Goal: Task Accomplishment & Management: Use online tool/utility

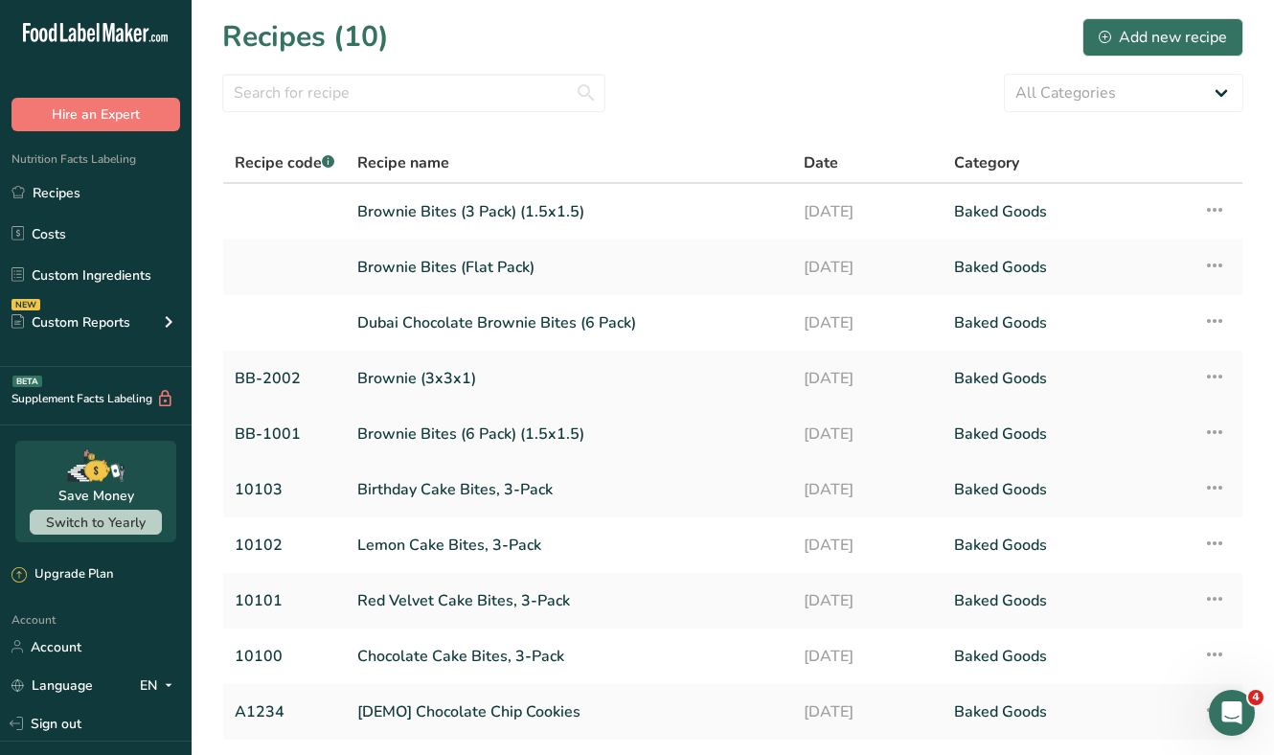
click at [442, 431] on link "Brownie Bites (6 Pack) (1.5x1.5)" at bounding box center [568, 434] width 423 height 40
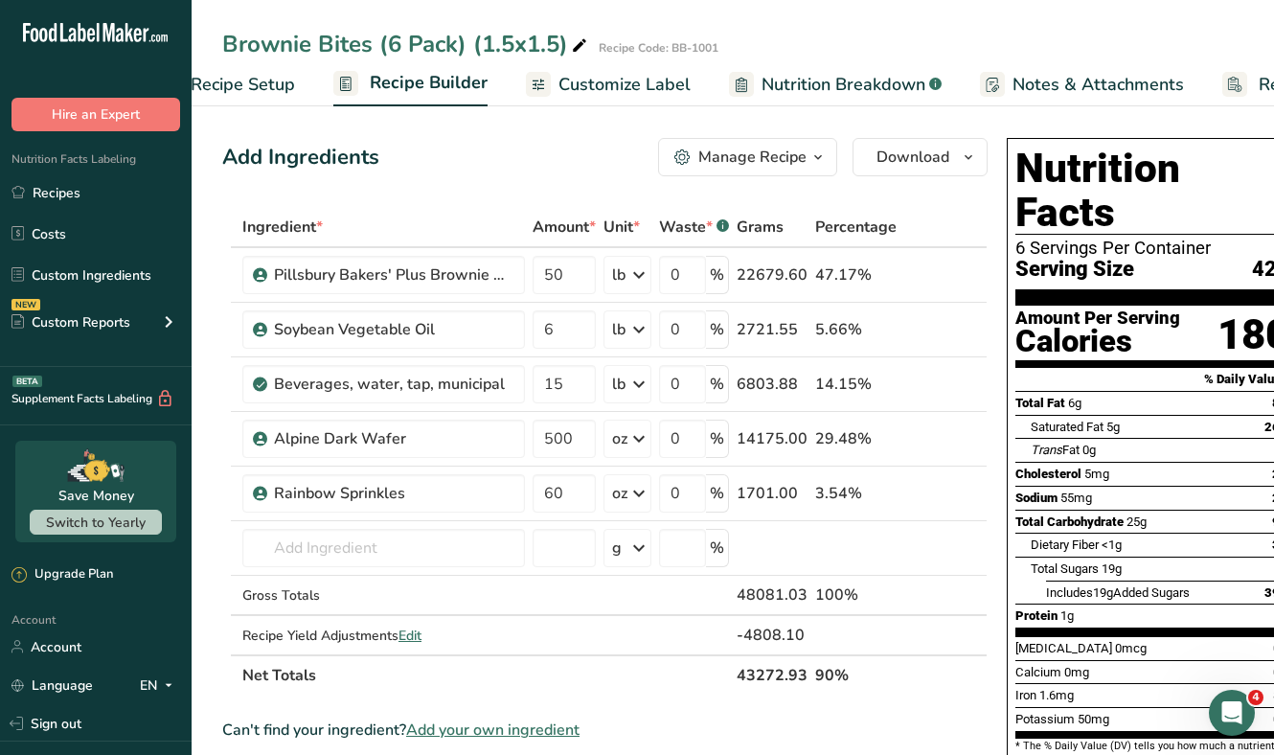
scroll to position [0, 199]
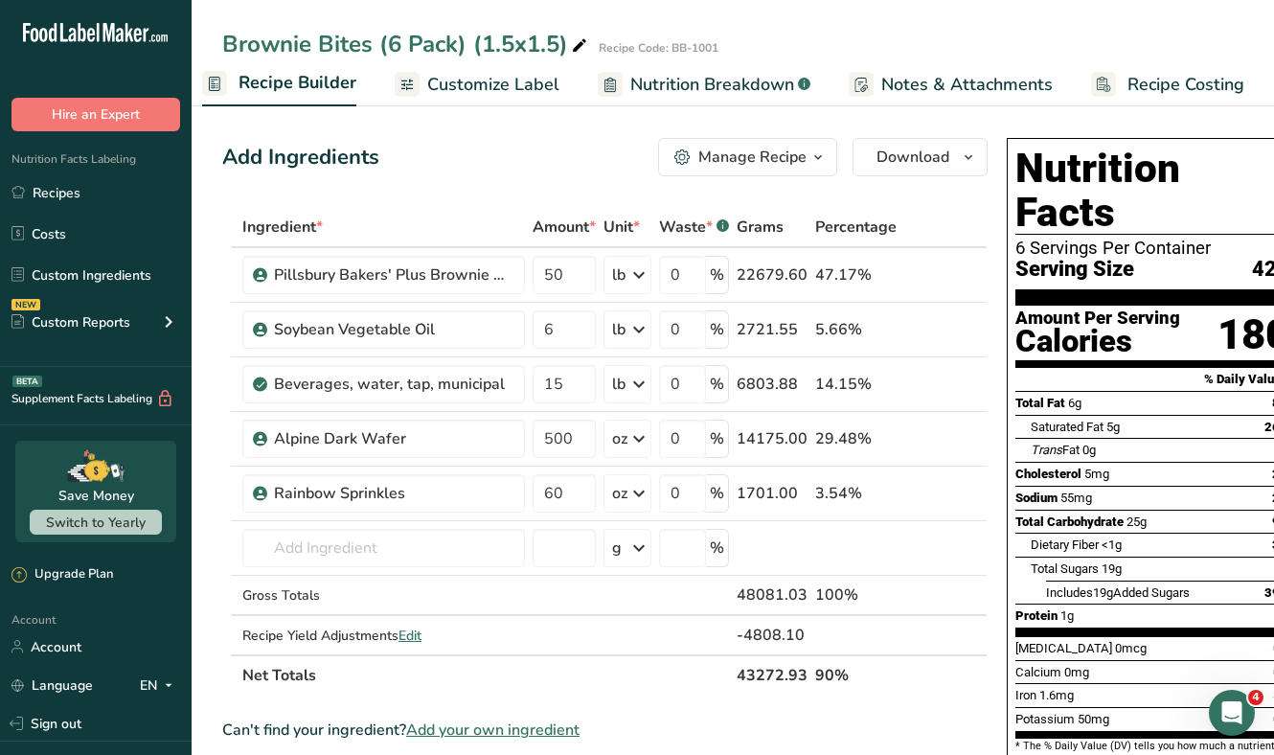
click at [1164, 87] on span "Recipe Costing" at bounding box center [1185, 85] width 117 height 26
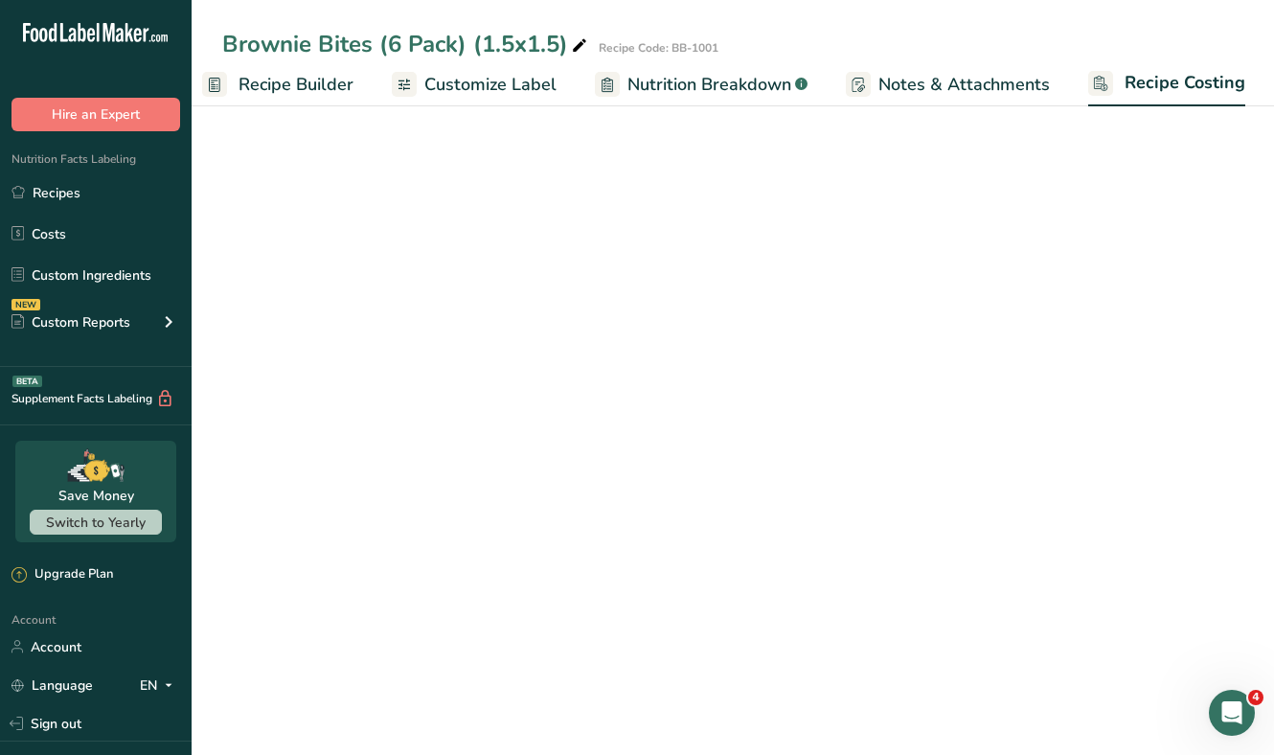
select select "12"
select select "5"
select select "12"
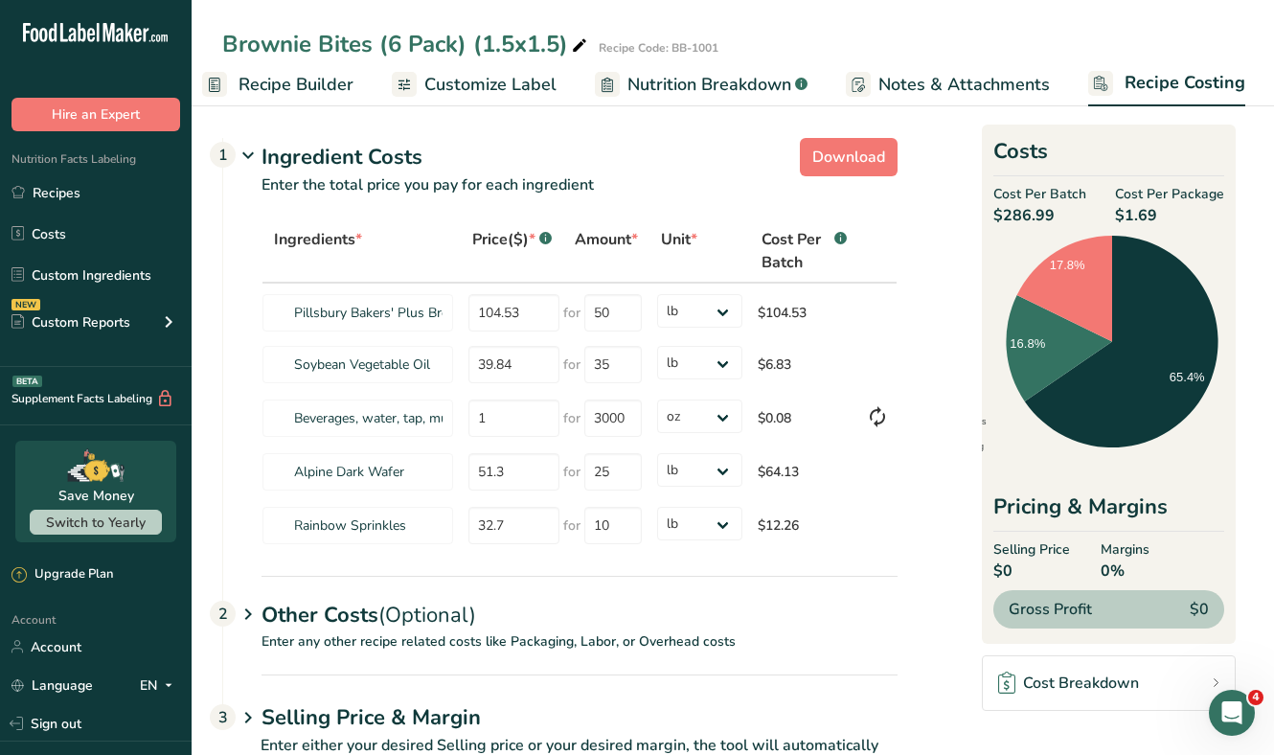
click at [290, 606] on div "Other Costs (Optional) 2" at bounding box center [579, 604] width 636 height 56
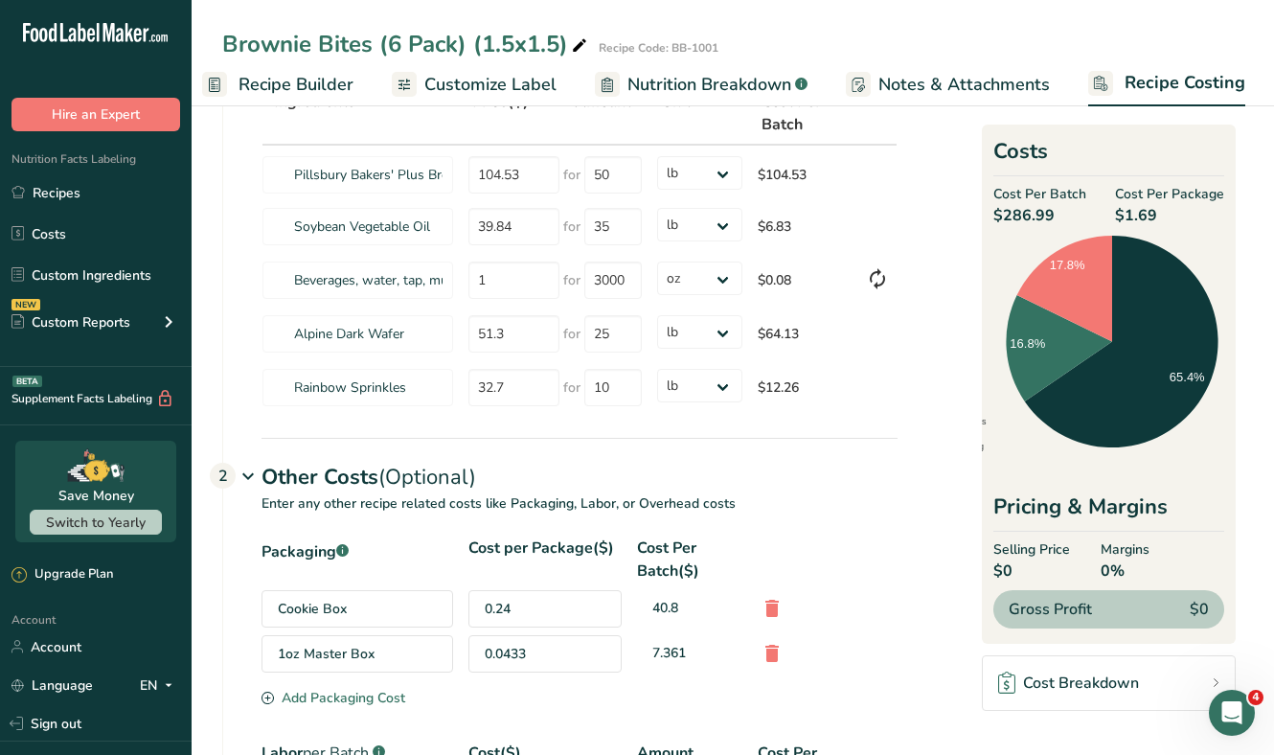
scroll to position [173, 0]
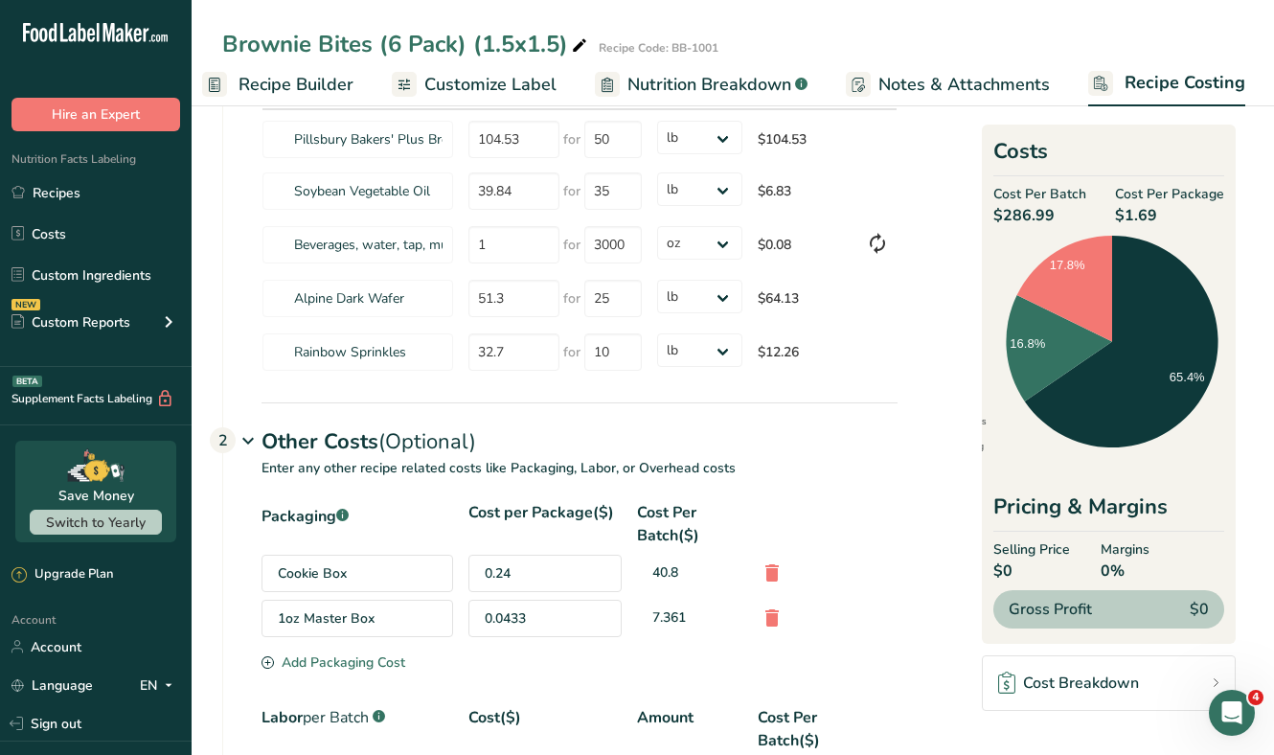
click at [362, 566] on div "Cookie Box" at bounding box center [357, 573] width 192 height 37
click at [371, 657] on div "Add Packaging Cost" at bounding box center [333, 662] width 144 height 20
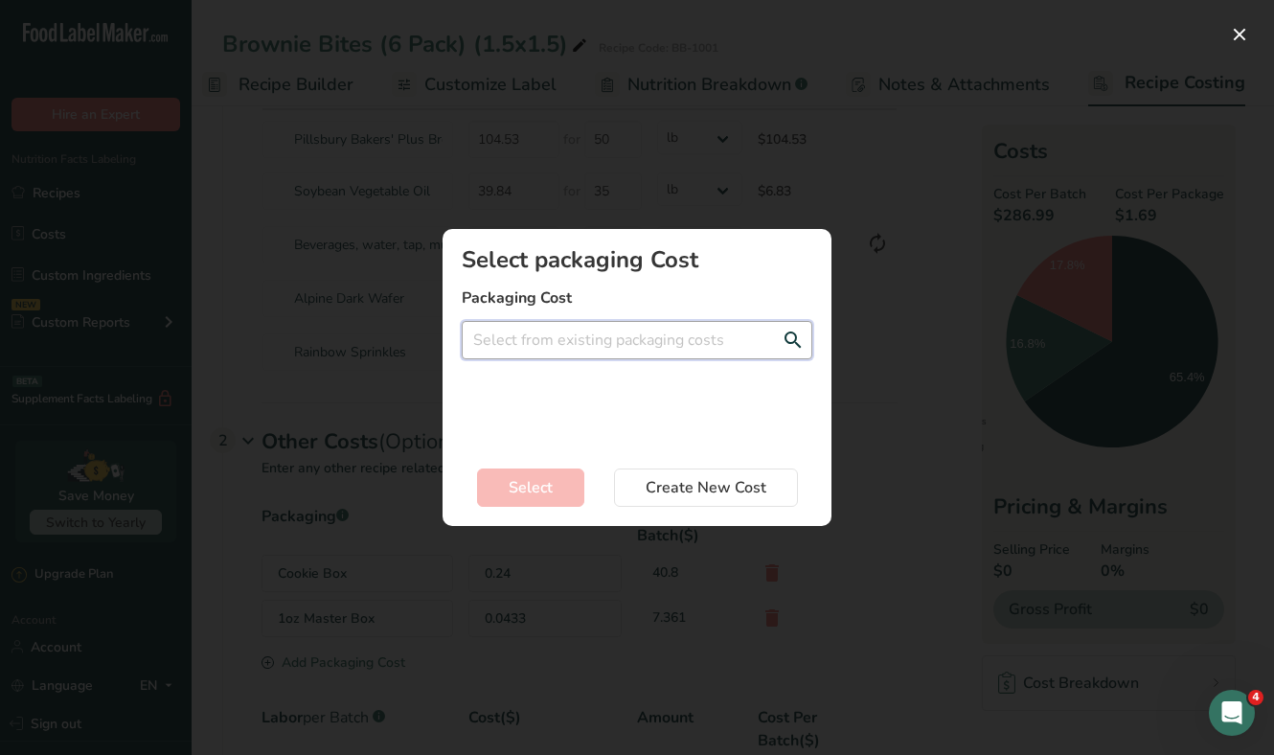
click at [614, 345] on input "Add New Recipe Cost Modal" at bounding box center [637, 340] width 351 height 38
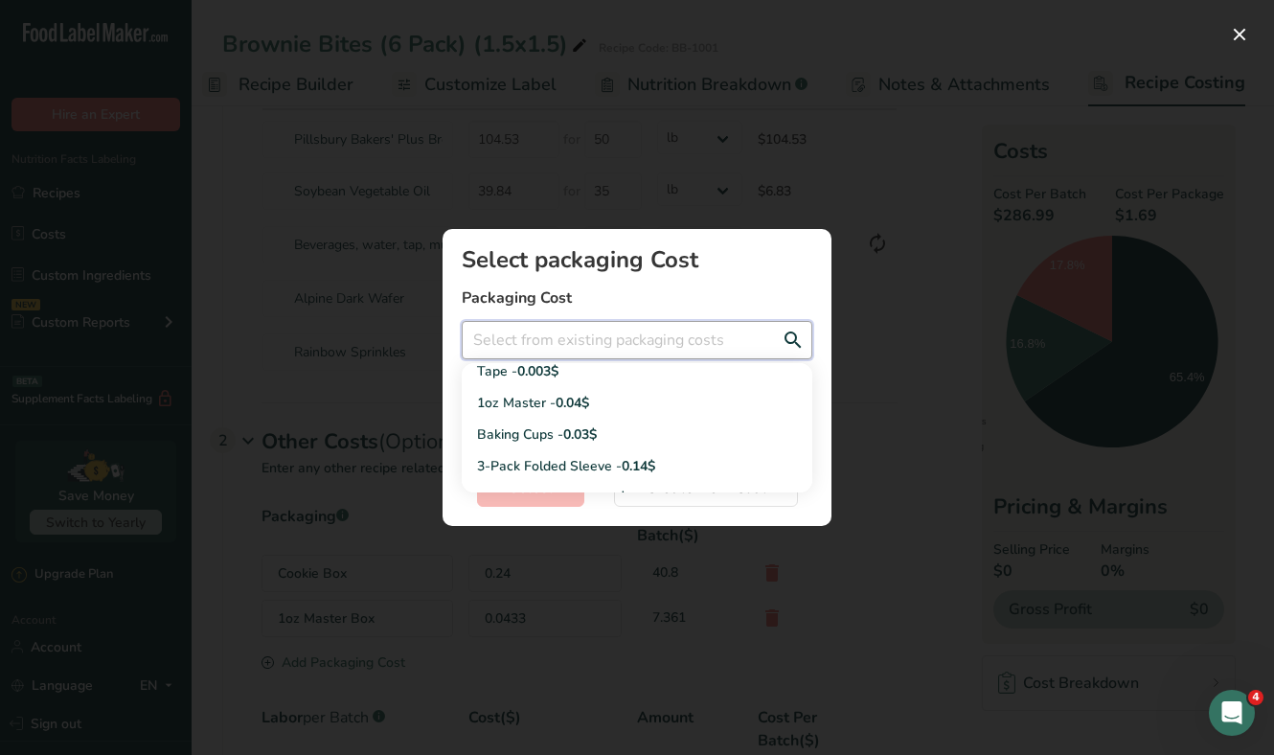
scroll to position [72, 0]
click at [632, 410] on div "1oz Master - 0.04$" at bounding box center [621, 402] width 289 height 20
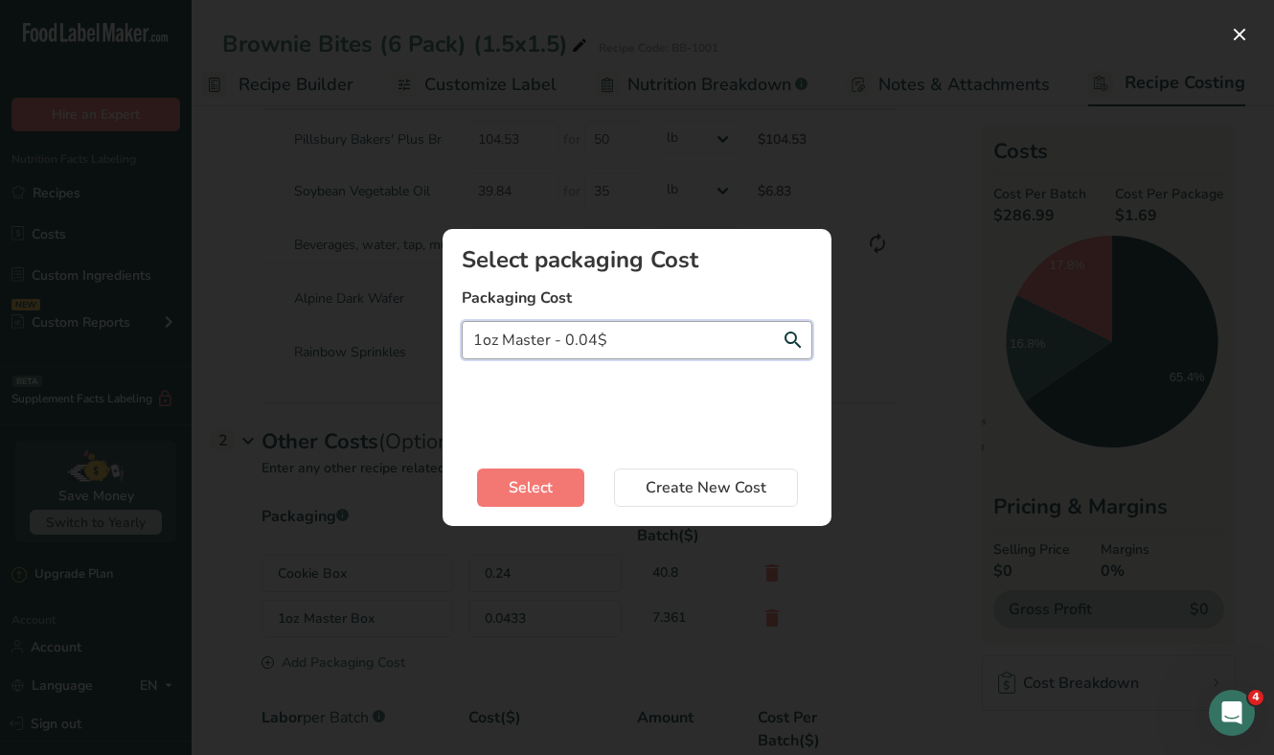
click at [627, 342] on input "1oz Master - 0.04$" at bounding box center [637, 340] width 351 height 38
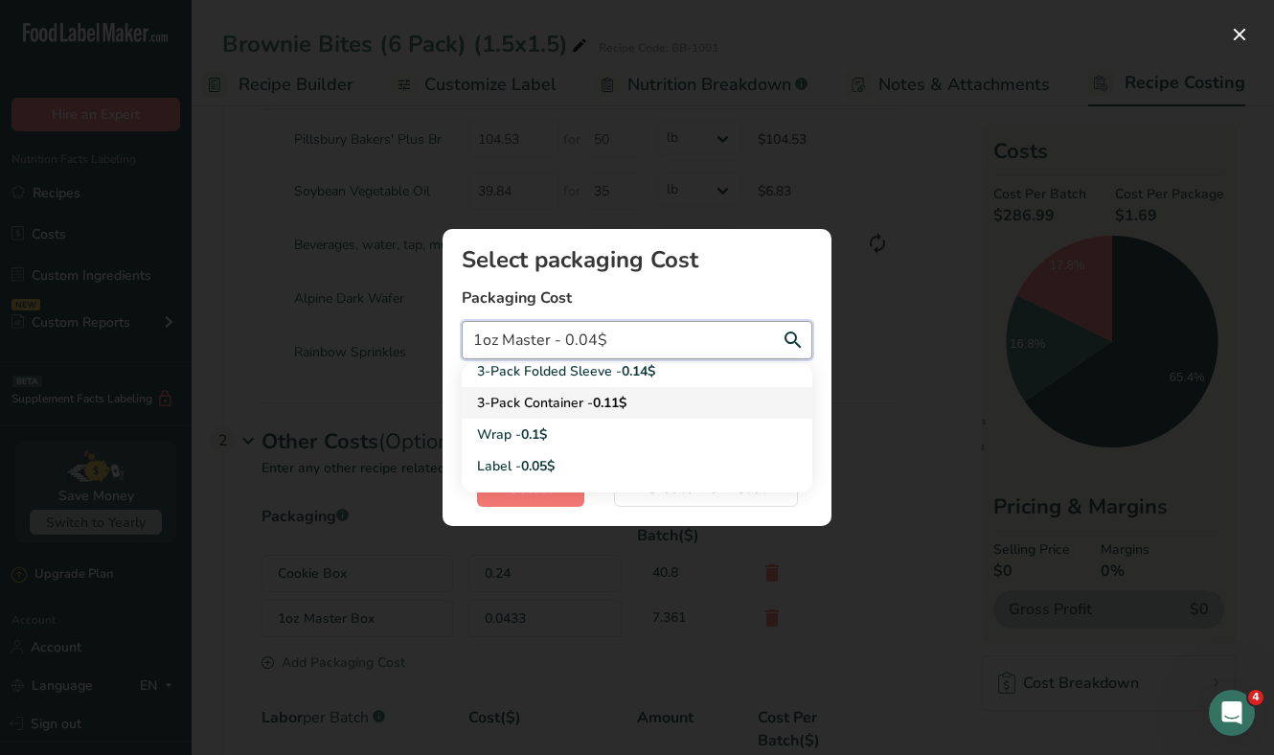
scroll to position [187, 0]
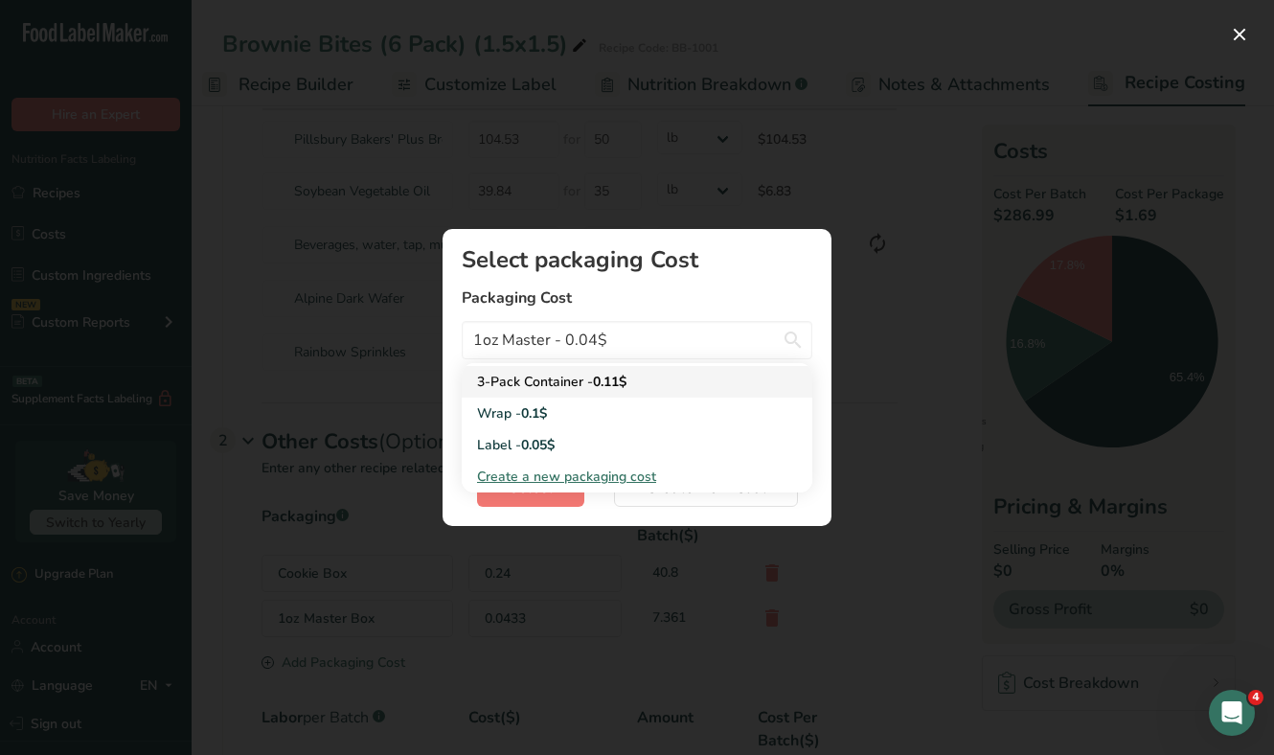
click at [622, 397] on link "Wrap - 0.1$" at bounding box center [637, 413] width 351 height 32
type input "Wrap - 0.1$"
click at [654, 350] on input "Wrap - 0.1$" at bounding box center [637, 340] width 351 height 38
click at [612, 470] on span "Create a new packaging cost" at bounding box center [566, 476] width 179 height 18
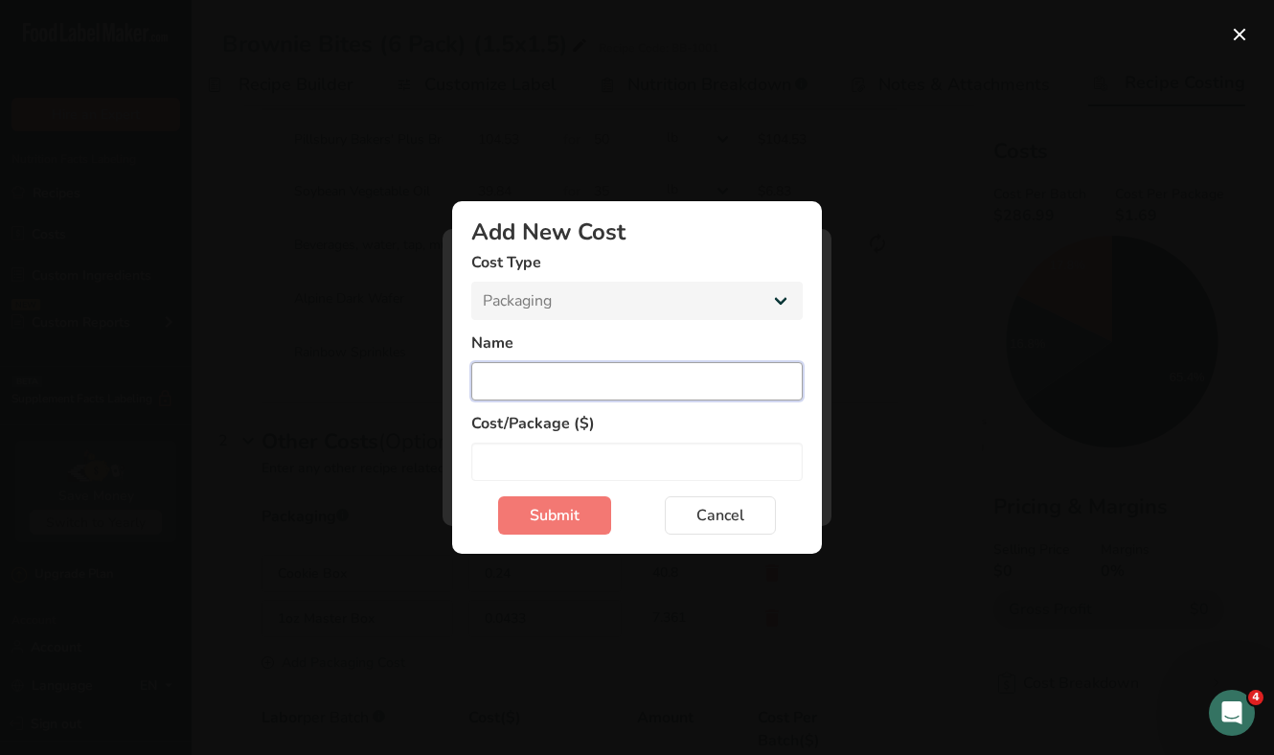
click at [596, 367] on input "Add New Cost Modal" at bounding box center [636, 381] width 331 height 38
type input "1oz master - 6-pack"
click at [579, 516] on button "Submit" at bounding box center [554, 515] width 113 height 38
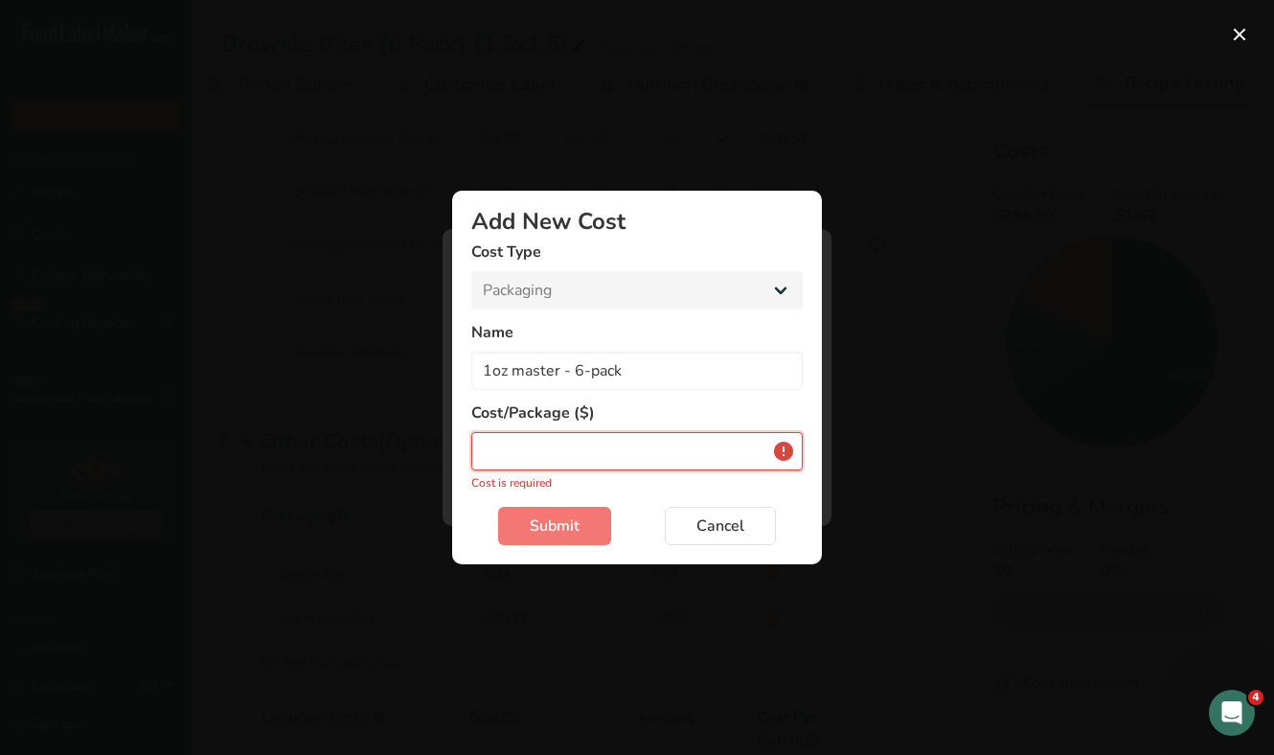
click at [610, 447] on input "Add New Cost Modal" at bounding box center [636, 451] width 331 height 38
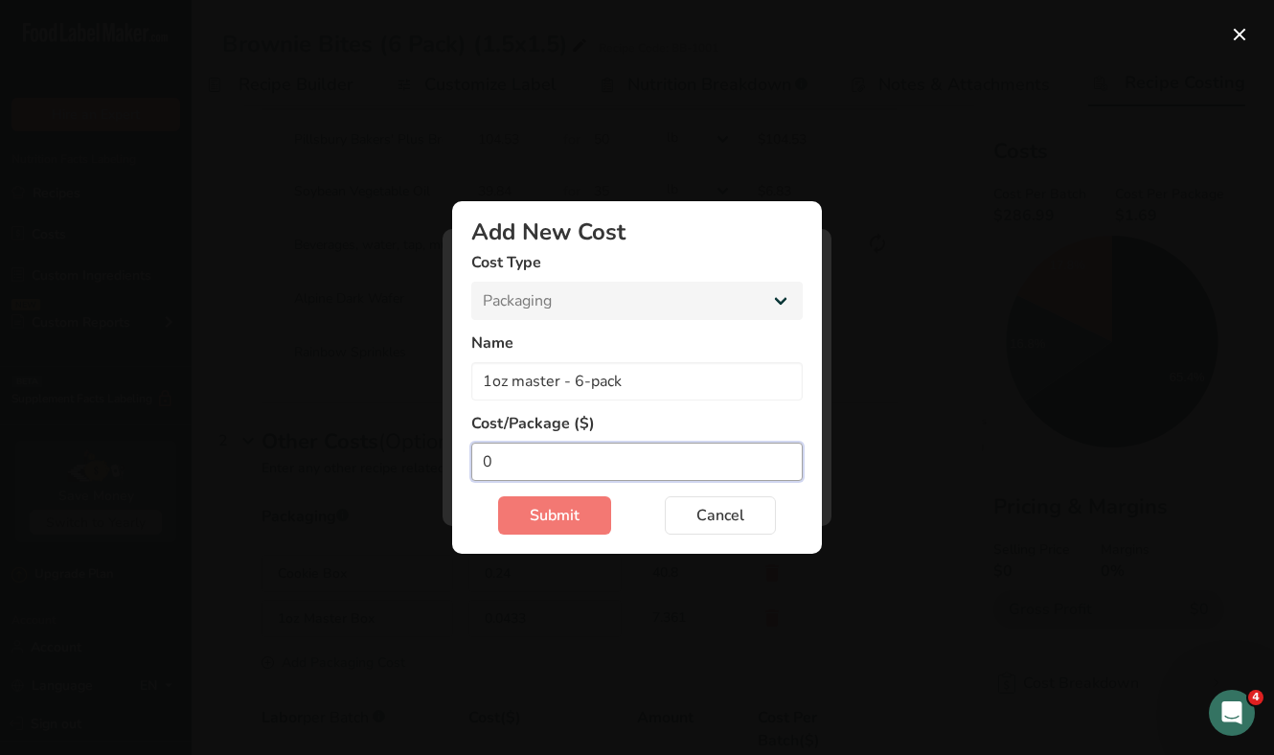
type input "9"
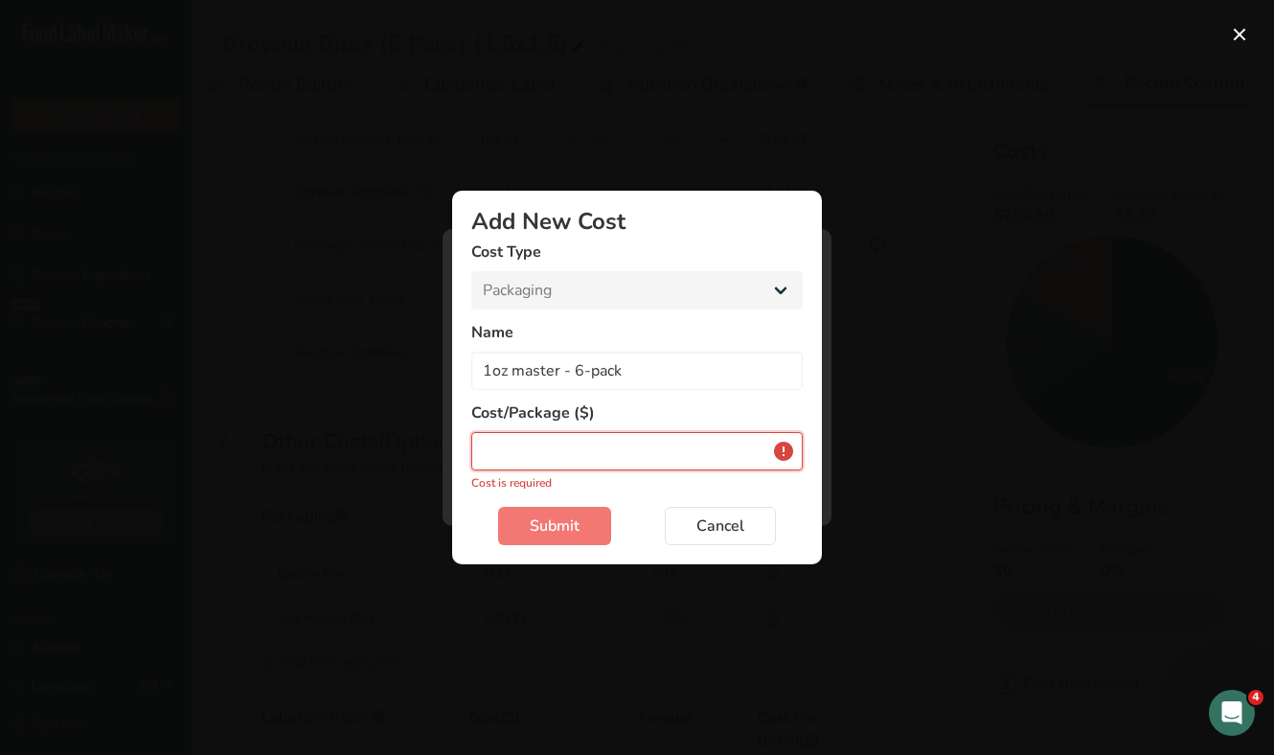
type input "0"
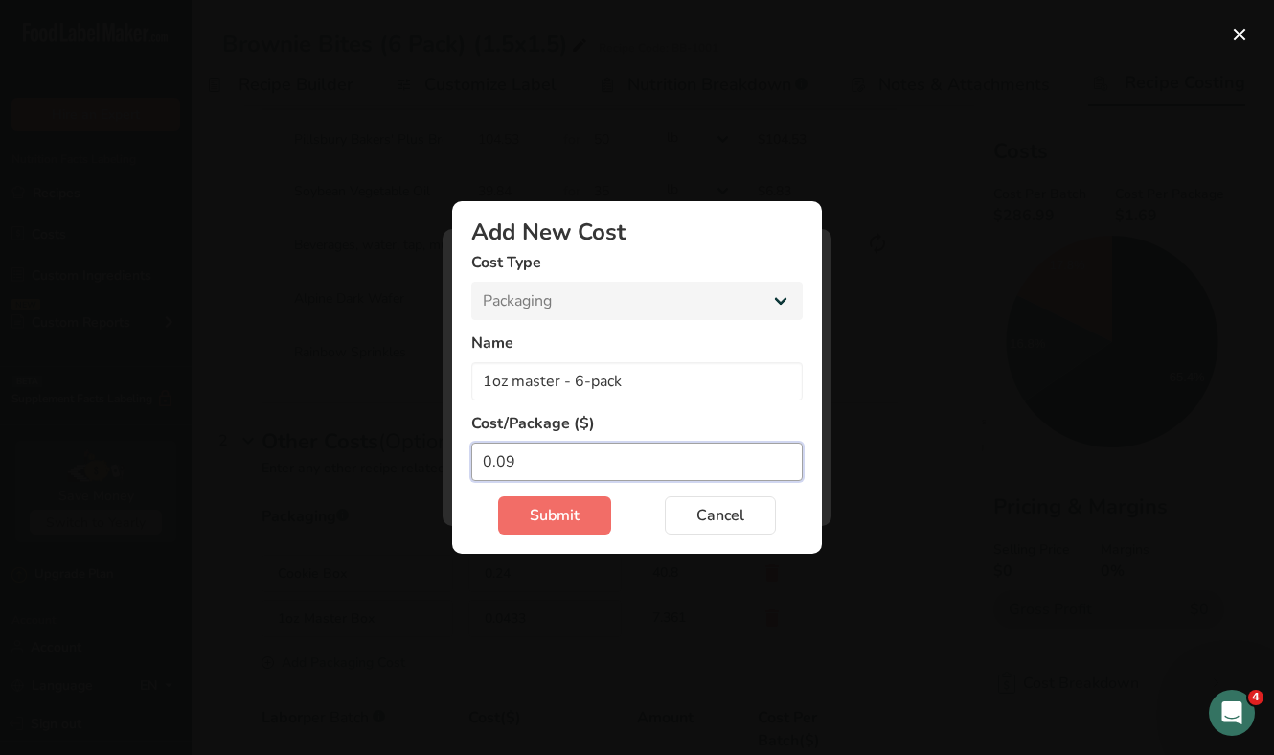
type input "0.09"
click at [550, 513] on span "Submit" at bounding box center [555, 515] width 50 height 23
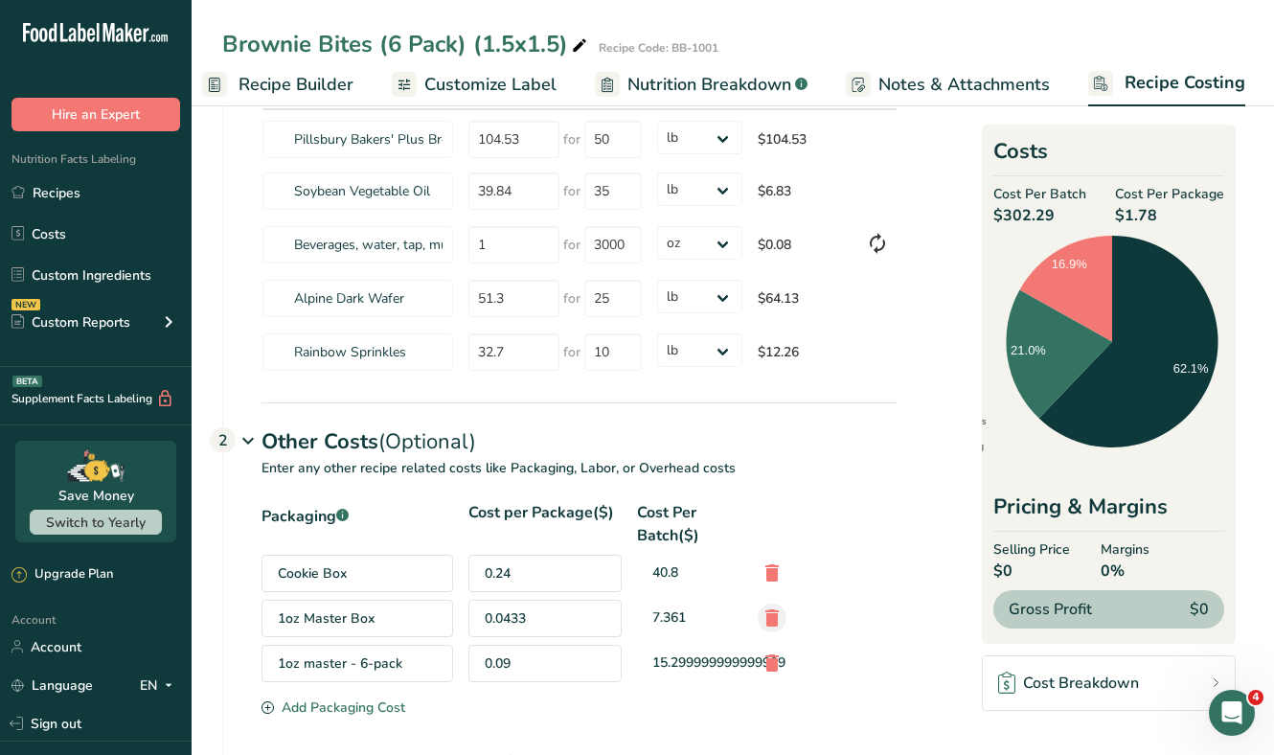
click at [776, 613] on icon at bounding box center [771, 617] width 23 height 34
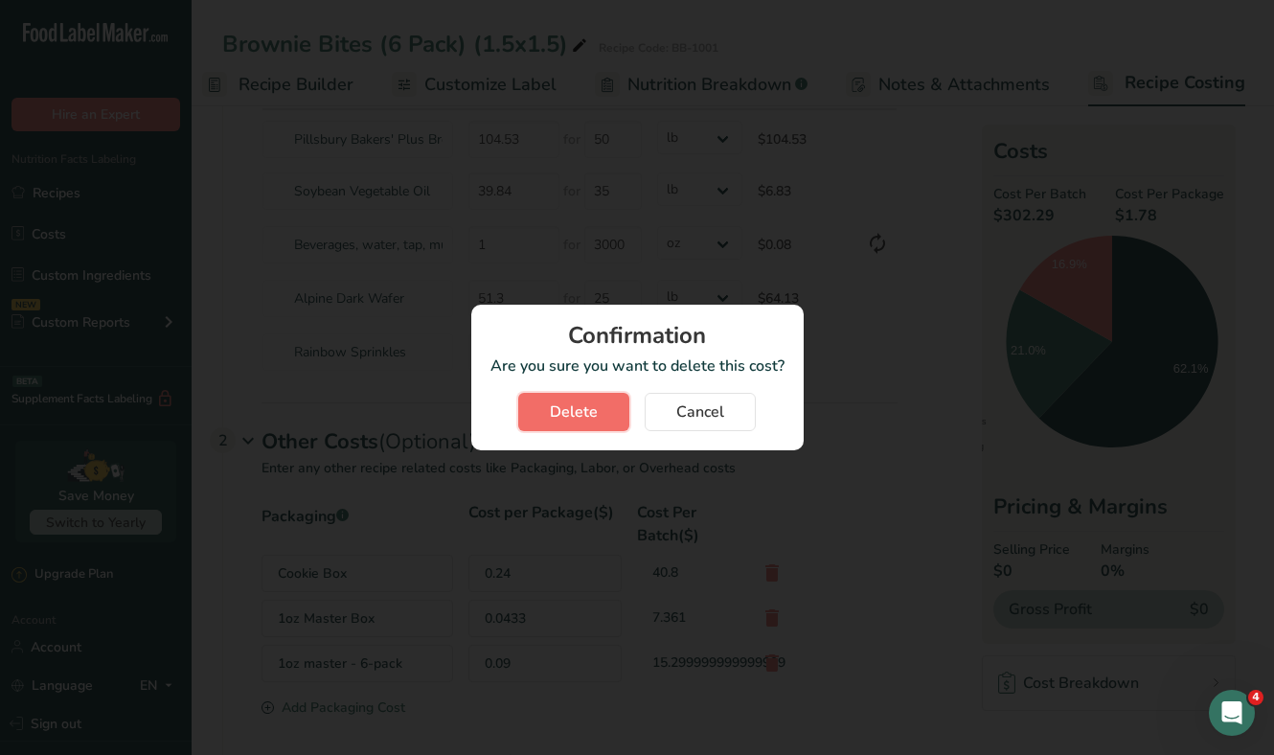
click at [589, 418] on span "Delete" at bounding box center [574, 411] width 48 height 23
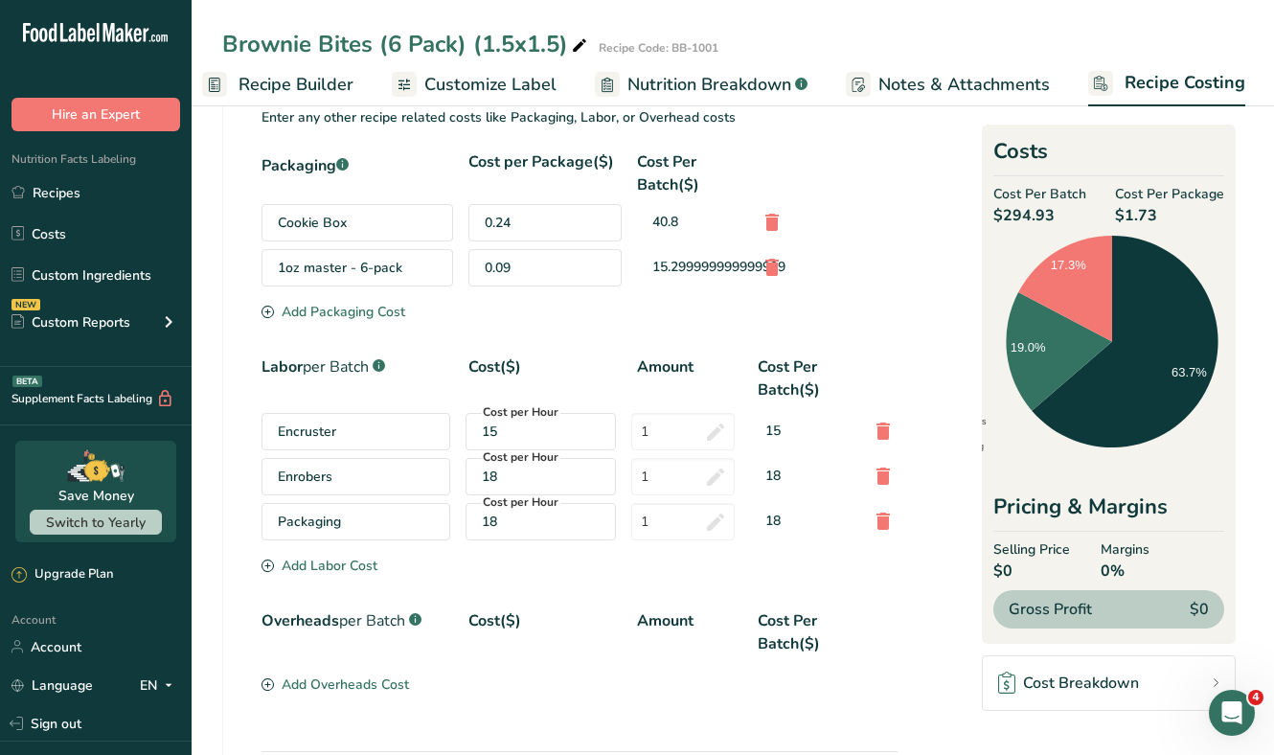
scroll to position [528, 0]
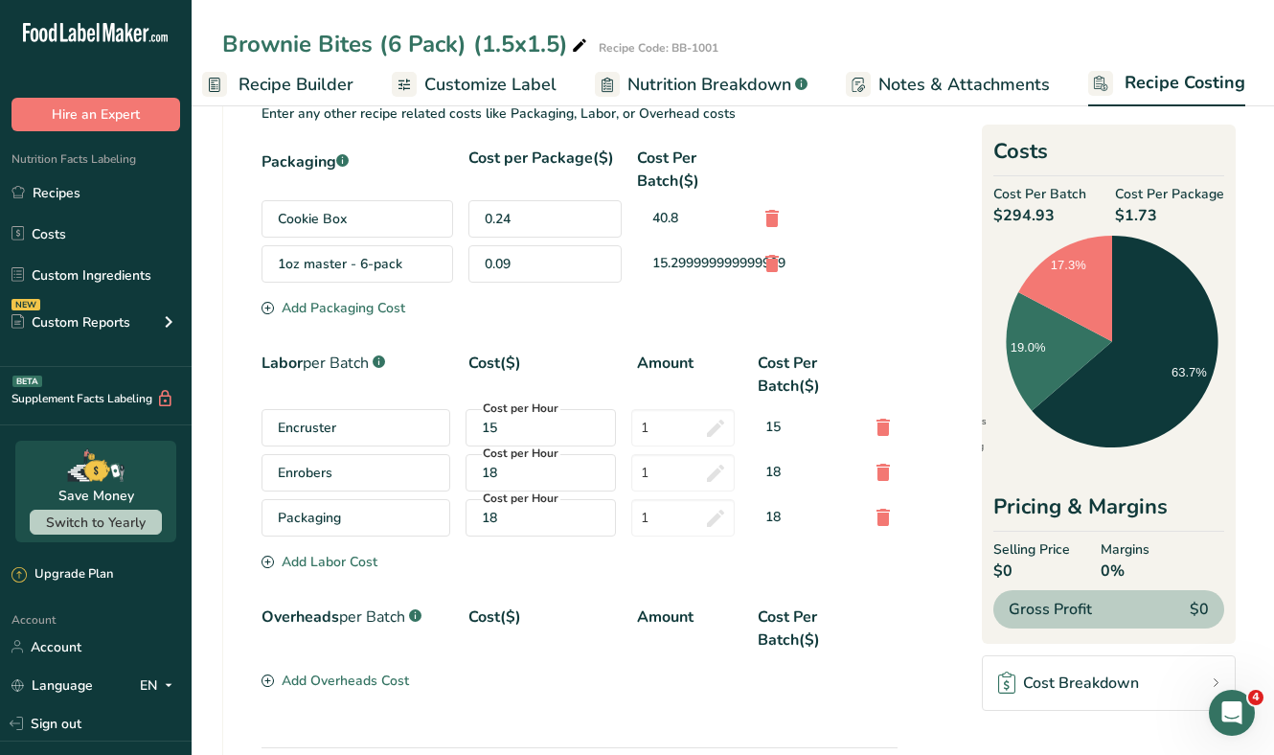
click at [328, 560] on div "Add Labor Cost" at bounding box center [319, 562] width 116 height 20
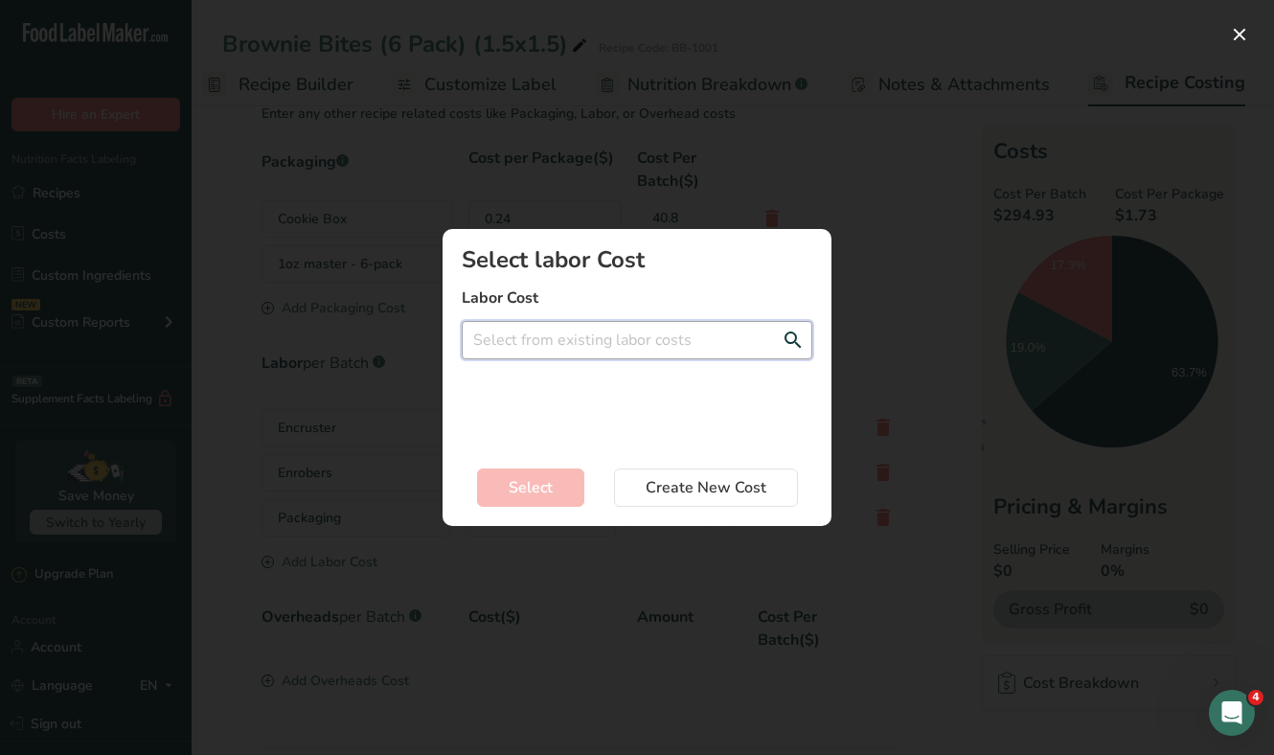
click at [599, 352] on input "Add New Recipe Cost Modal" at bounding box center [637, 340] width 351 height 38
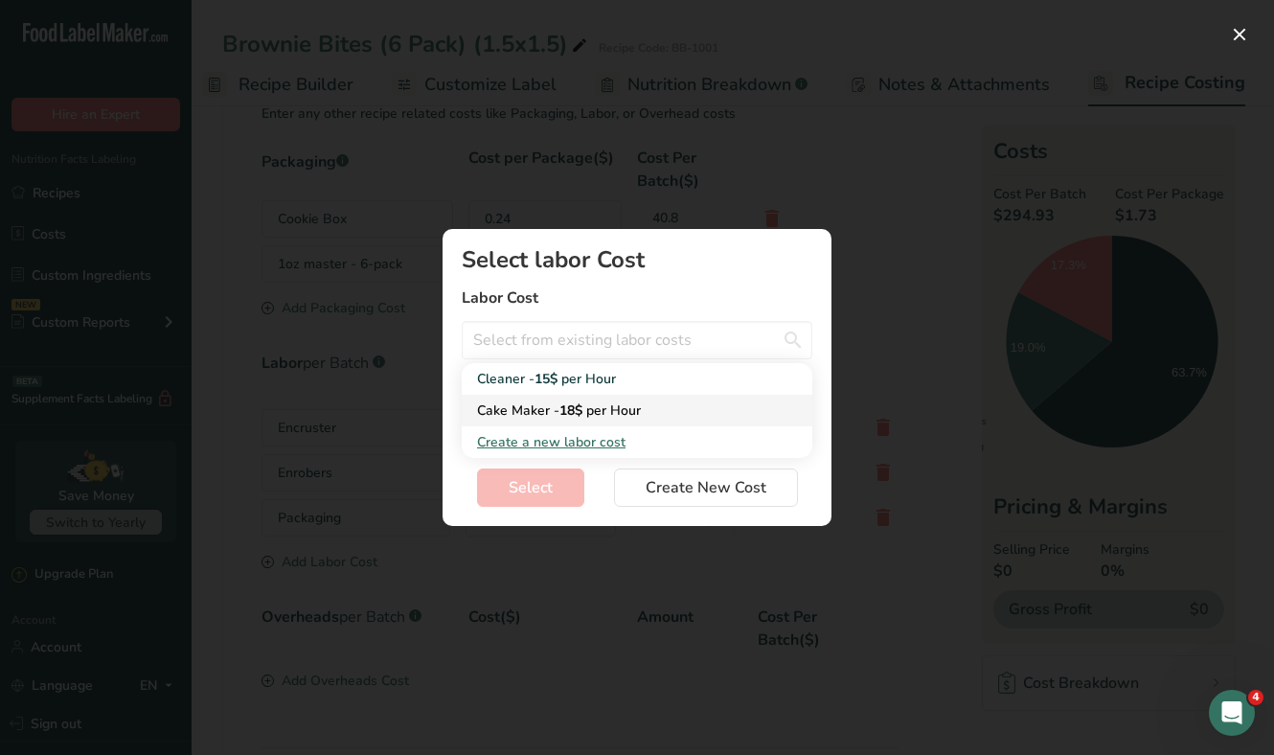
click at [597, 403] on span "per Hour" at bounding box center [613, 410] width 55 height 18
type input "Cake Maker - 18$ per Hour"
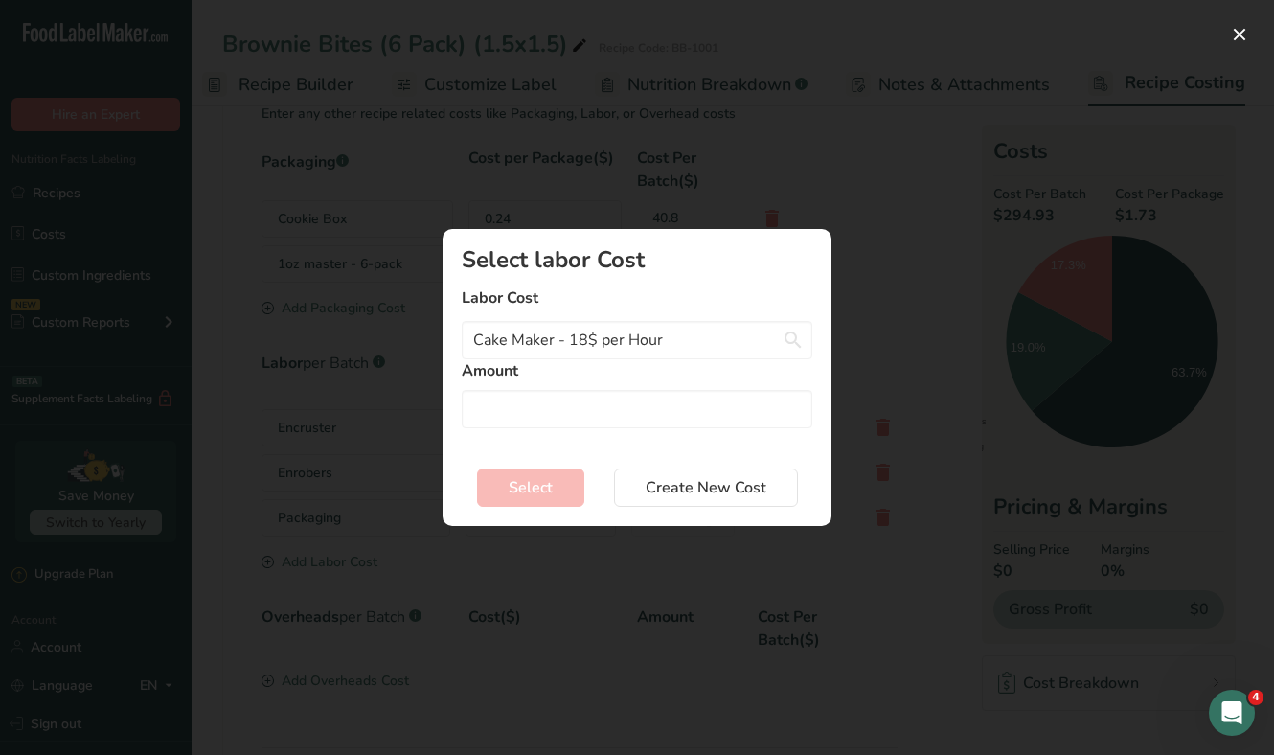
click at [577, 435] on div "Select labor Cost Labor Cost Cake Maker - 18$ per Hour Cleaner - 15$ per Hour C…" at bounding box center [637, 346] width 351 height 197
click at [577, 415] on input "Add New Recipe Cost Modal" at bounding box center [637, 409] width 351 height 38
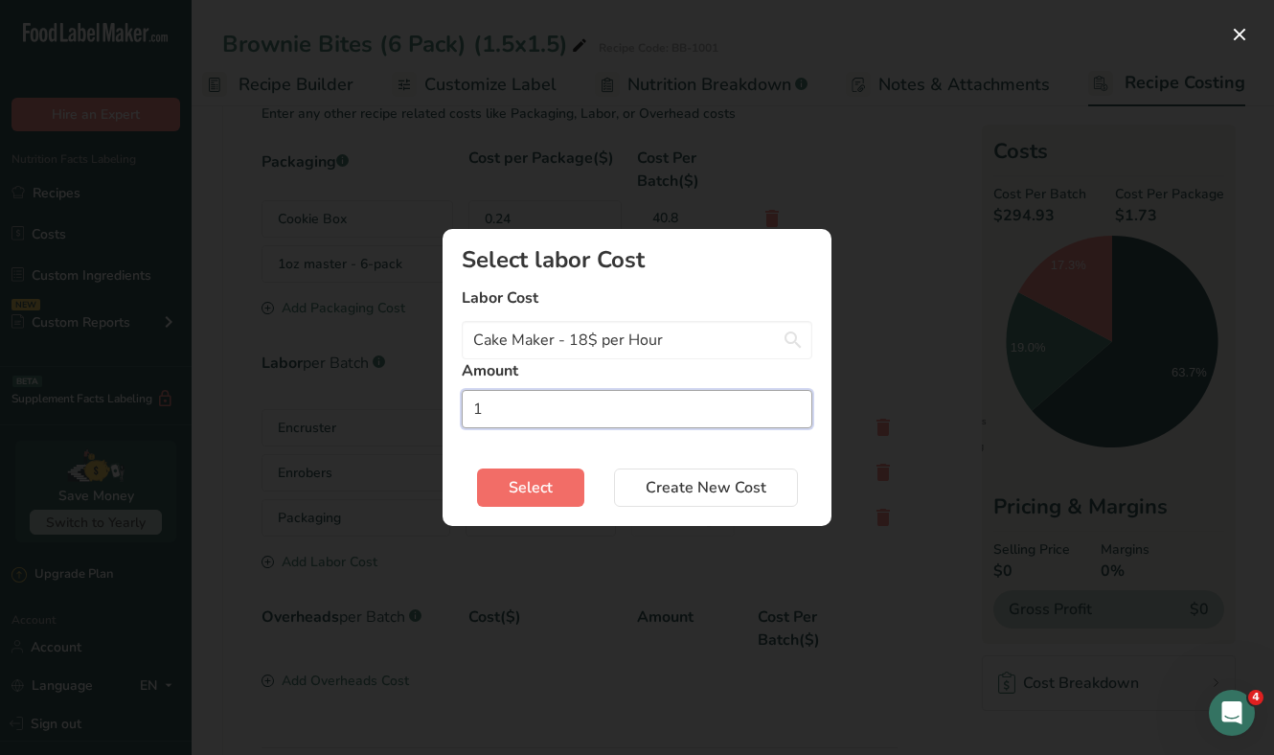
type input "1"
click at [543, 485] on span "Select" at bounding box center [531, 487] width 44 height 23
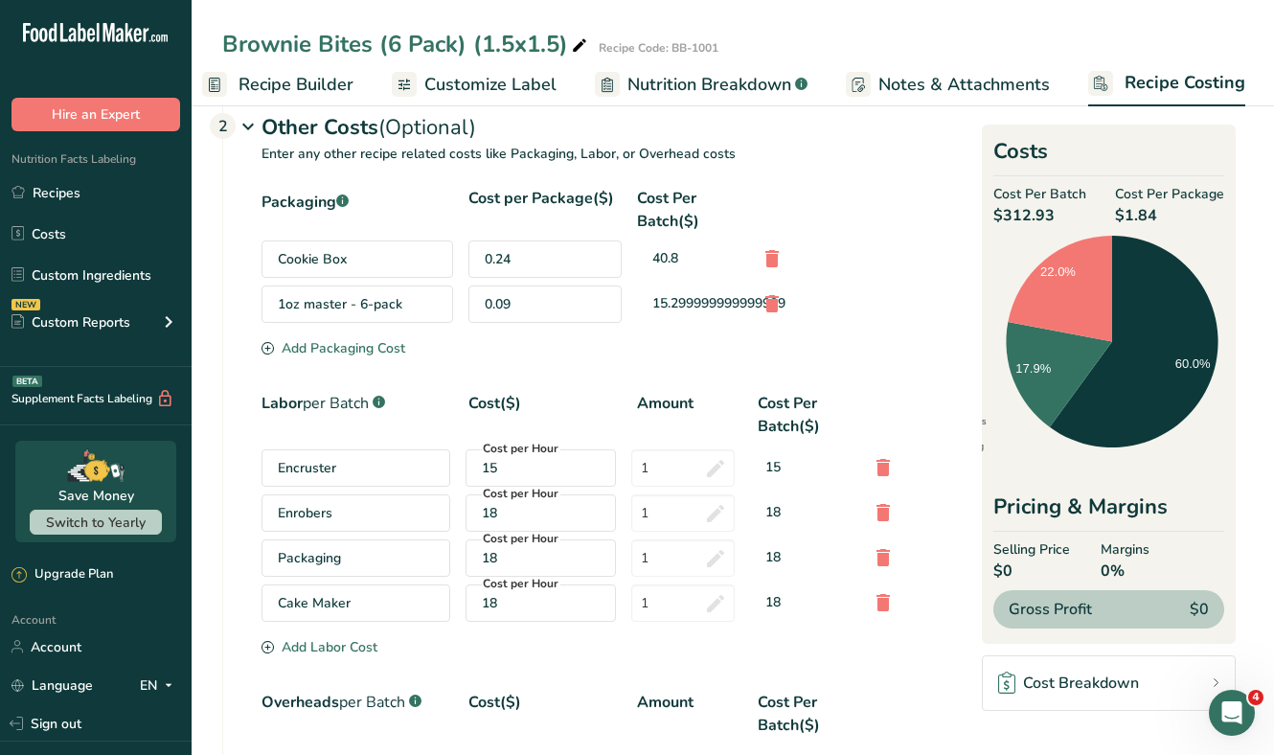
scroll to position [477, 0]
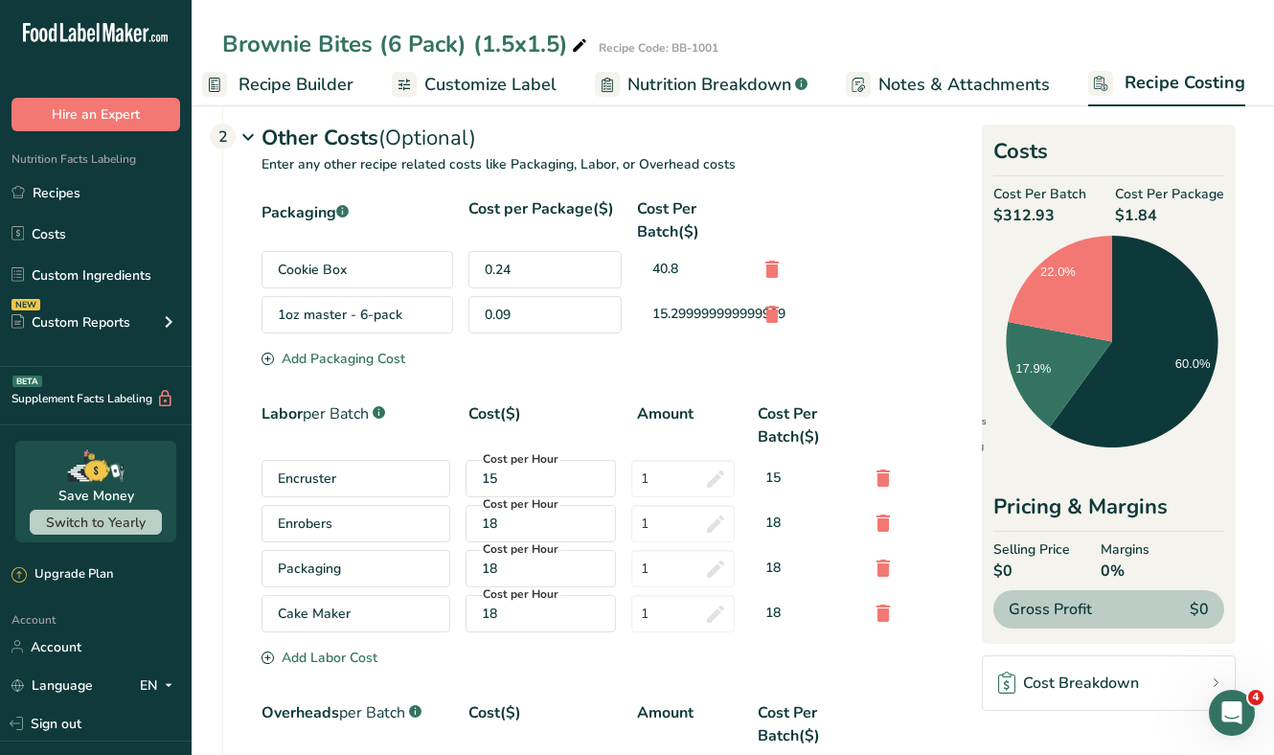
click at [363, 350] on div "Add Packaging Cost" at bounding box center [333, 359] width 144 height 20
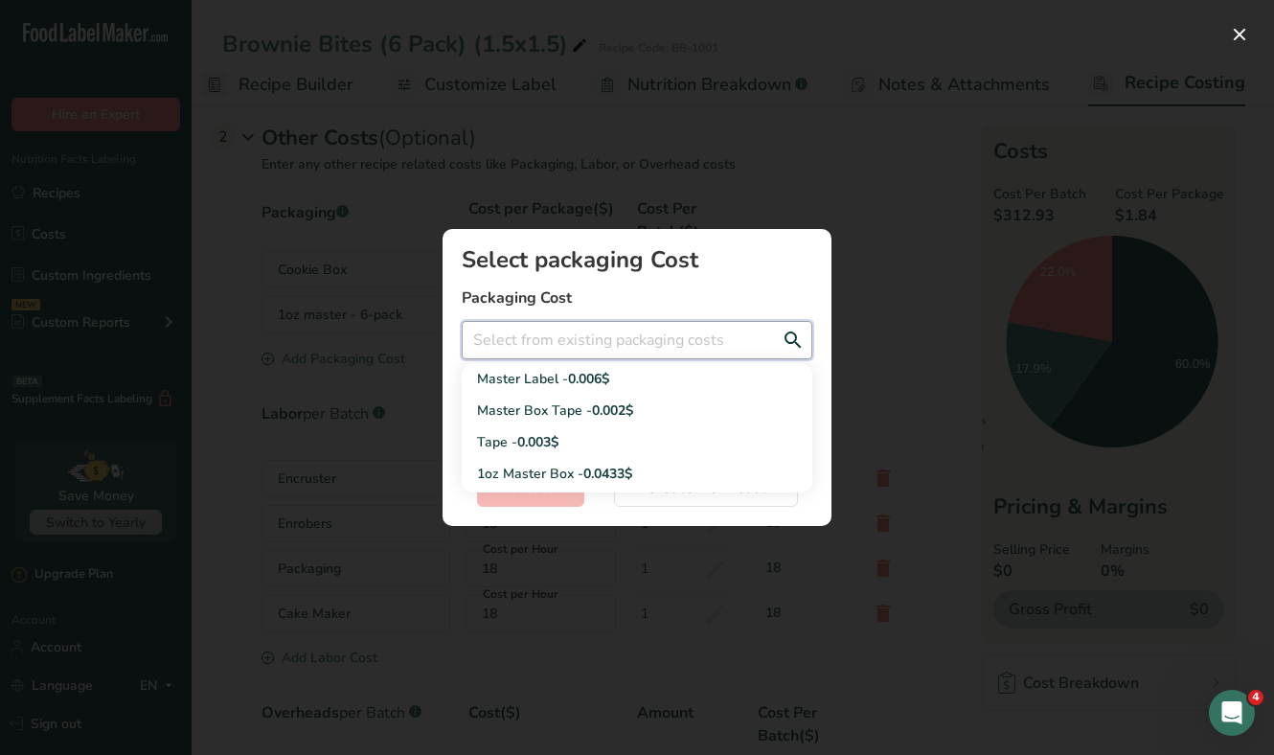
click at [683, 342] on input "Add New Recipe Cost Modal" at bounding box center [637, 340] width 351 height 38
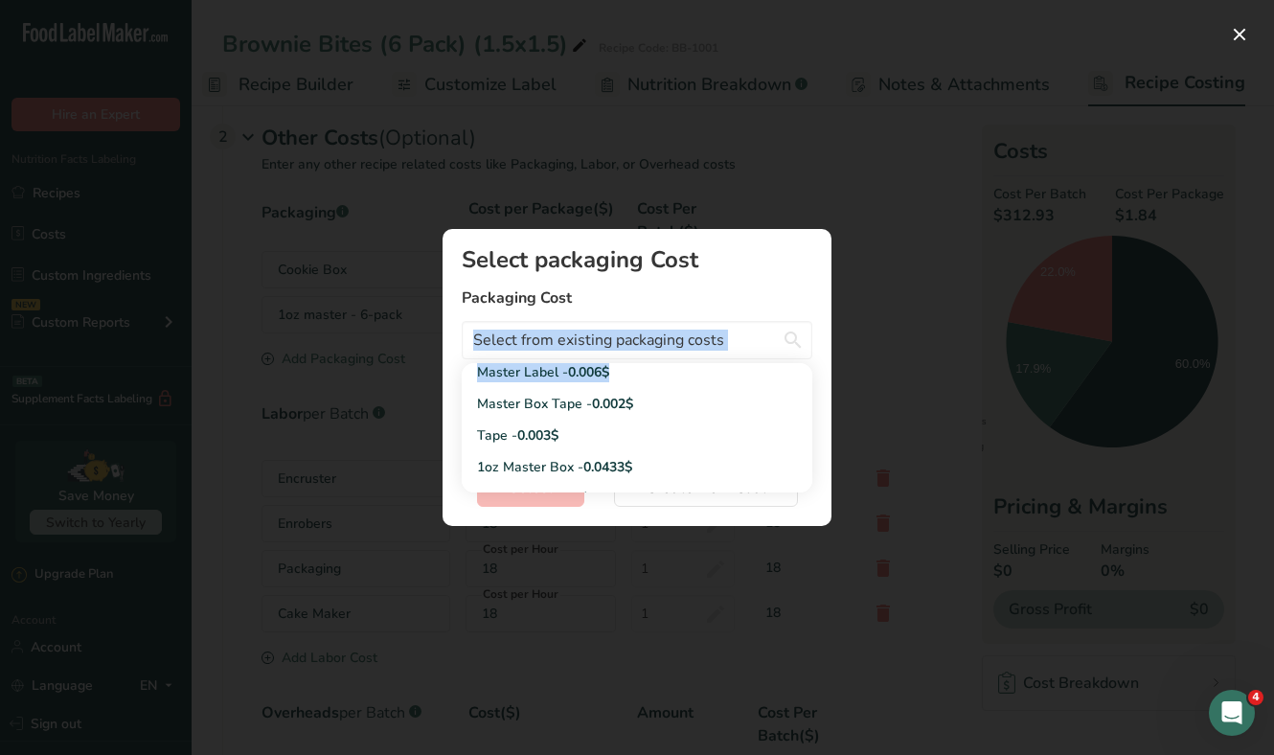
drag, startPoint x: 665, startPoint y: 371, endPoint x: 683, endPoint y: 315, distance: 58.5
click at [683, 315] on div "Select packaging Cost Packaging Cost Master Label - 0.006$ Master Box Tape - 0.…" at bounding box center [637, 346] width 351 height 197
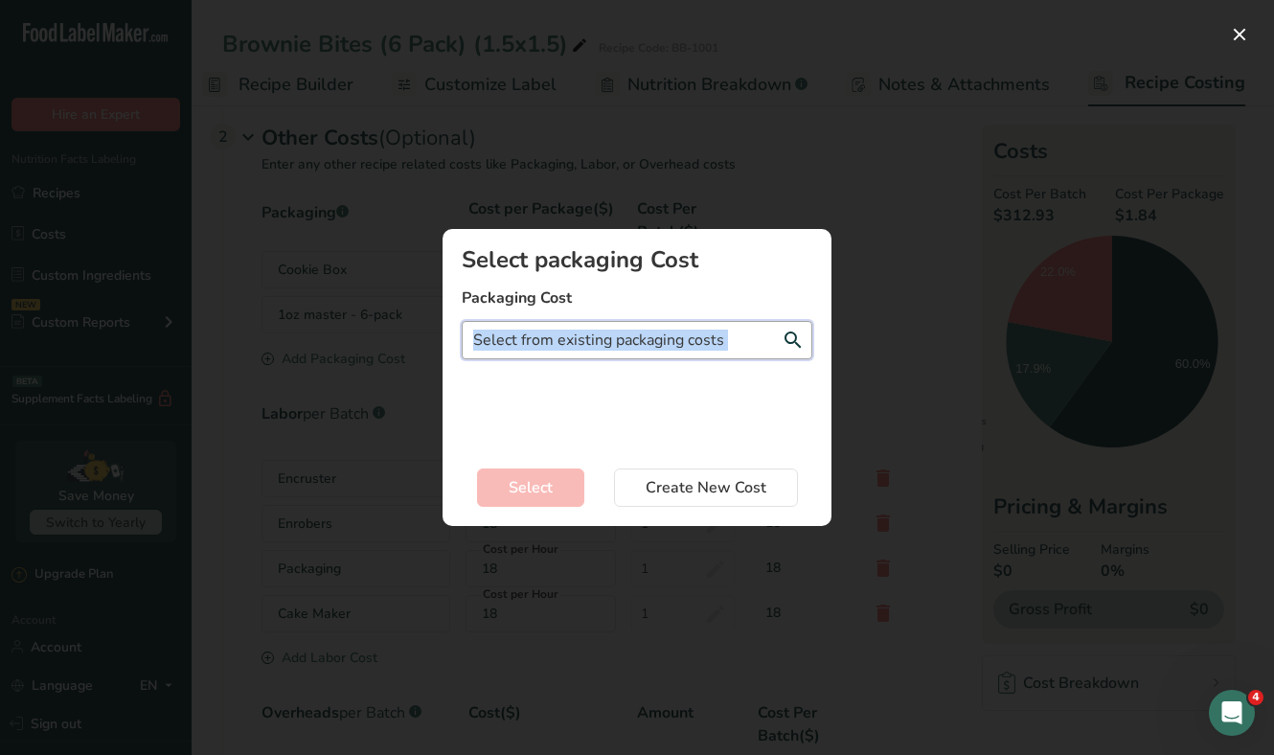
click at [561, 340] on input "Add New Recipe Cost Modal" at bounding box center [637, 340] width 351 height 38
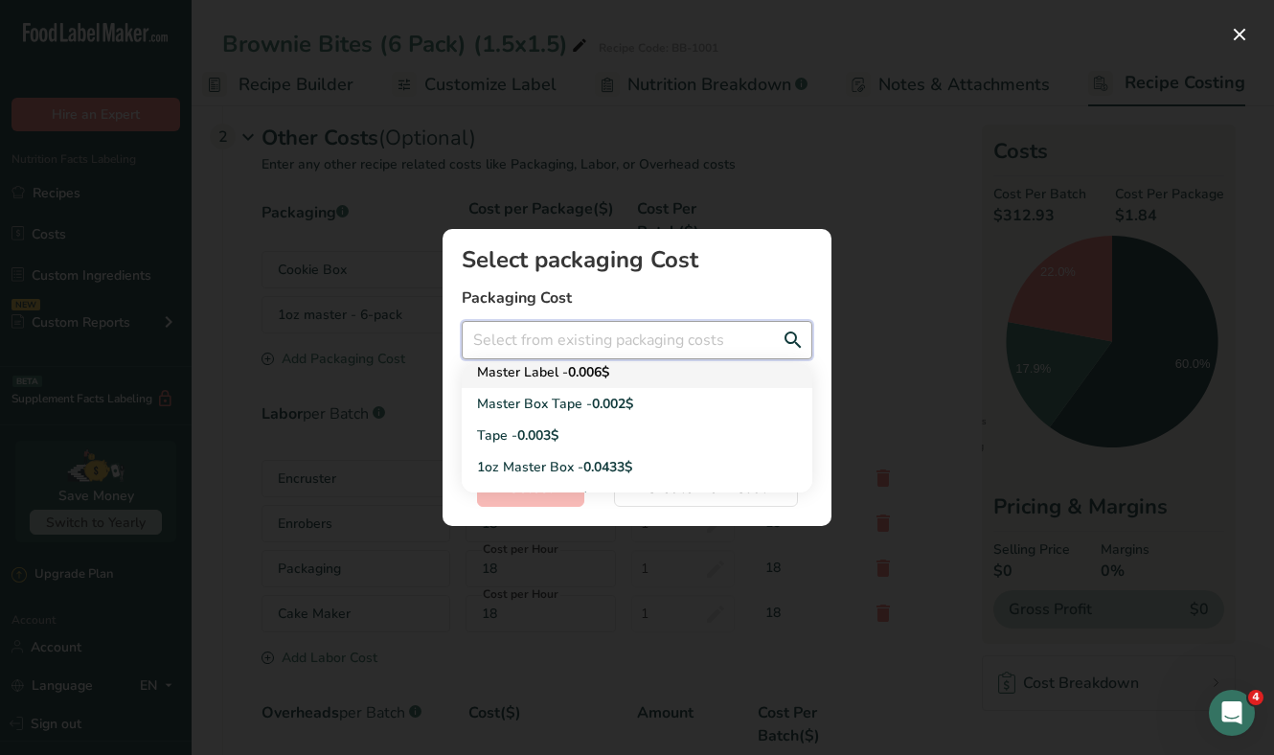
scroll to position [0, 0]
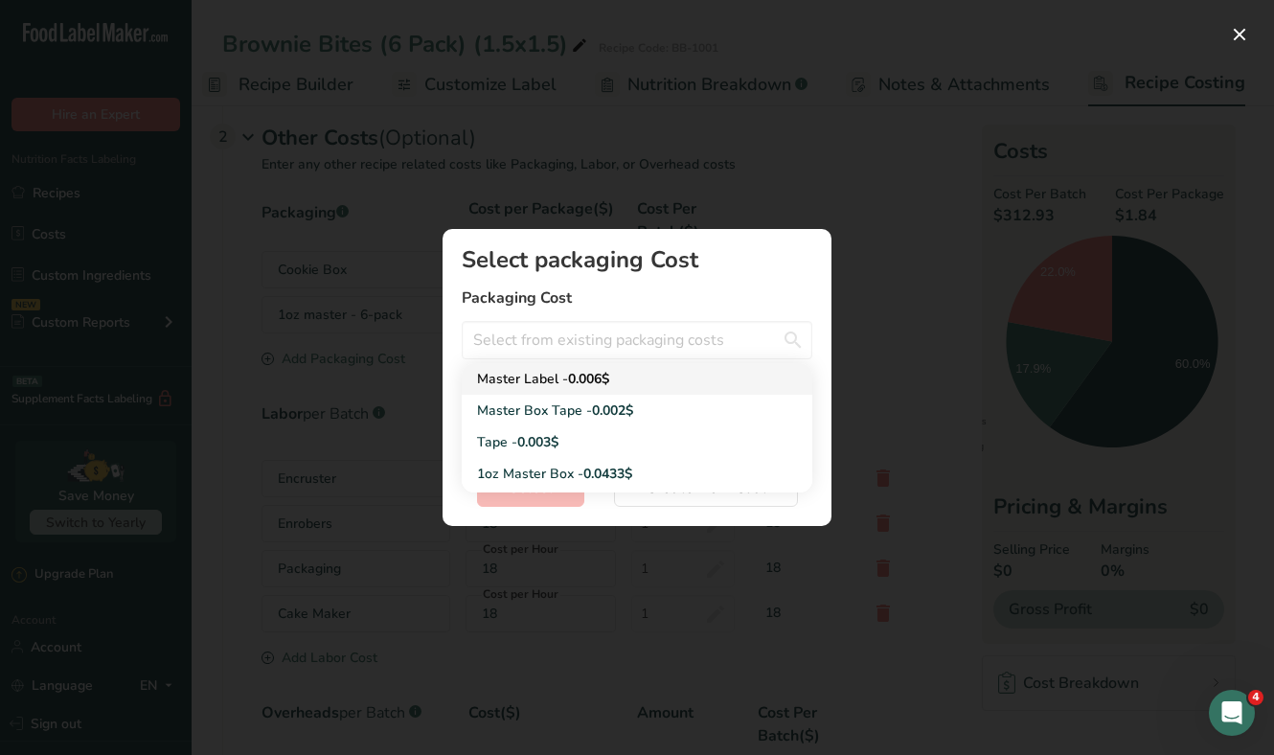
click at [665, 381] on div "Master Label - 0.006$" at bounding box center [621, 379] width 289 height 20
type input "Master Label - 0.006$"
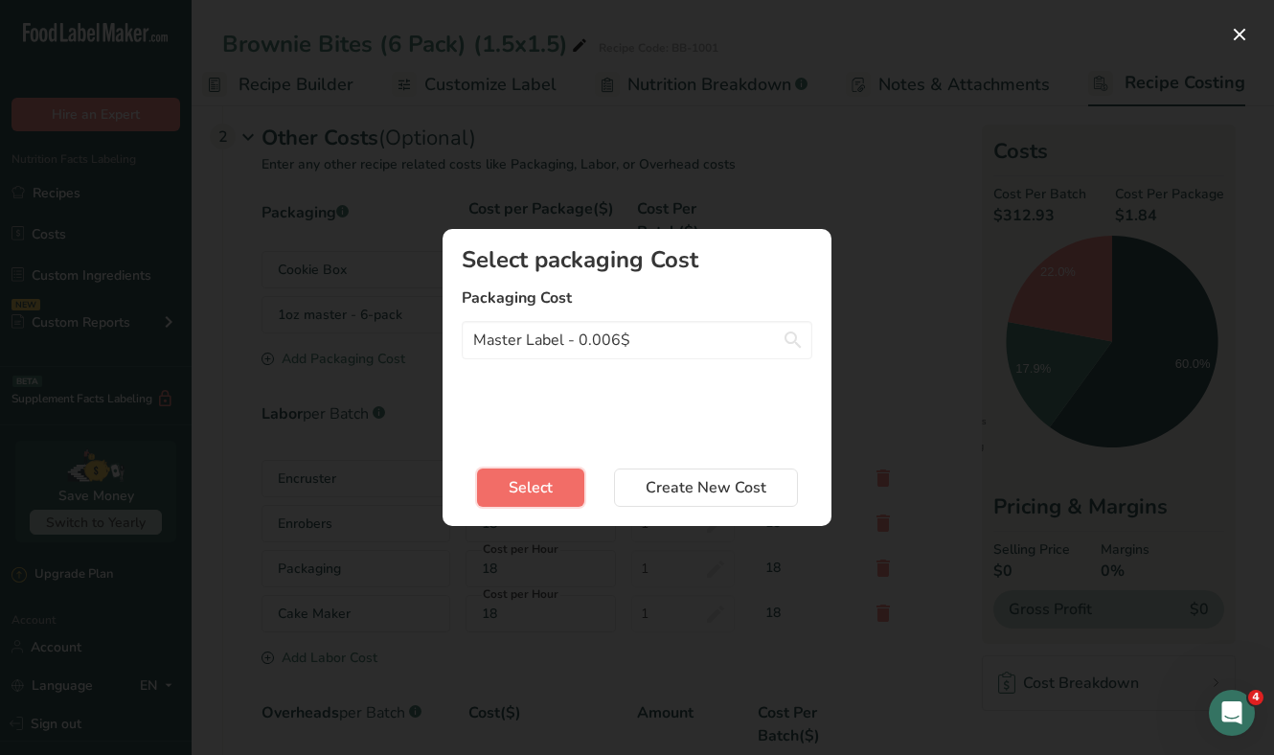
click at [516, 489] on span "Select" at bounding box center [531, 487] width 44 height 23
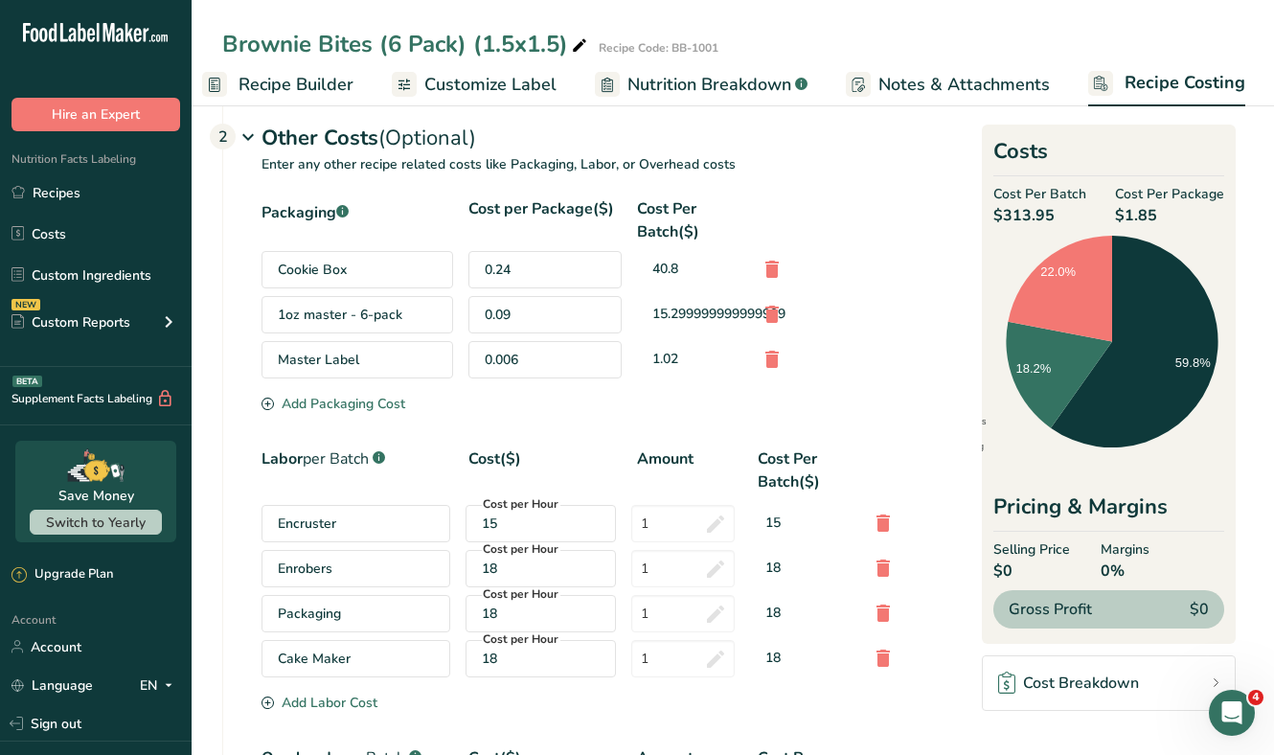
click at [360, 403] on div "Add Packaging Cost" at bounding box center [333, 404] width 144 height 20
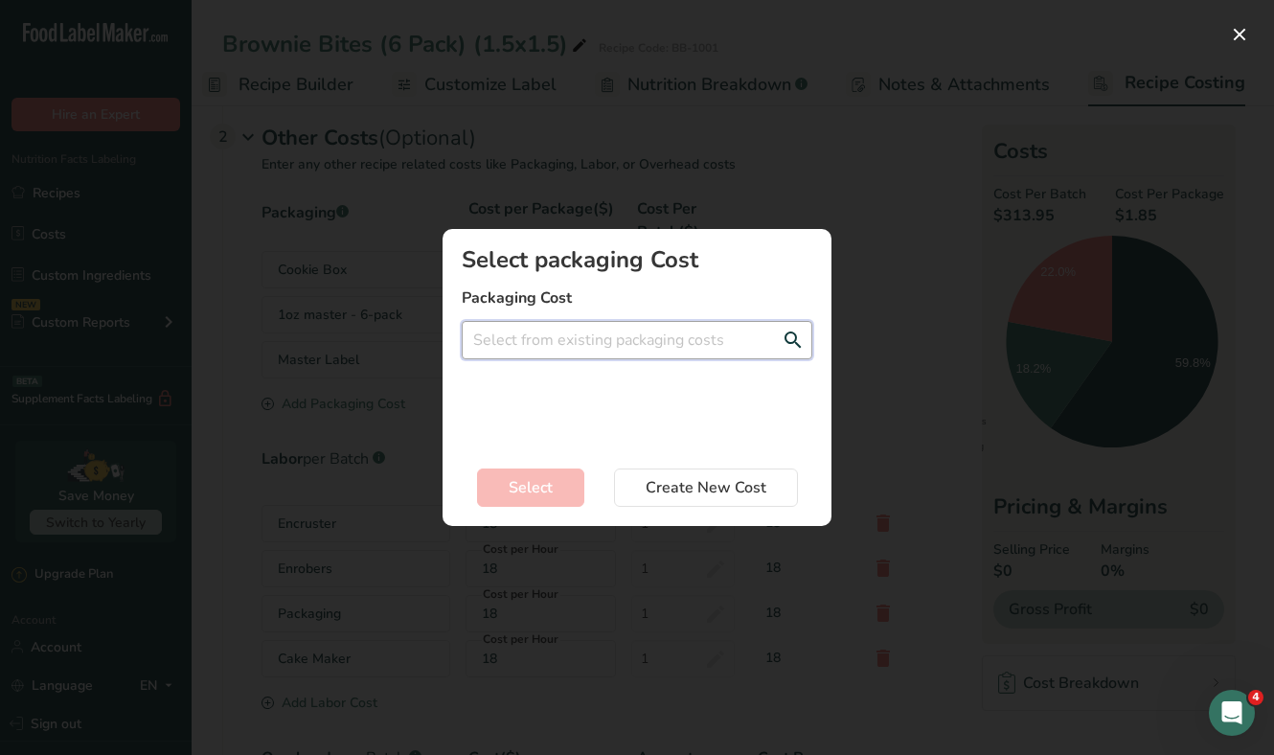
click at [577, 346] on input "Add New Recipe Cost Modal" at bounding box center [637, 340] width 351 height 38
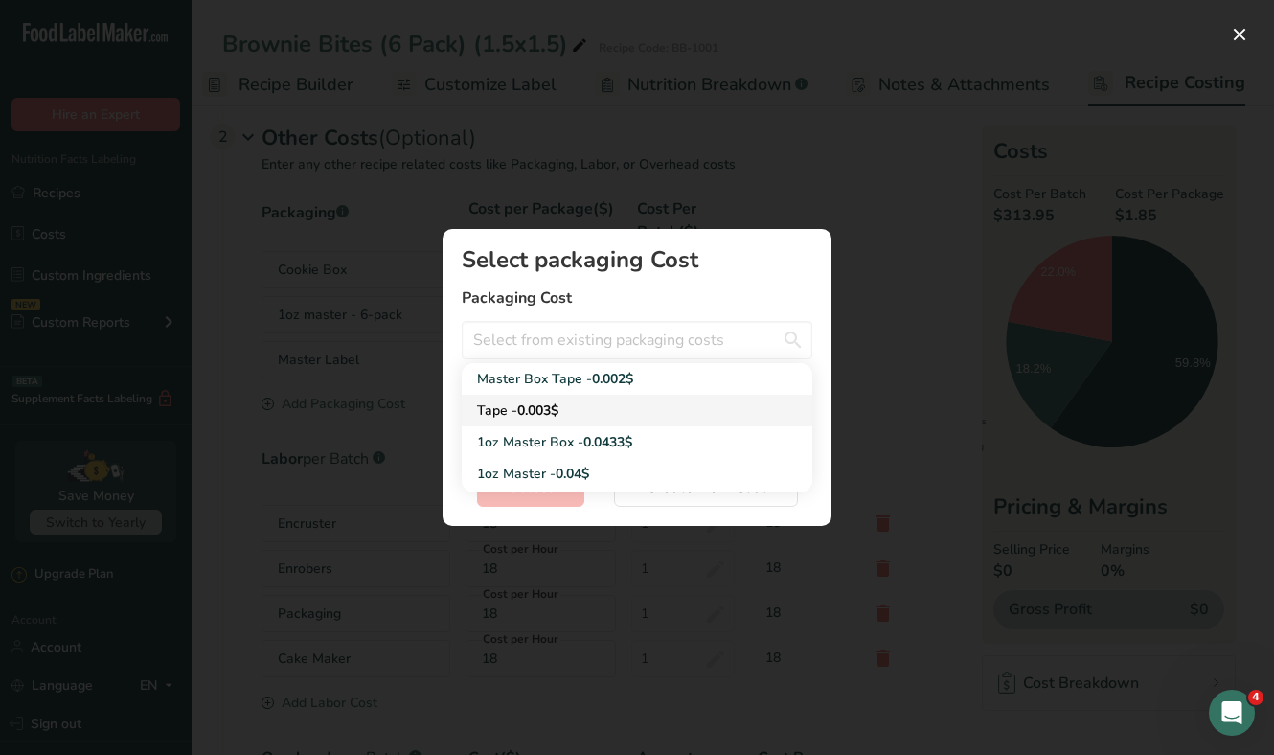
click at [576, 412] on div "Tape - 0.003$" at bounding box center [621, 410] width 289 height 20
type input "Tape - 0.003$"
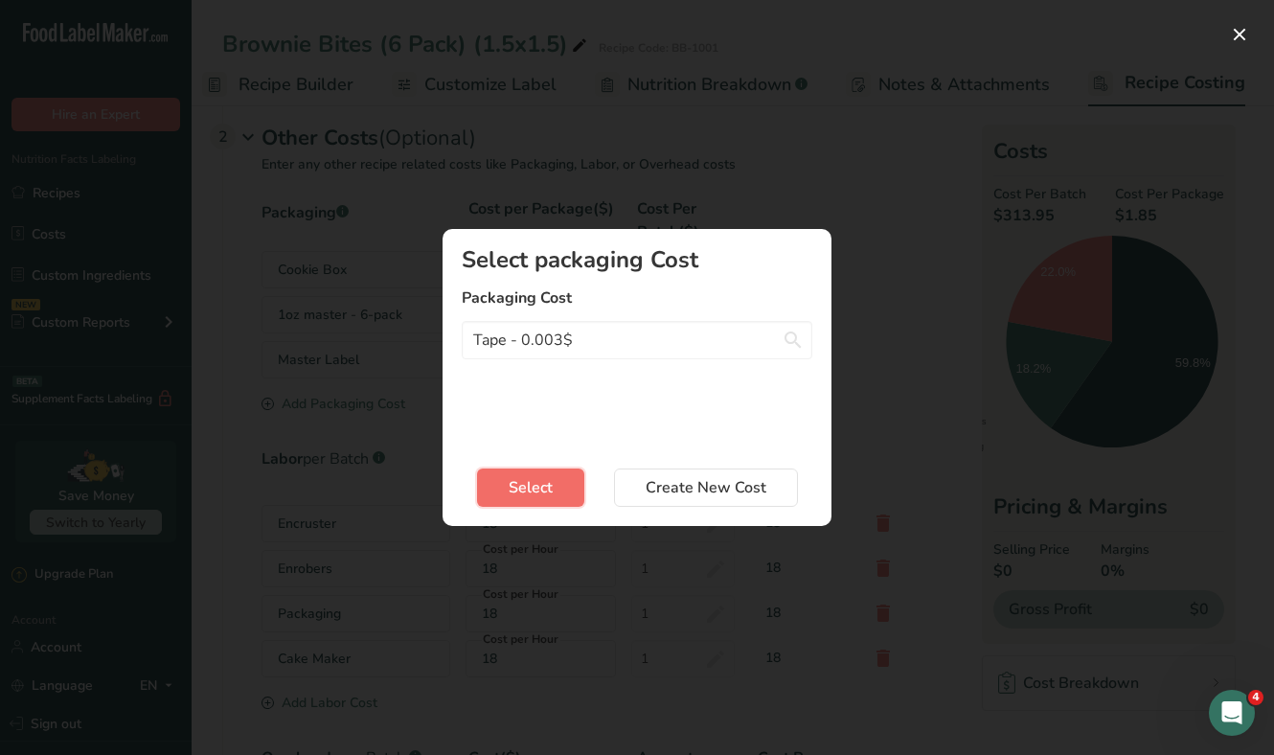
click at [548, 483] on span "Select" at bounding box center [531, 487] width 44 height 23
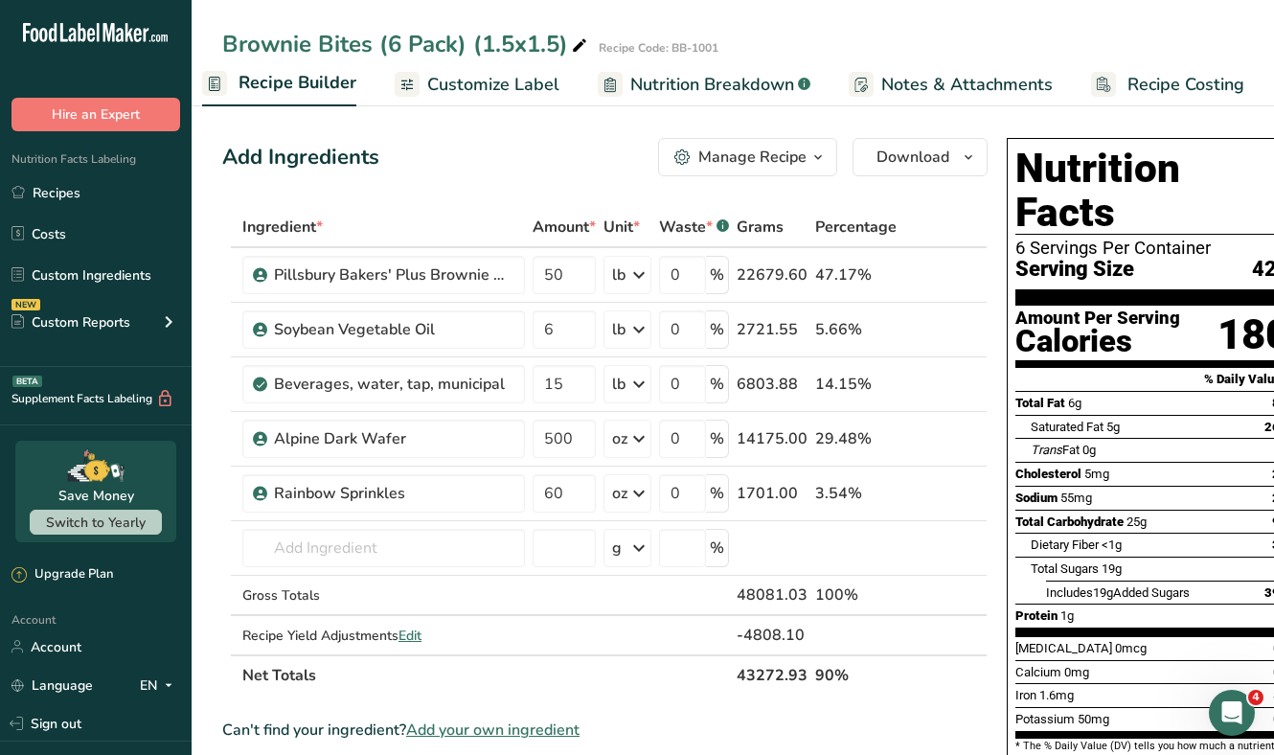
scroll to position [0, 29]
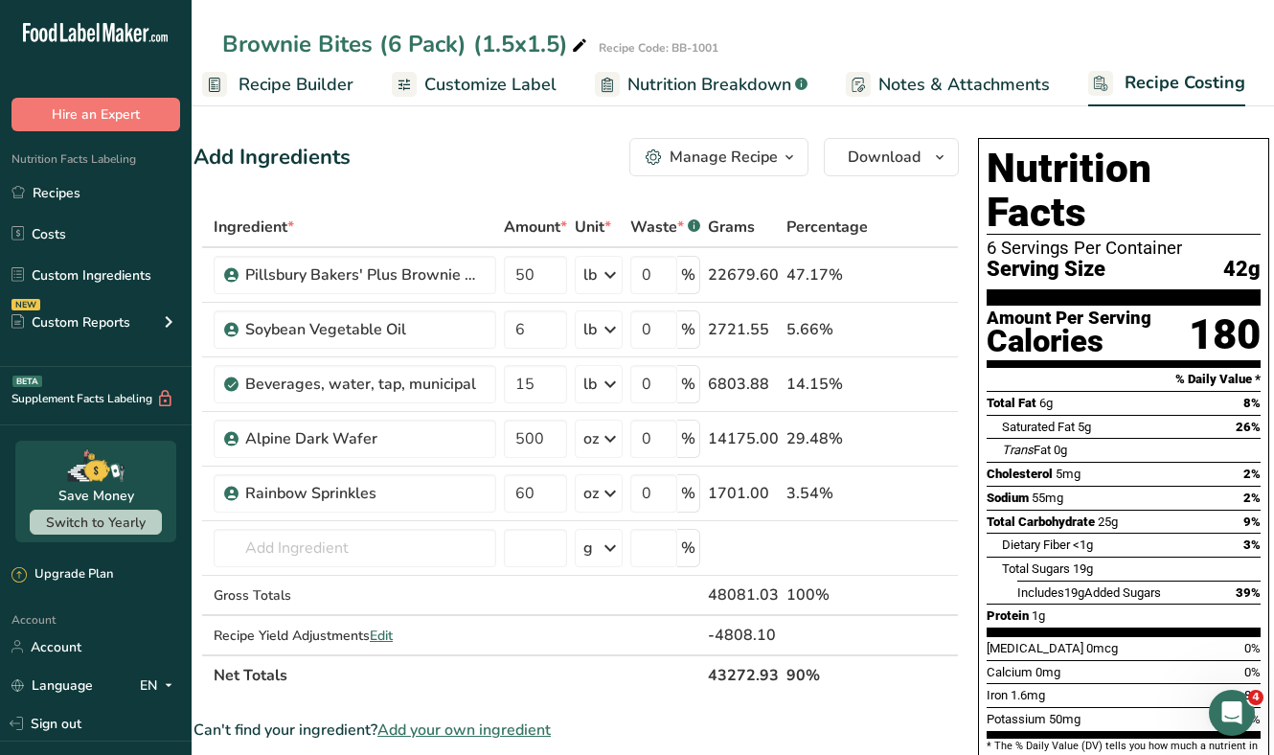
select select "12"
select select "5"
select select "12"
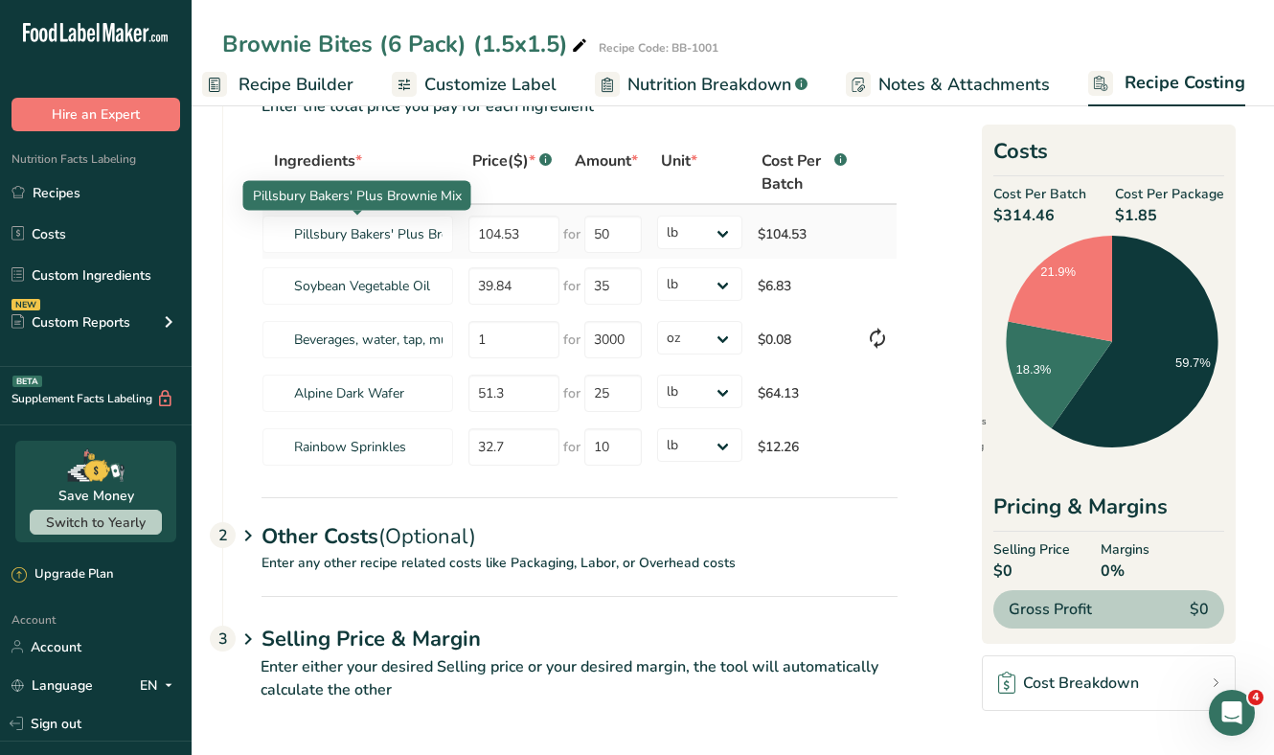
scroll to position [0, 52]
click at [427, 547] on span "(Optional)" at bounding box center [427, 536] width 98 height 29
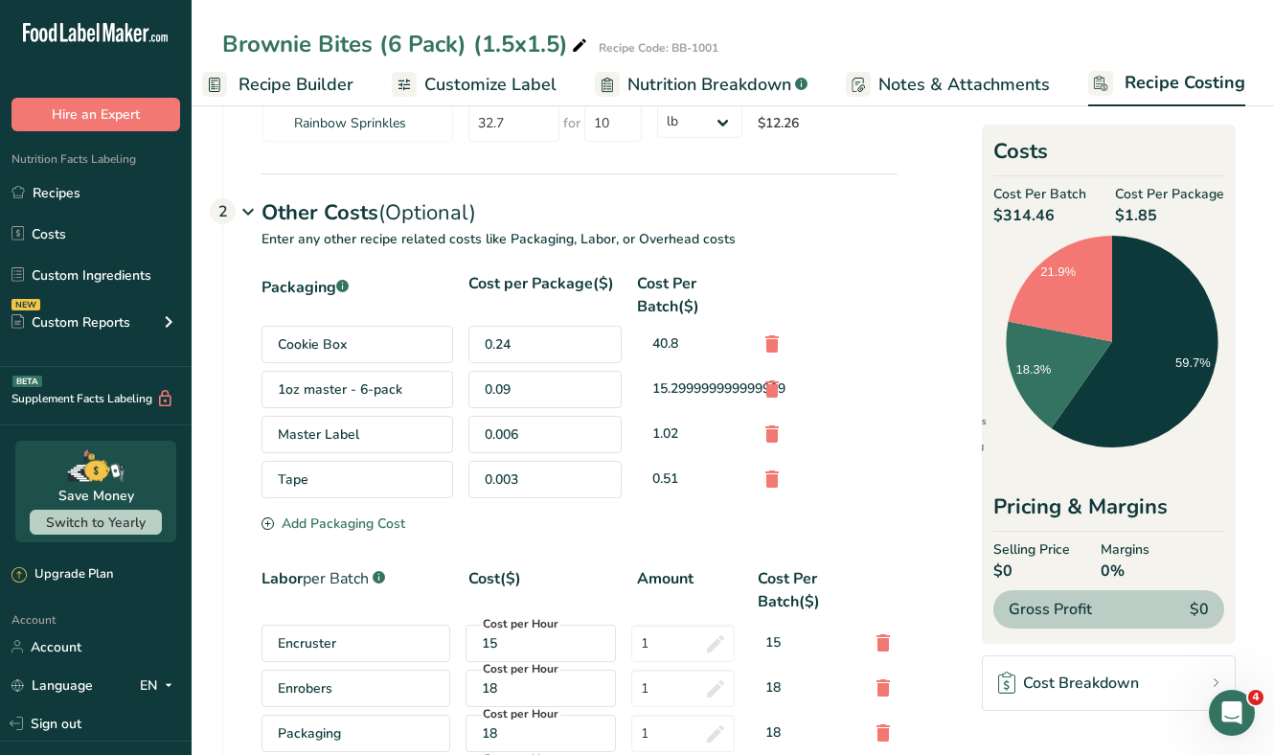
scroll to position [412, 0]
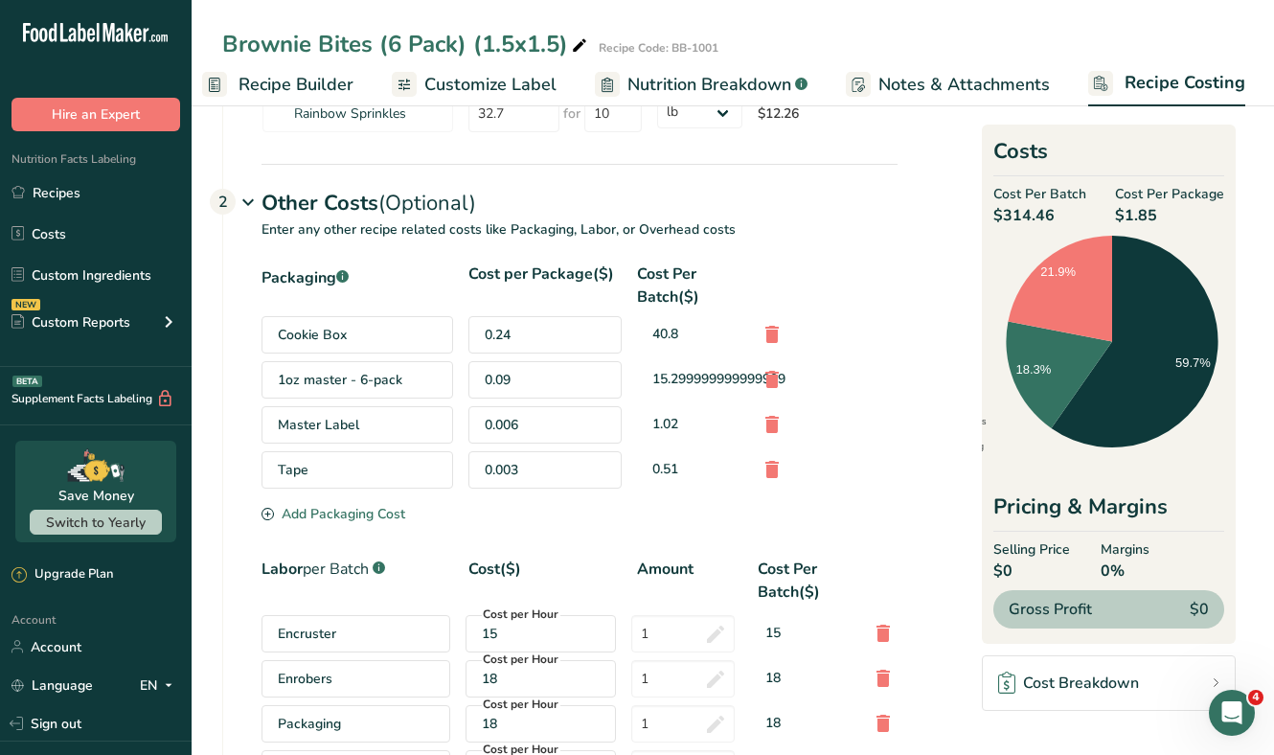
click at [335, 518] on div "Add Packaging Cost" at bounding box center [333, 514] width 144 height 20
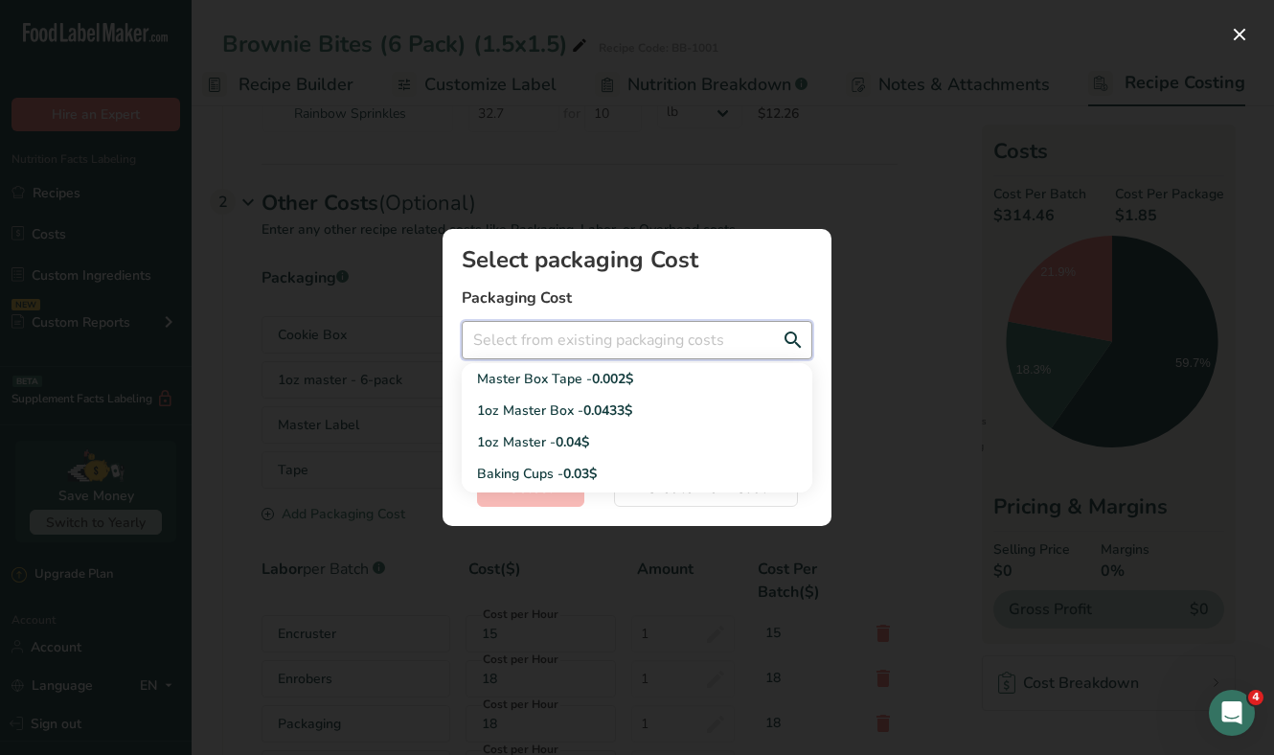
click at [587, 324] on input "Add New Recipe Cost Modal" at bounding box center [637, 340] width 351 height 38
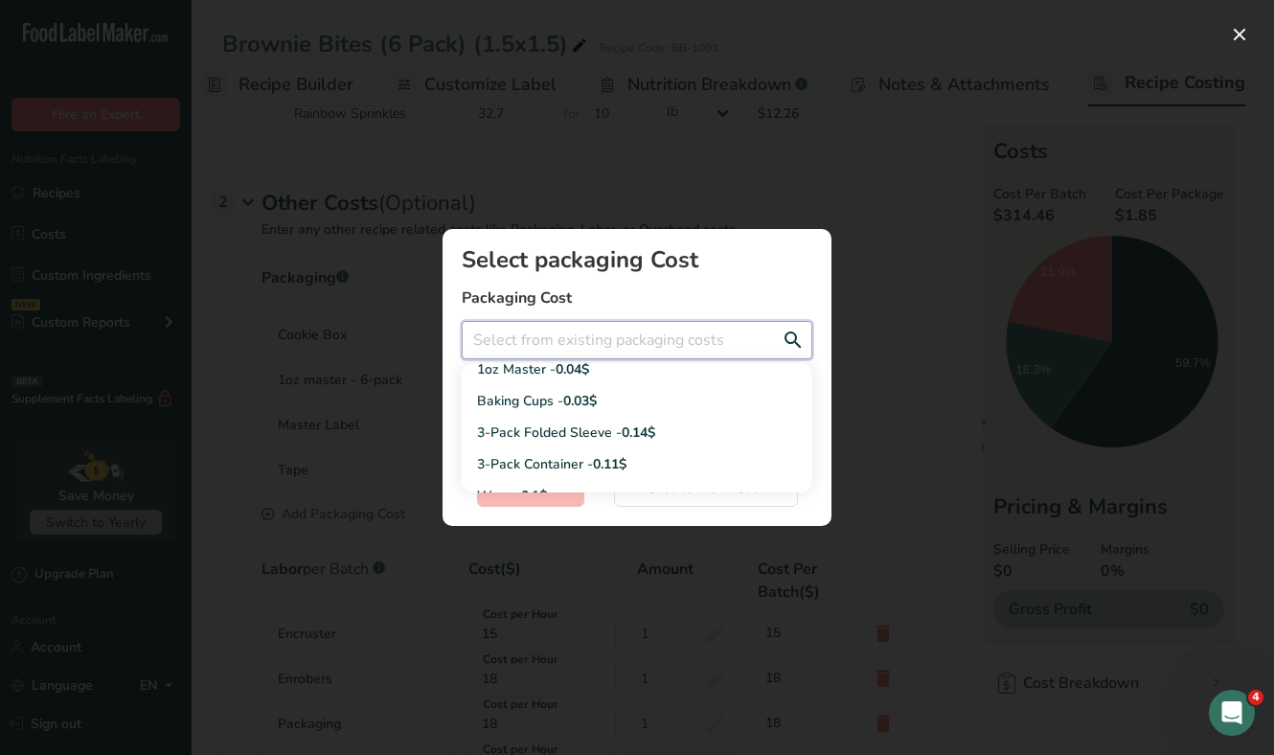
scroll to position [155, 0]
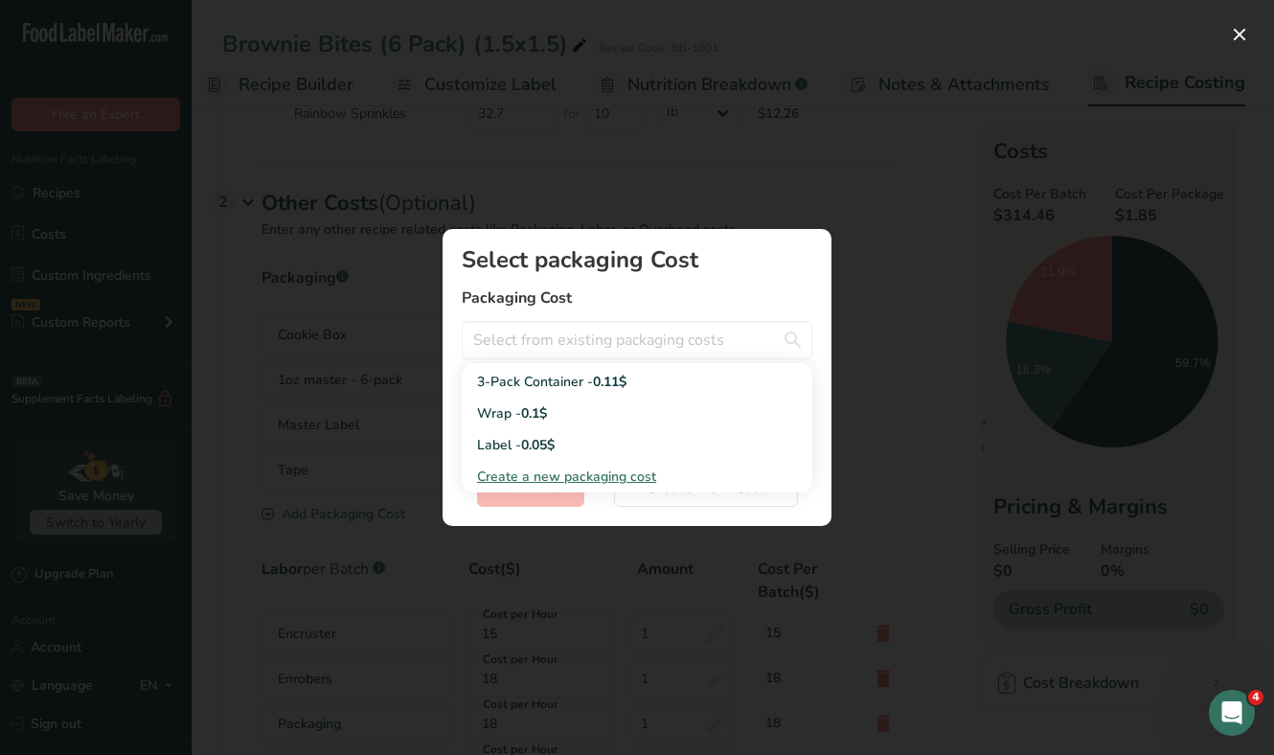
click at [592, 471] on span "Create a new packaging cost" at bounding box center [566, 476] width 179 height 18
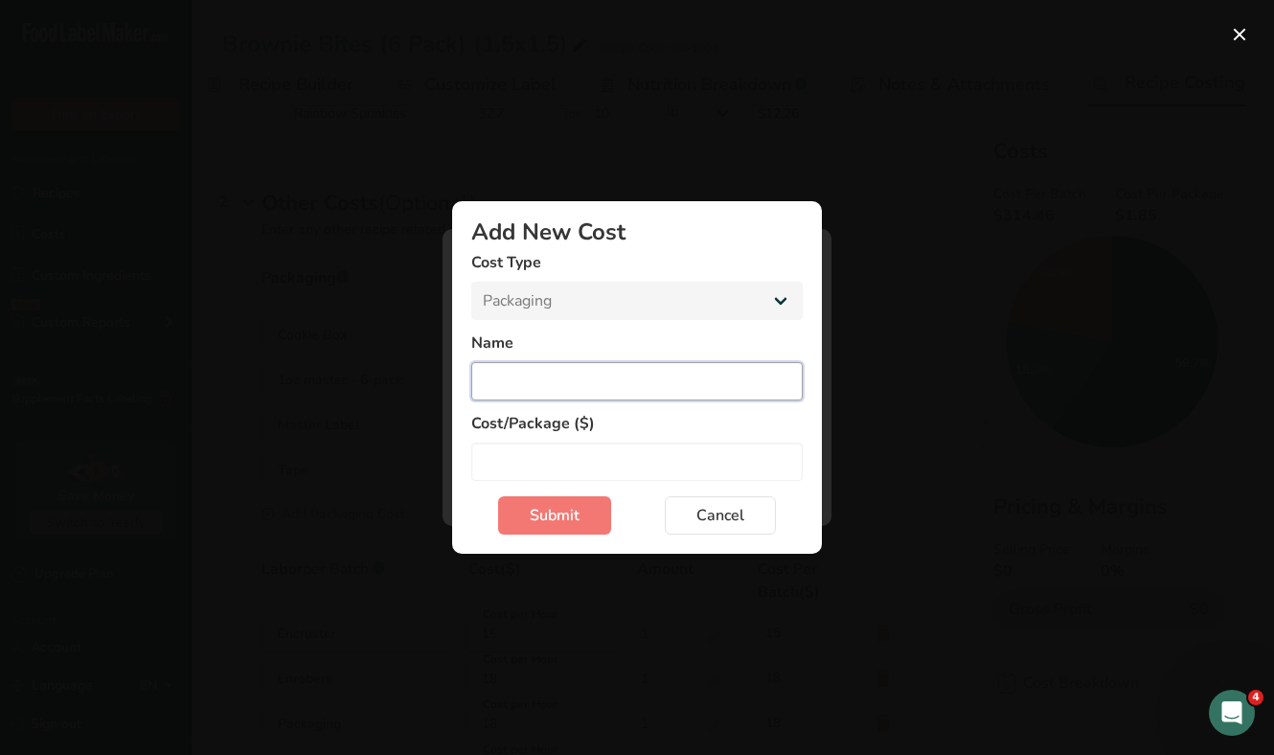
click at [562, 374] on input "Add New Cost Modal" at bounding box center [636, 381] width 331 height 38
type input "6-pack sleeve"
click at [595, 457] on input "Add New Cost Modal" at bounding box center [636, 461] width 331 height 38
type input "0.20"
click at [560, 516] on span "Submit" at bounding box center [555, 515] width 50 height 23
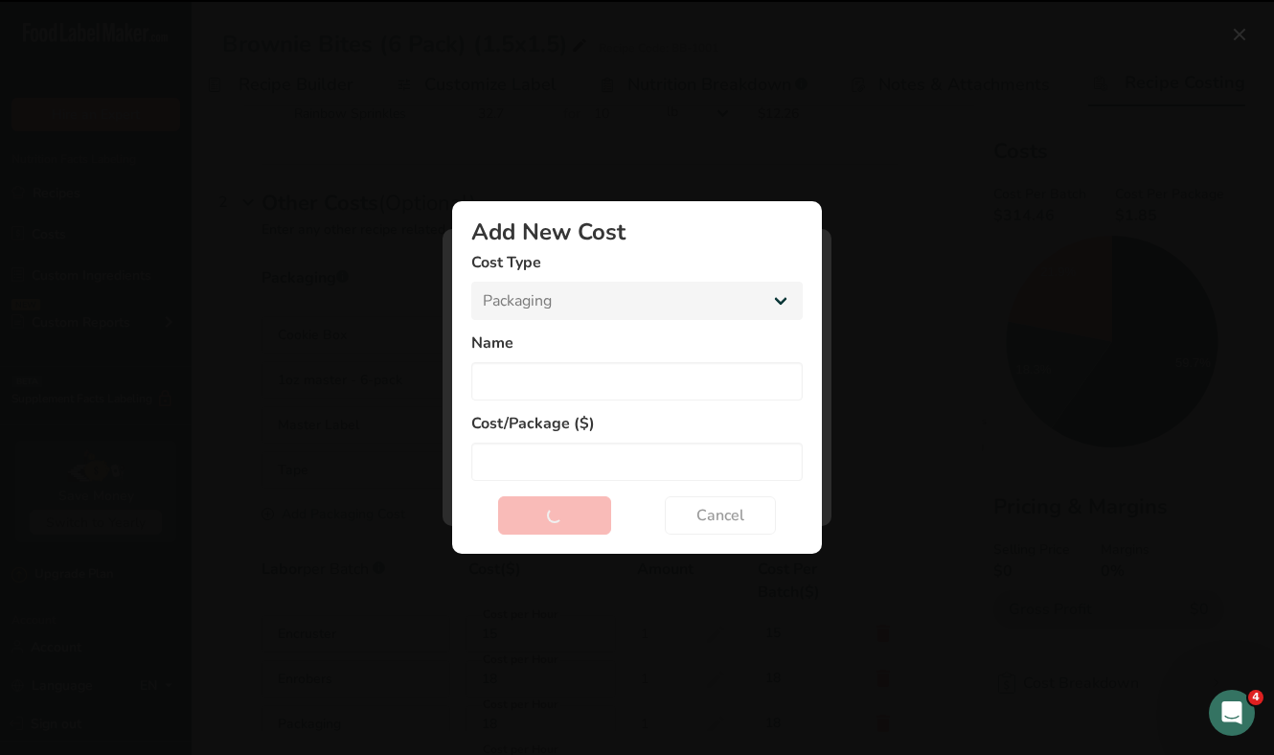
select select "Add New Cost Modal"
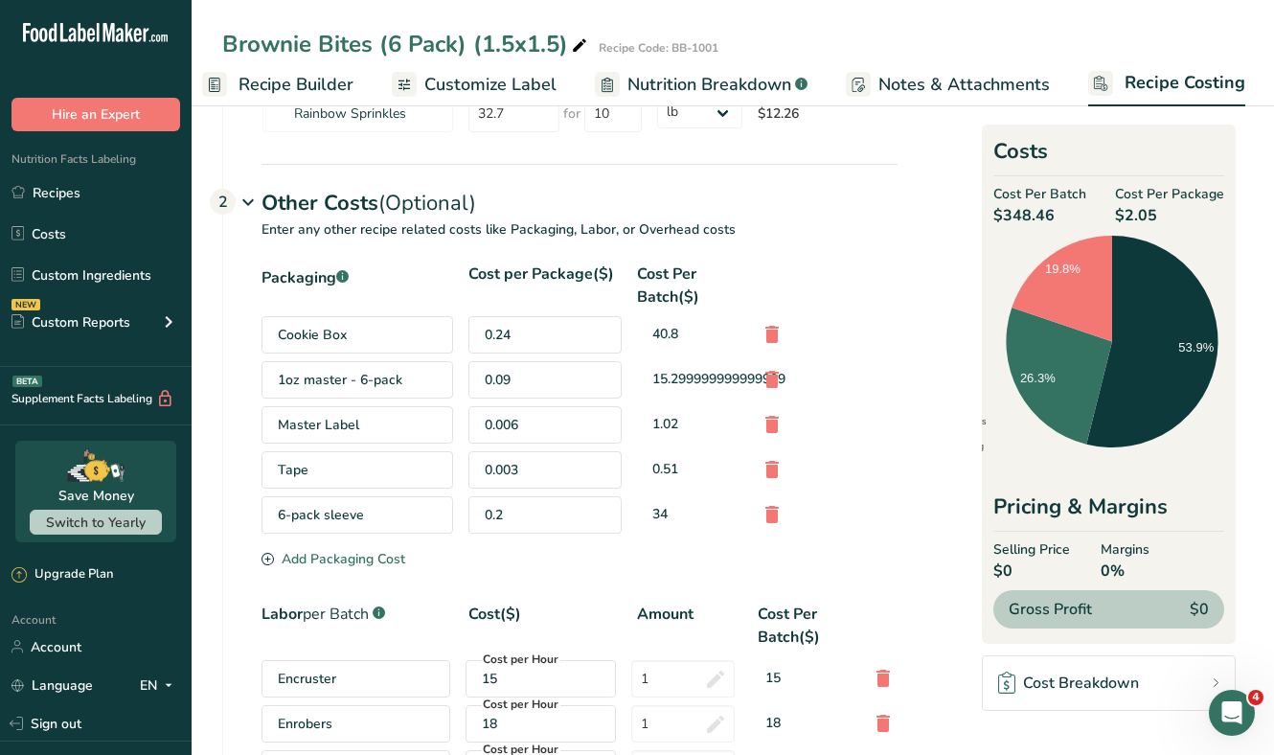
click at [553, 509] on div "0.2" at bounding box center [544, 514] width 153 height 37
click at [507, 515] on div "0.2" at bounding box center [544, 514] width 153 height 37
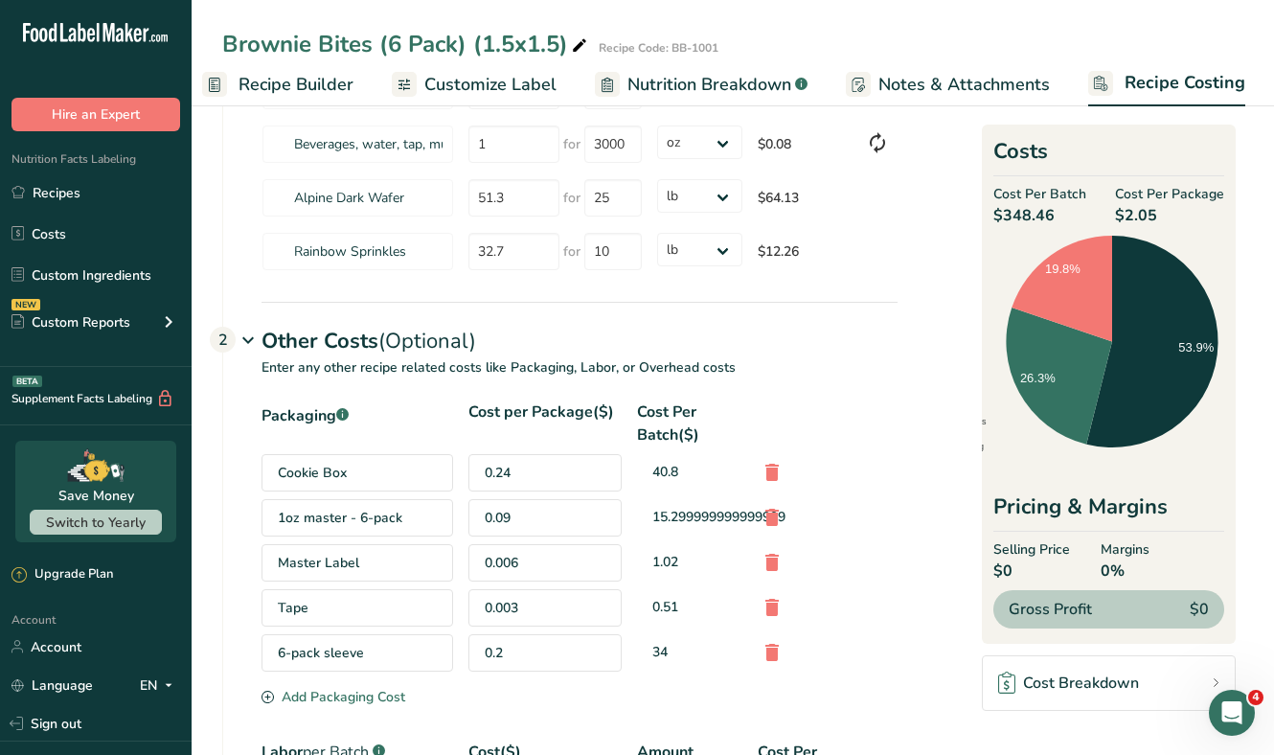
scroll to position [0, 0]
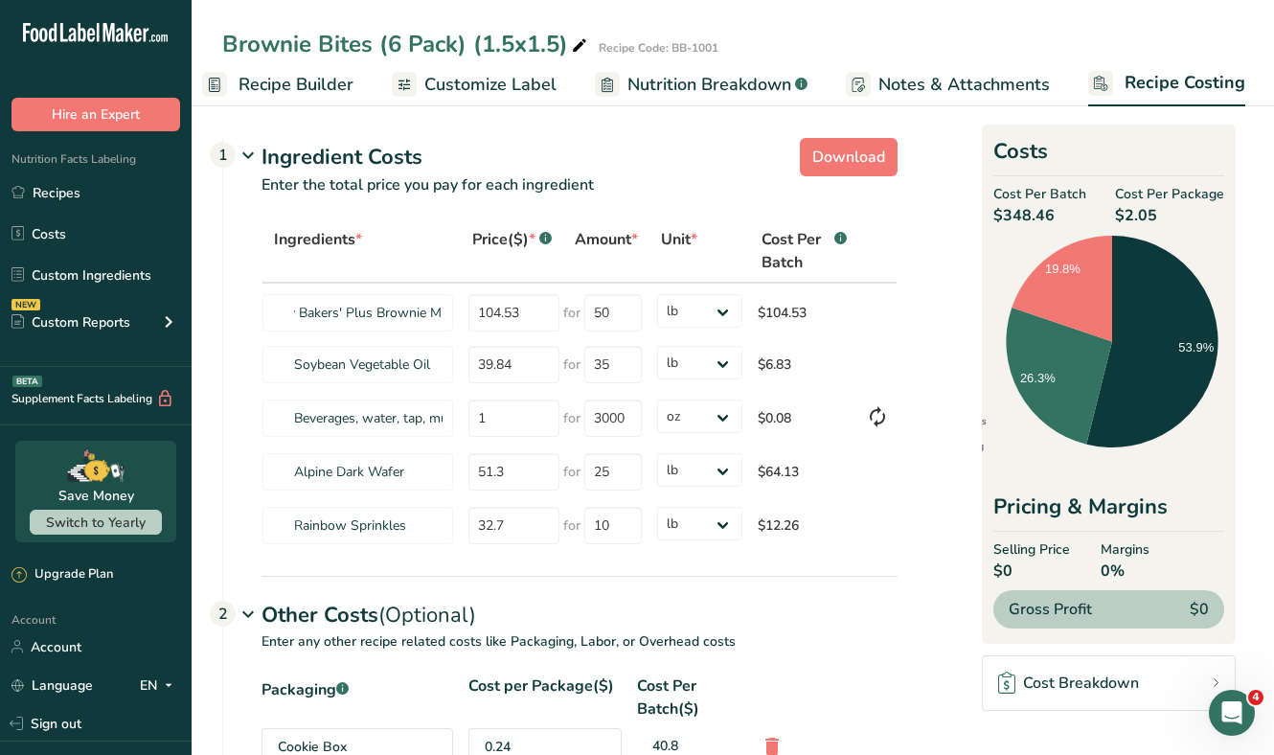
click at [322, 85] on span "Recipe Builder" at bounding box center [295, 85] width 115 height 26
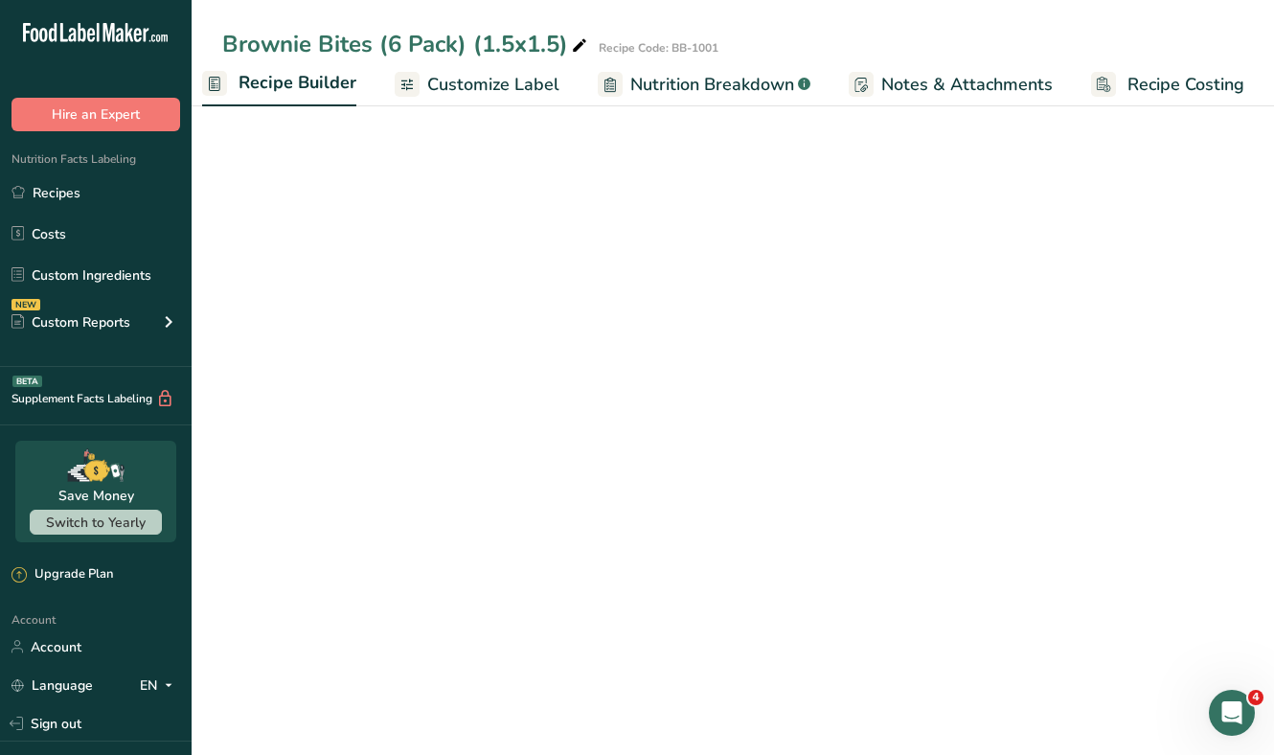
scroll to position [0, 185]
click at [322, 85] on span "Recipe Builder" at bounding box center [312, 83] width 118 height 26
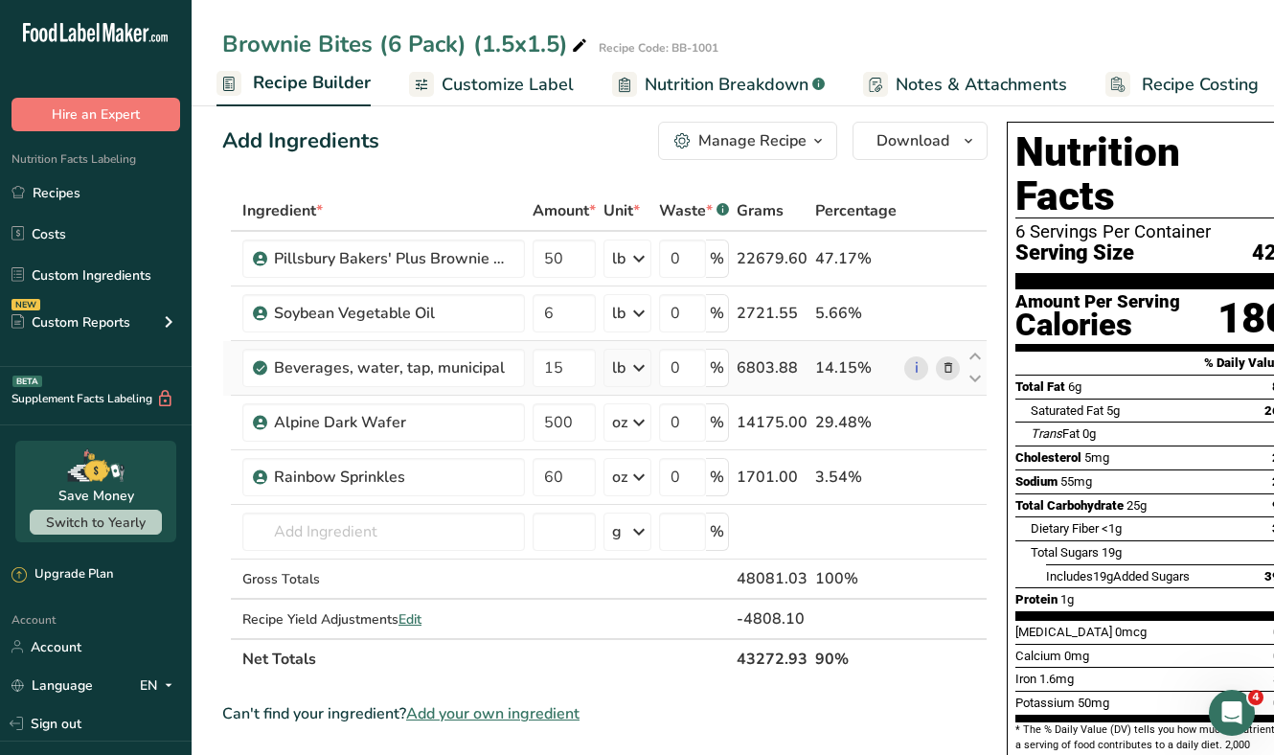
scroll to position [17, 0]
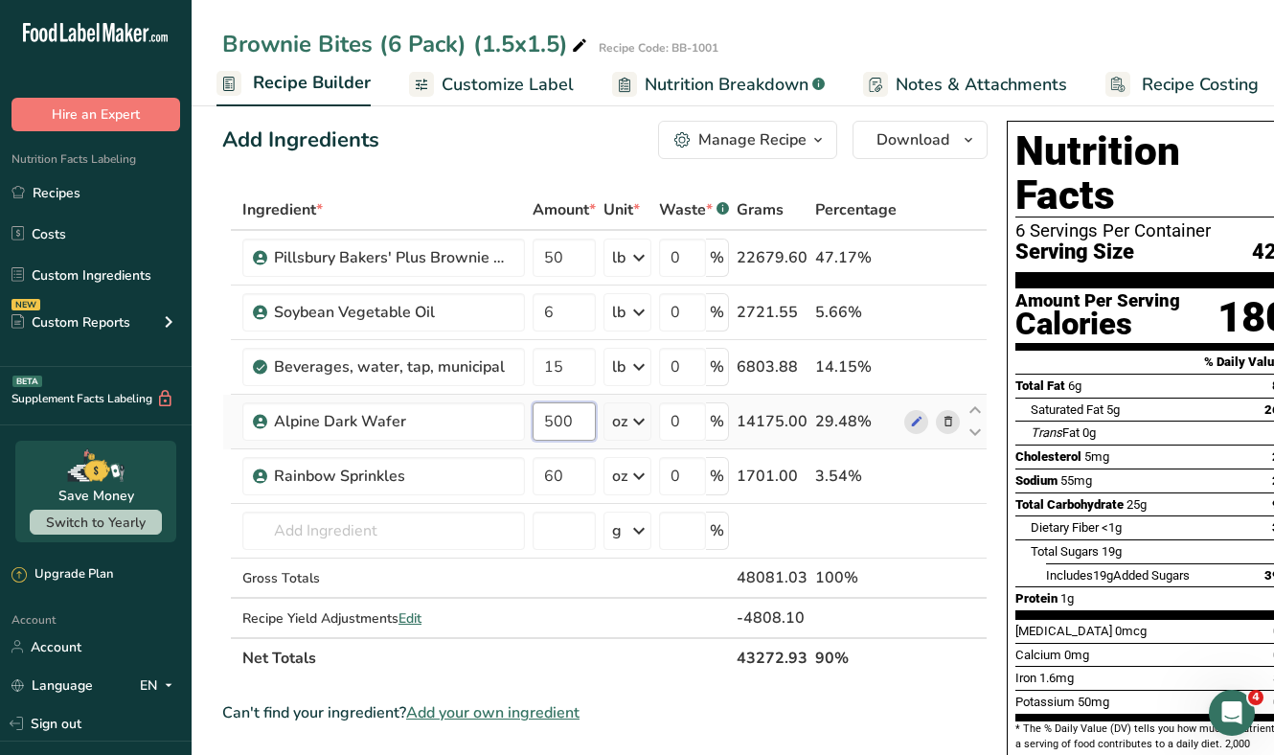
click at [567, 424] on input "500" at bounding box center [563, 421] width 63 height 38
click at [555, 424] on input "500" at bounding box center [563, 421] width 63 height 38
click at [964, 180] on div "Add Ingredients Manage Recipe Delete Recipe Duplicate Recipe Scale Recipe Save …" at bounding box center [610, 719] width 777 height 1212
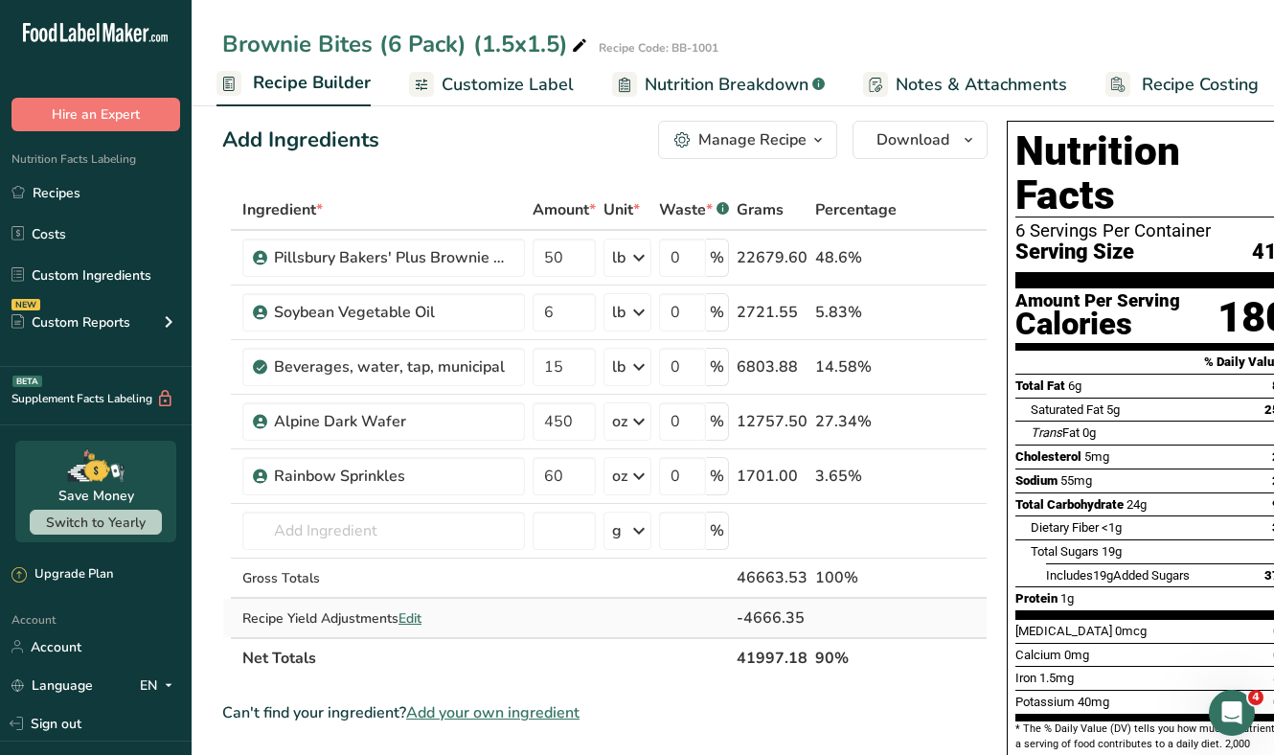
click at [414, 616] on span "Edit" at bounding box center [409, 618] width 23 height 18
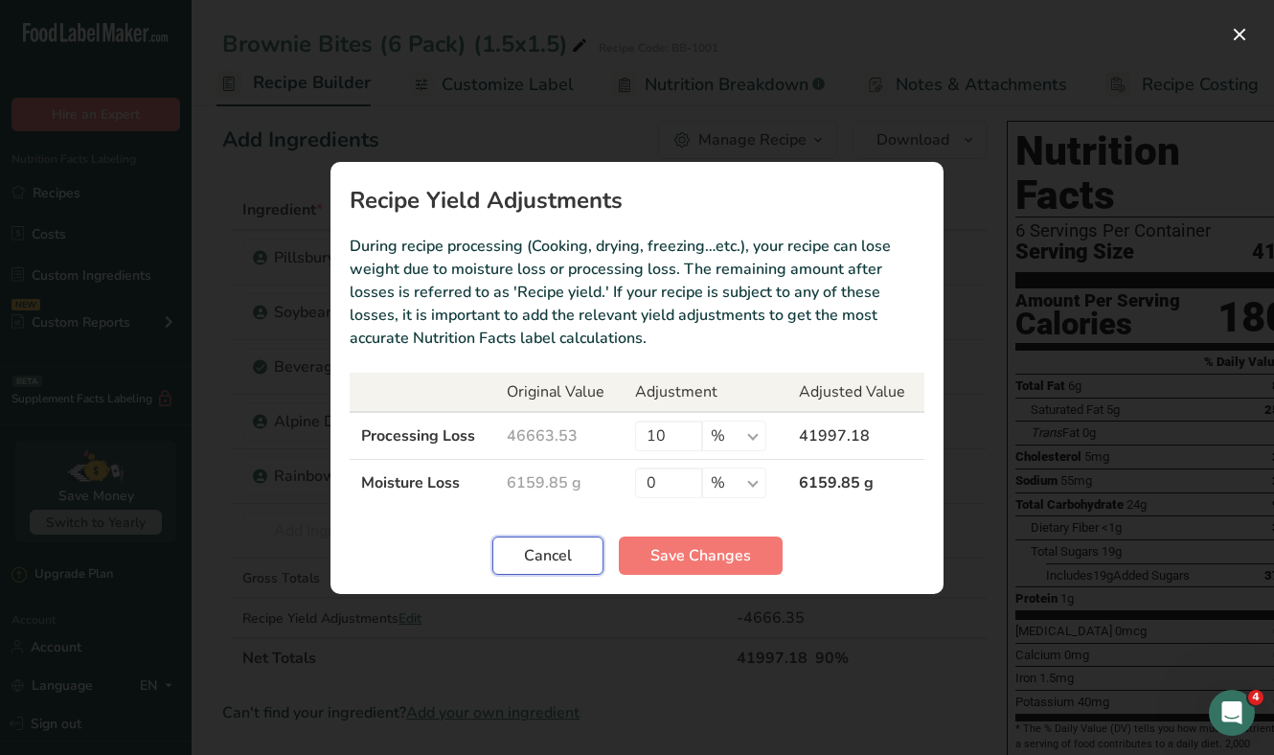
click at [545, 552] on span "Cancel" at bounding box center [548, 555] width 48 height 23
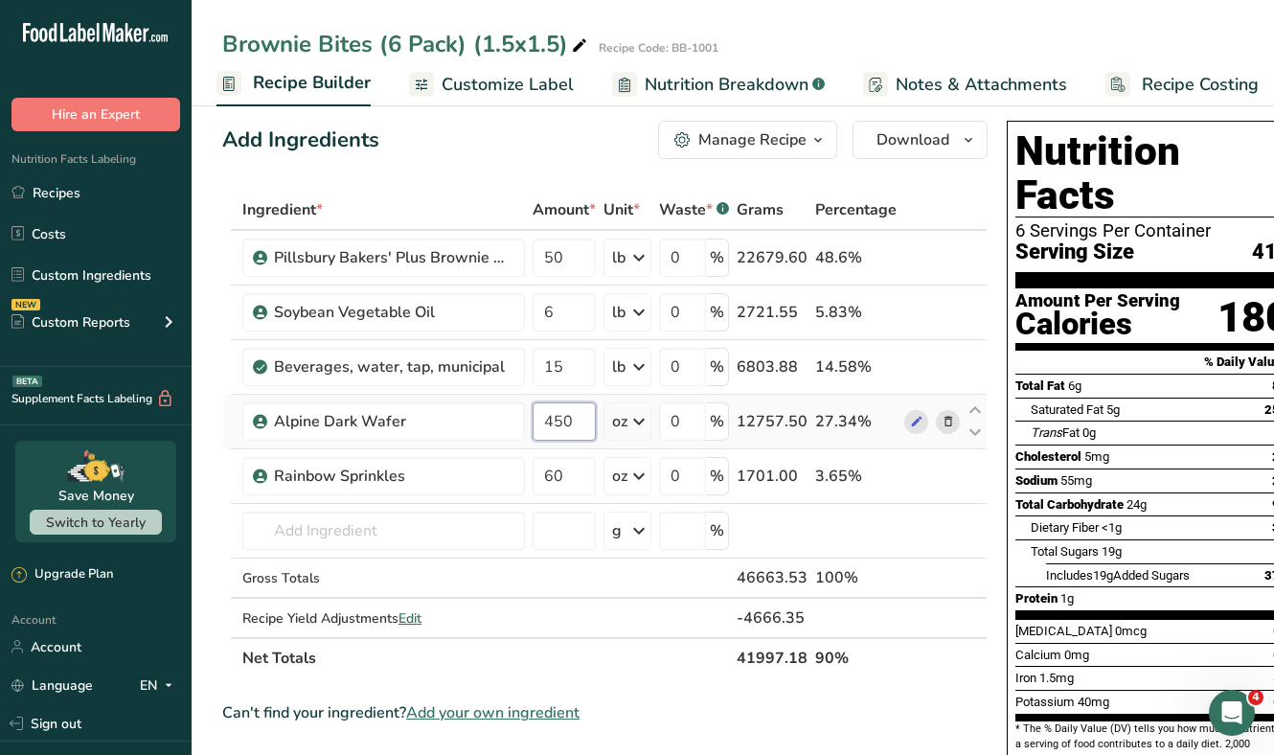
click at [563, 415] on input "450" at bounding box center [563, 421] width 63 height 38
click at [542, 147] on div "Add Ingredients Manage Recipe Delete Recipe Duplicate Recipe Scale Recipe Save …" at bounding box center [604, 140] width 765 height 38
click at [556, 428] on input "500" at bounding box center [563, 421] width 63 height 38
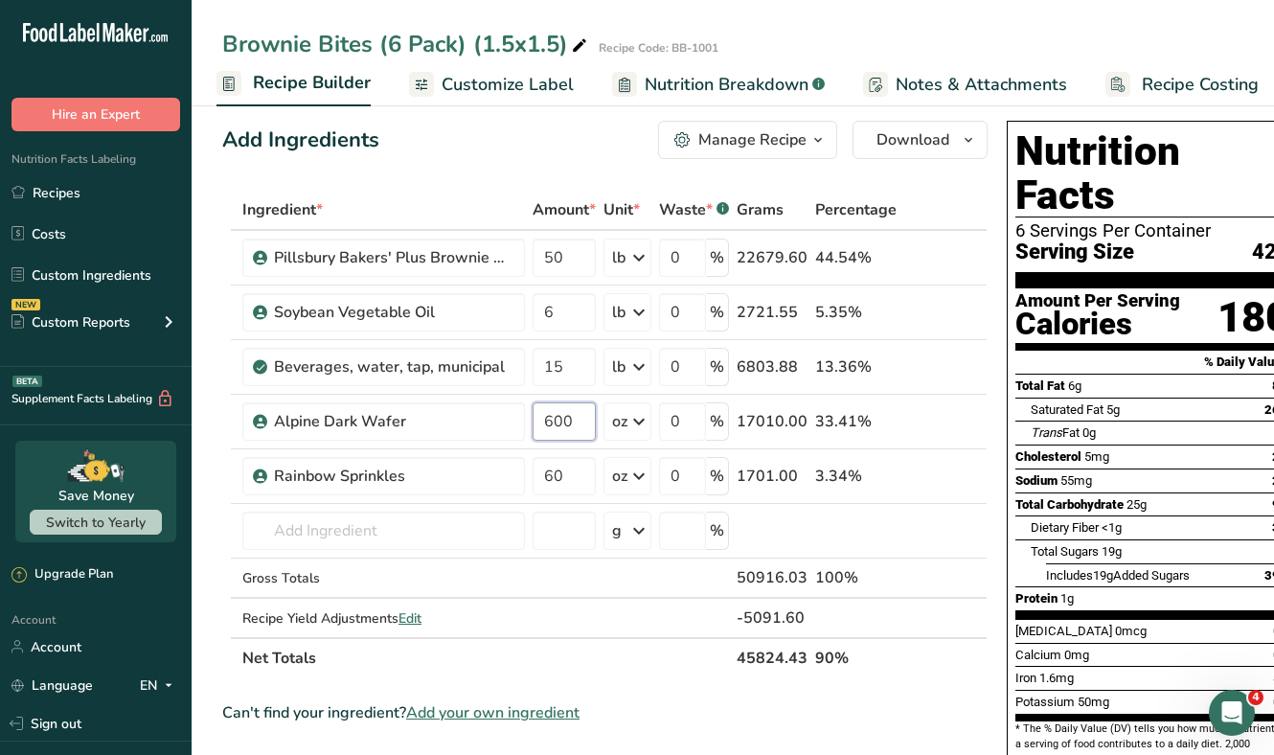
type input "600"
click at [535, 156] on div "Add Ingredients Manage Recipe Delete Recipe Duplicate Recipe Scale Recipe Save …" at bounding box center [604, 140] width 765 height 38
click at [1183, 79] on span "Recipe Costing" at bounding box center [1200, 85] width 117 height 26
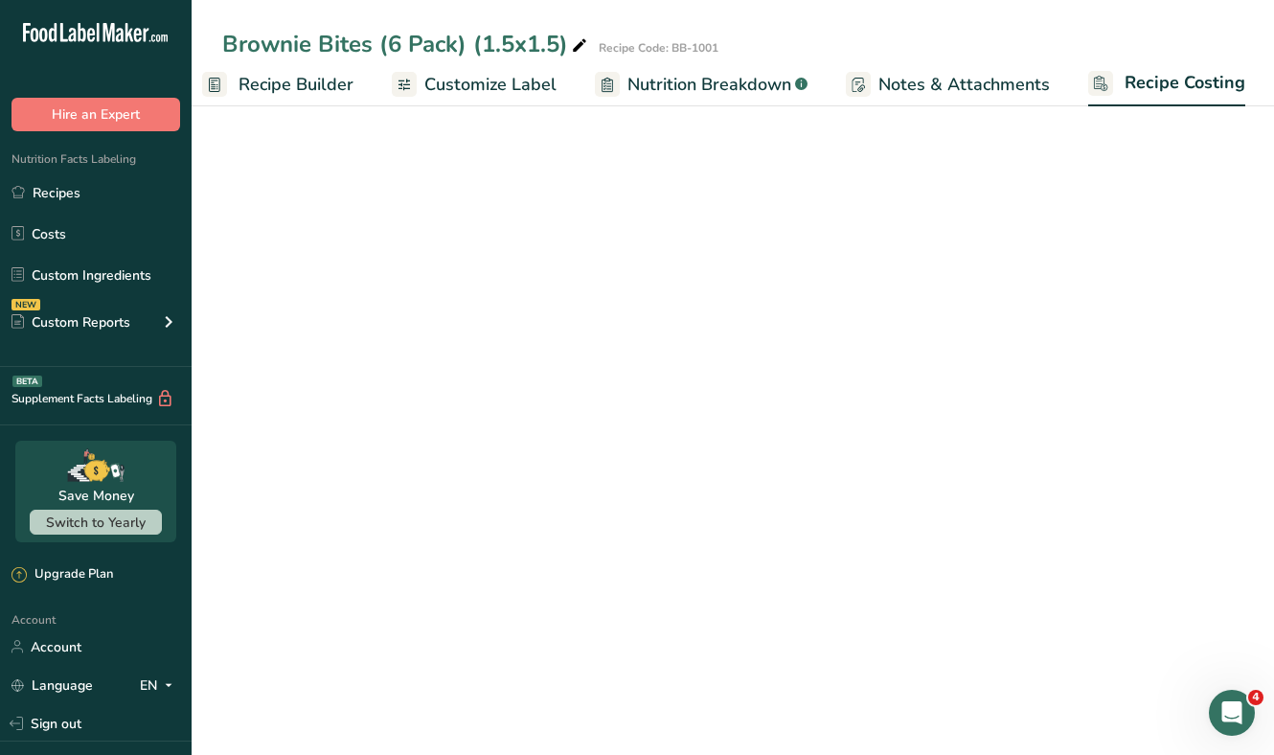
select select "12"
select select "5"
select select "12"
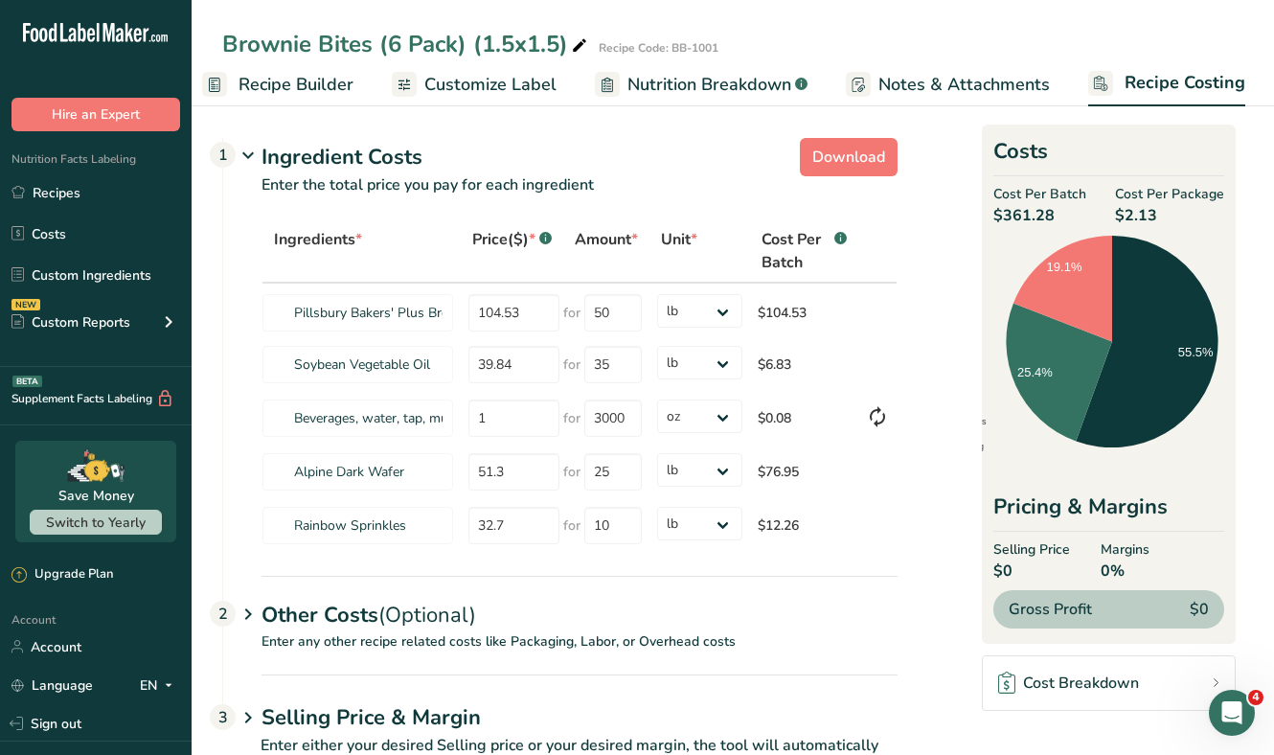
click at [309, 83] on span "Recipe Builder" at bounding box center [295, 85] width 115 height 26
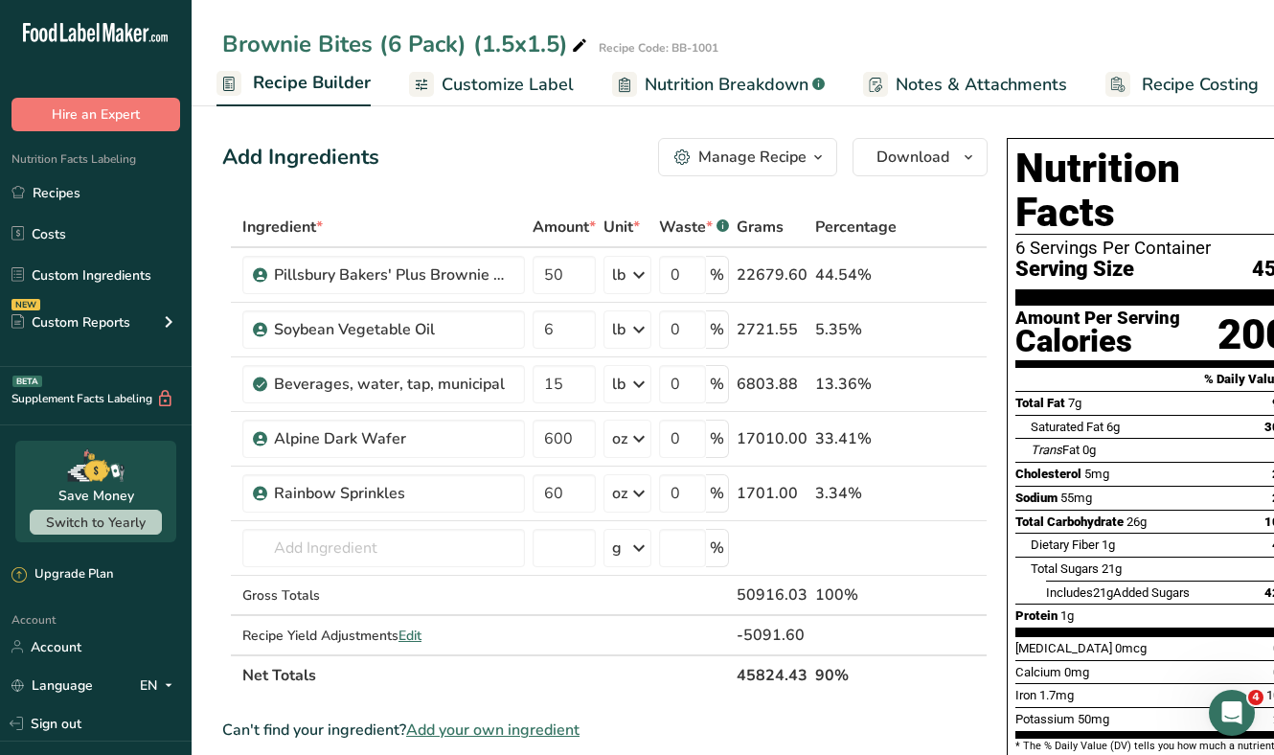
click at [1147, 69] on link "Recipe Costing" at bounding box center [1181, 84] width 153 height 43
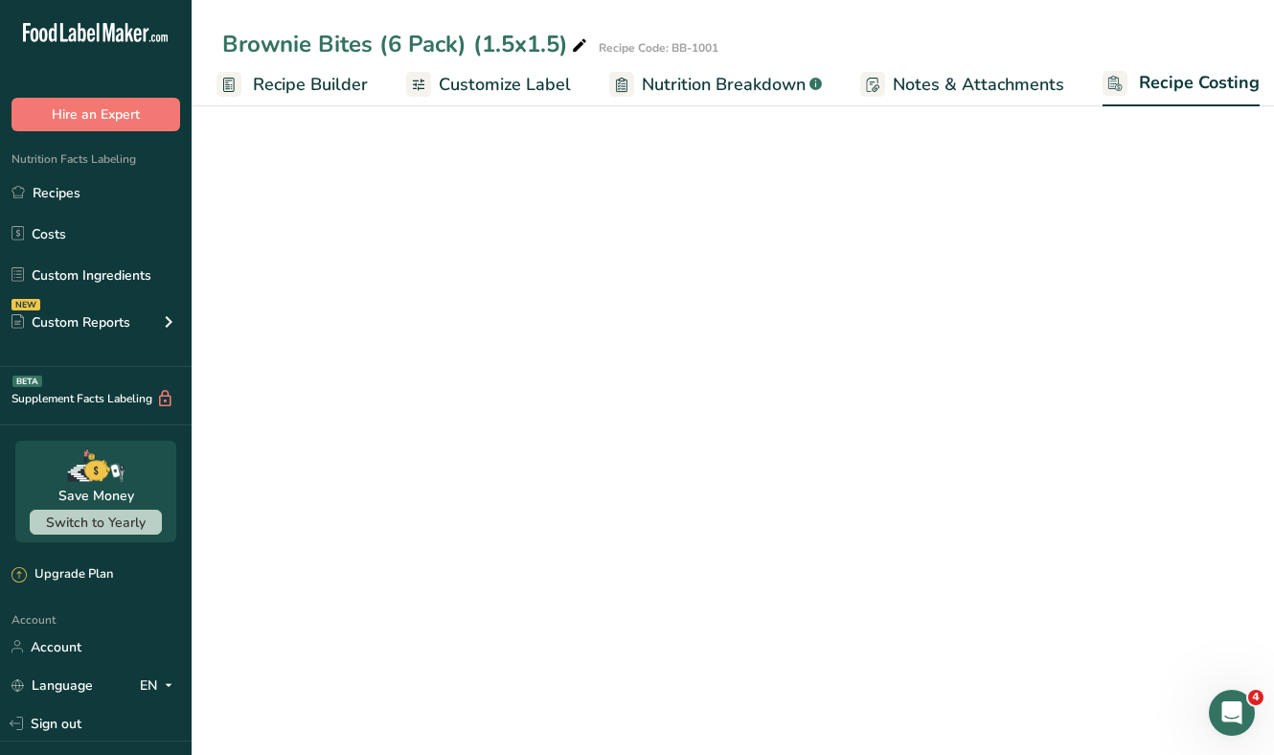
scroll to position [0, 199]
select select "12"
select select "5"
select select "12"
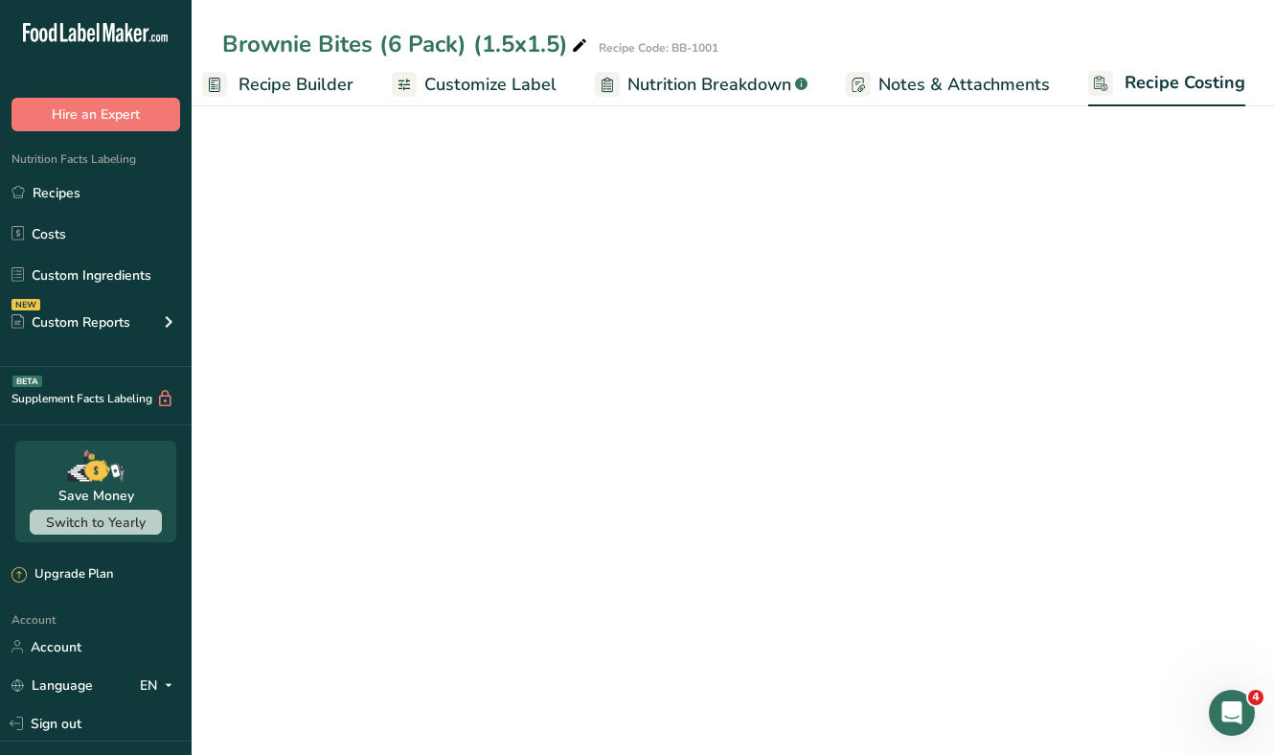
select select "12"
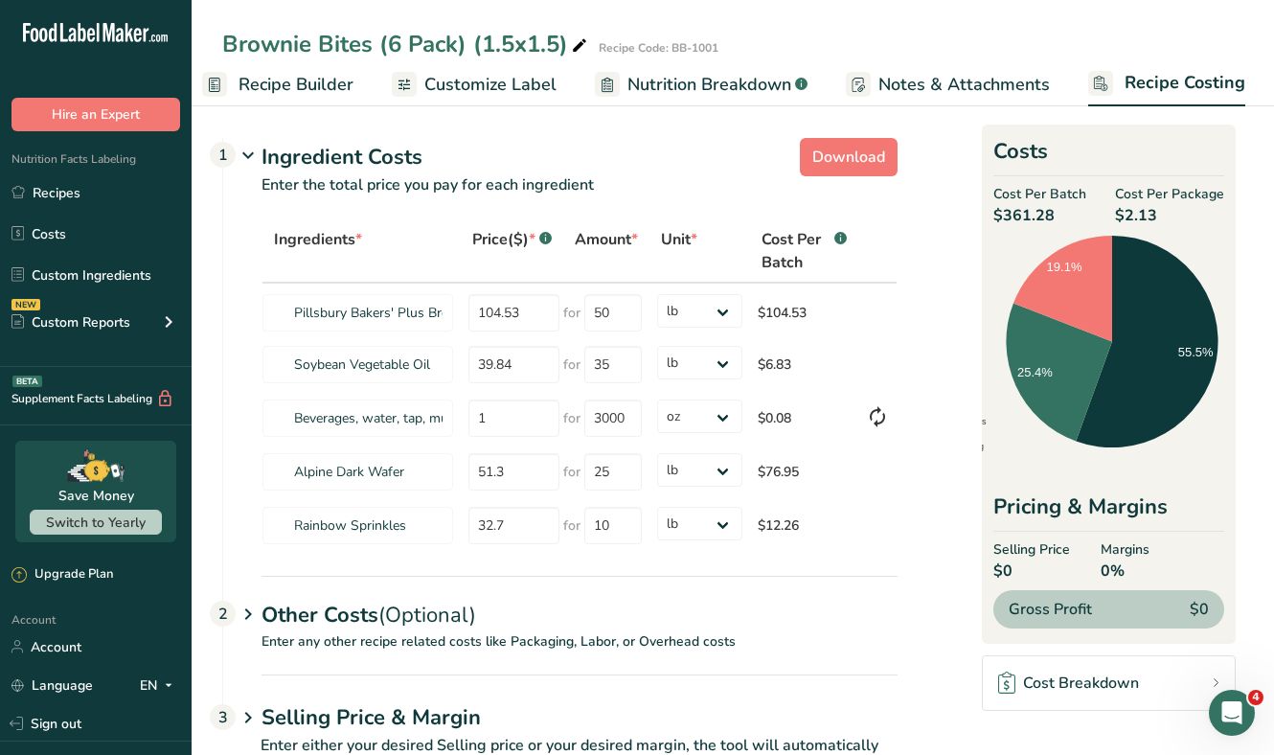
click at [374, 640] on p "Enter any other recipe related costs like Packaging, Labor, or Overhead costs" at bounding box center [560, 652] width 674 height 43
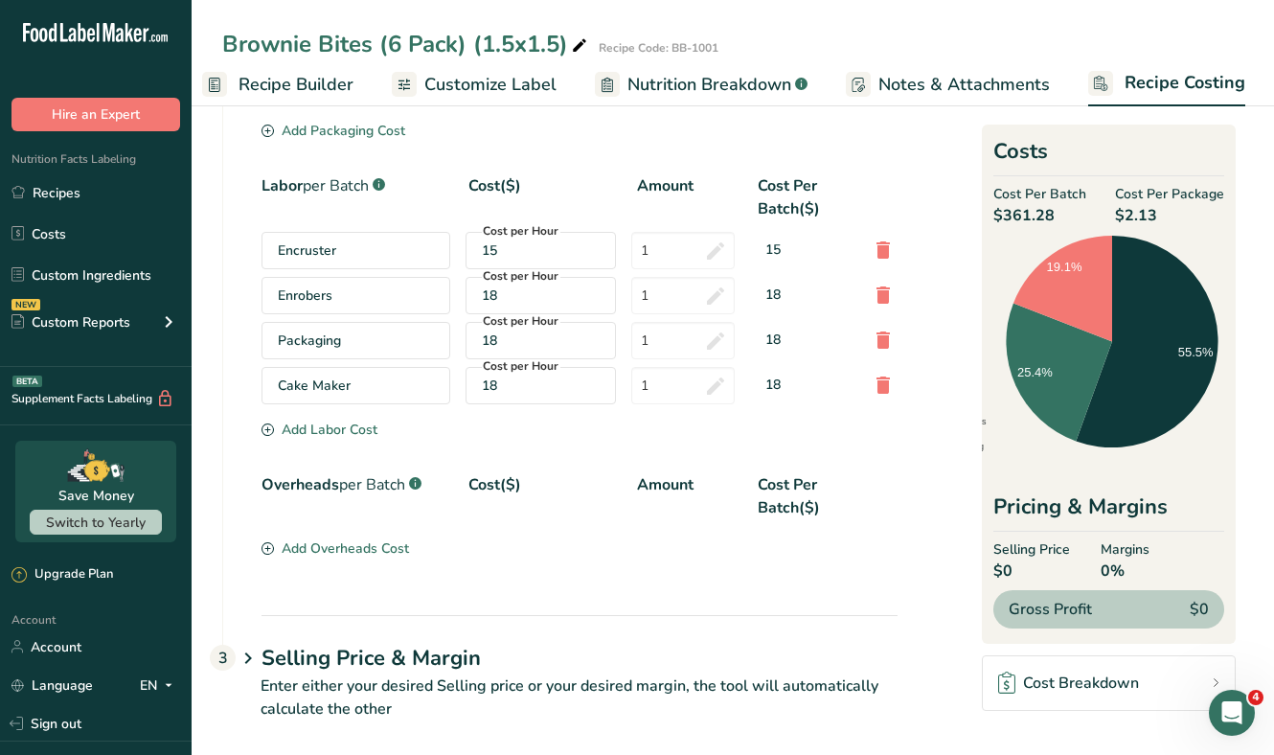
scroll to position [859, 0]
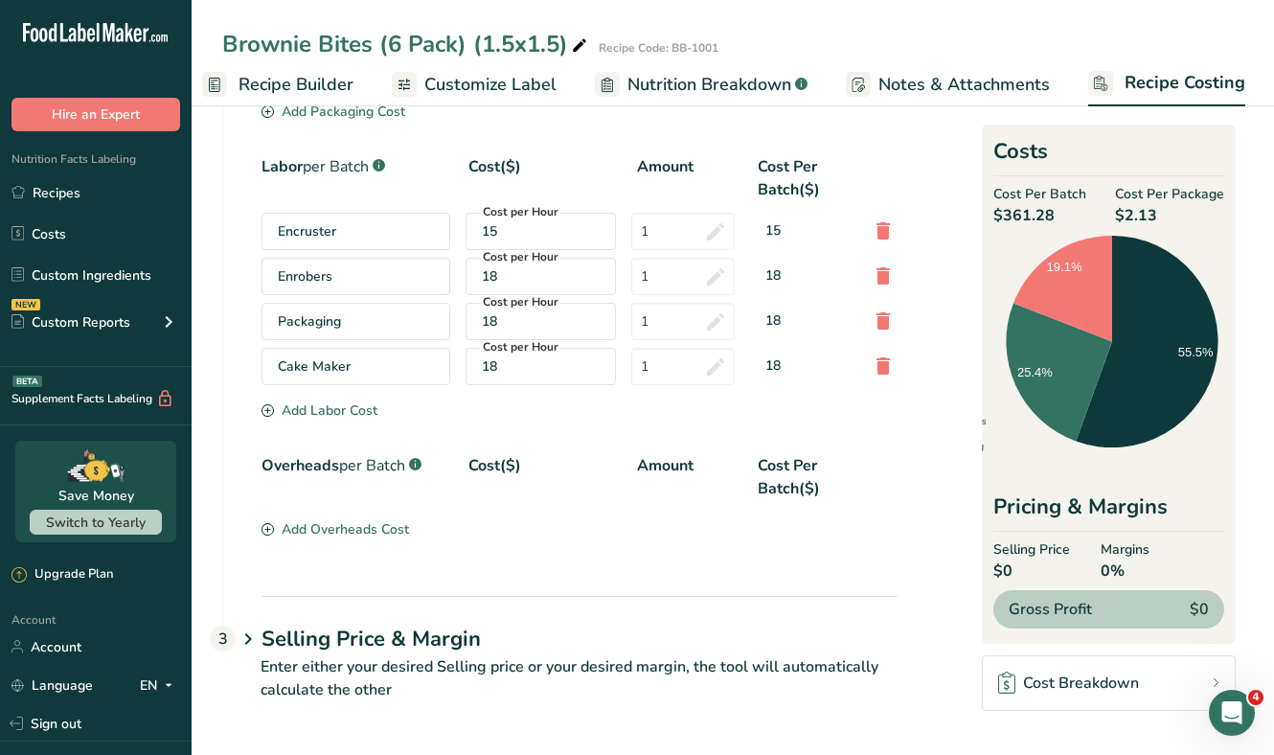
click at [1122, 683] on div "Cost Breakdown" at bounding box center [1068, 682] width 141 height 23
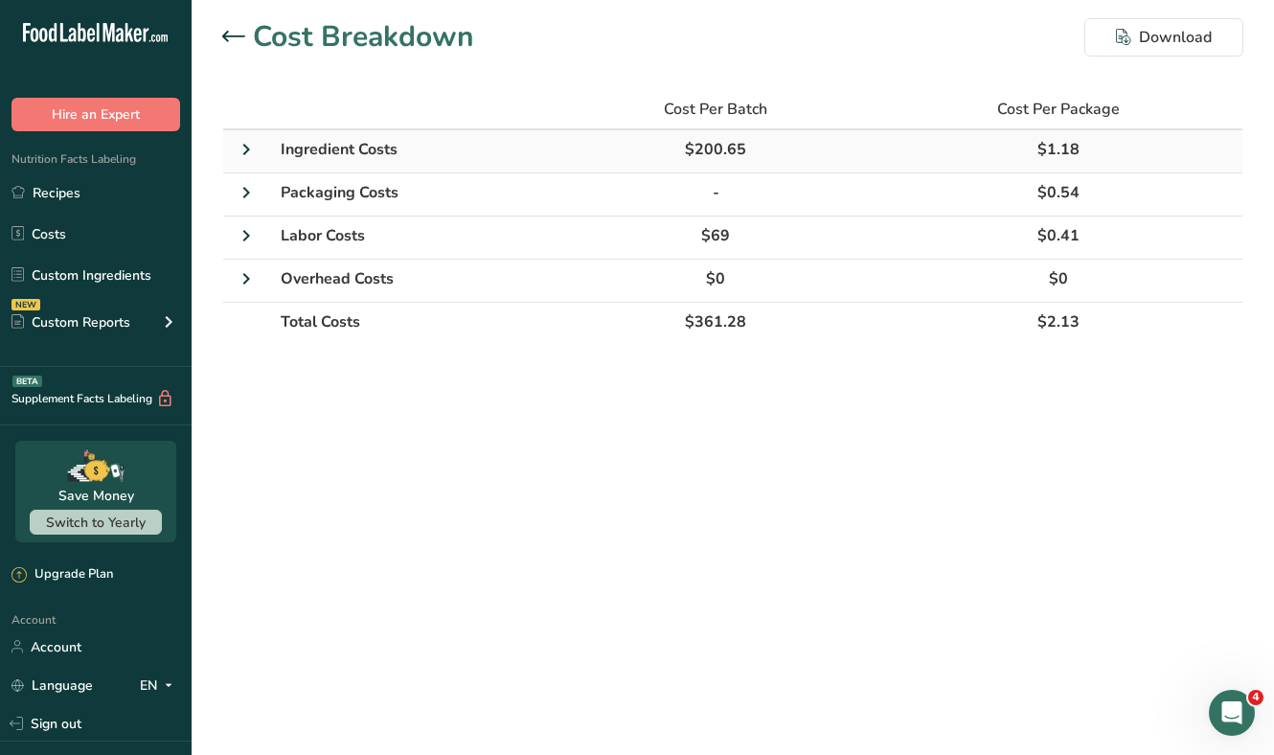
click at [235, 154] on icon at bounding box center [246, 149] width 23 height 34
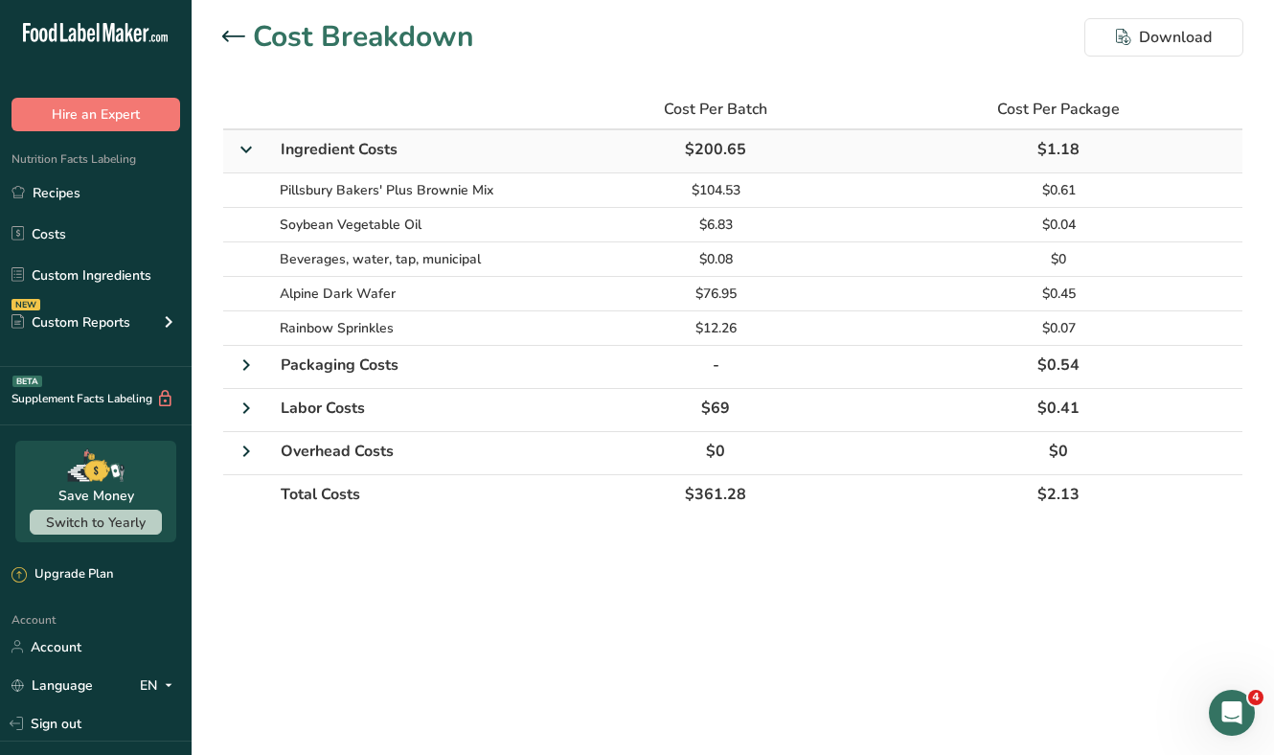
click at [235, 154] on icon at bounding box center [246, 149] width 34 height 23
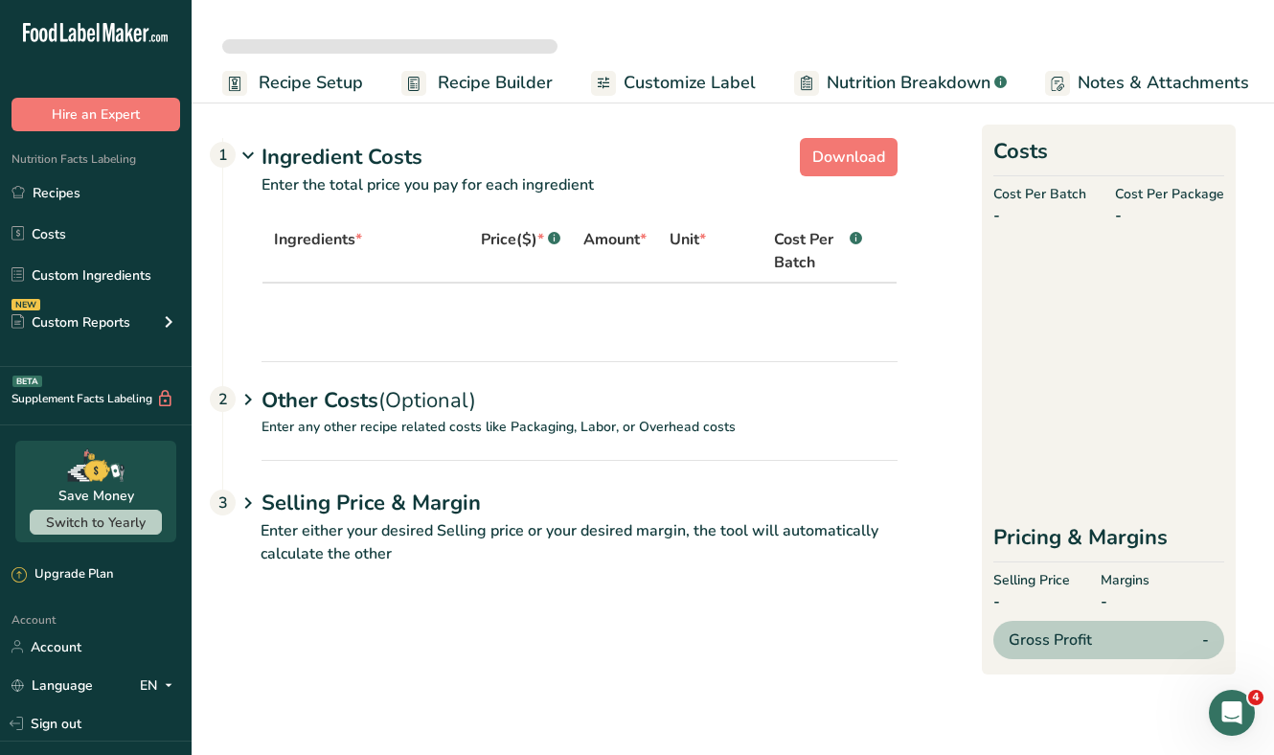
select select "12"
select select "5"
select select "12"
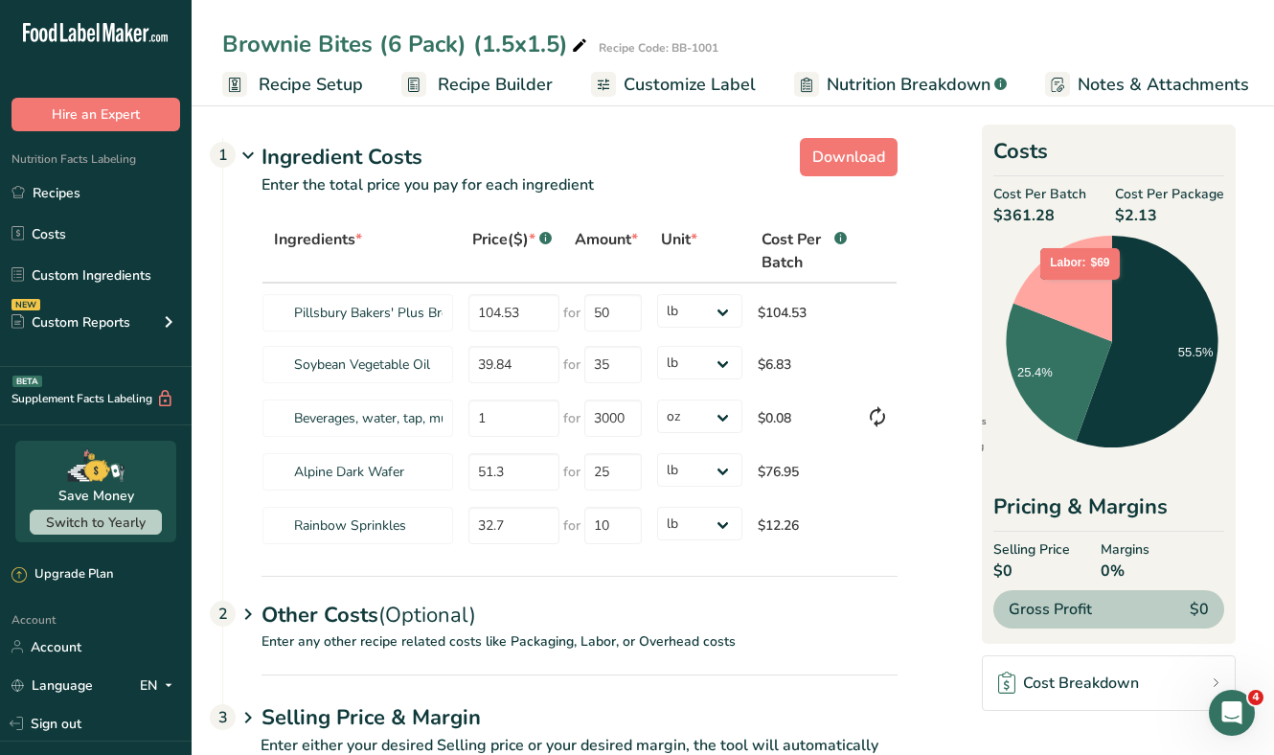
scroll to position [79, 0]
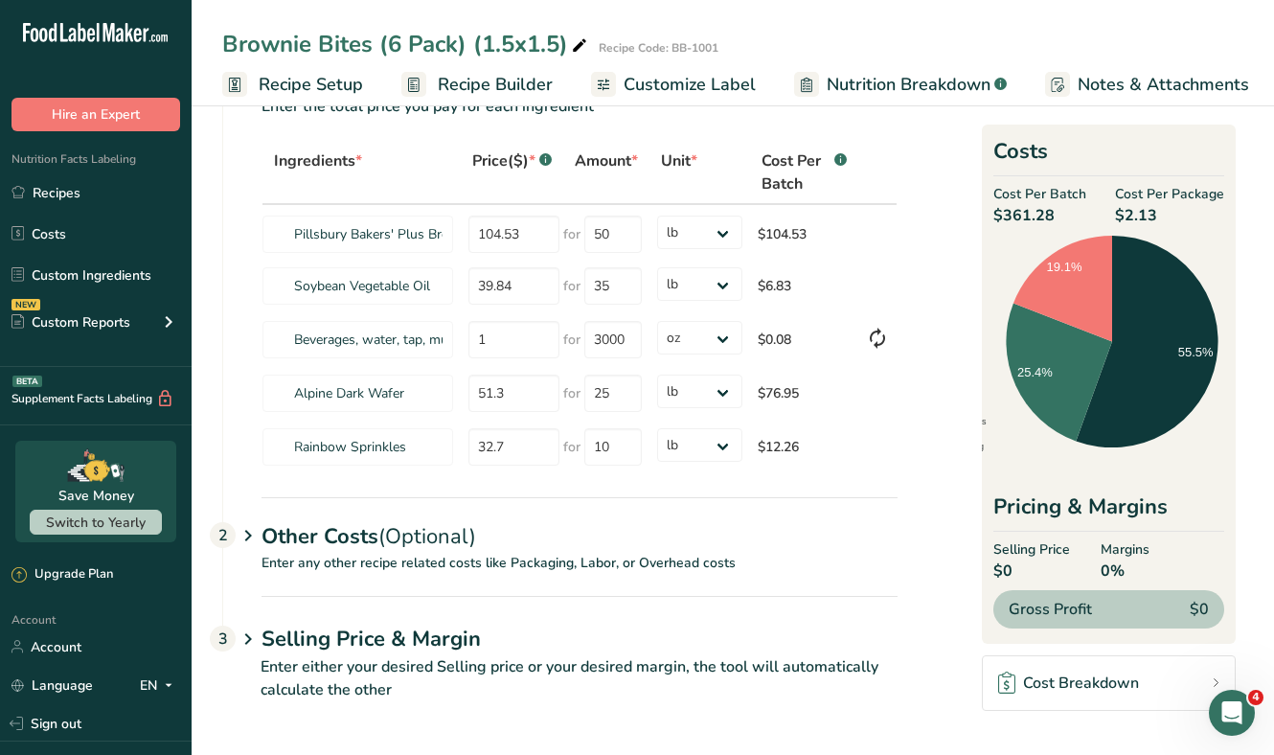
click at [407, 549] on span "(Optional)" at bounding box center [427, 536] width 98 height 29
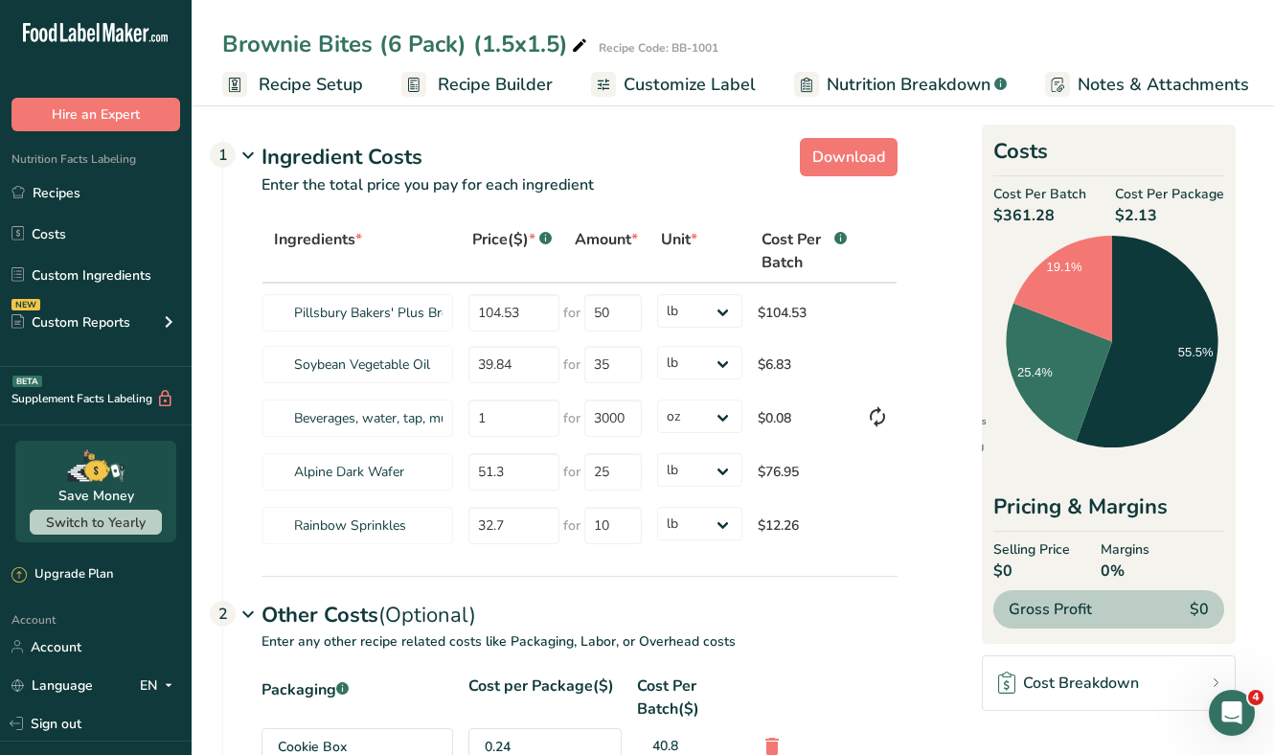
scroll to position [0, 199]
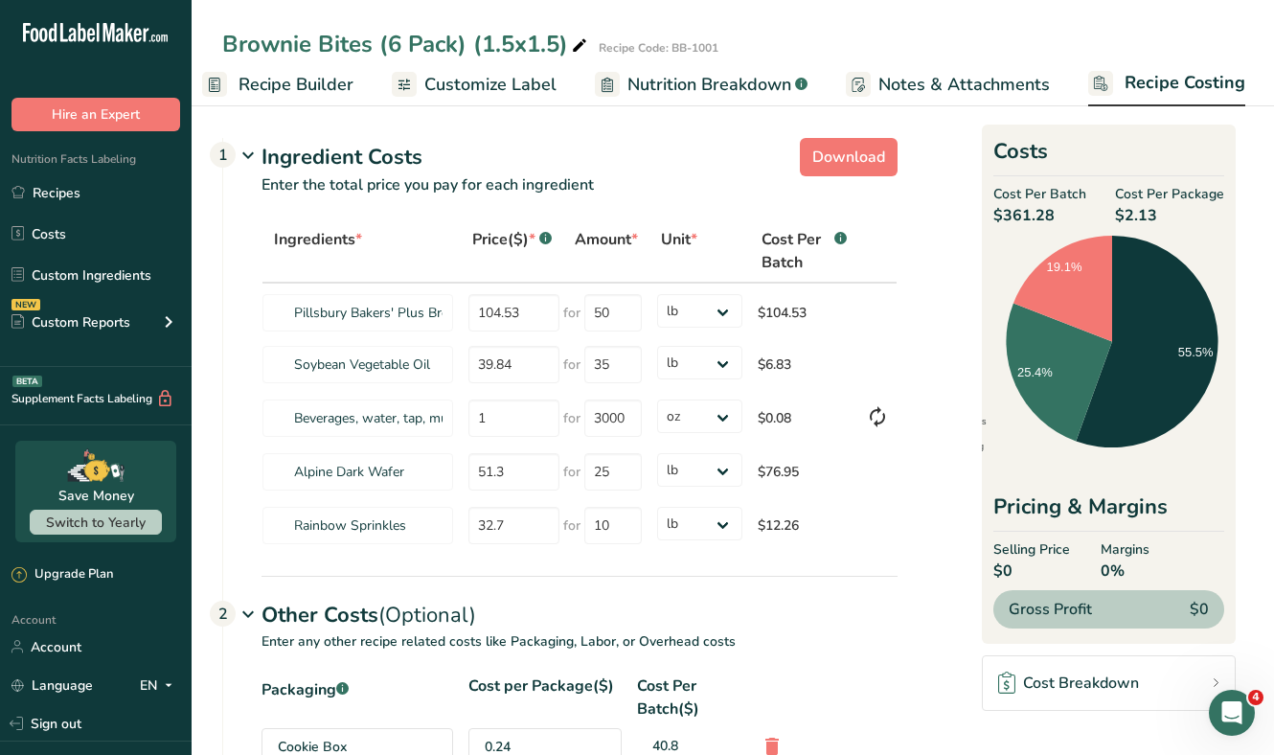
click at [1135, 77] on span "Recipe Costing" at bounding box center [1184, 83] width 121 height 26
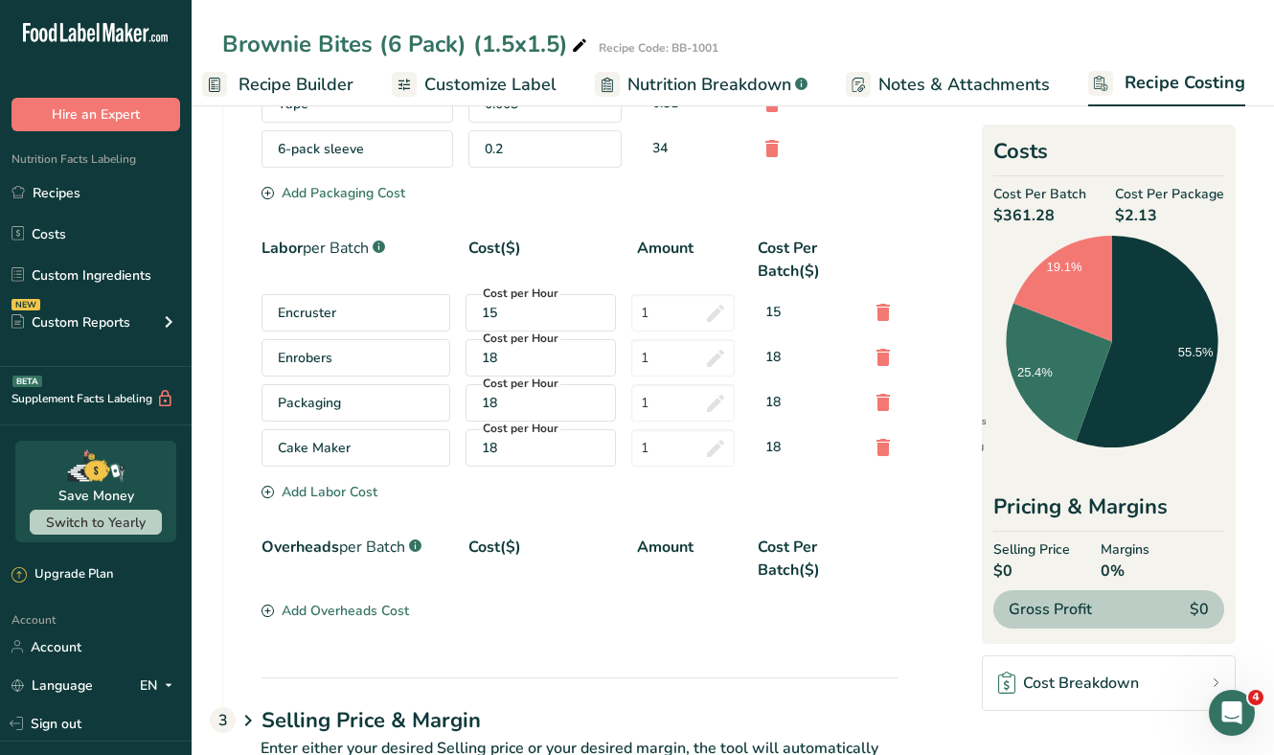
scroll to position [780, 0]
click at [64, 190] on link "Recipes" at bounding box center [96, 192] width 192 height 36
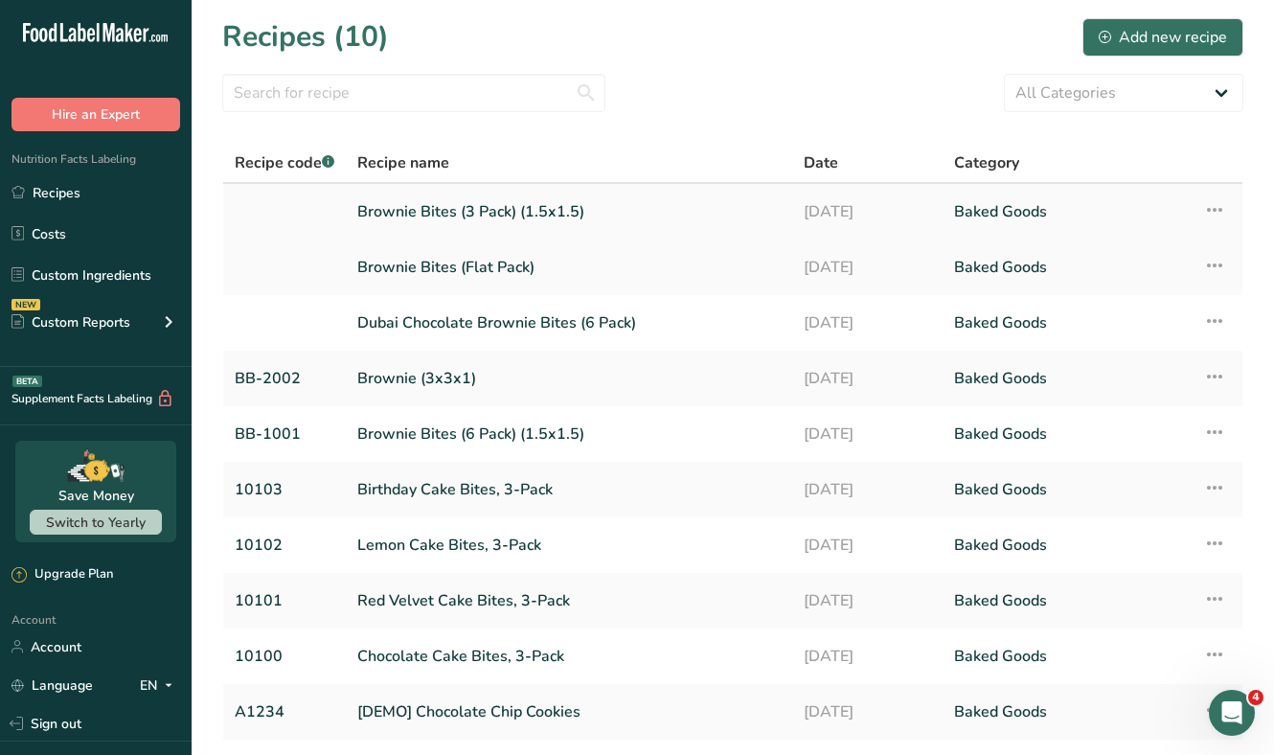
click at [416, 202] on link "Brownie Bites (3 Pack) (1.5x1.5)" at bounding box center [568, 212] width 423 height 40
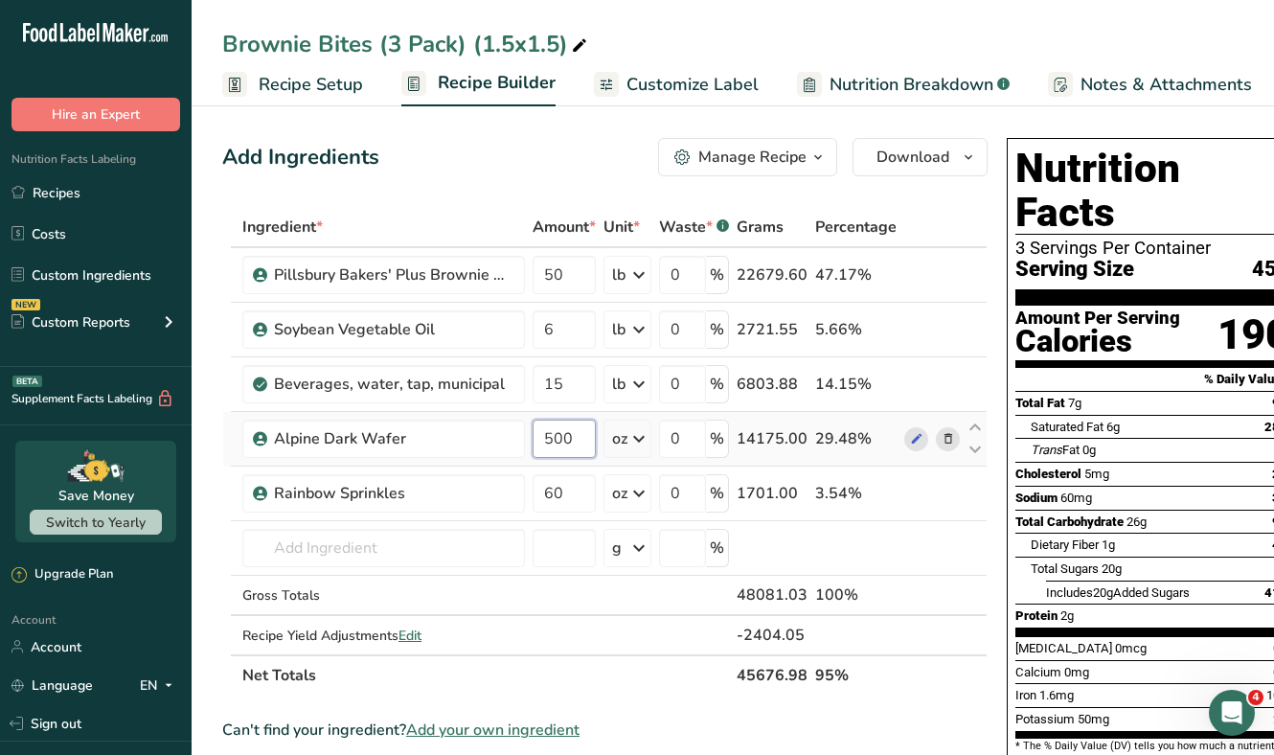
click at [562, 435] on input "500" at bounding box center [563, 438] width 63 height 38
type input "600"
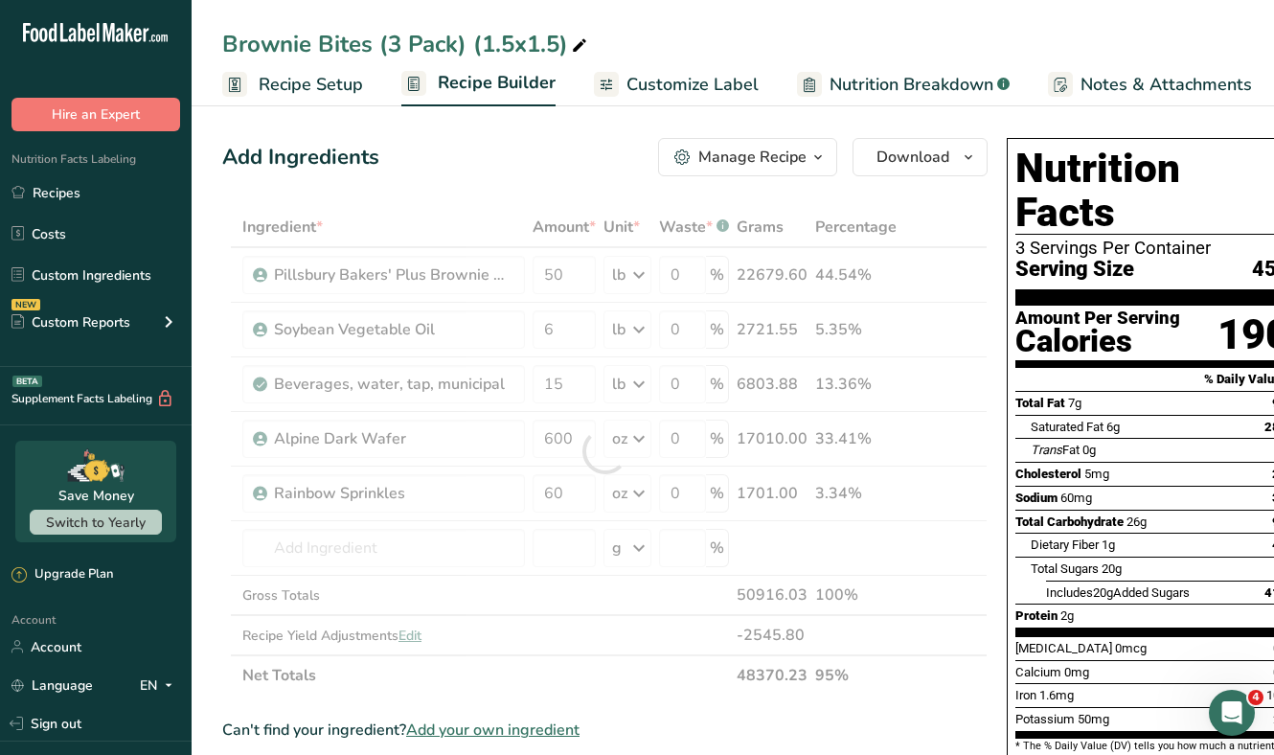
click at [490, 127] on section "Add Ingredients Manage Recipe Delete Recipe Duplicate Recipe Scale Recipe Save …" at bounding box center [733, 736] width 1082 height 1273
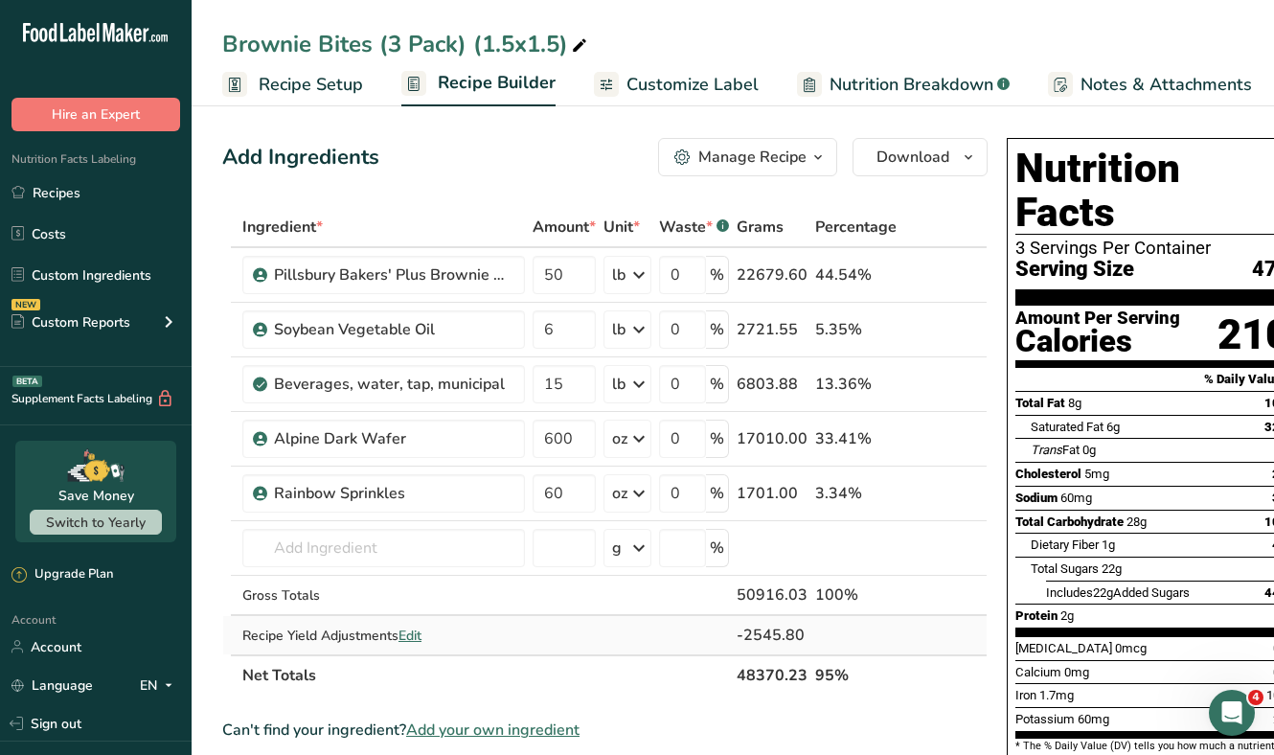
click at [412, 641] on span "Edit" at bounding box center [409, 635] width 23 height 18
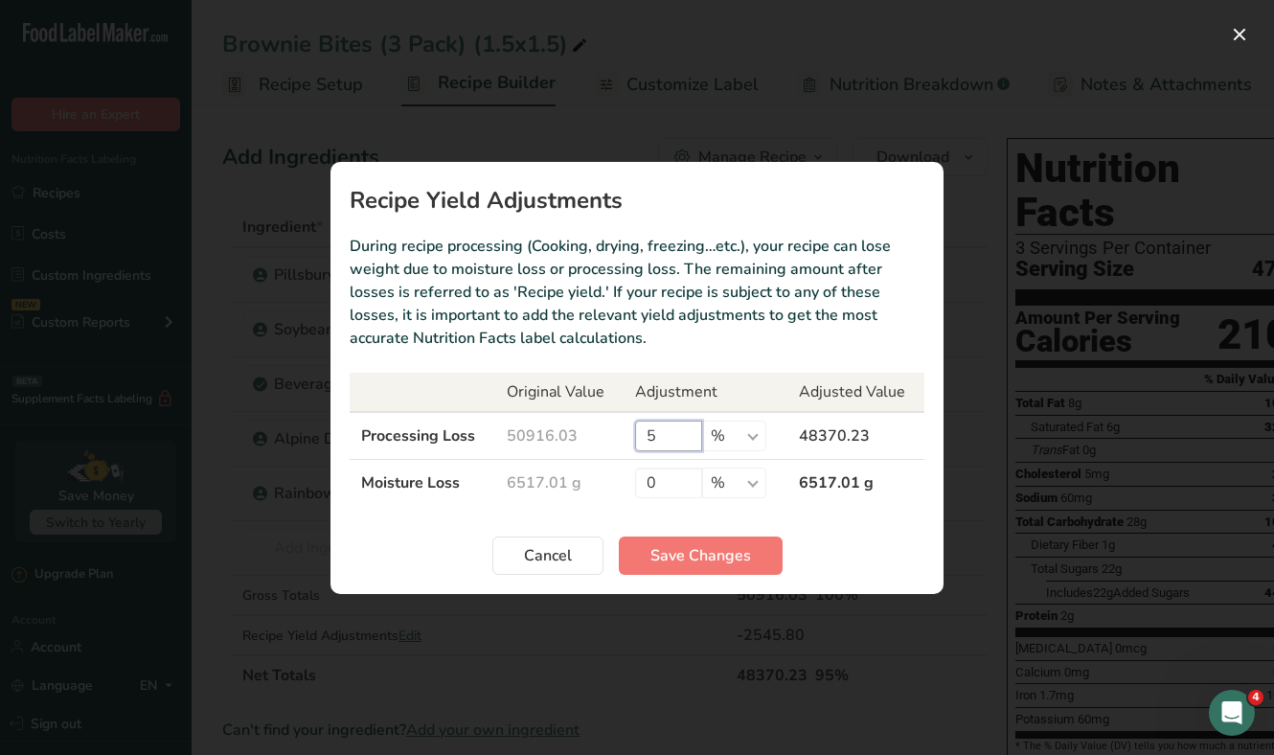
drag, startPoint x: 654, startPoint y: 433, endPoint x: 635, endPoint y: 433, distance: 19.2
click at [635, 433] on input "5" at bounding box center [668, 435] width 67 height 31
type input "10"
click at [725, 559] on span "Save Changes" at bounding box center [700, 555] width 101 height 23
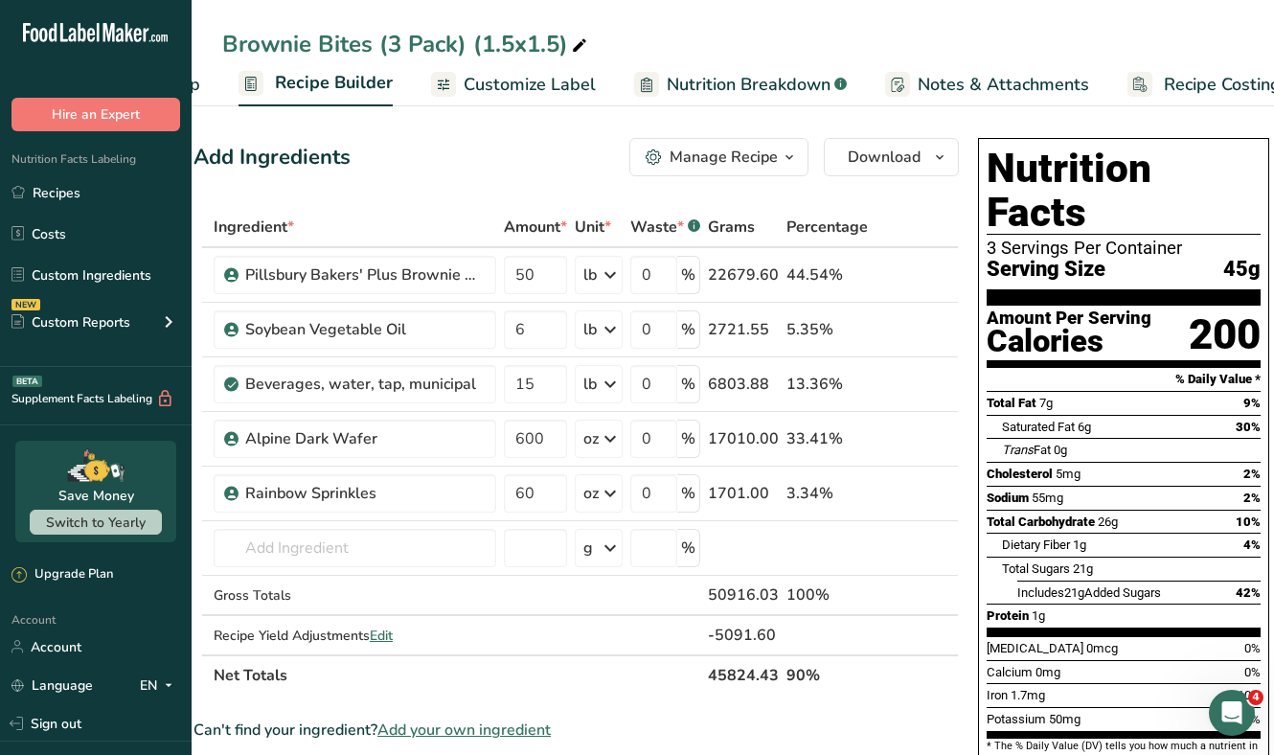
scroll to position [0, 199]
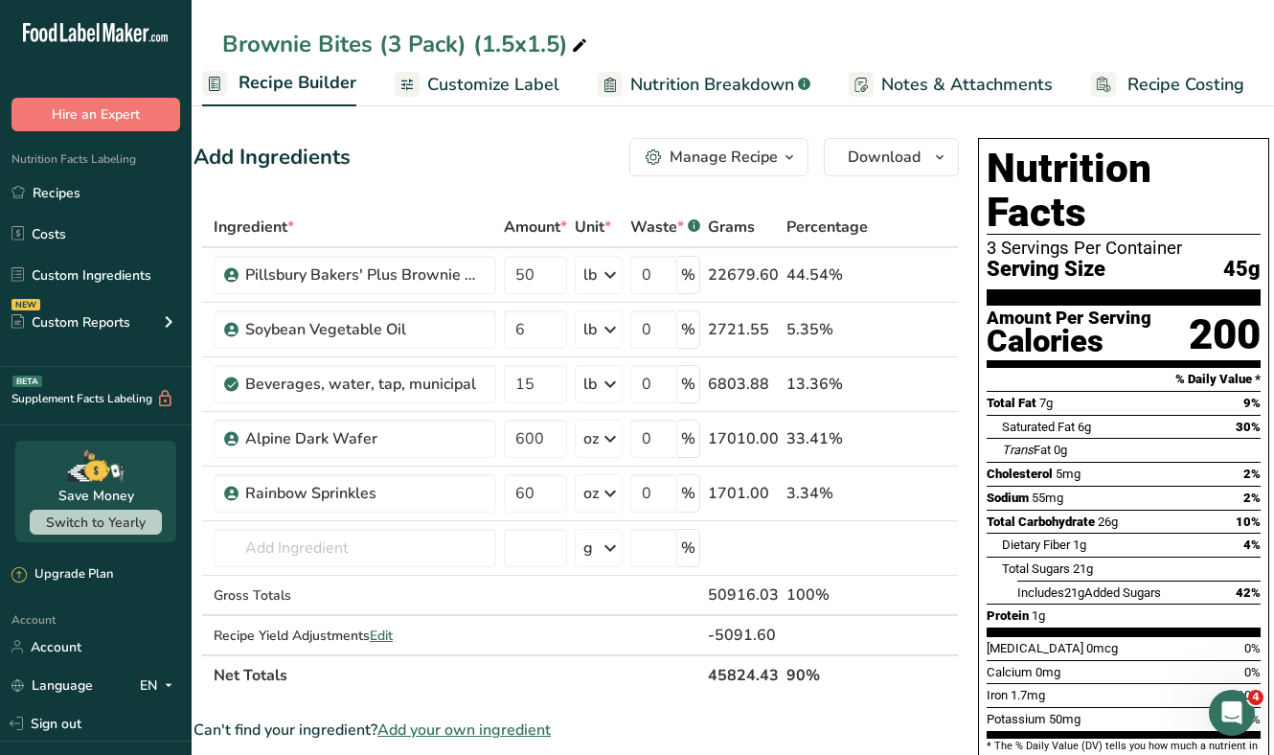
click at [1144, 79] on span "Recipe Costing" at bounding box center [1185, 85] width 117 height 26
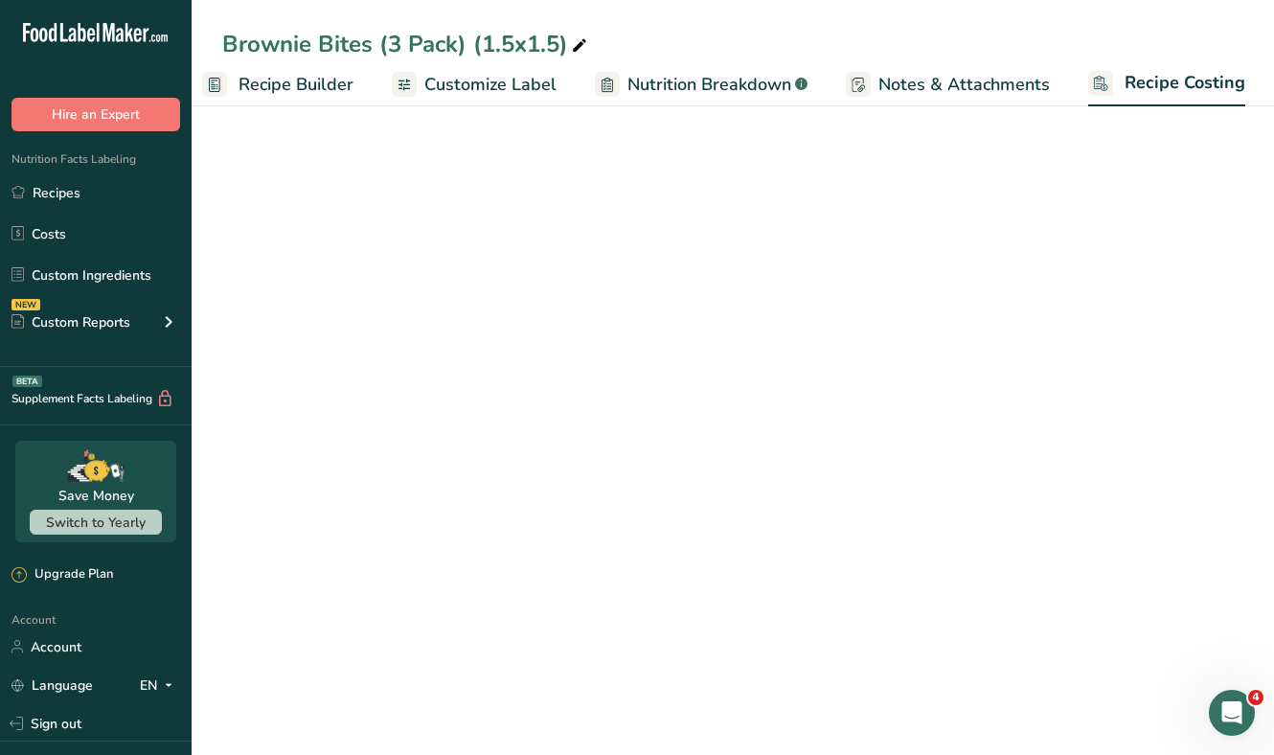
select select "12"
select select "5"
select select "12"
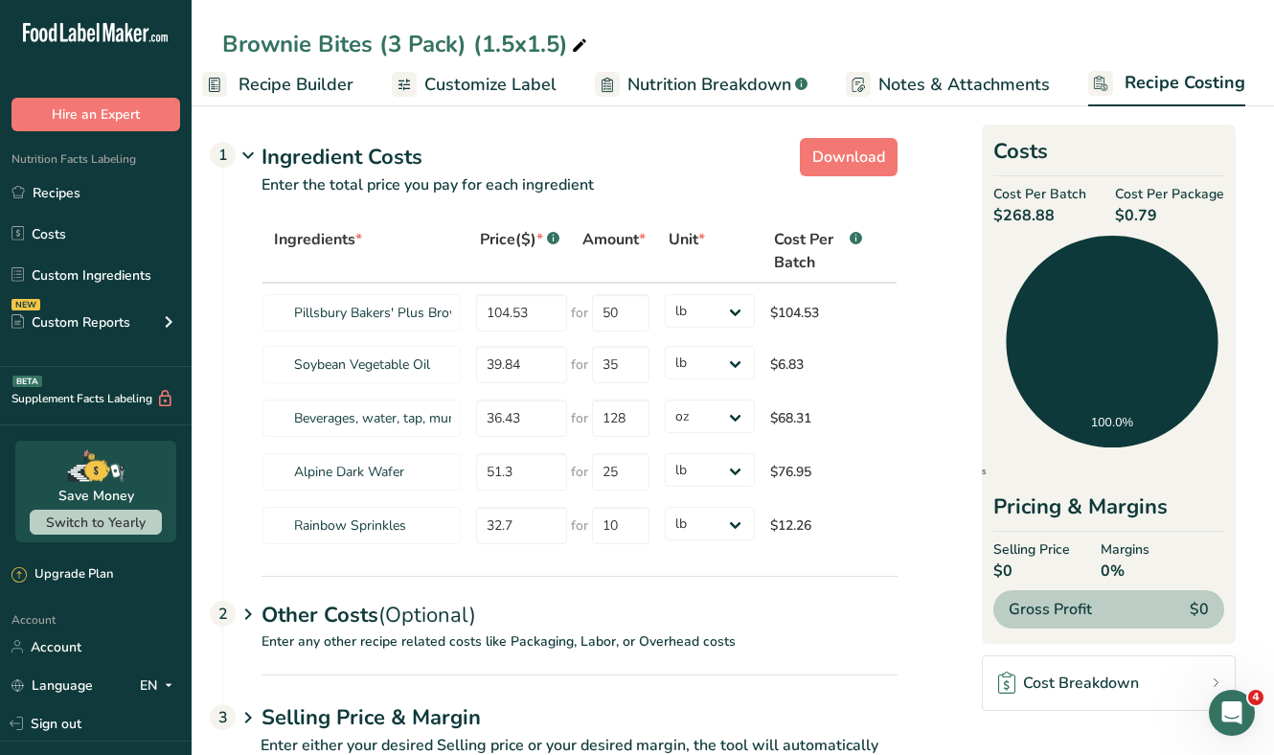
click at [340, 604] on div "Other Costs (Optional) 2" at bounding box center [579, 604] width 636 height 56
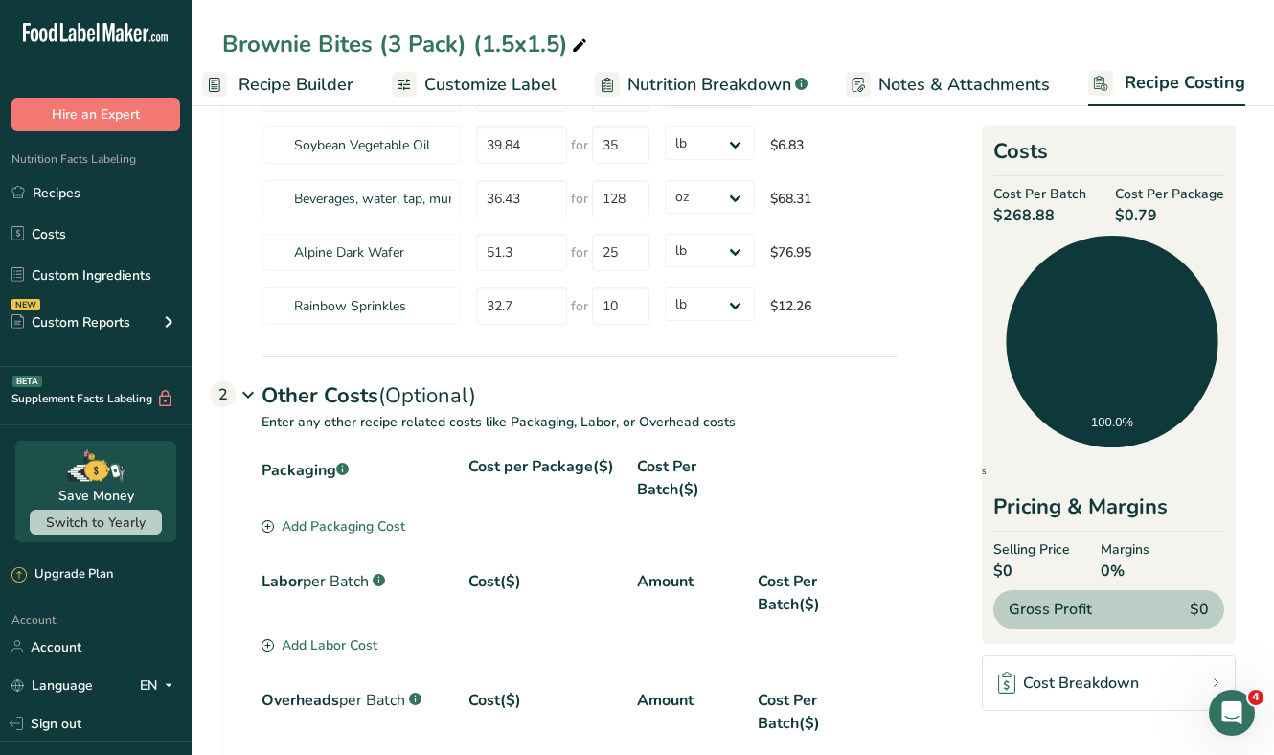
scroll to position [261, 0]
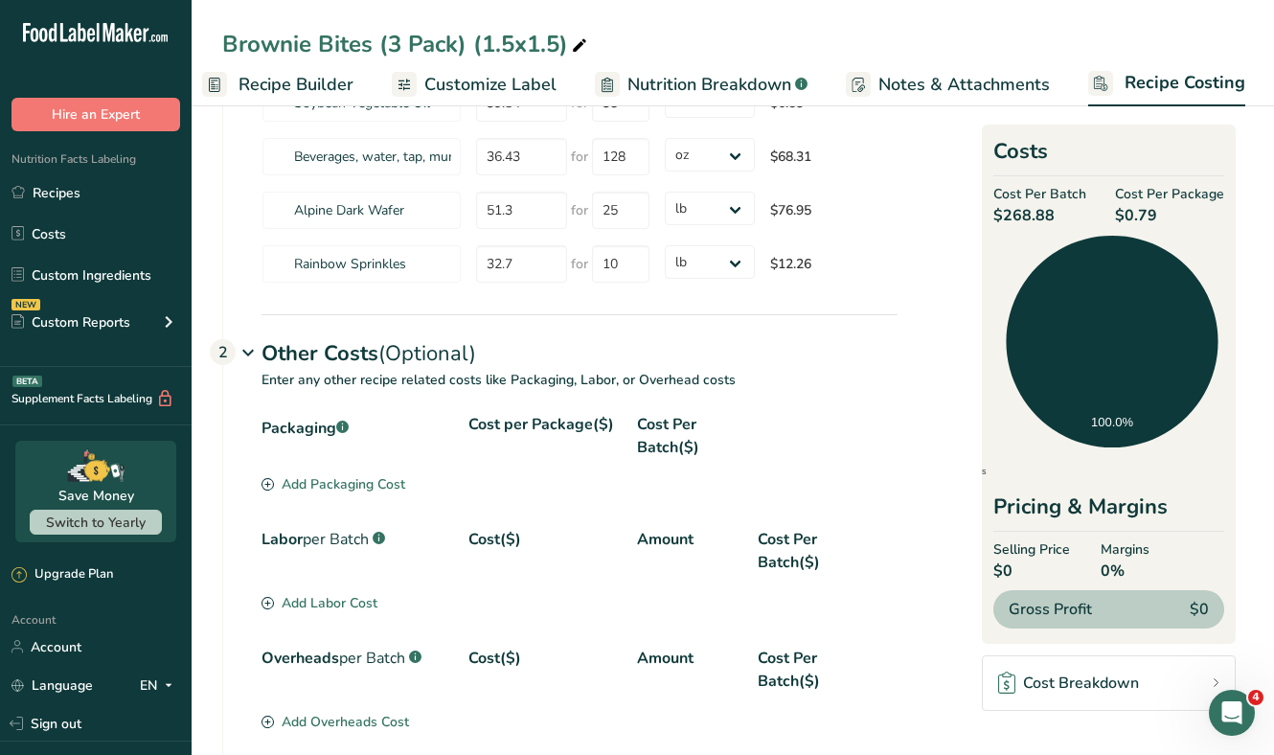
click at [366, 463] on div "Packaging .a-a{fill:#347362;}.b-a{fill:#fff;} Cost per Package($) Cost Per Batc…" at bounding box center [579, 443] width 636 height 61
click at [351, 487] on div "Add Packaging Cost" at bounding box center [333, 484] width 144 height 20
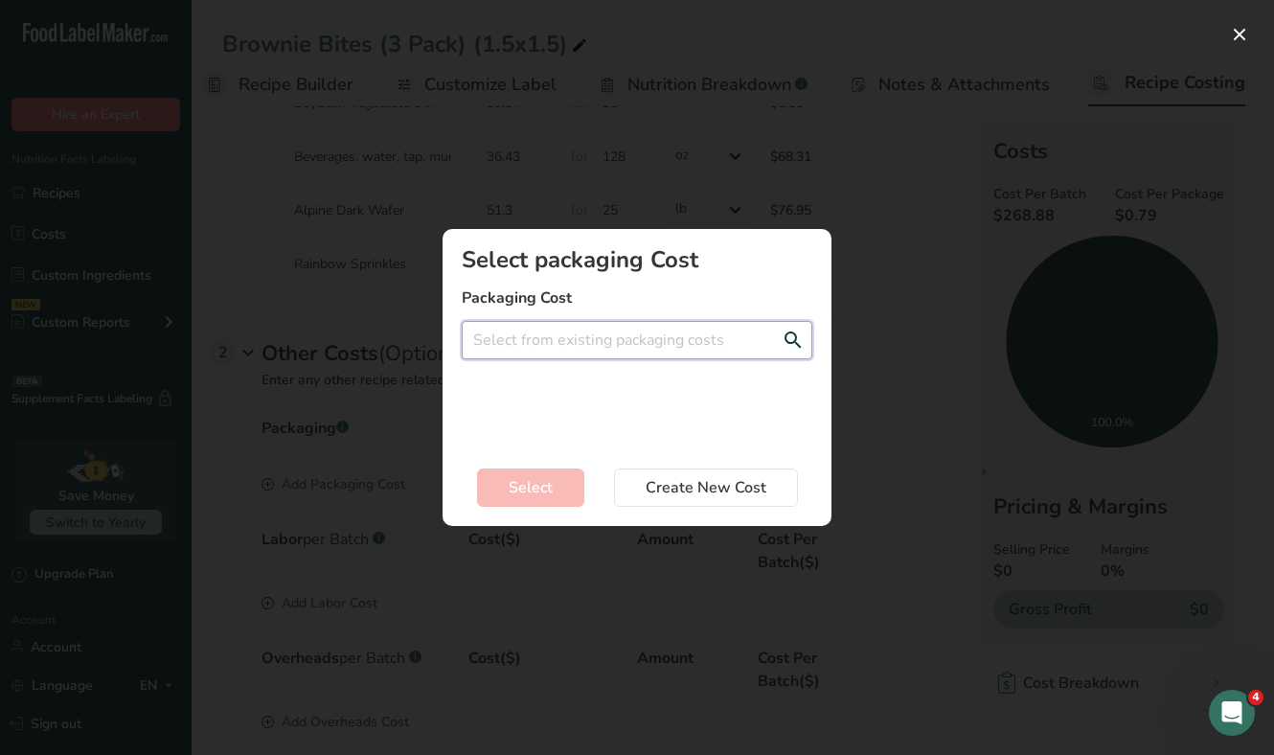
click at [624, 329] on input "Add New Recipe Cost Modal" at bounding box center [637, 340] width 351 height 38
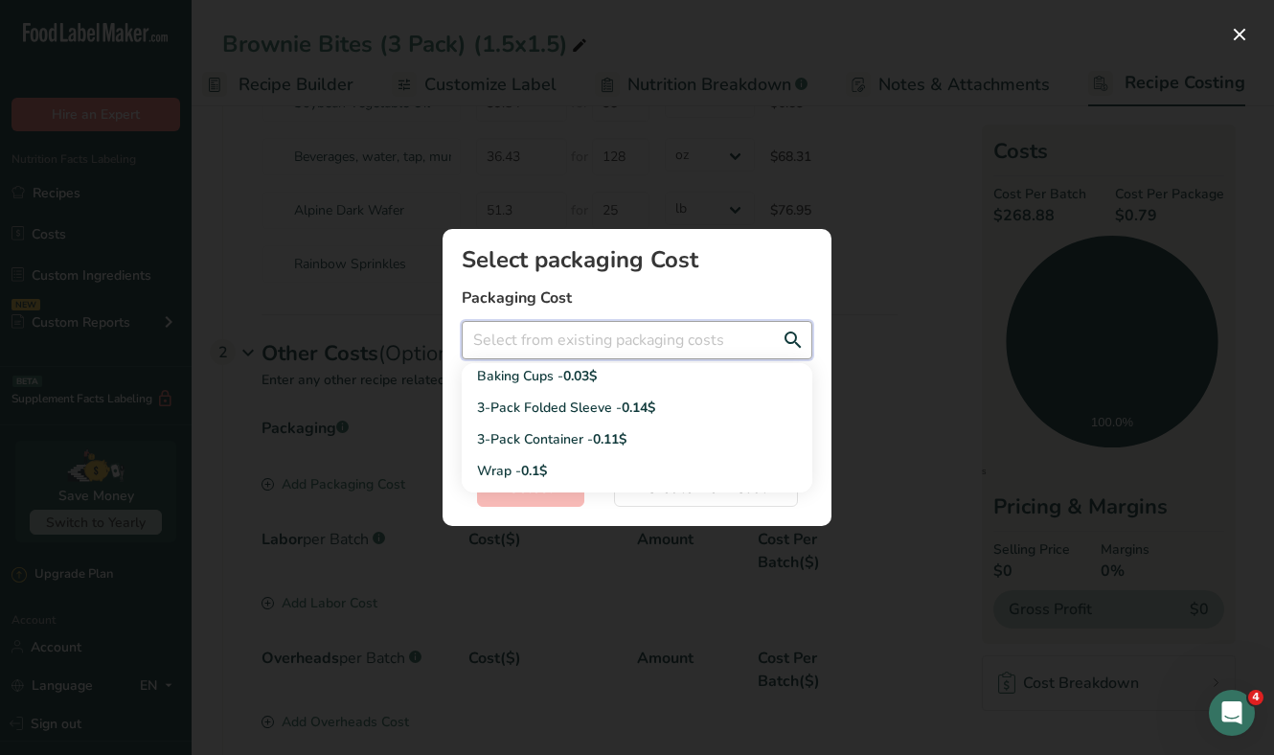
scroll to position [244, 0]
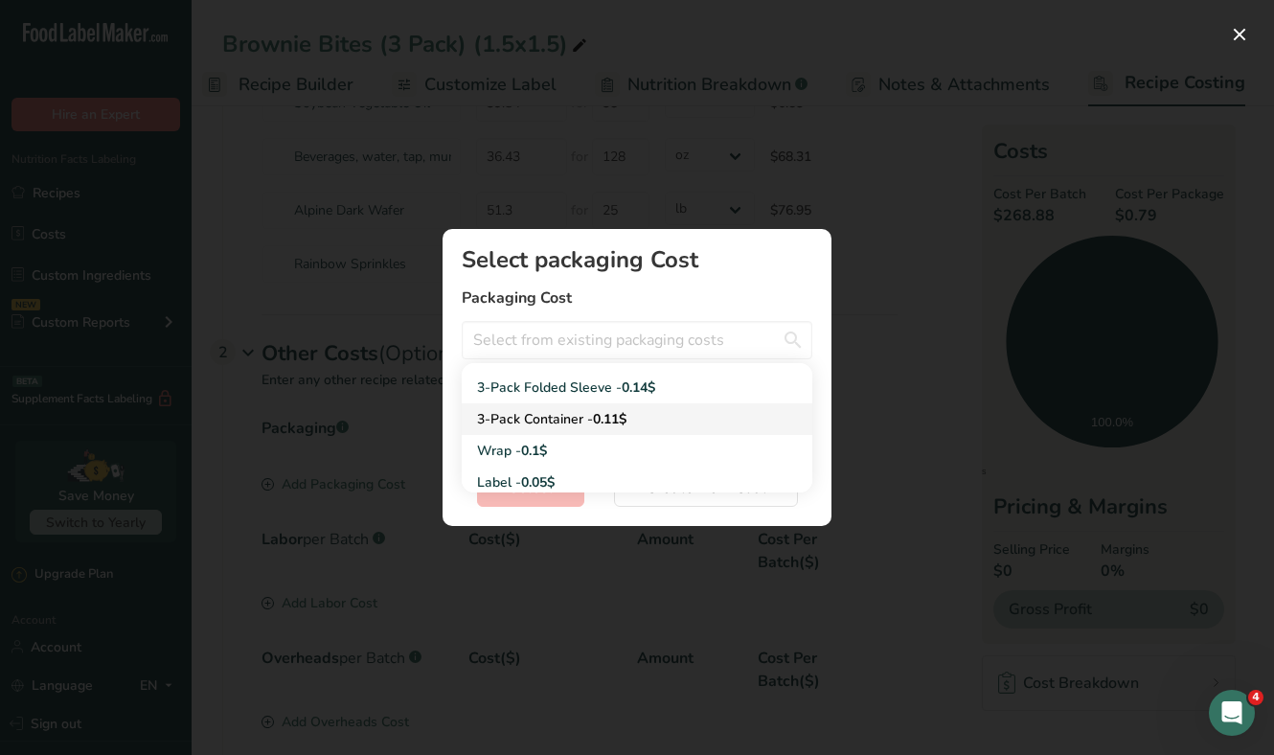
click at [586, 418] on div "3-Pack Container - 0.11$" at bounding box center [621, 419] width 289 height 20
type input "3-Pack Container - 0.11$"
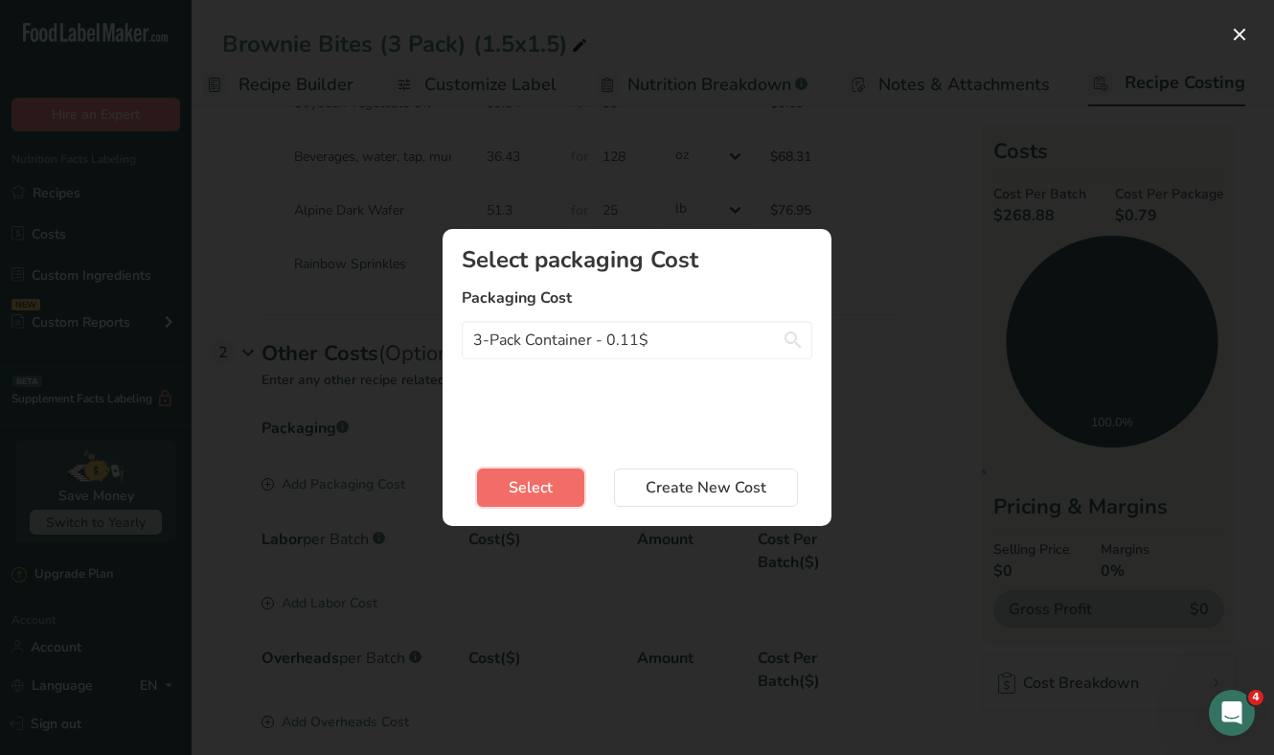
click at [550, 492] on span "Select" at bounding box center [531, 487] width 44 height 23
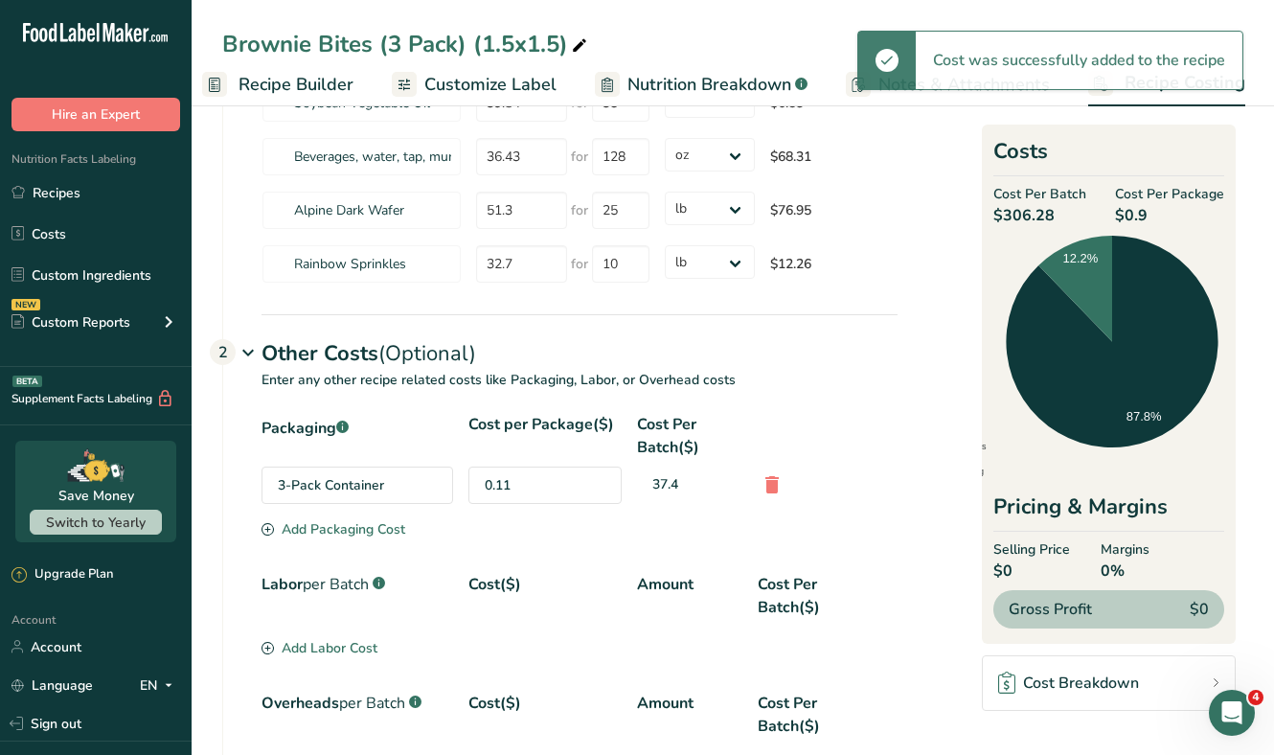
click at [360, 530] on div "Add Packaging Cost" at bounding box center [333, 529] width 144 height 20
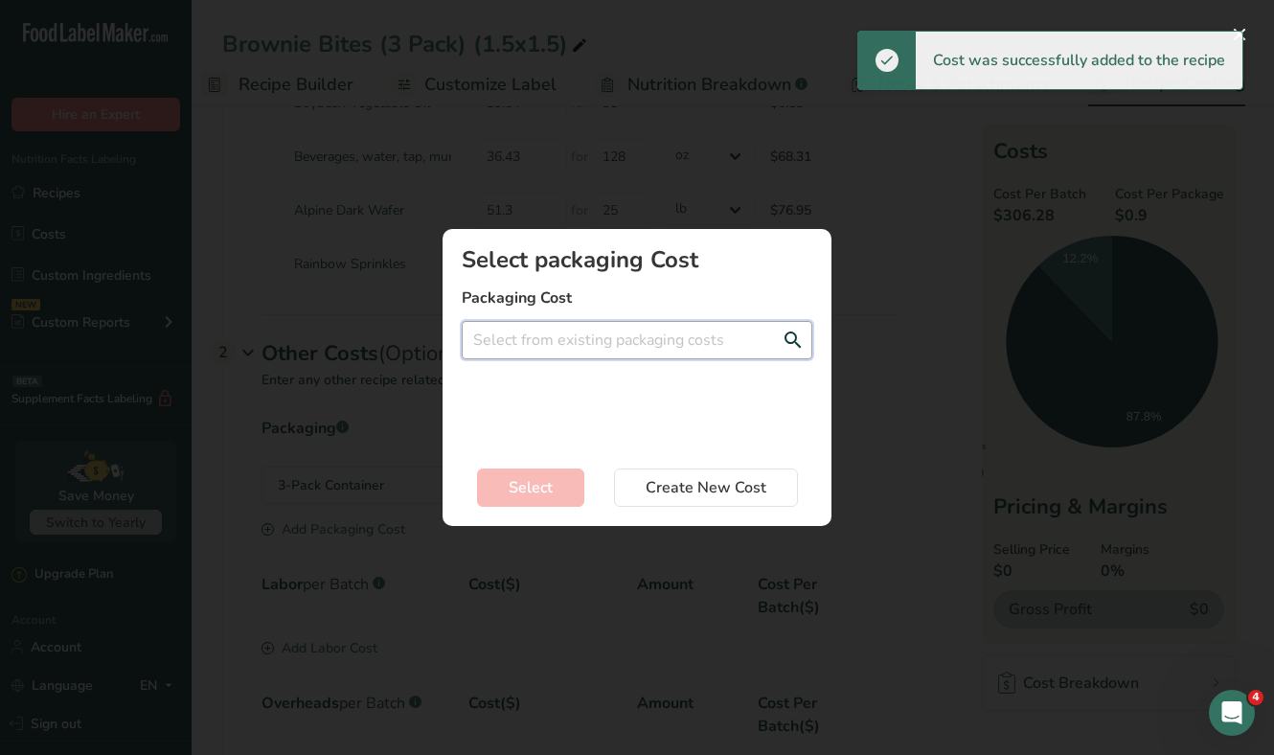
click at [559, 347] on input "Add New Recipe Cost Modal" at bounding box center [637, 340] width 351 height 38
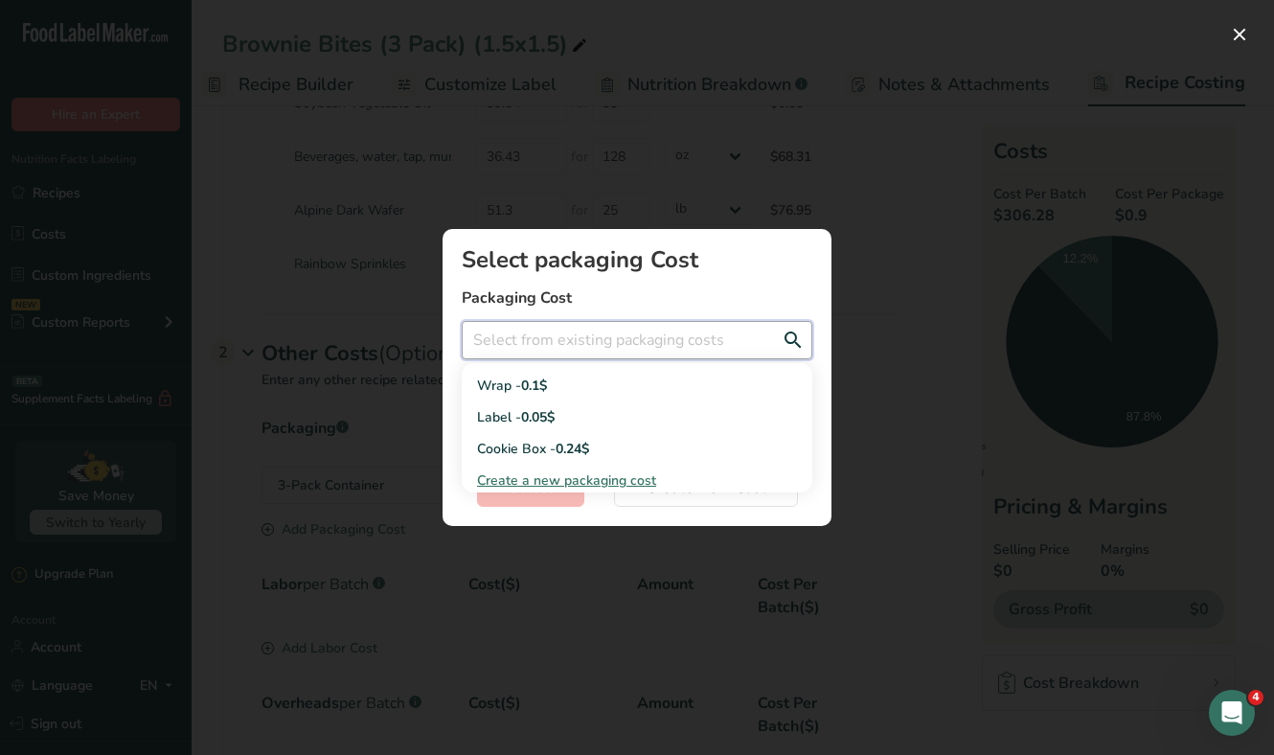
scroll to position [241, 0]
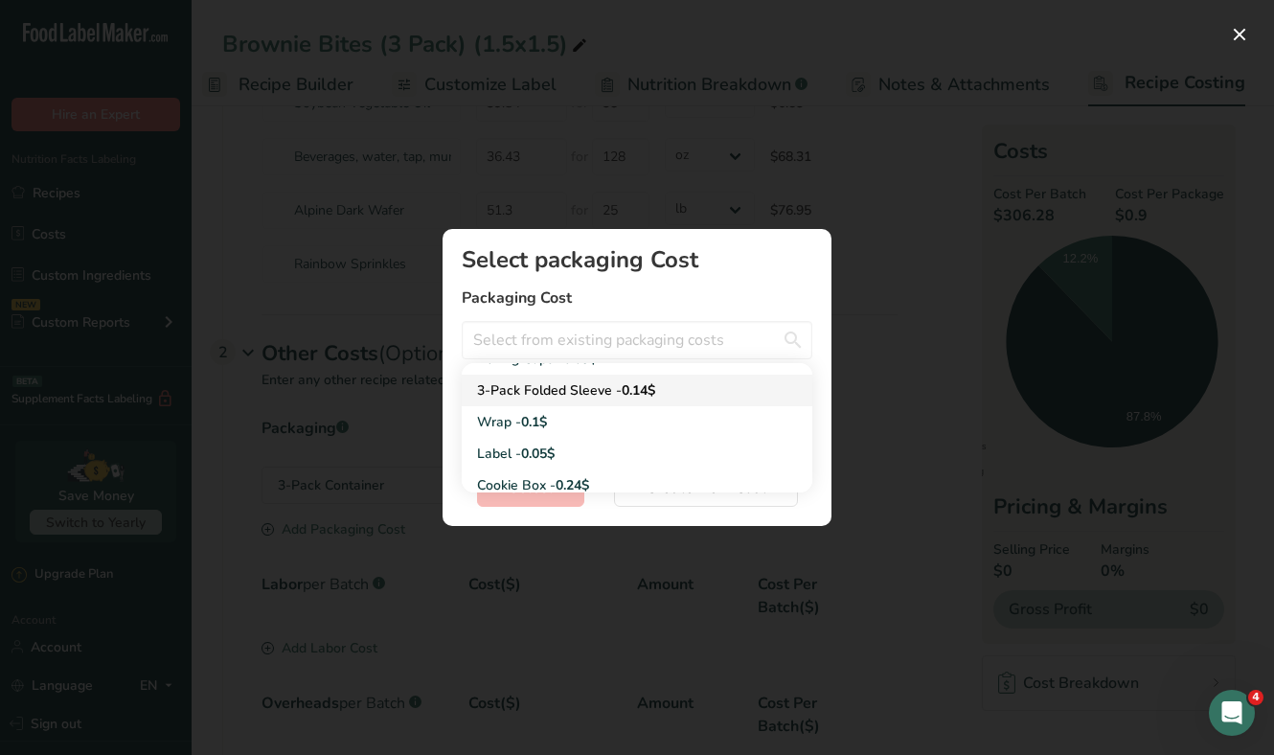
click at [578, 389] on div "3-Pack Folded Sleeve - 0.14$" at bounding box center [621, 390] width 289 height 20
type input "3-Pack Folded Sleeve - 0.14$"
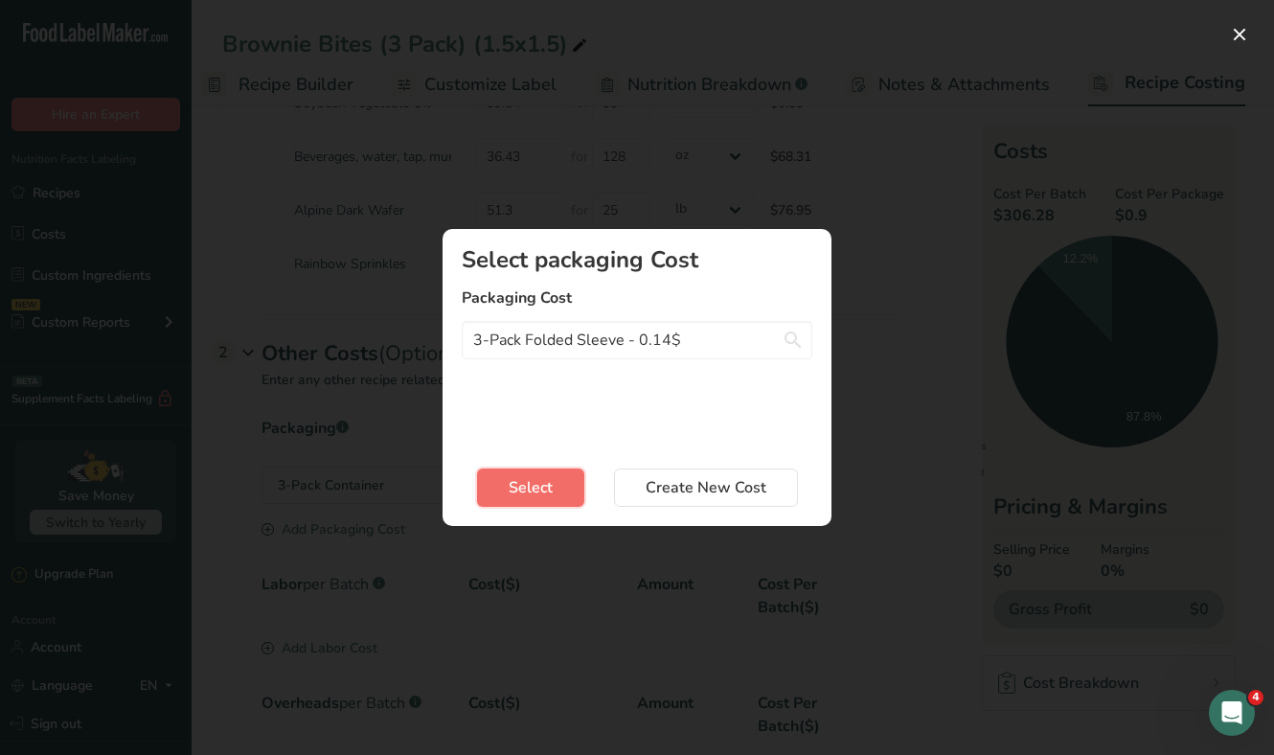
click at [542, 483] on span "Select" at bounding box center [531, 487] width 44 height 23
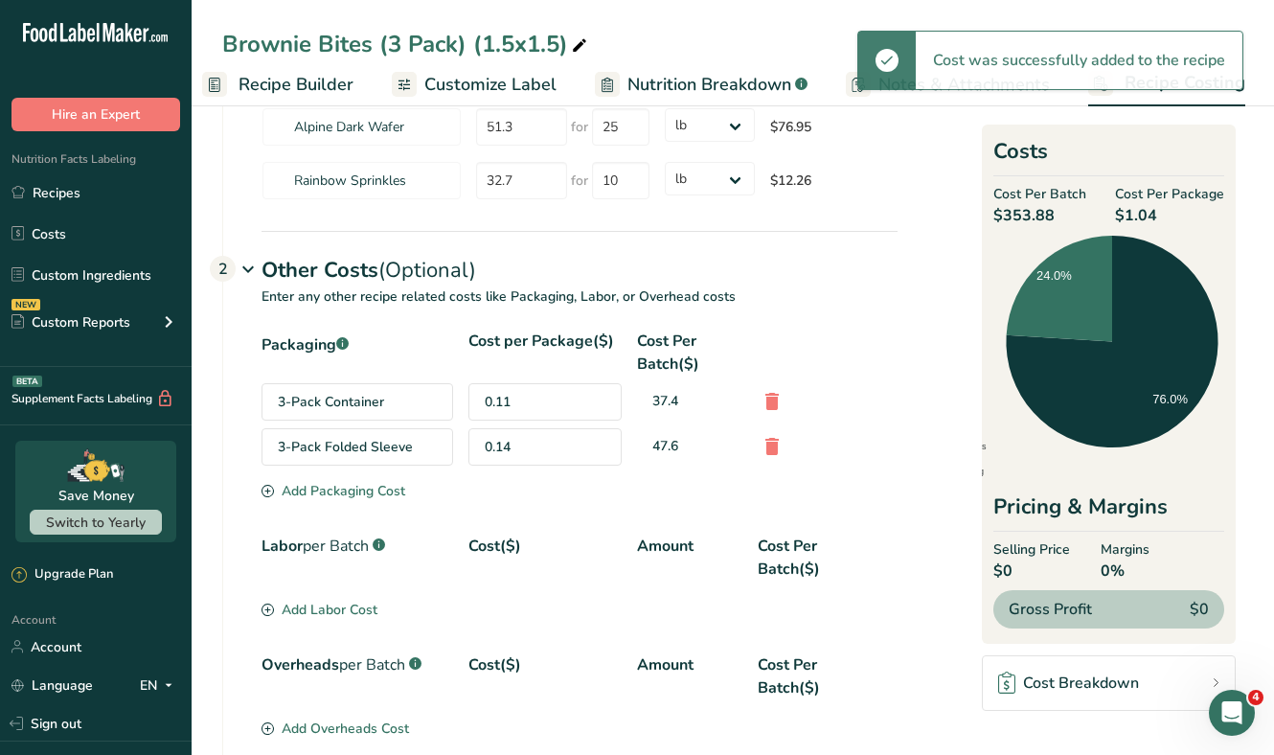
scroll to position [366, 0]
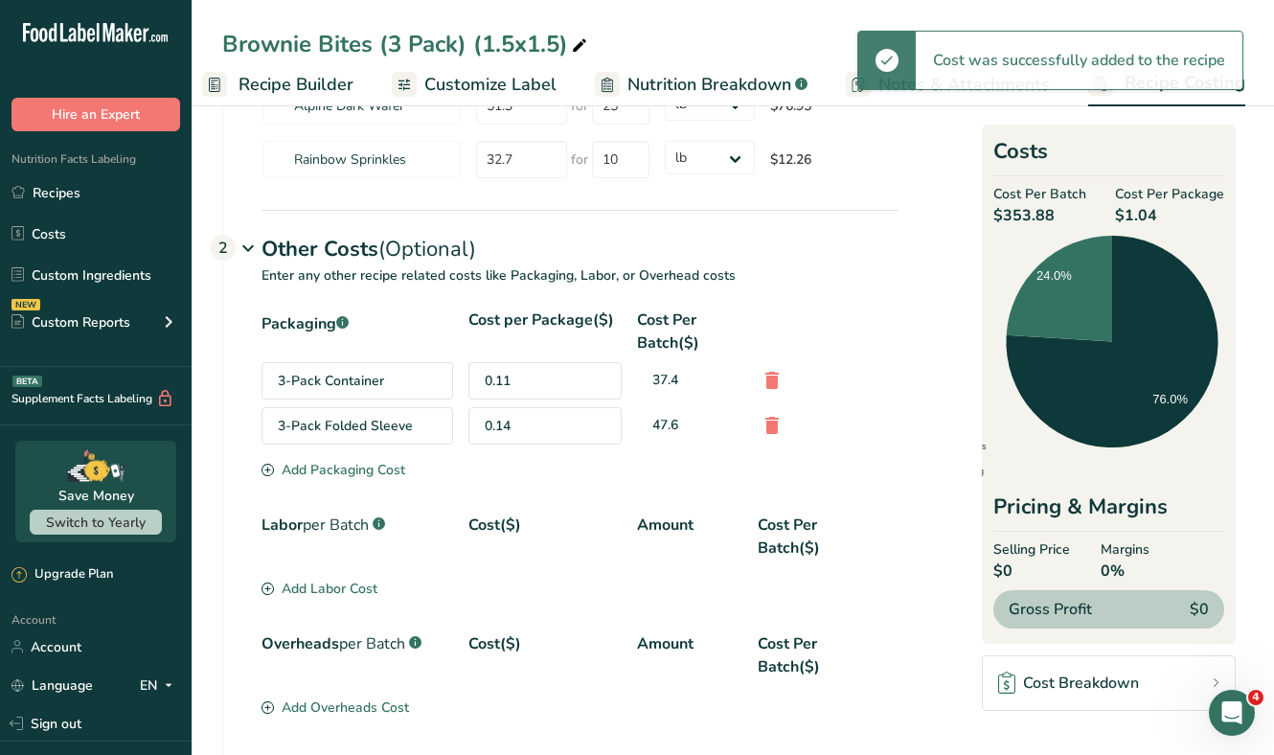
click at [326, 464] on div "Add Packaging Cost" at bounding box center [333, 470] width 144 height 20
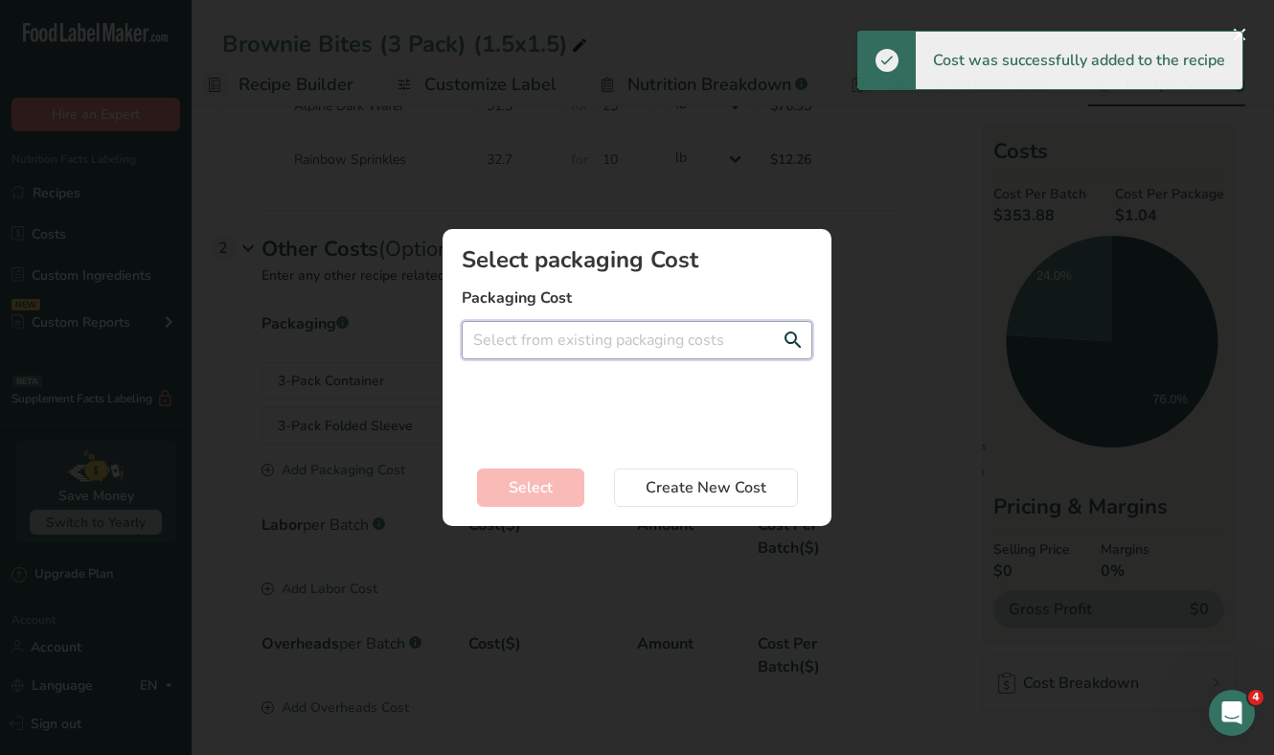
click at [580, 329] on input "Add New Recipe Cost Modal" at bounding box center [637, 340] width 351 height 38
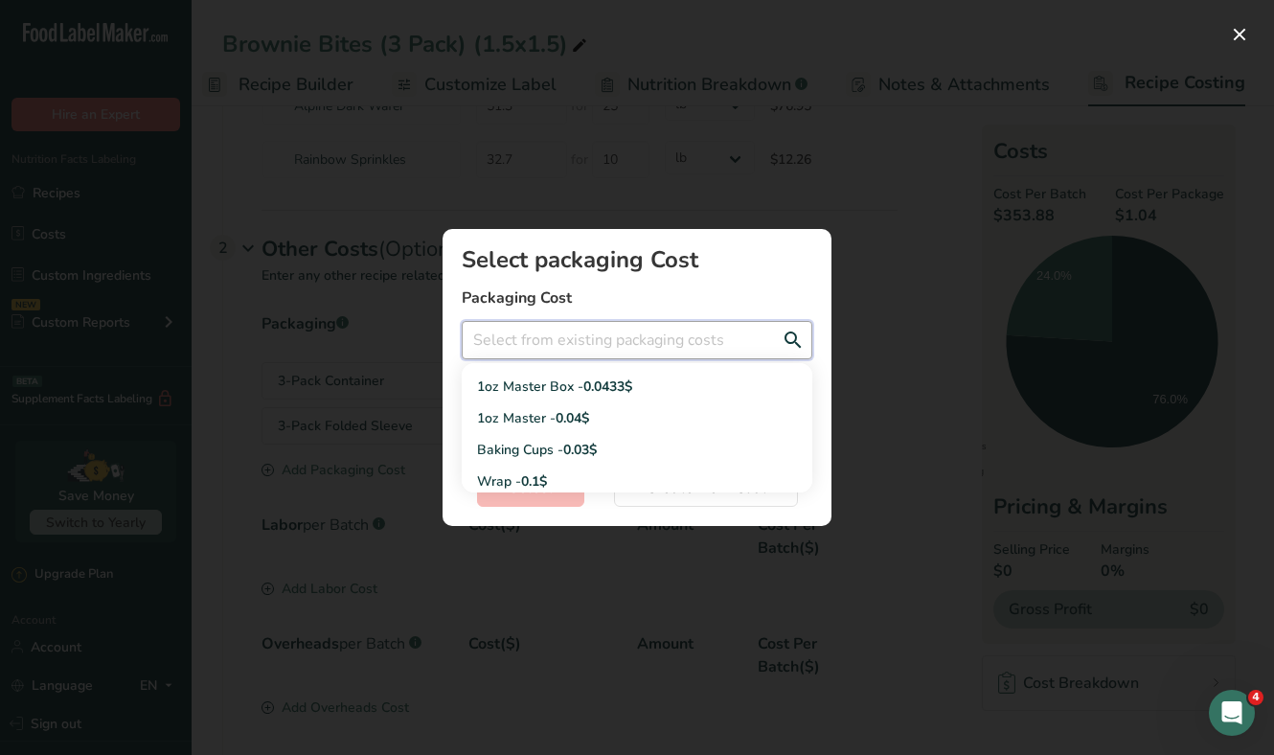
scroll to position [154, 0]
click at [568, 383] on div "1oz Master Box - 0.0433$" at bounding box center [621, 383] width 289 height 20
type input "1oz Master Box - 0.0433$"
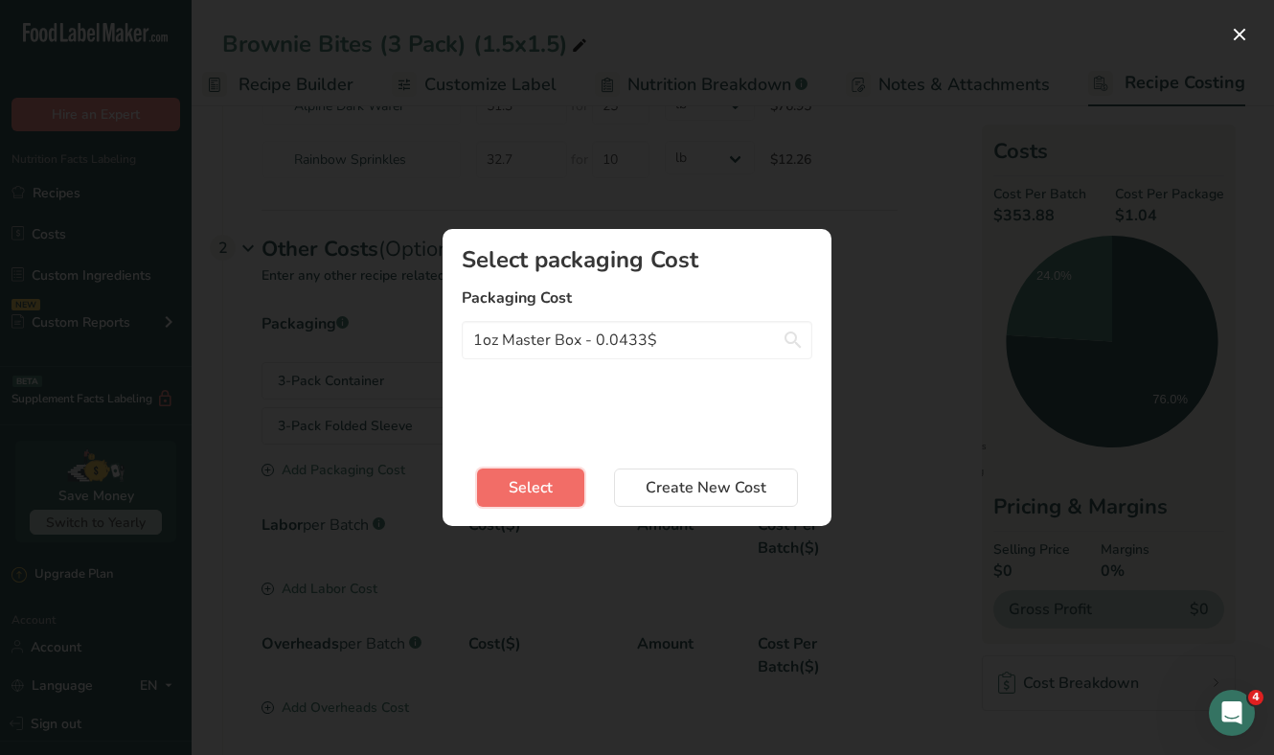
click at [515, 483] on span "Select" at bounding box center [531, 487] width 44 height 23
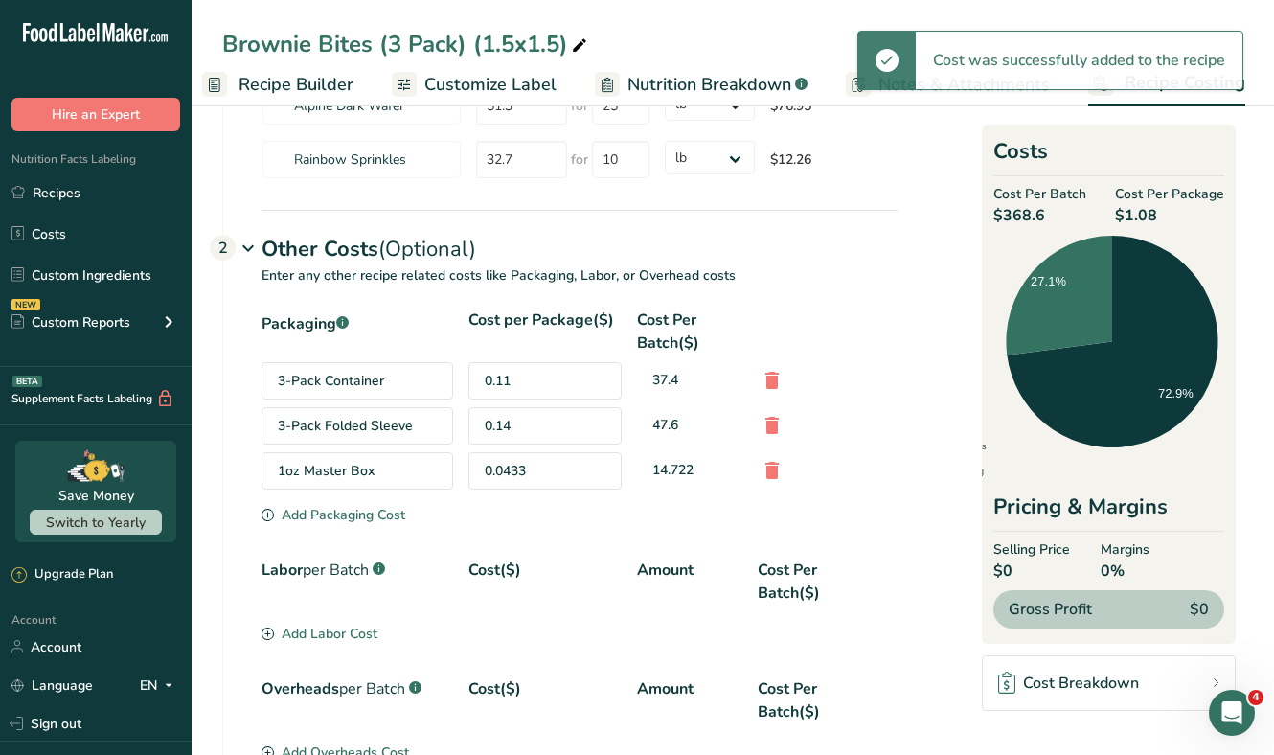
click at [331, 510] on div "Add Packaging Cost" at bounding box center [333, 515] width 144 height 20
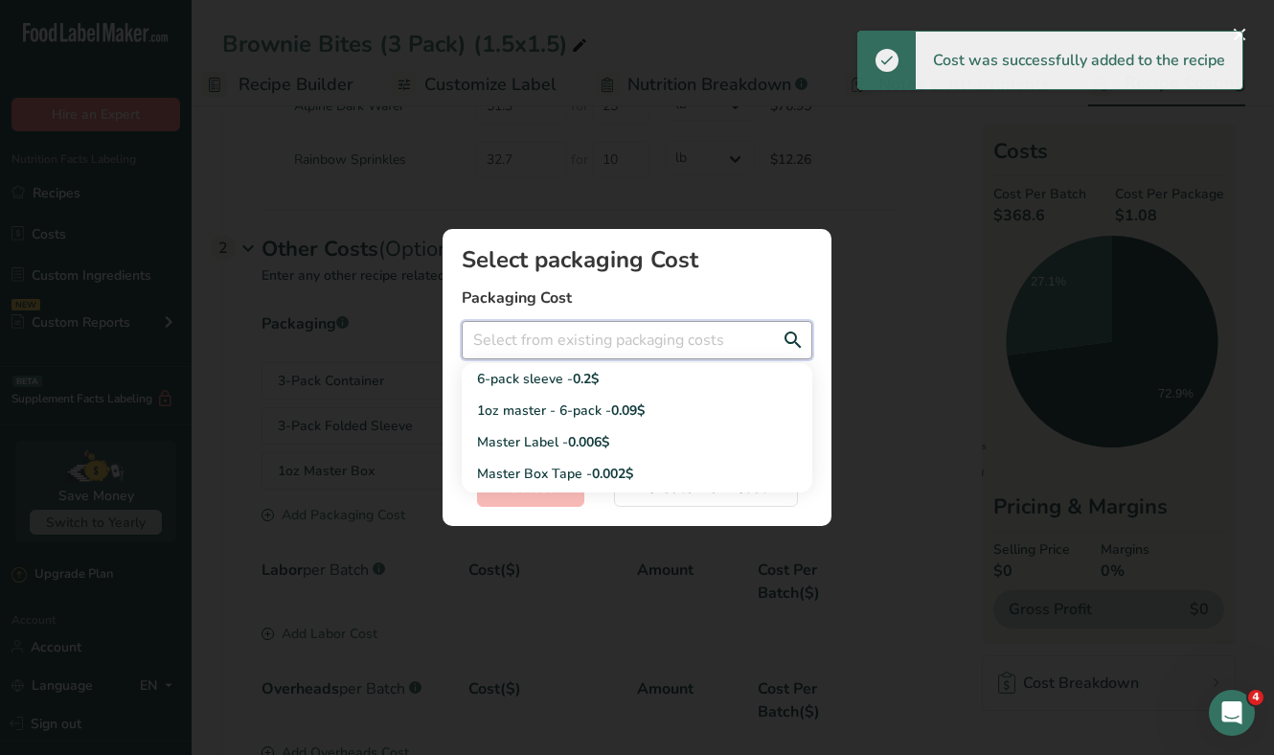
click at [623, 328] on input "Add New Recipe Cost Modal" at bounding box center [637, 340] width 351 height 38
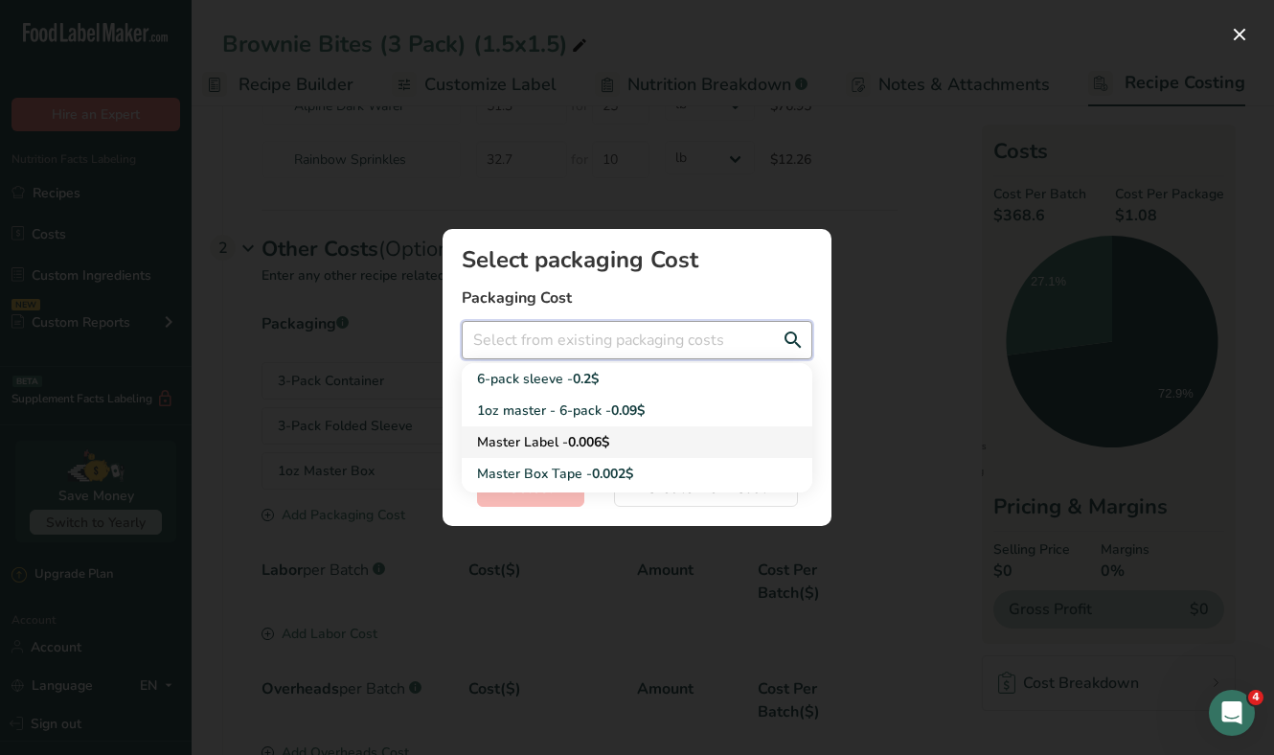
scroll to position [28, 0]
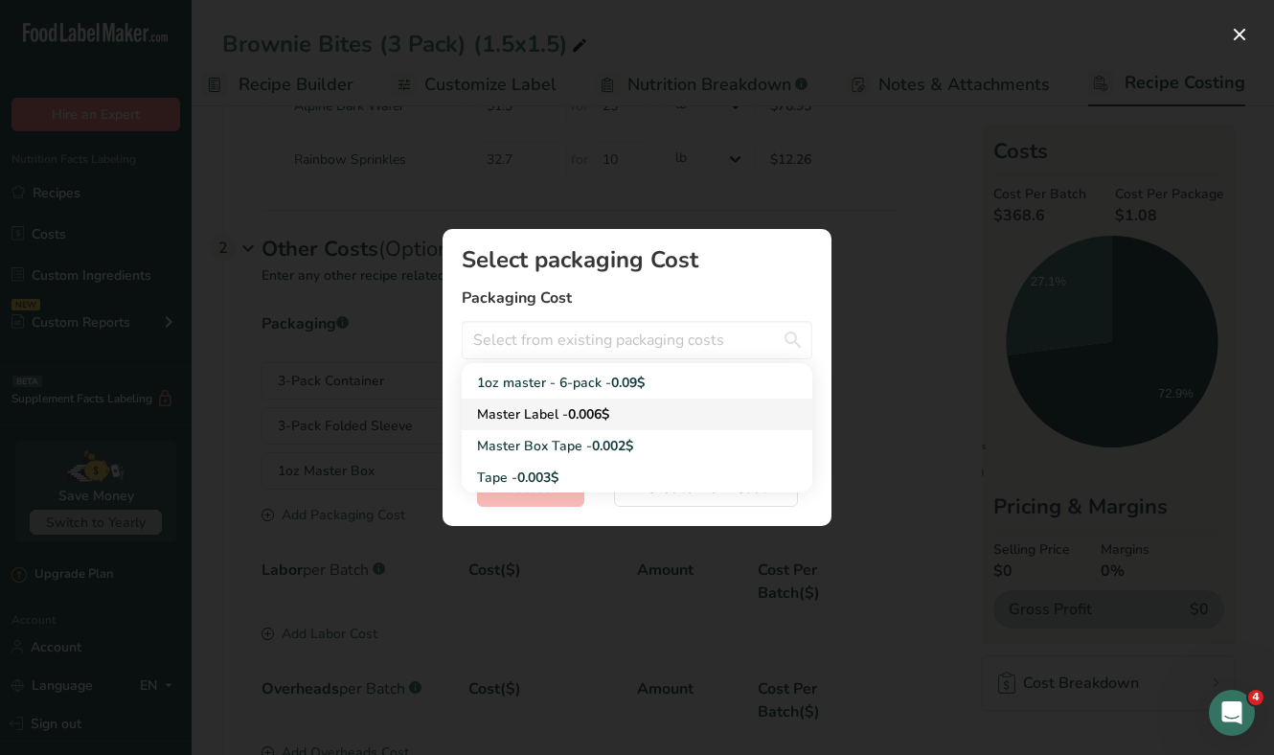
click at [605, 413] on span "0.006$" at bounding box center [588, 414] width 41 height 18
type input "Master Label - 0.006$"
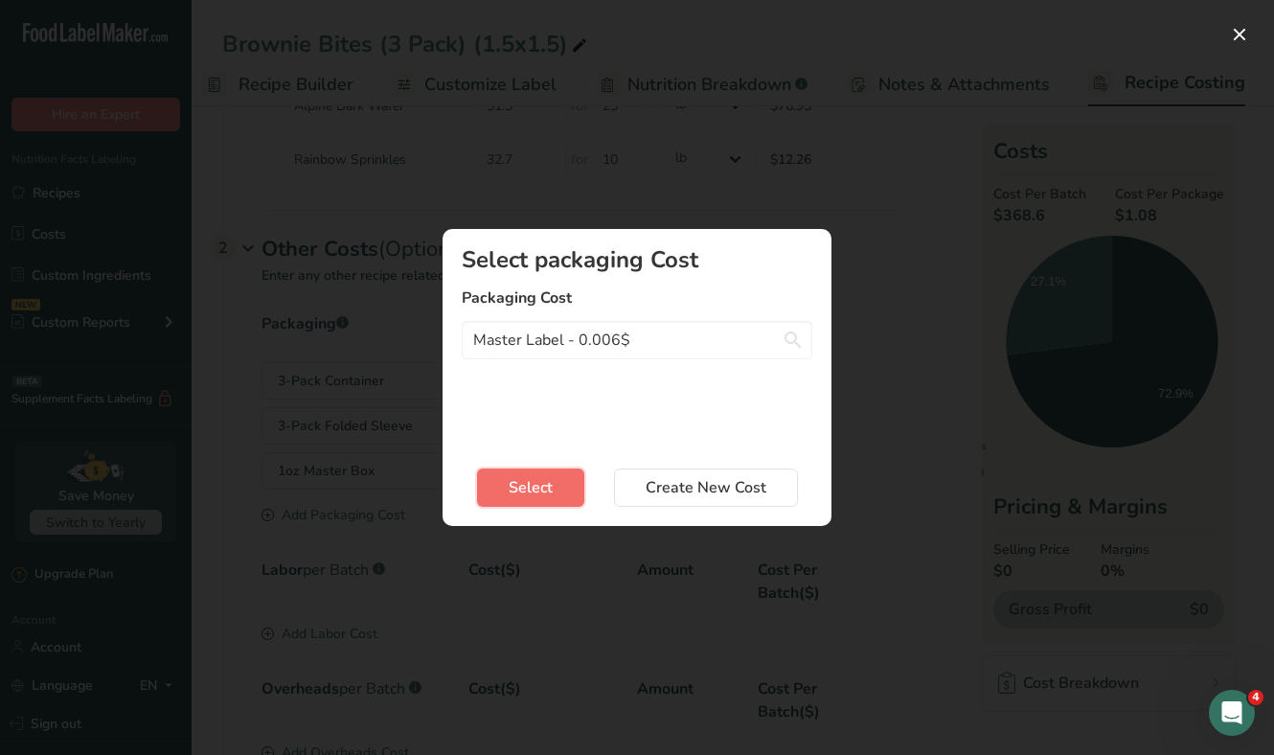
click at [559, 471] on button "Select" at bounding box center [530, 487] width 107 height 38
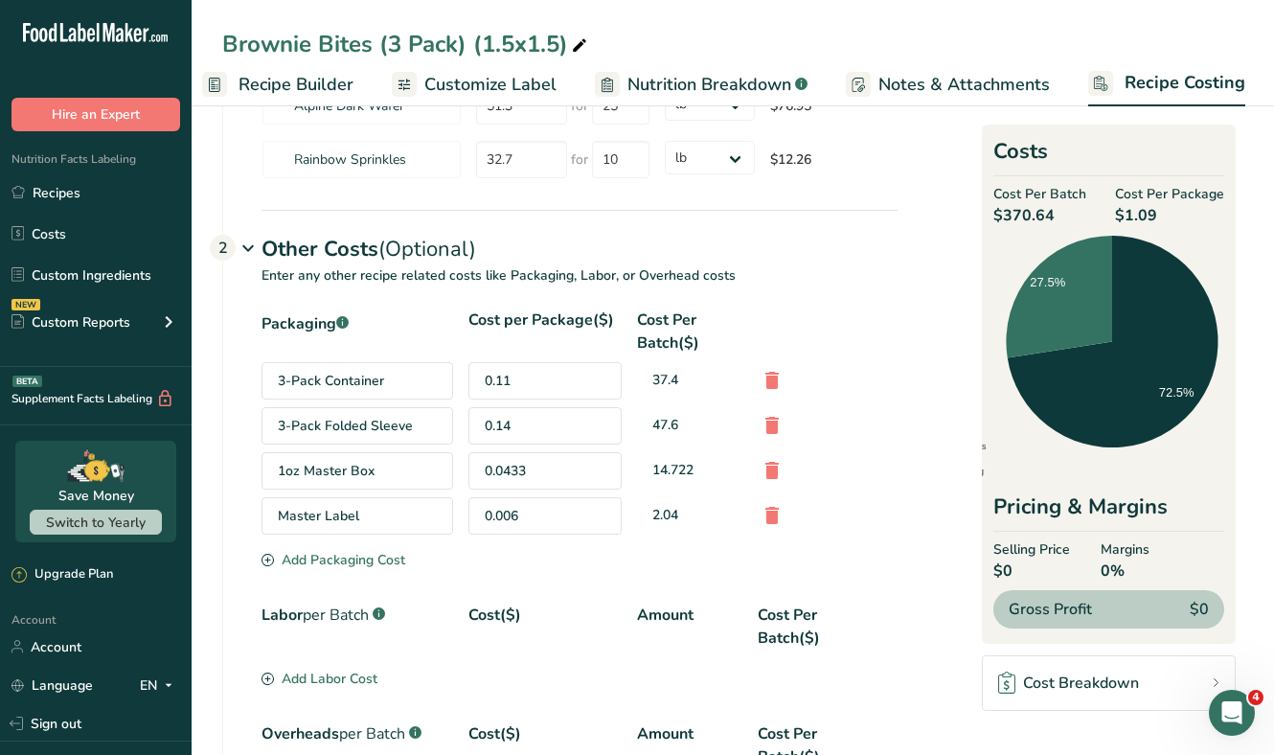
click at [355, 570] on section "Packaging .a-a{fill:#347362;}.b-a{fill:#fff;} Cost per Package($) Cost Per Batc…" at bounding box center [579, 440] width 636 height 264
click at [358, 563] on div "Add Packaging Cost" at bounding box center [333, 560] width 144 height 20
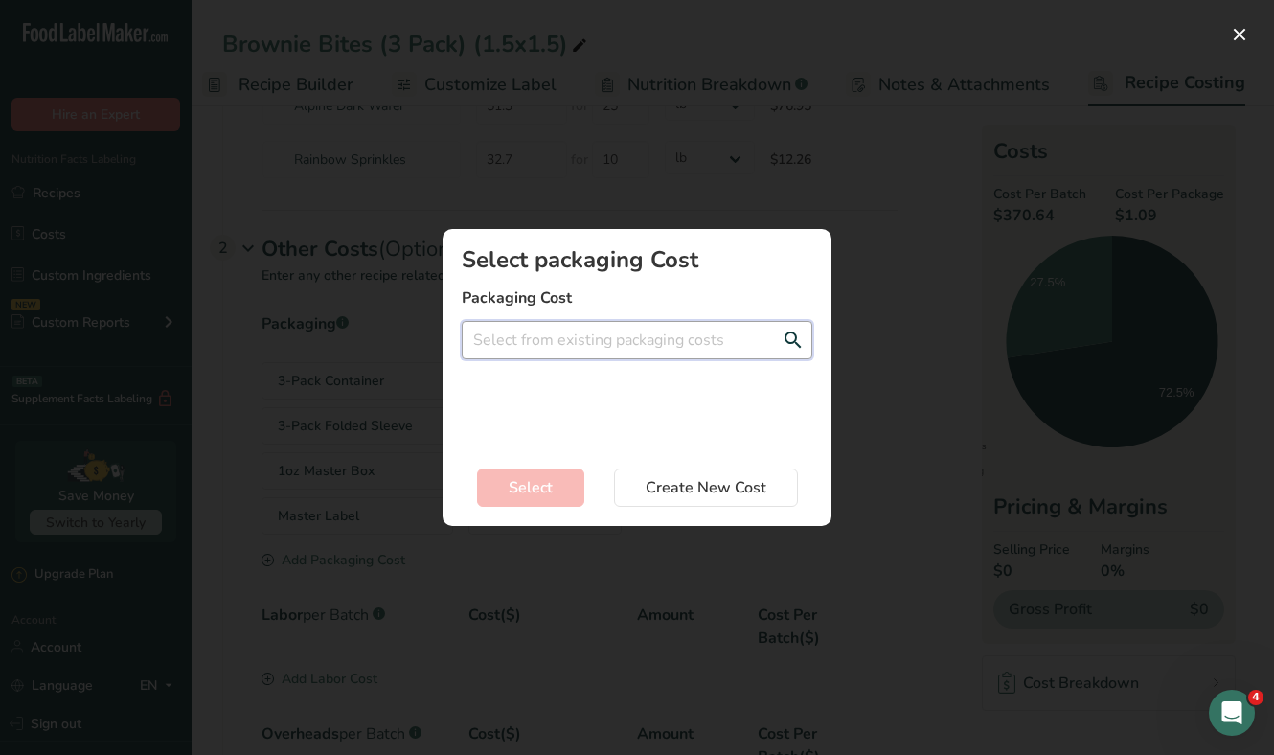
click at [639, 347] on input "Add New Recipe Cost Modal" at bounding box center [637, 340] width 351 height 38
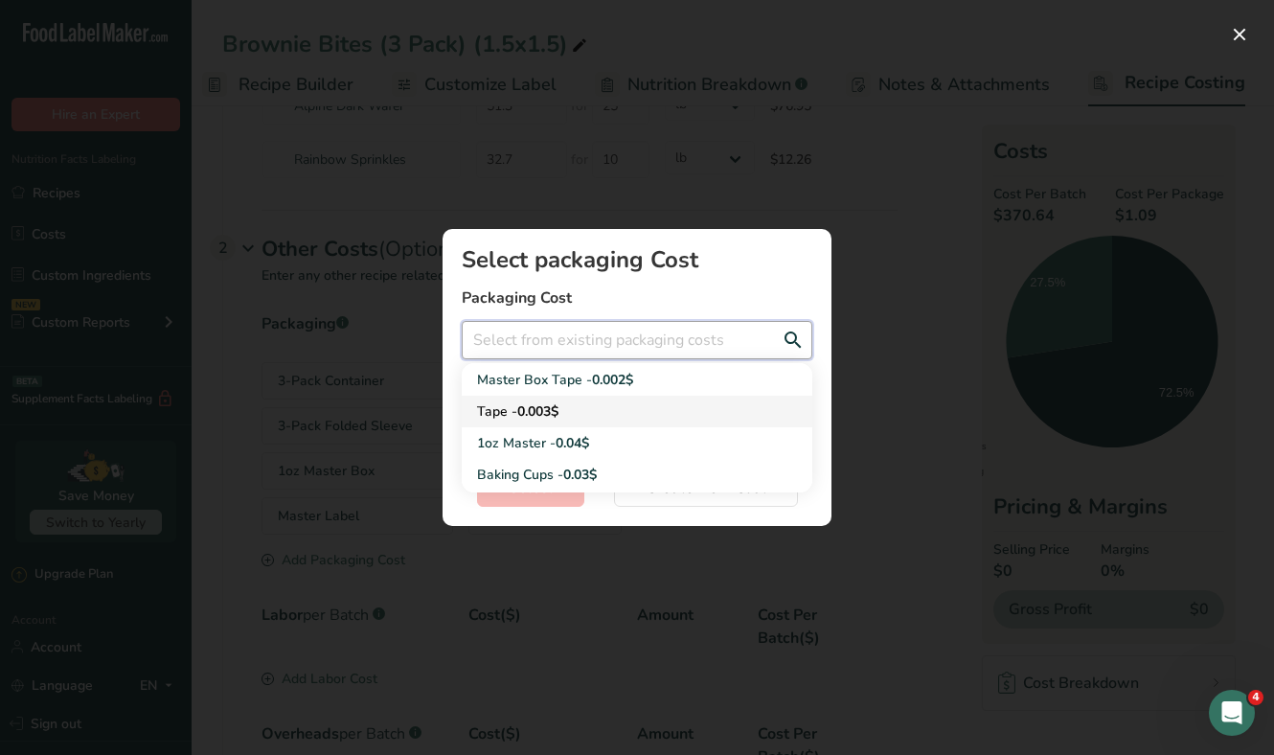
scroll to position [45, 0]
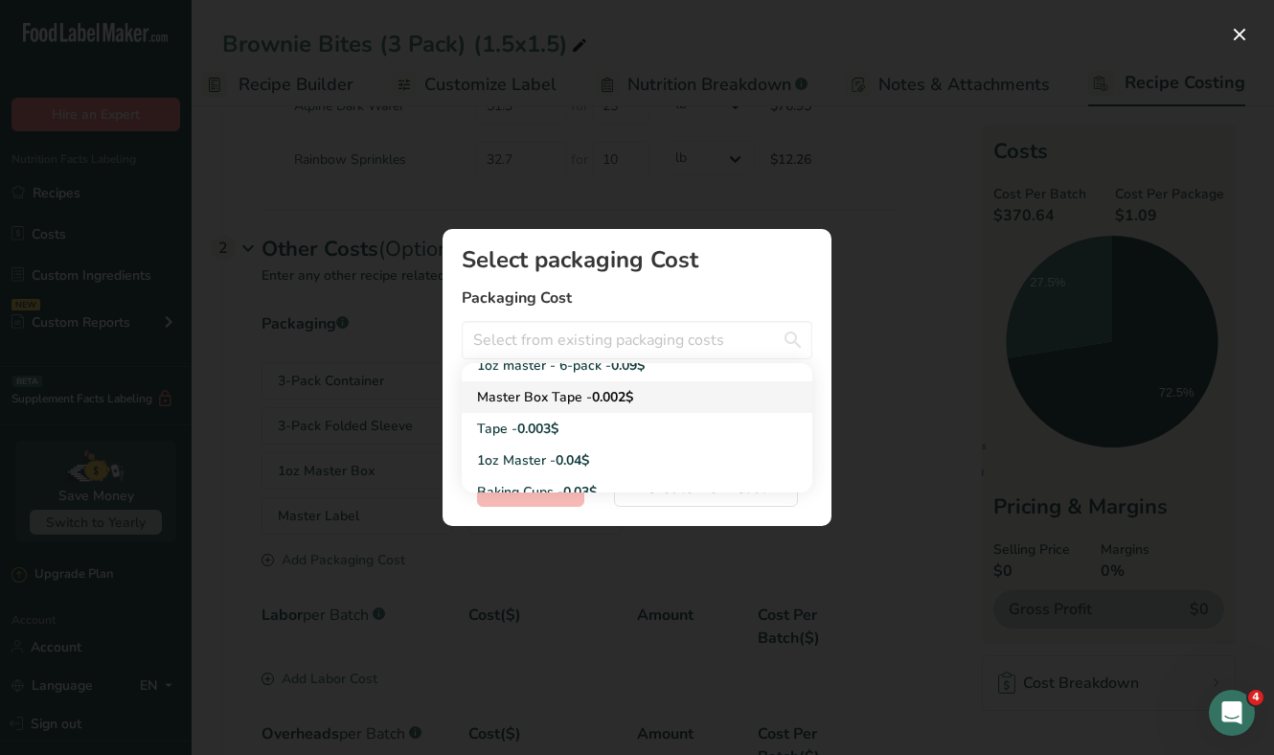
click at [636, 401] on div "Master Box Tape - 0.002$" at bounding box center [621, 397] width 289 height 20
type input "Master Box Tape - 0.002$"
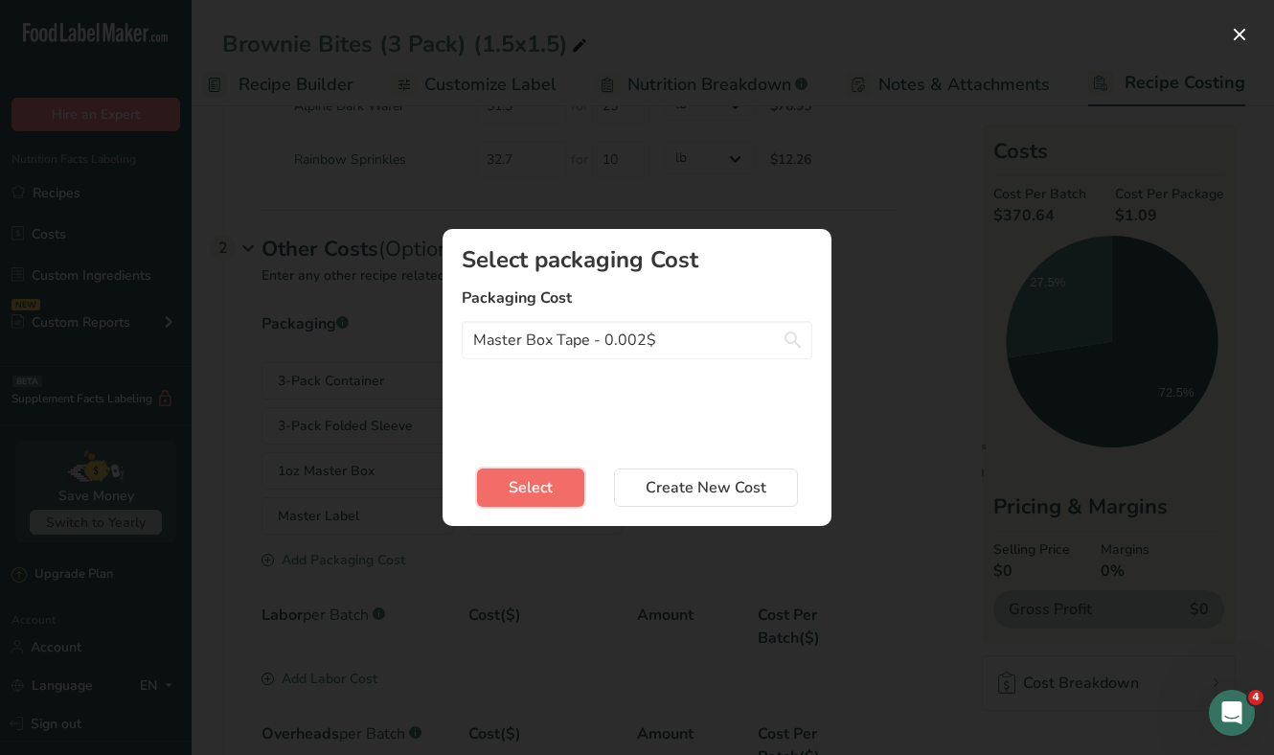
click at [554, 480] on button "Select" at bounding box center [530, 487] width 107 height 38
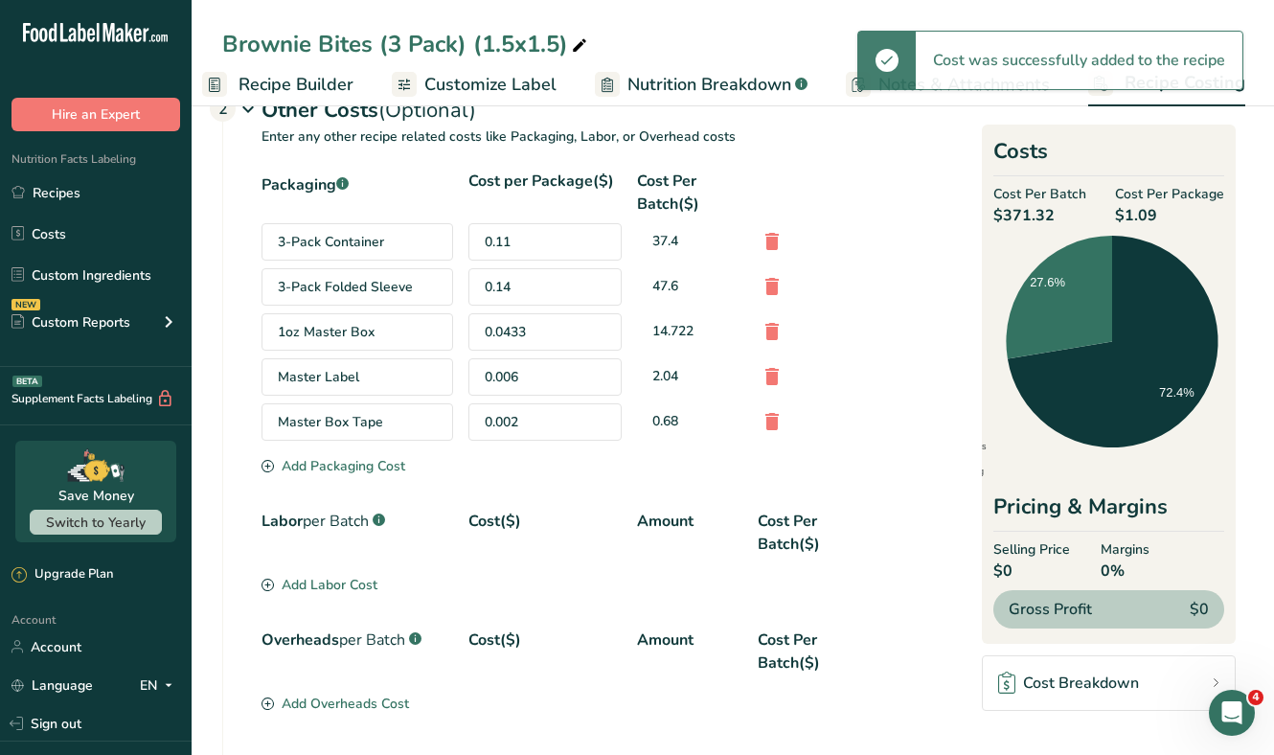
scroll to position [509, 0]
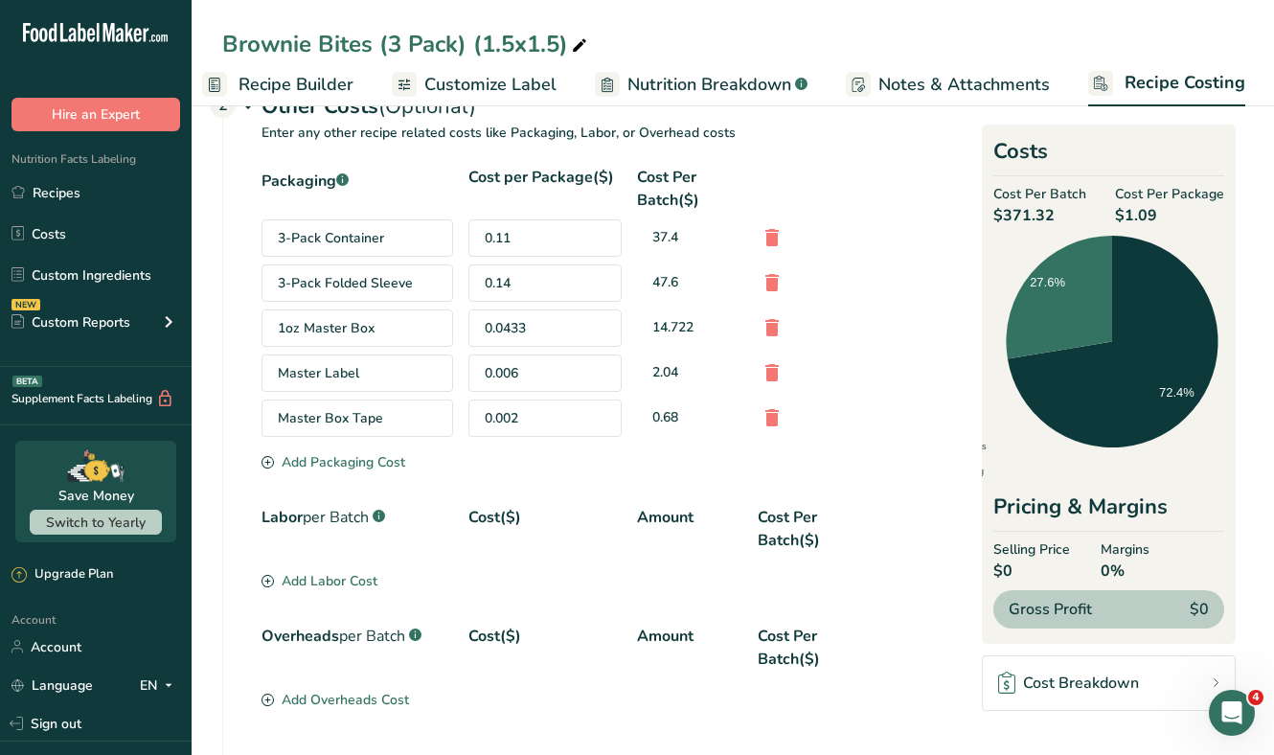
click at [348, 578] on div "Add Labor Cost" at bounding box center [319, 581] width 116 height 20
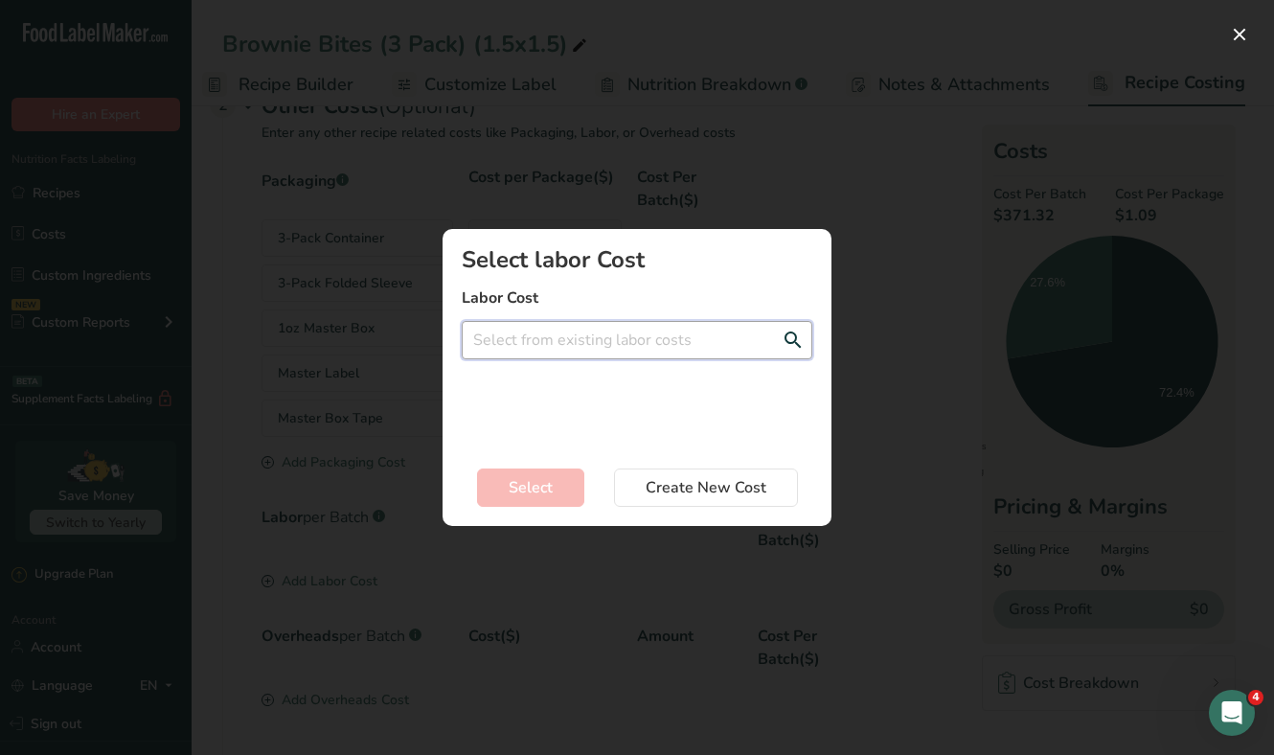
click at [563, 338] on input "Add New Recipe Cost Modal" at bounding box center [637, 340] width 351 height 38
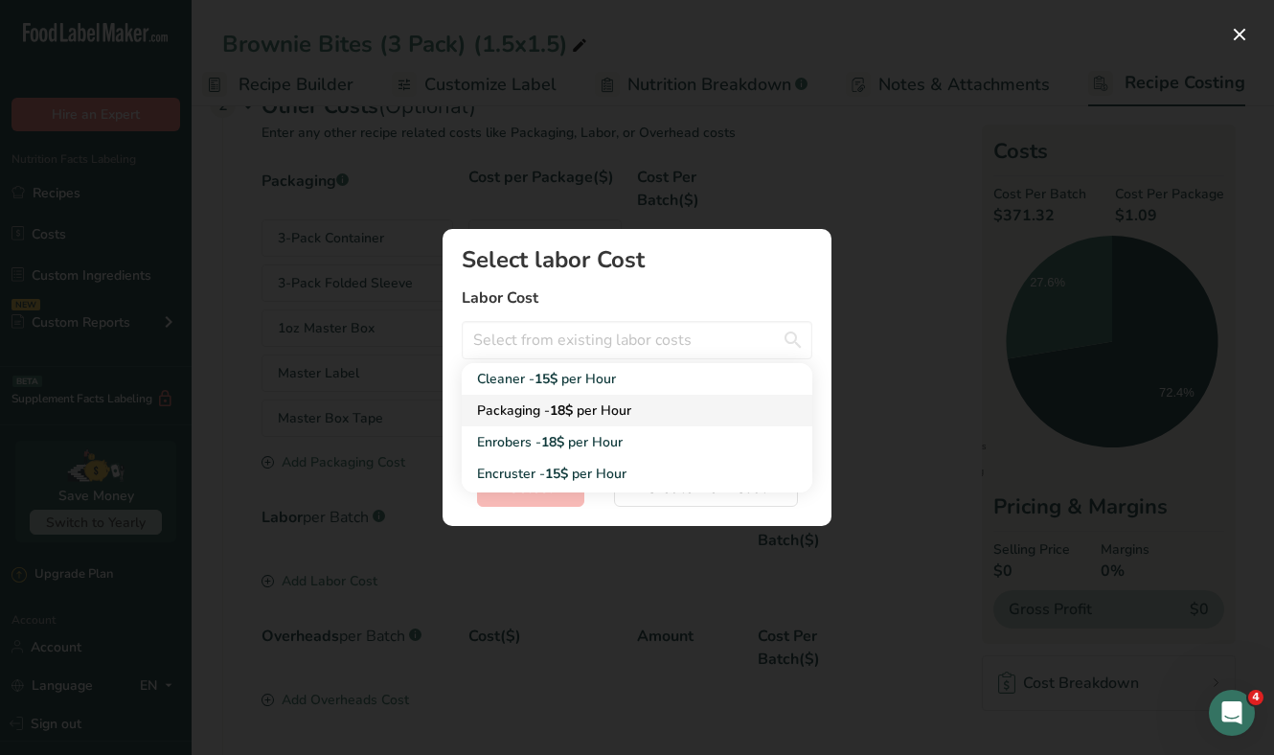
click at [562, 397] on link "Packaging - 18$ per Hour" at bounding box center [637, 411] width 351 height 32
type input "Packaging - 18$ per Hour"
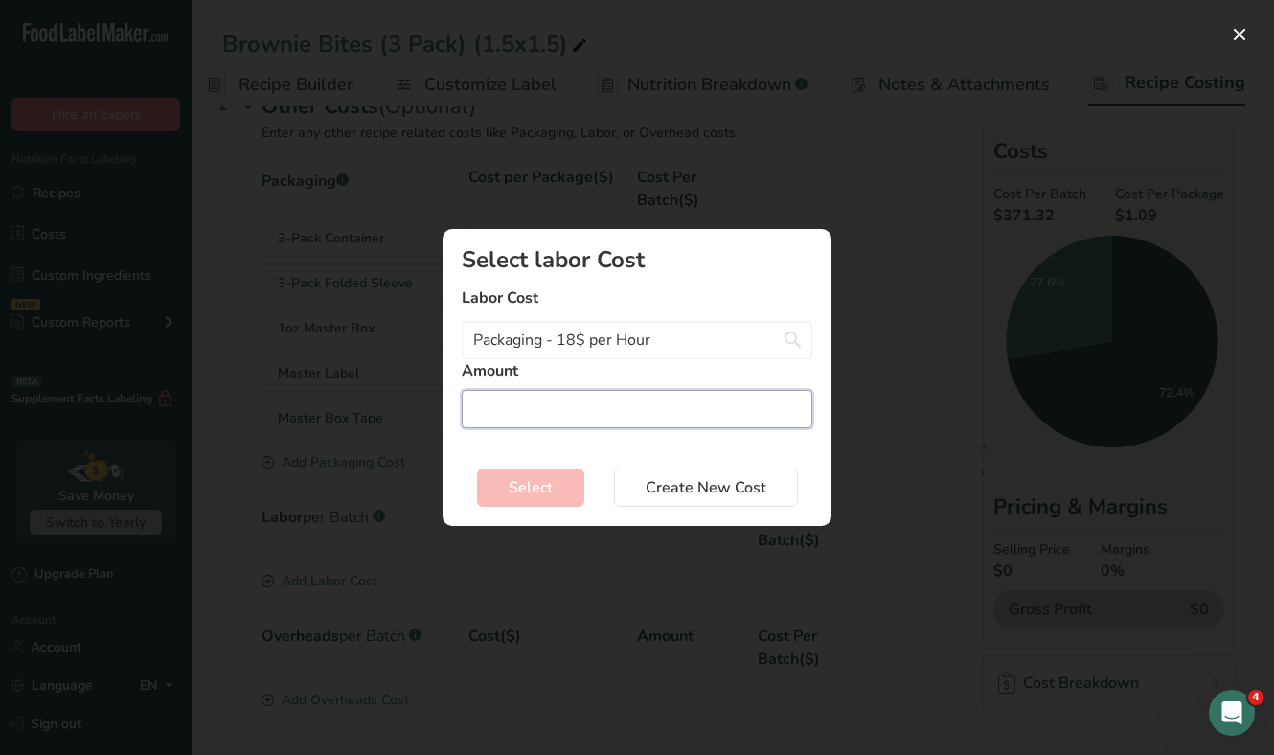
click at [566, 402] on input "Add New Recipe Cost Modal" at bounding box center [637, 409] width 351 height 38
type input "1"
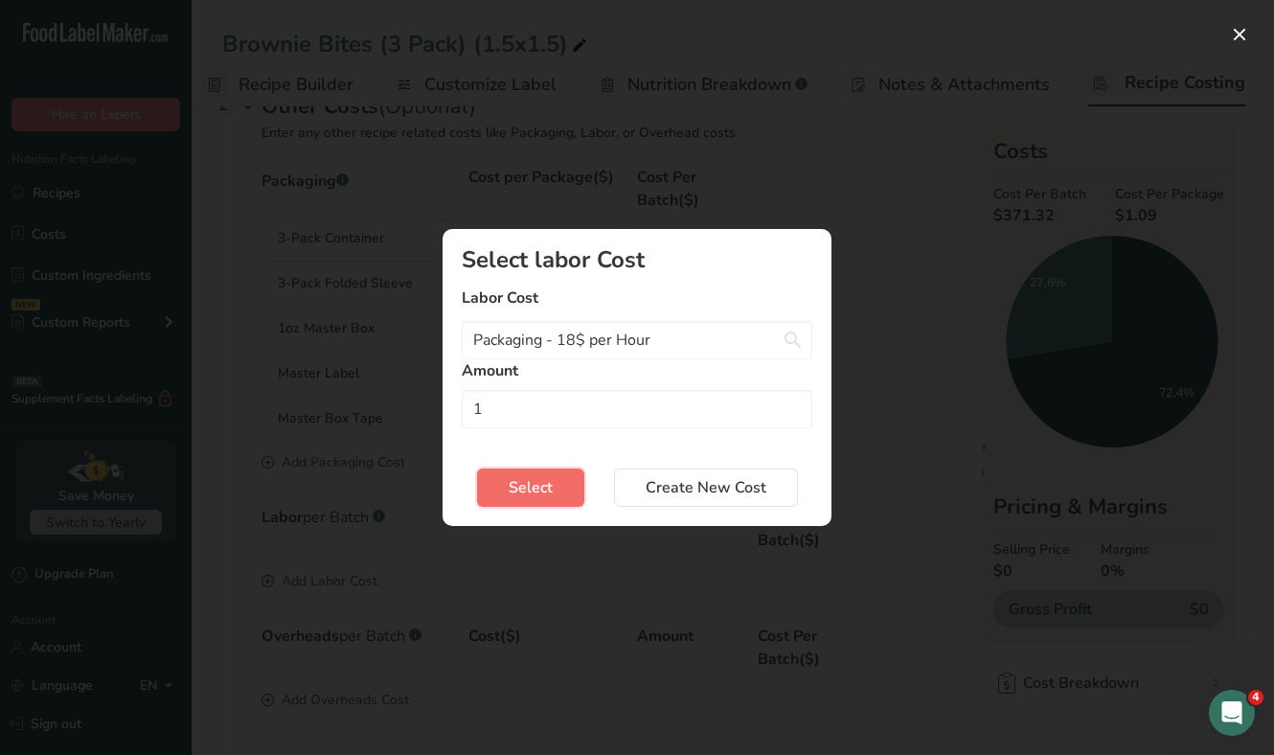
click at [553, 486] on button "Select" at bounding box center [530, 487] width 107 height 38
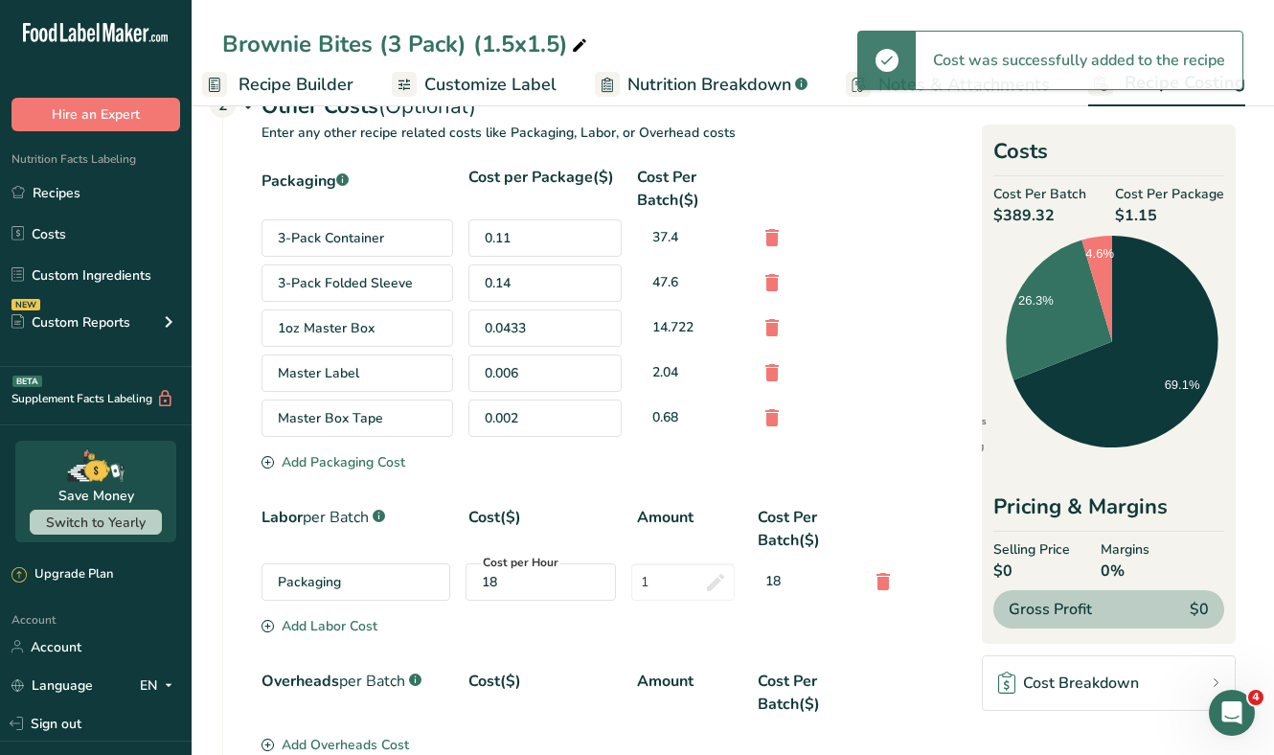
click at [331, 623] on div "Add Labor Cost" at bounding box center [319, 626] width 116 height 20
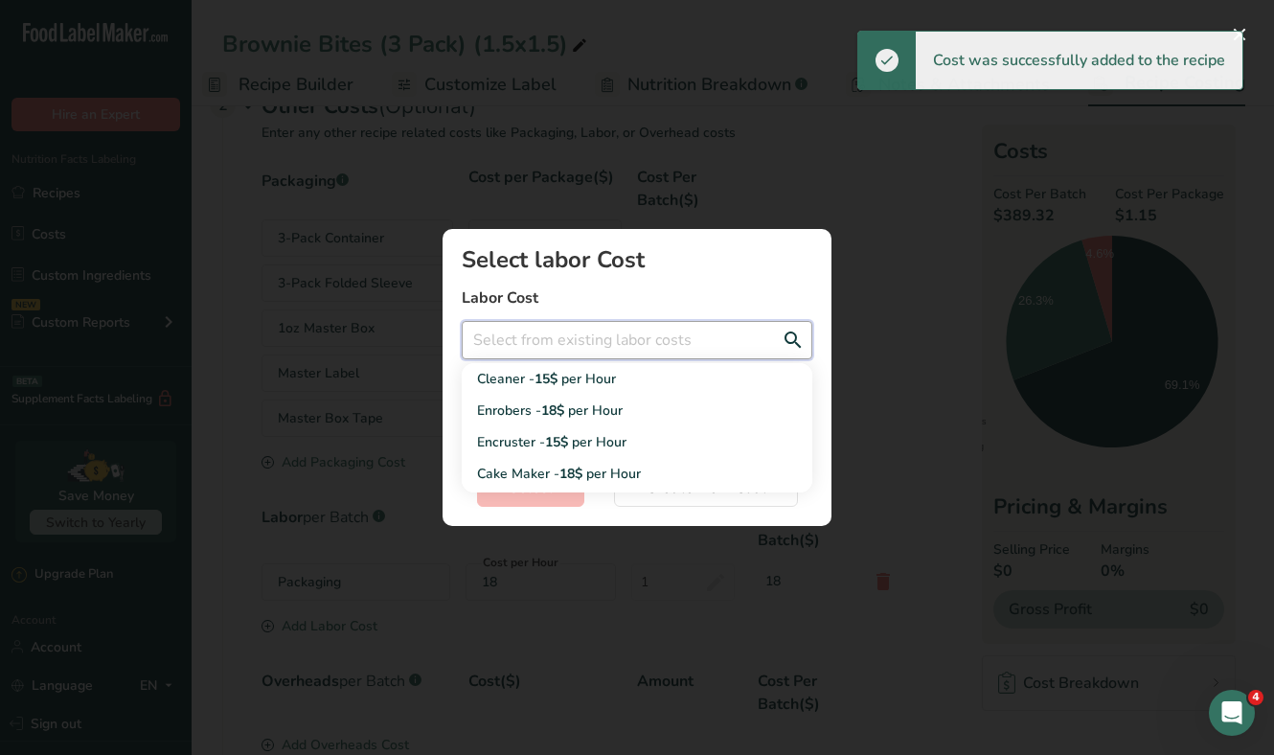
click at [568, 342] on input "Add New Recipe Cost Modal" at bounding box center [637, 340] width 351 height 38
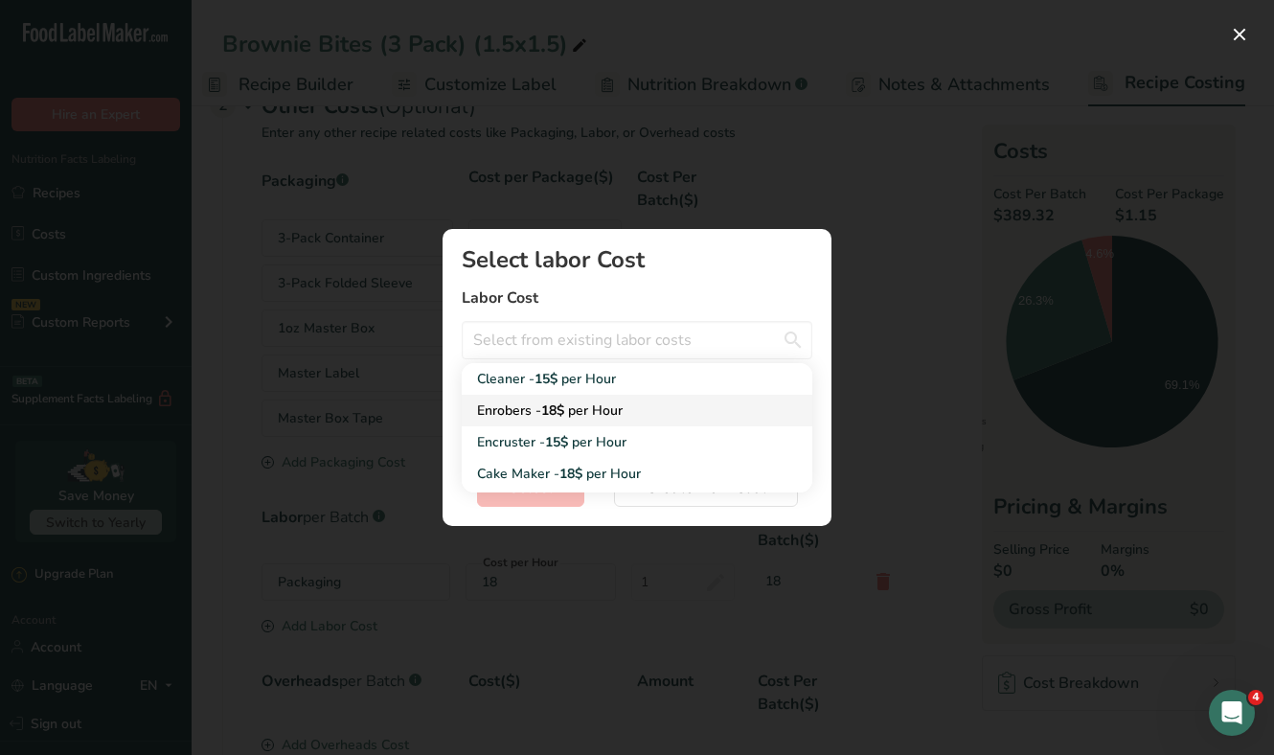
click at [564, 410] on span "18$" at bounding box center [552, 410] width 23 height 18
type input "Enrobers - 18$ per Hour"
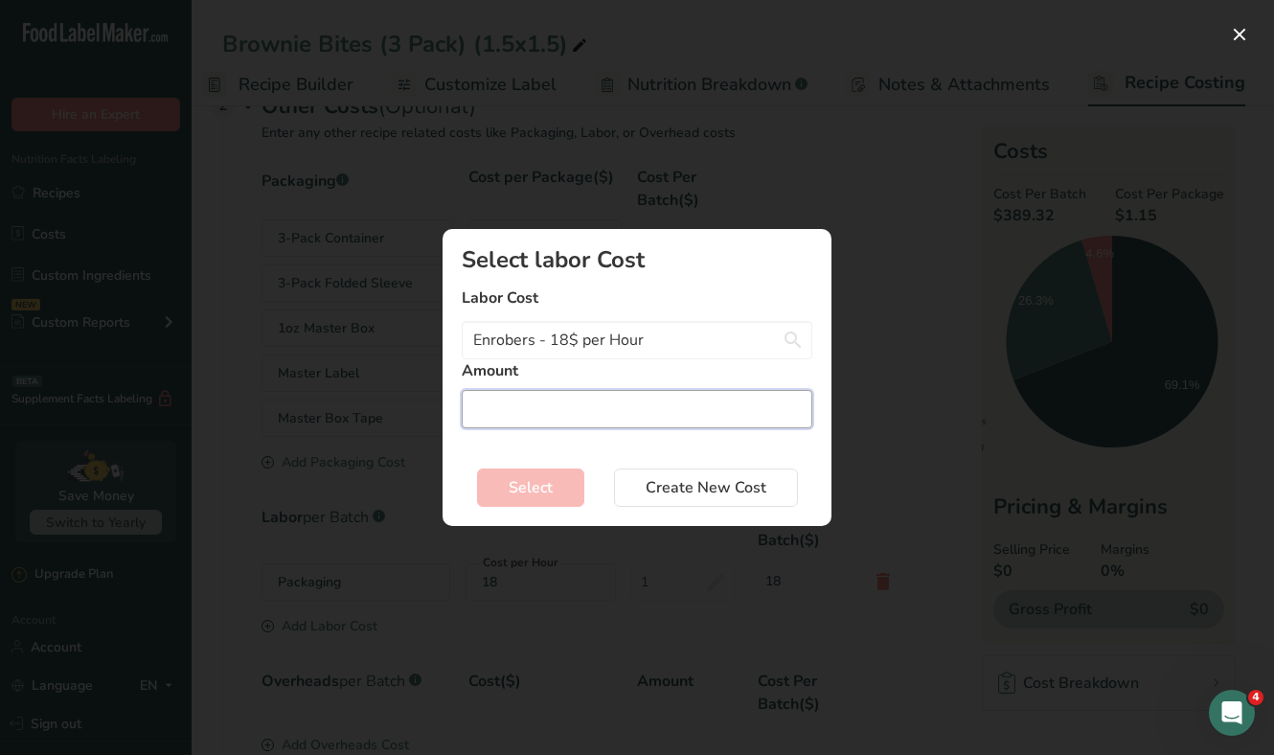
click at [544, 424] on input "Add New Recipe Cost Modal" at bounding box center [637, 409] width 351 height 38
type input "1"
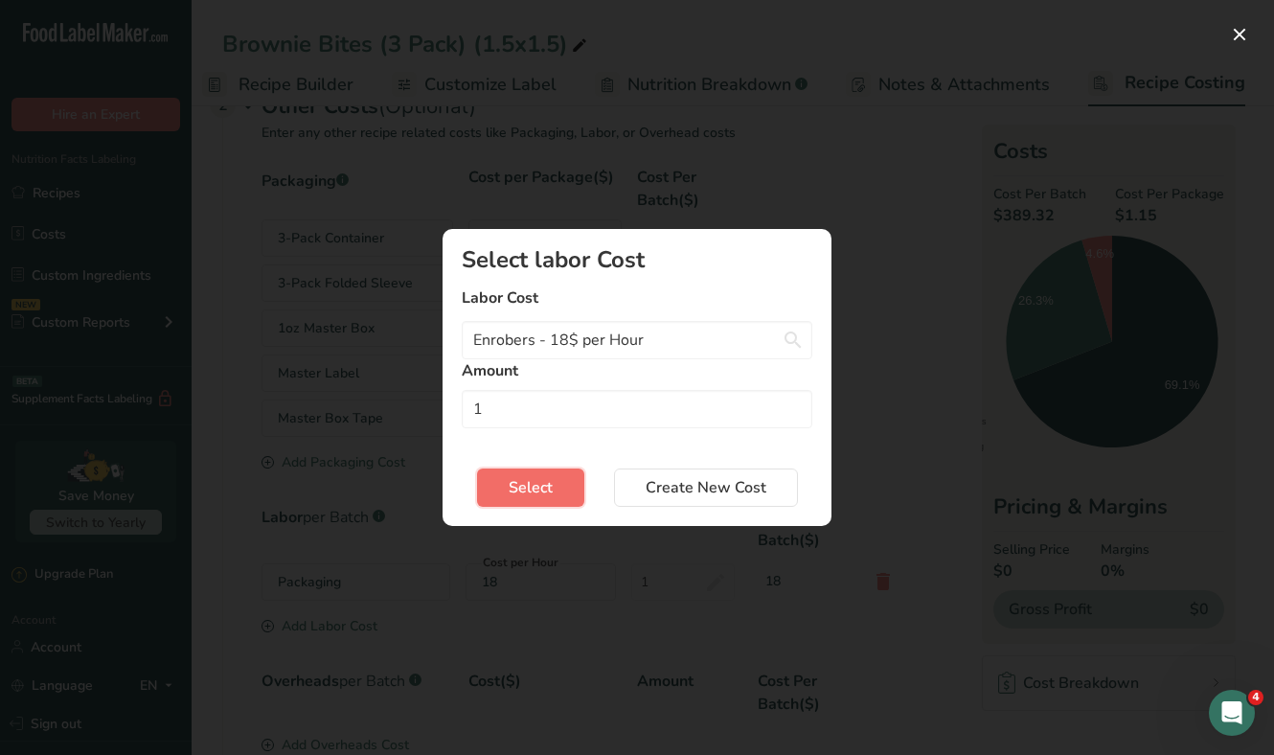
click at [540, 478] on span "Select" at bounding box center [531, 487] width 44 height 23
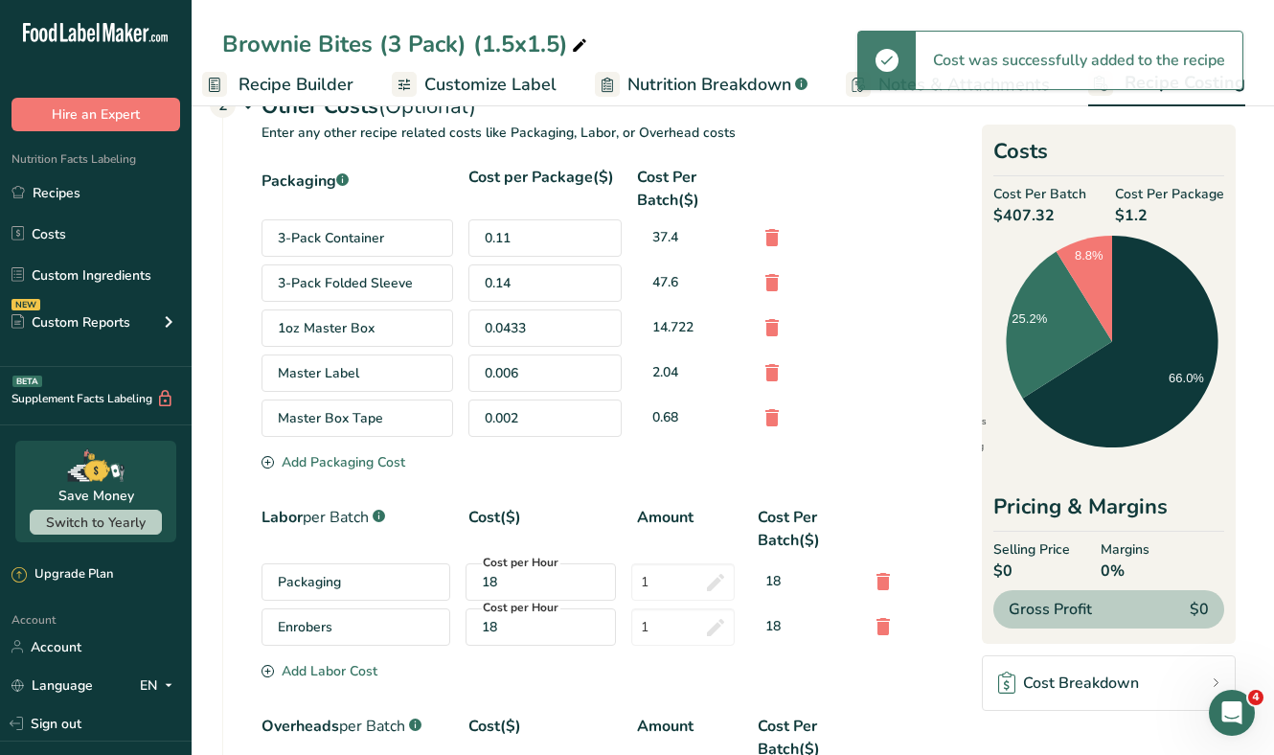
click at [345, 675] on div "Add Labor Cost" at bounding box center [319, 671] width 116 height 20
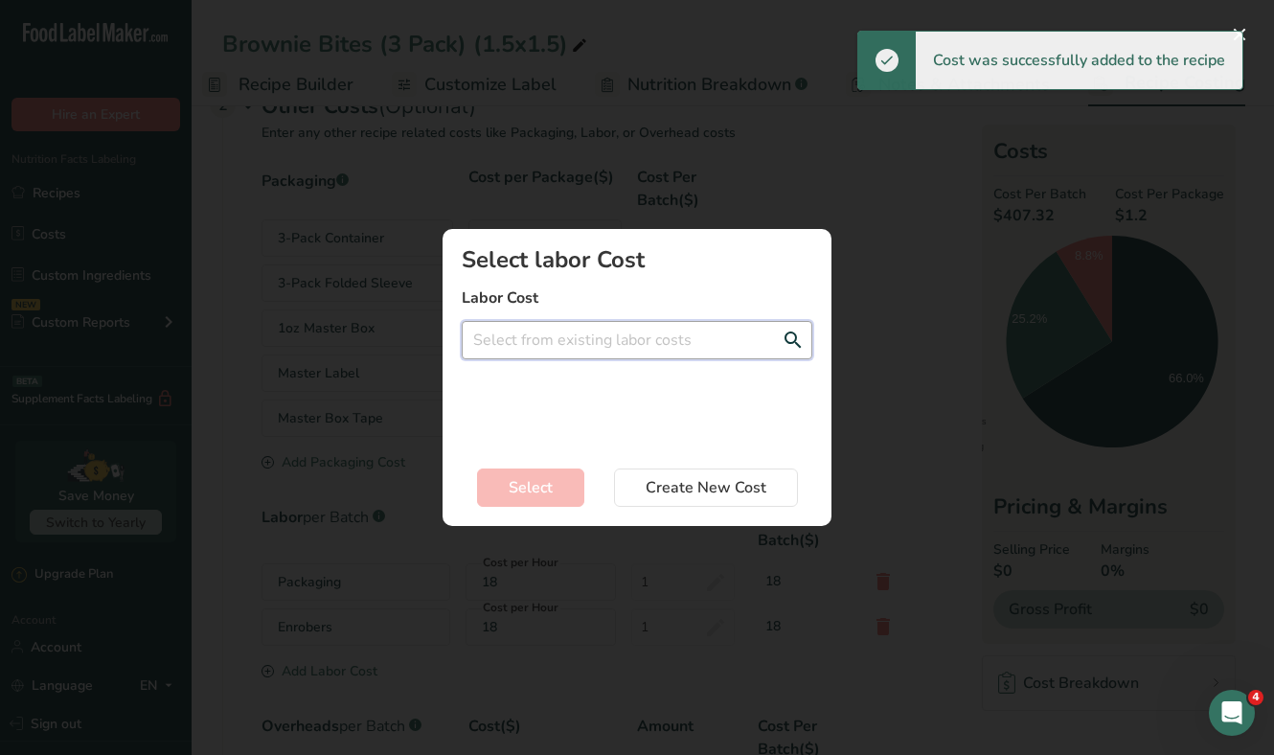
click at [591, 335] on input "Add New Recipe Cost Modal" at bounding box center [637, 340] width 351 height 38
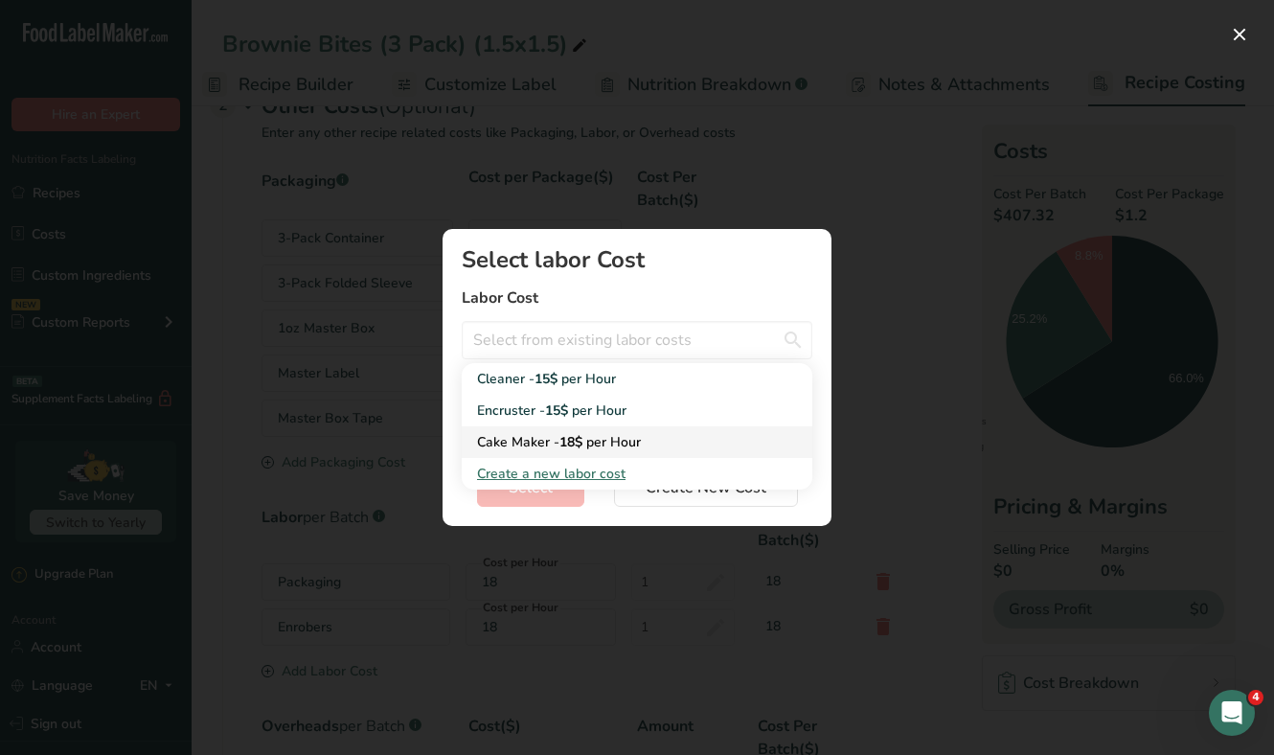
click at [566, 433] on span "18$" at bounding box center [570, 442] width 23 height 18
type input "Cake Maker - 18$ per Hour"
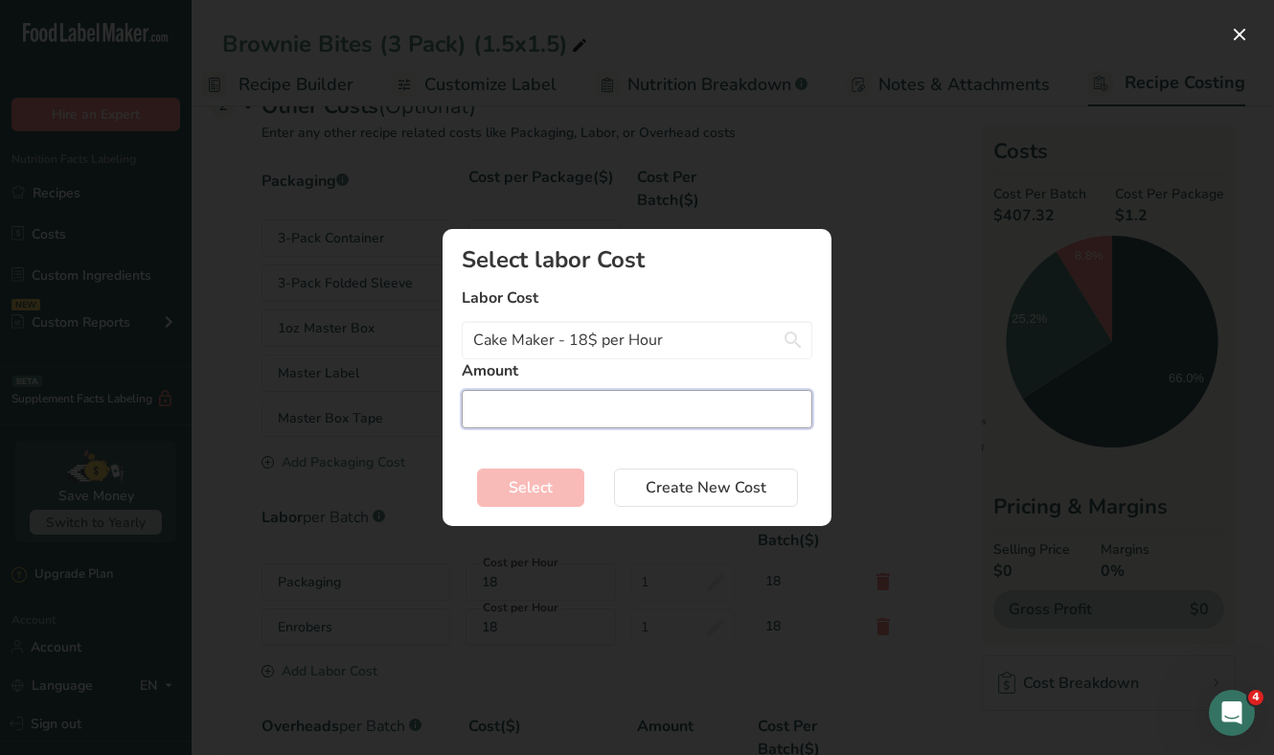
click at [550, 411] on input "Add New Recipe Cost Modal" at bounding box center [637, 409] width 351 height 38
type input "1"
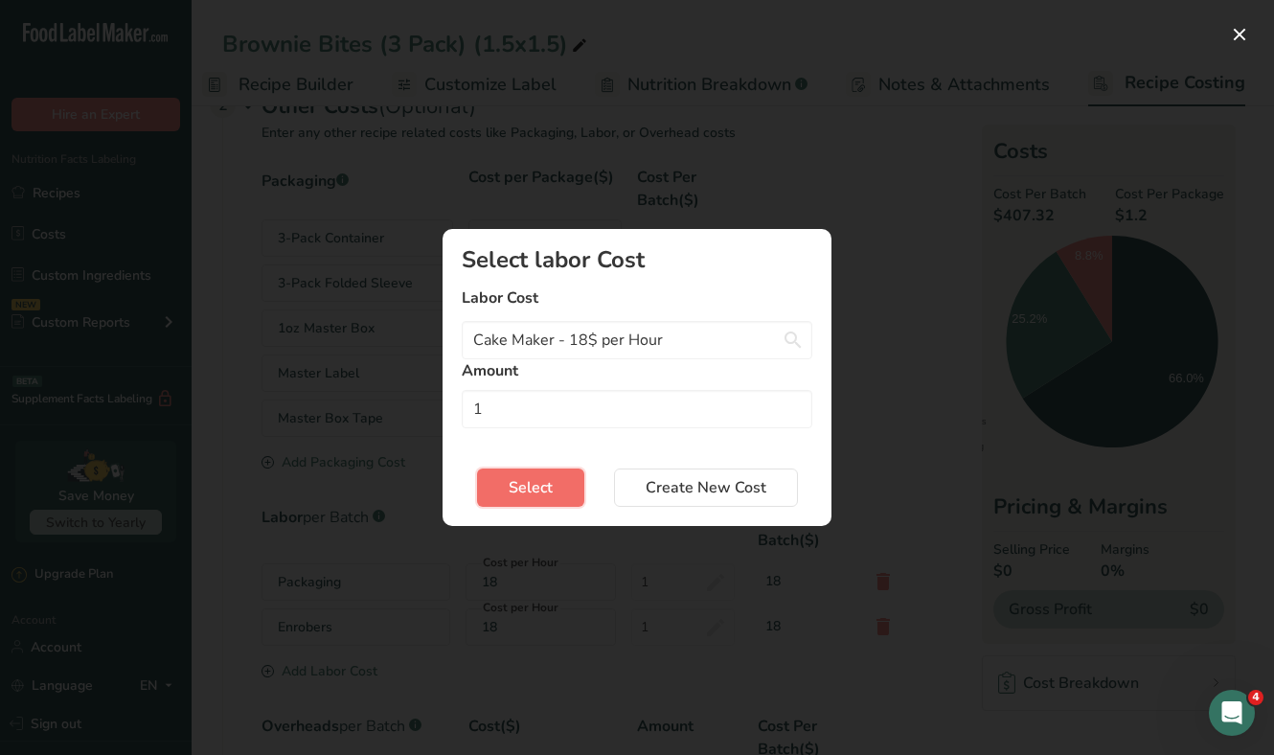
click at [537, 491] on span "Select" at bounding box center [531, 487] width 44 height 23
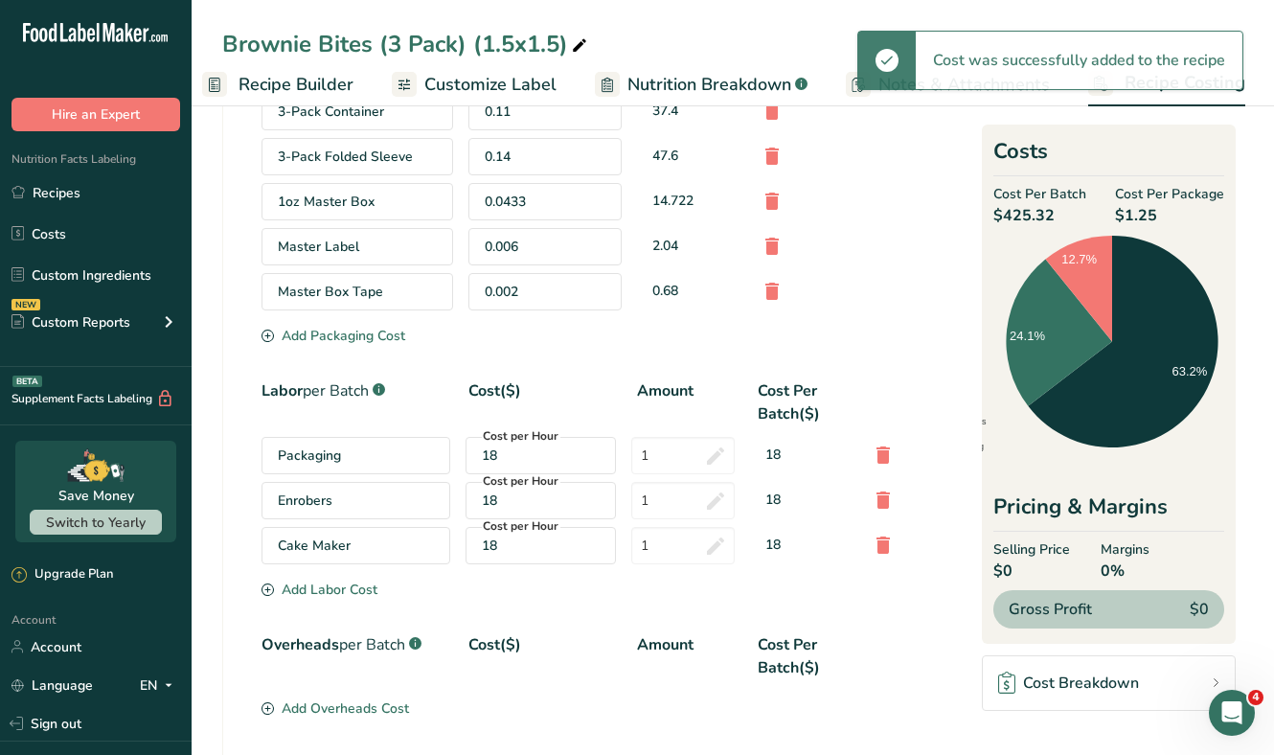
scroll to position [653, 0]
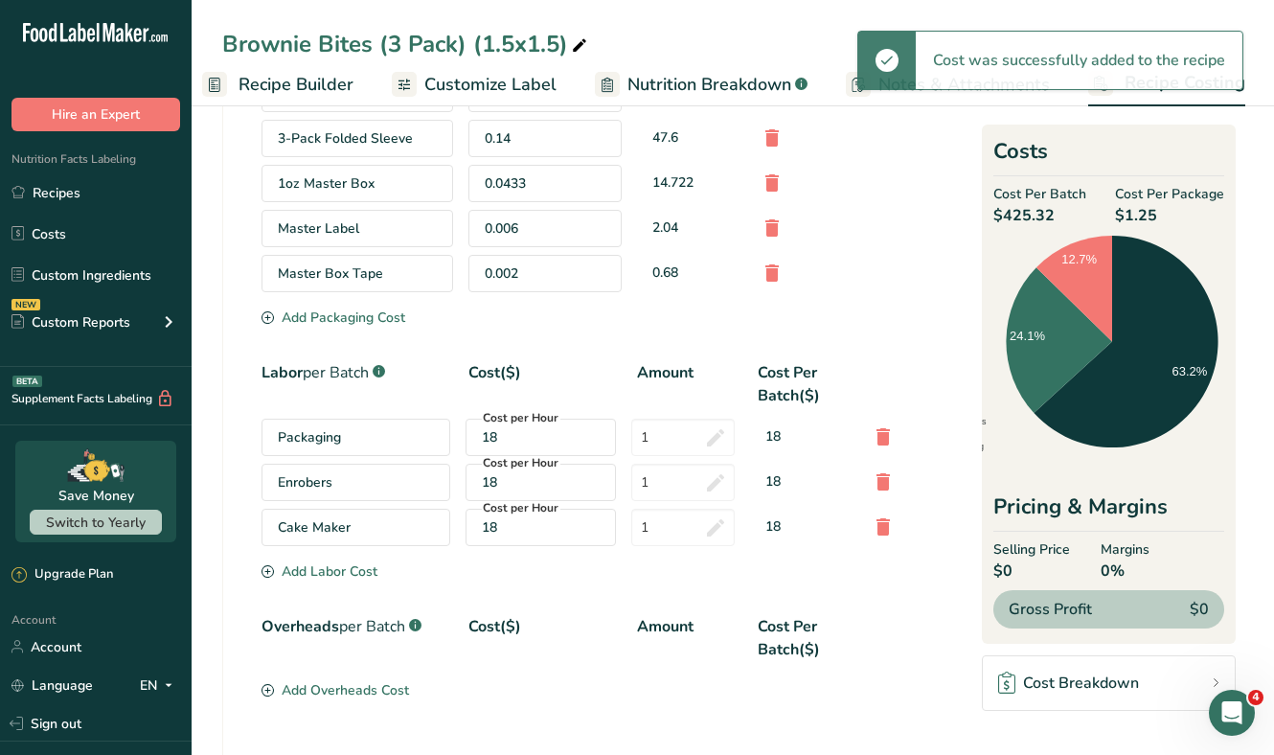
click at [355, 561] on div "Add Labor Cost" at bounding box center [319, 571] width 116 height 20
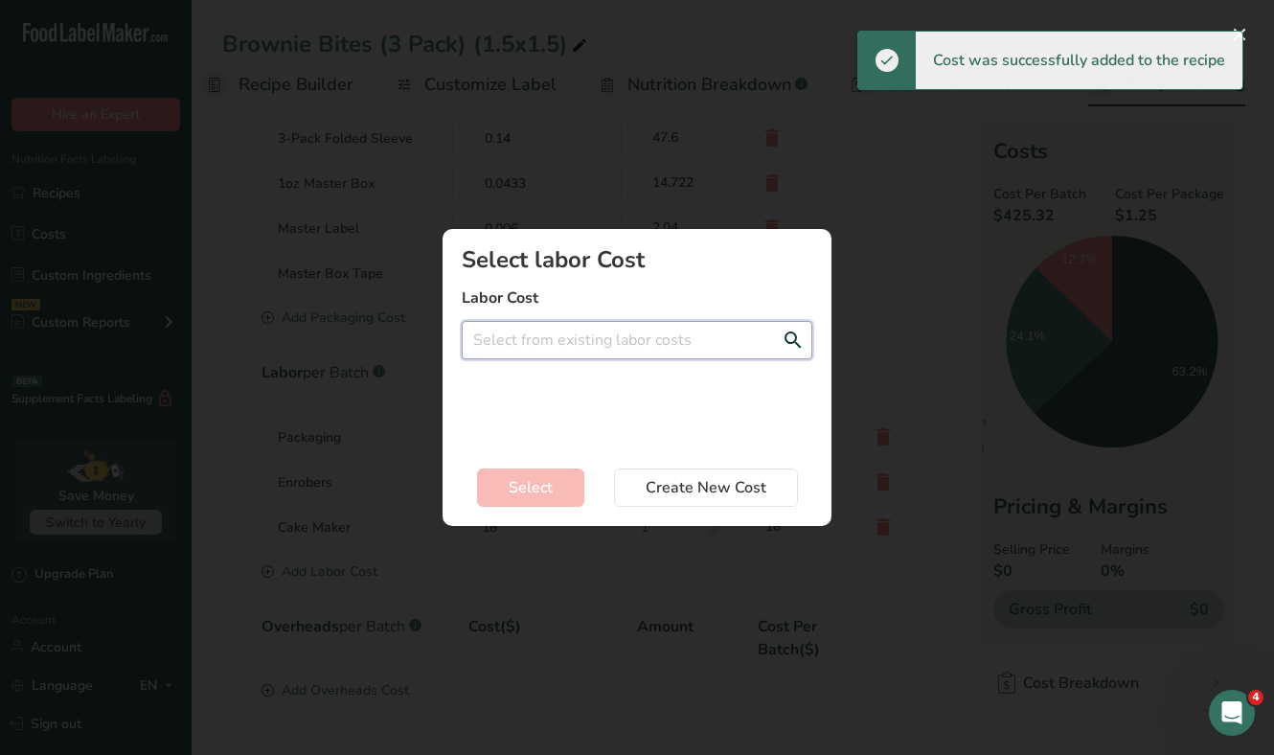
click at [572, 342] on input "Add New Recipe Cost Modal" at bounding box center [637, 340] width 351 height 38
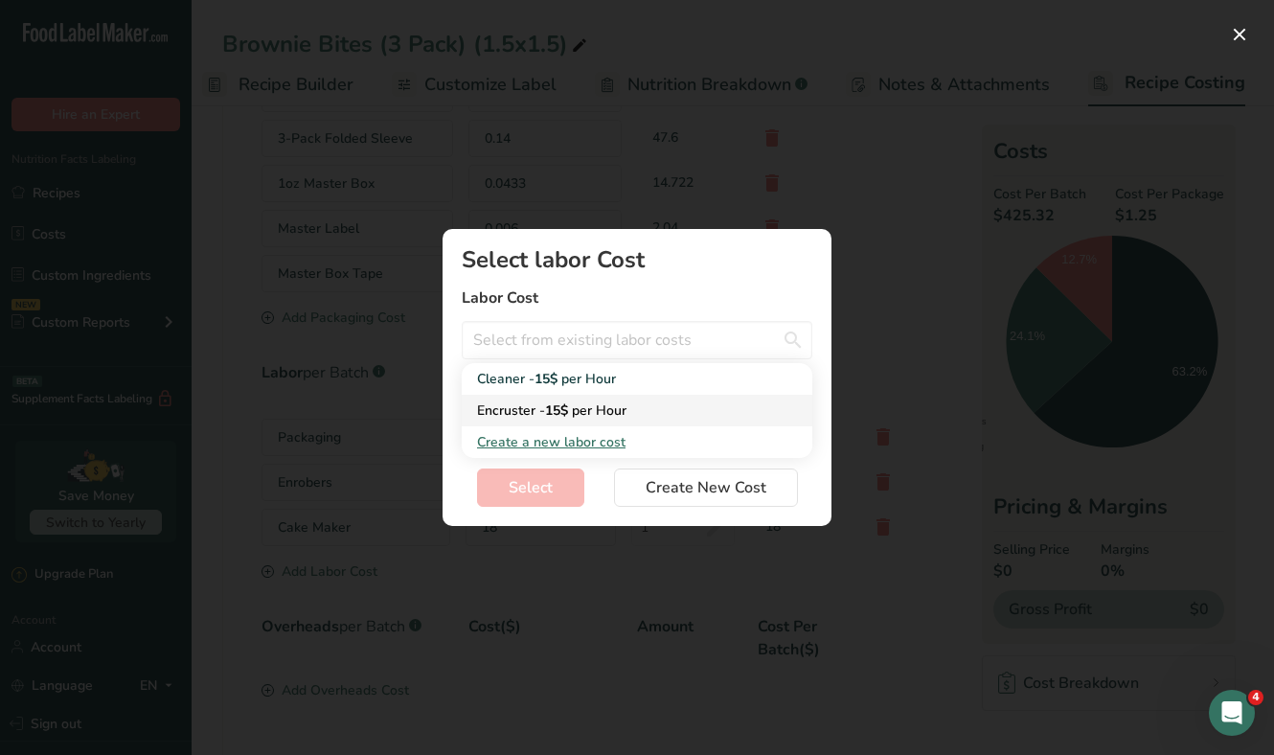
click at [584, 402] on span "per Hour" at bounding box center [599, 410] width 55 height 18
type input "Encruster - 15$ per Hour"
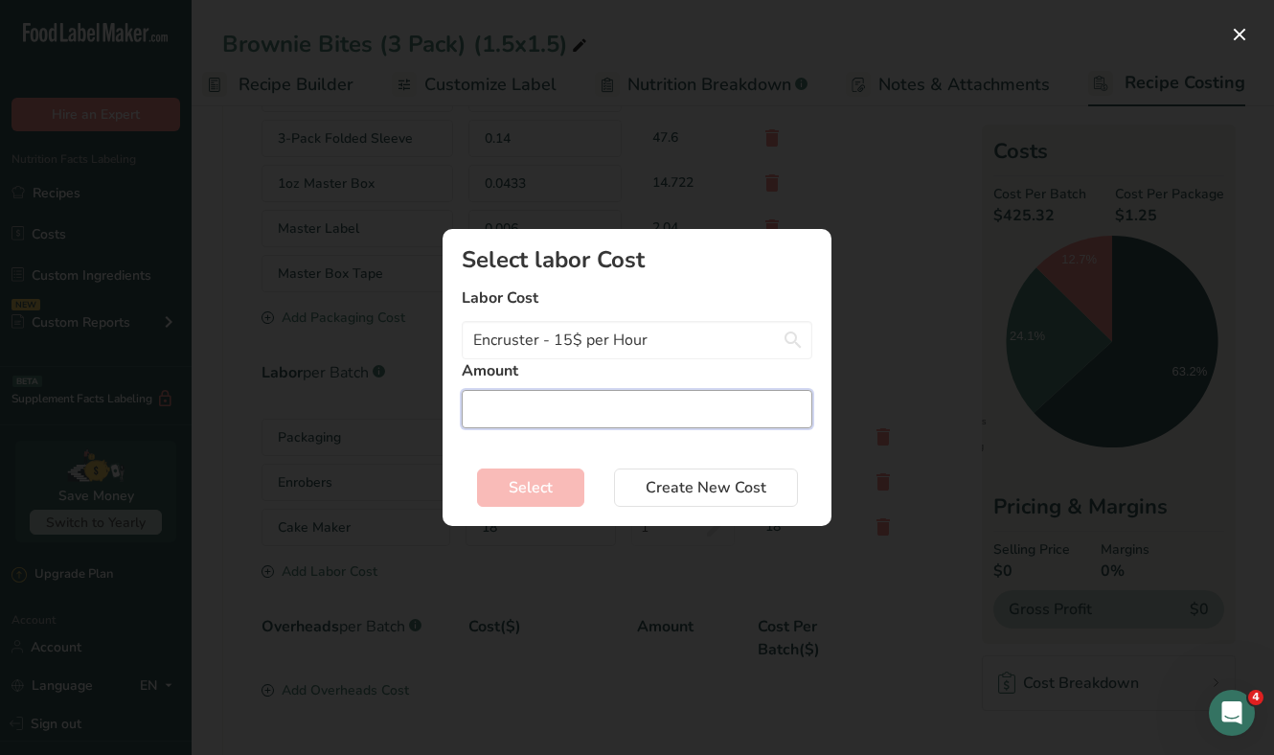
click at [549, 412] on input "Add New Recipe Cost Modal" at bounding box center [637, 409] width 351 height 38
type input "1"
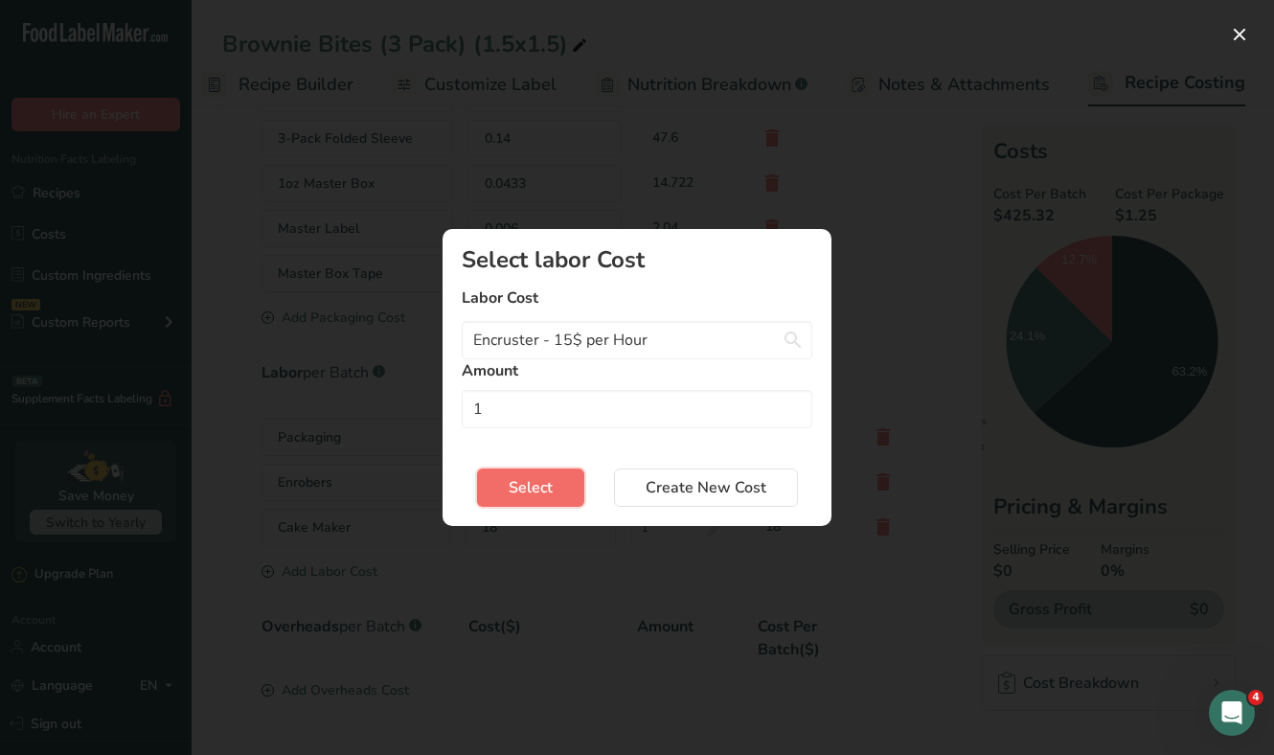
click at [538, 481] on span "Select" at bounding box center [531, 487] width 44 height 23
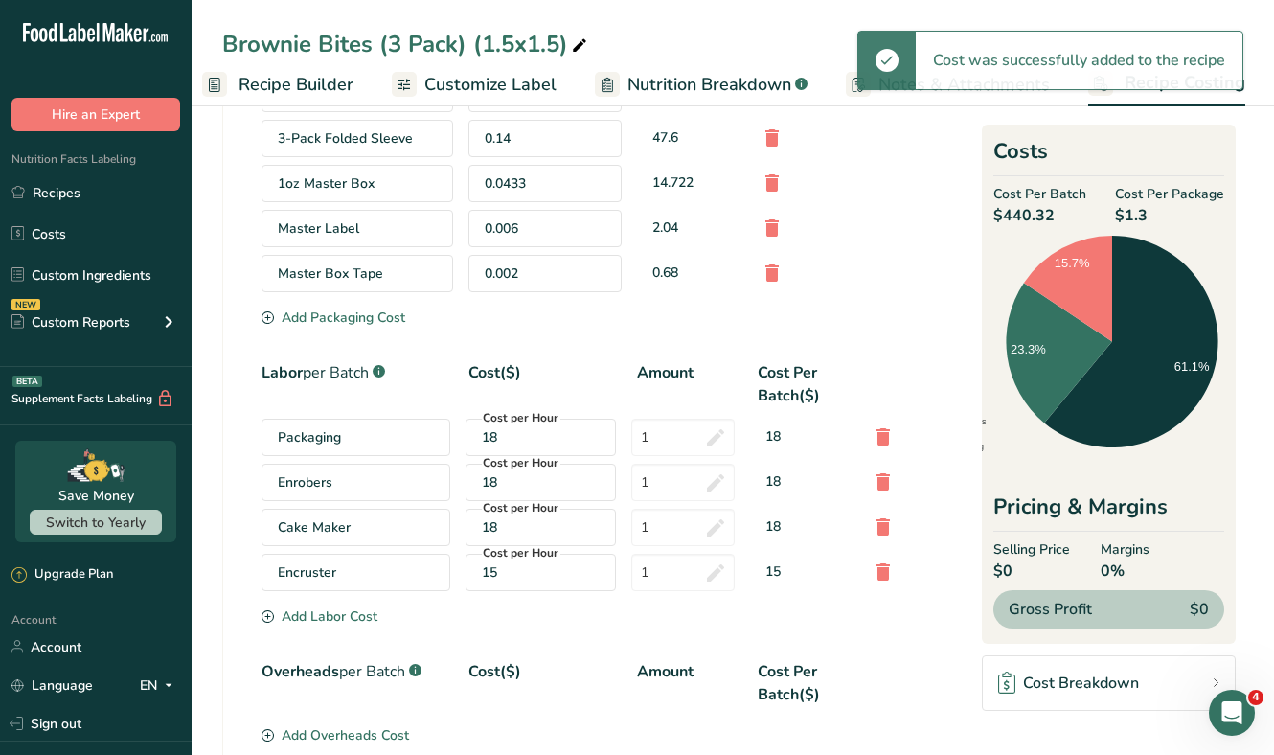
click at [353, 612] on div "Add Labor Cost" at bounding box center [319, 616] width 116 height 20
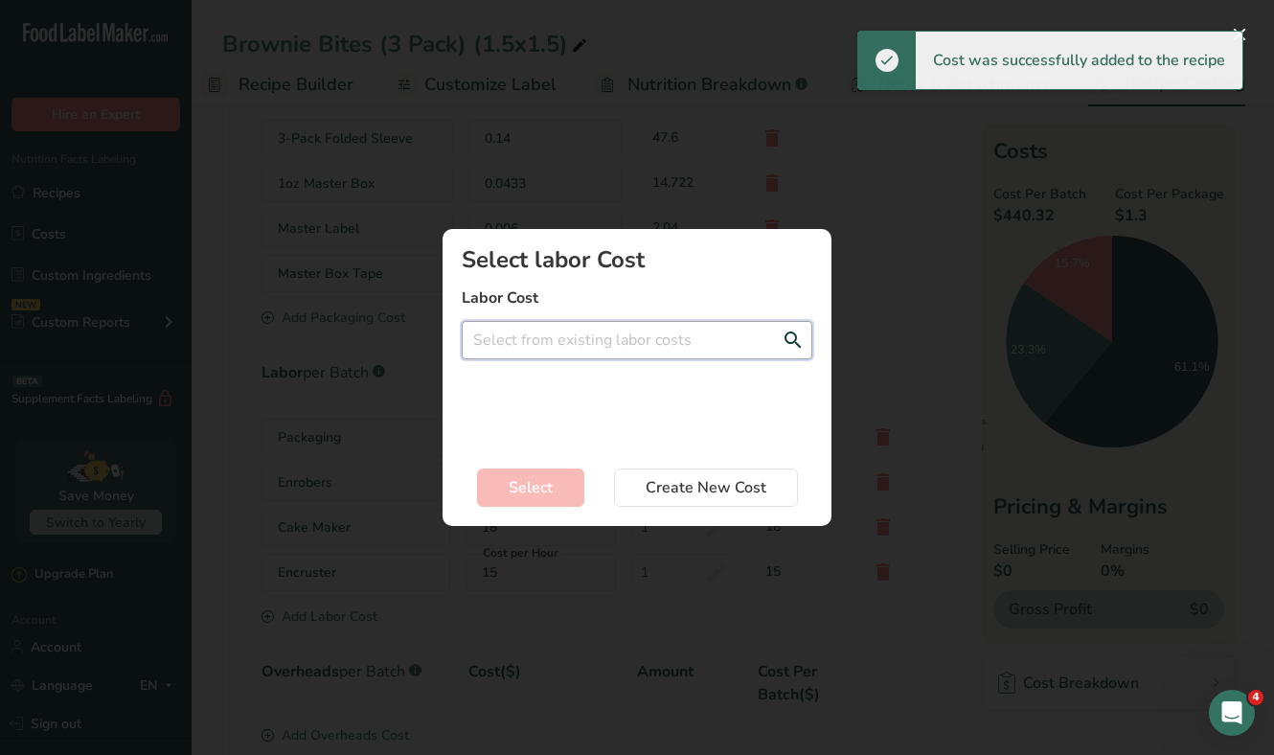
click at [563, 348] on input "Add New Recipe Cost Modal" at bounding box center [637, 340] width 351 height 38
click at [564, 377] on div "Cleaner - 15$ per Hour" at bounding box center [621, 379] width 289 height 20
type input "Cleaner - 15$ per Hour"
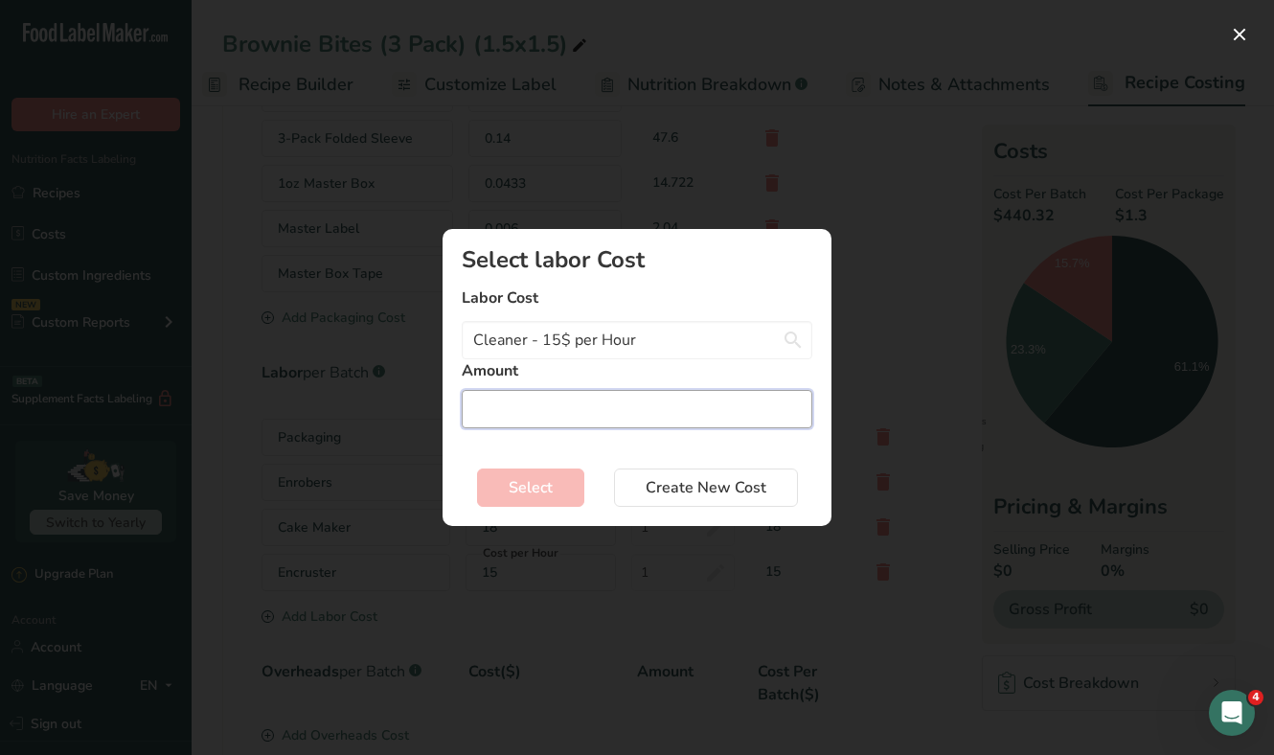
click at [552, 408] on input "Add New Recipe Cost Modal" at bounding box center [637, 409] width 351 height 38
type input "1"
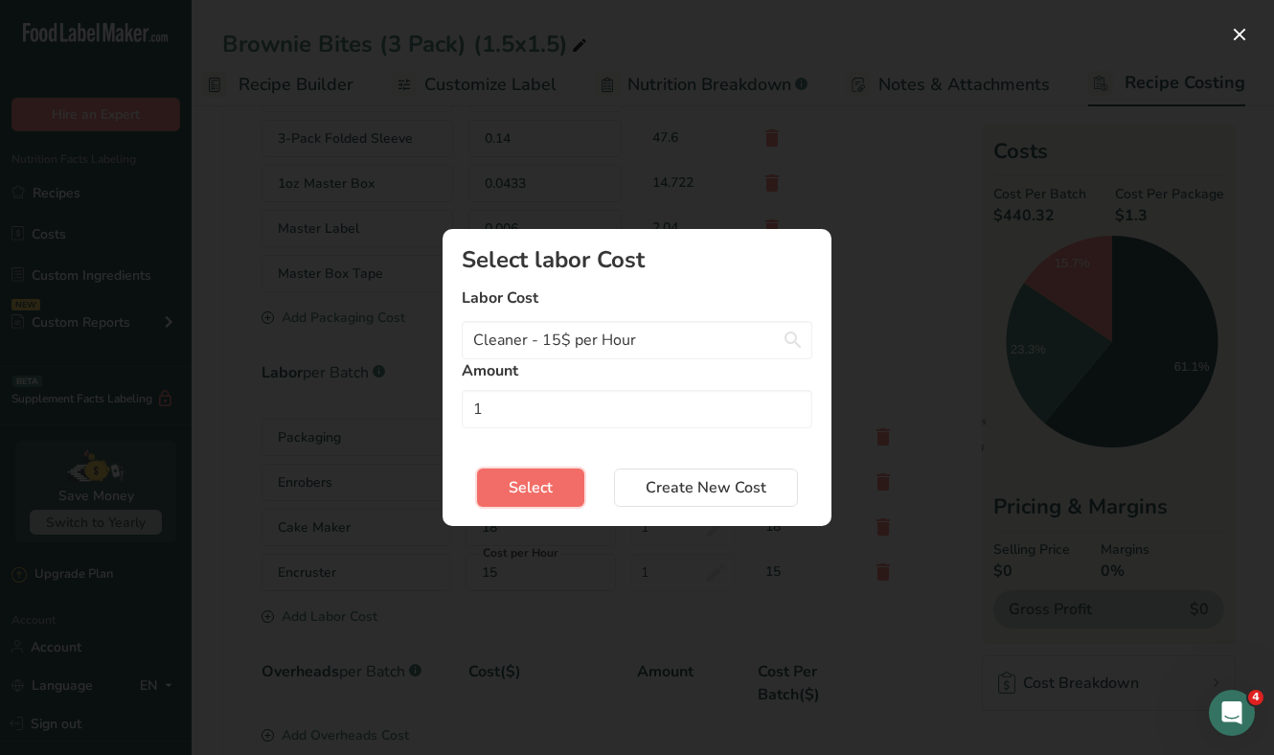
click at [550, 483] on span "Select" at bounding box center [531, 487] width 44 height 23
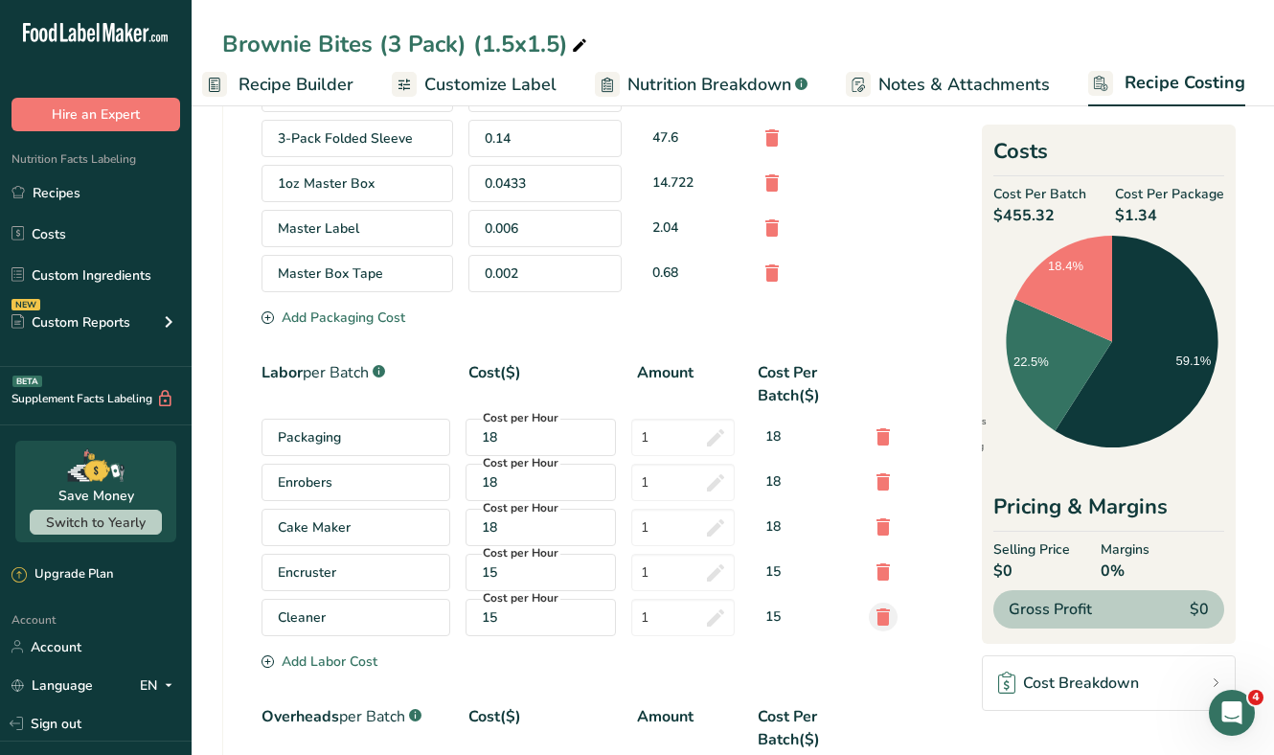
click at [889, 617] on icon at bounding box center [883, 617] width 23 height 34
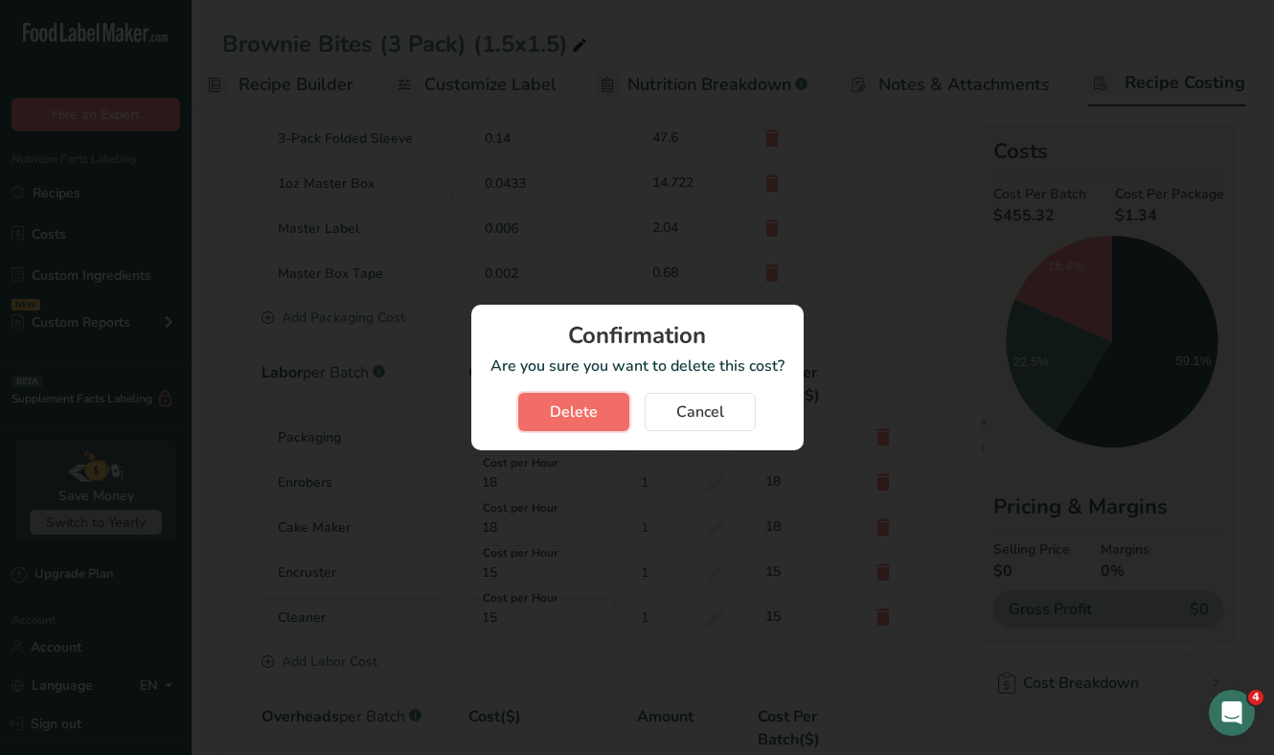
click at [589, 417] on span "Delete" at bounding box center [574, 411] width 48 height 23
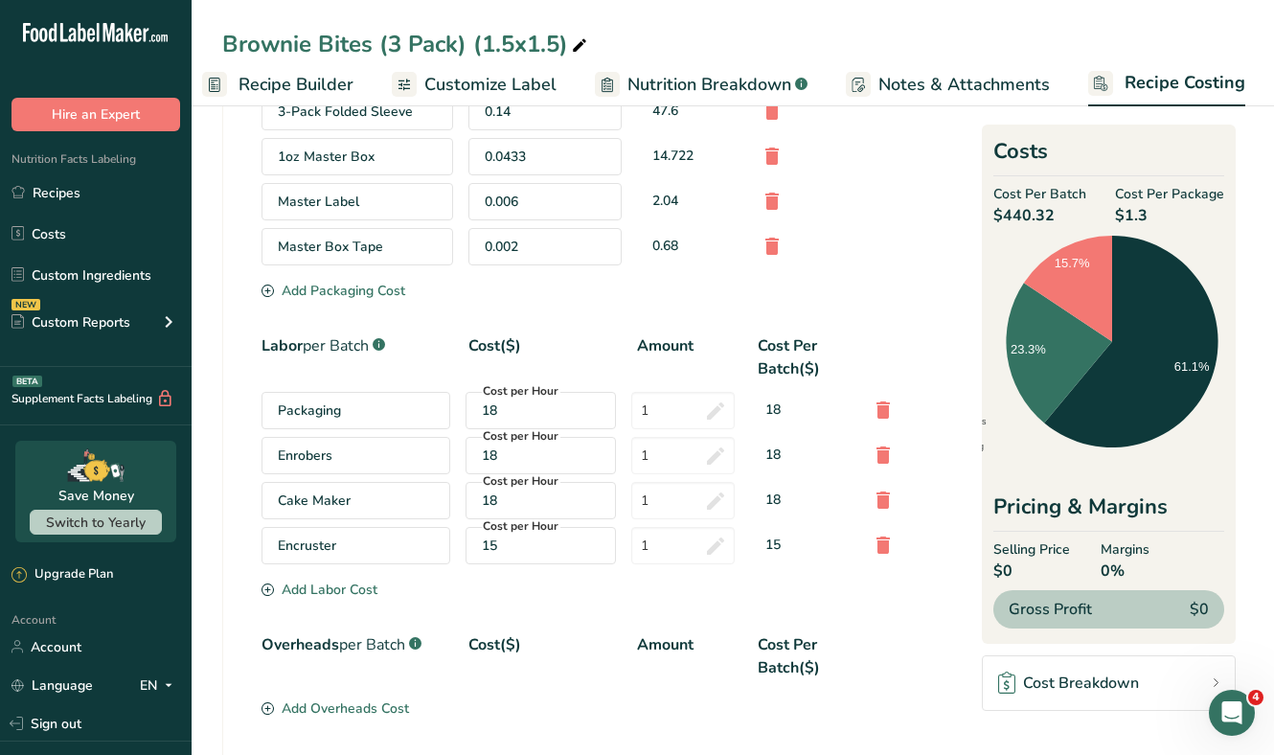
scroll to position [683, 0]
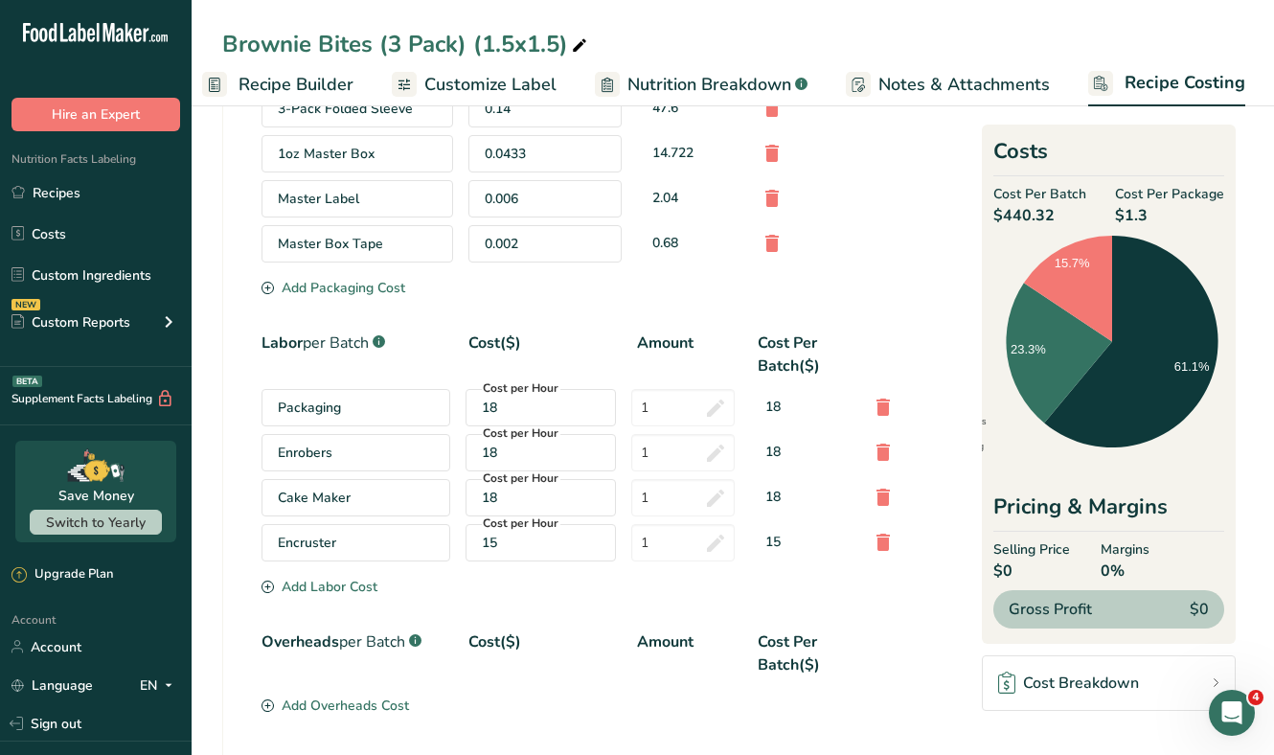
click at [341, 581] on div "Add Labor Cost" at bounding box center [319, 587] width 116 height 20
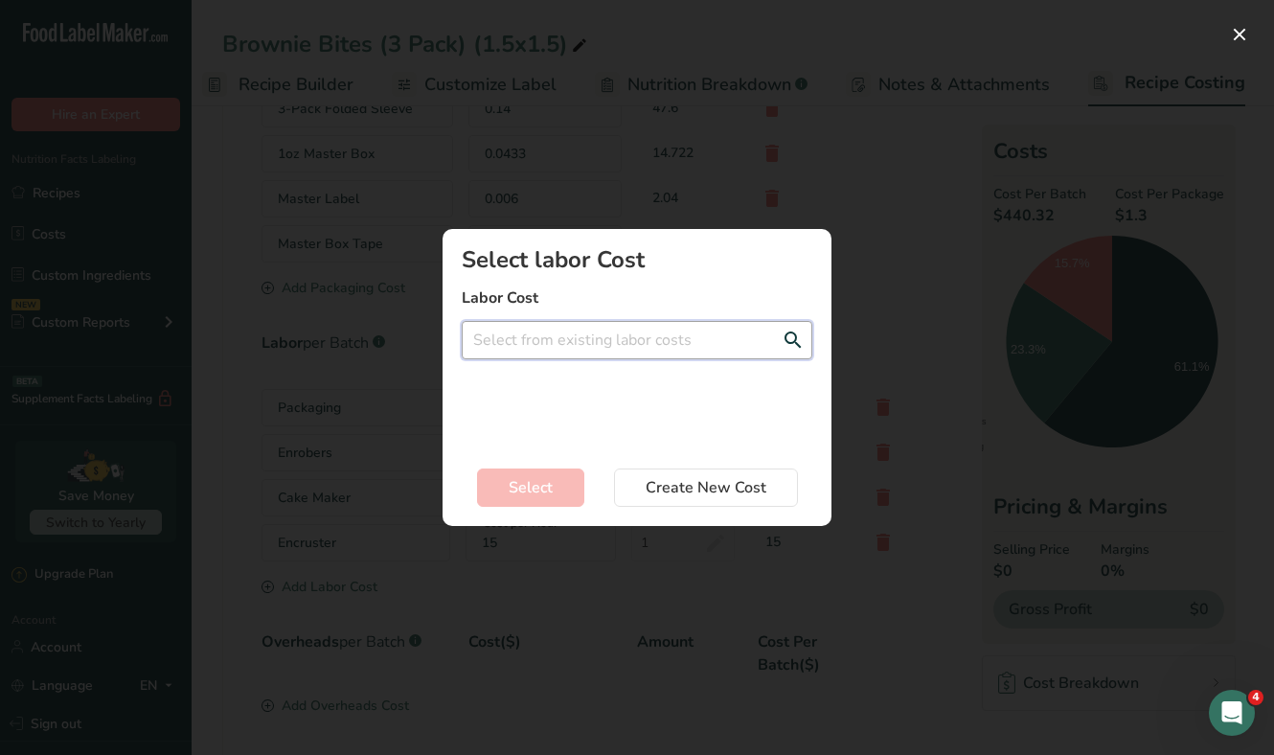
click at [595, 340] on input "Add New Recipe Cost Modal" at bounding box center [637, 340] width 351 height 38
click at [594, 372] on span "per Hour" at bounding box center [588, 379] width 55 height 18
type input "Cleaner - 15$ per Hour"
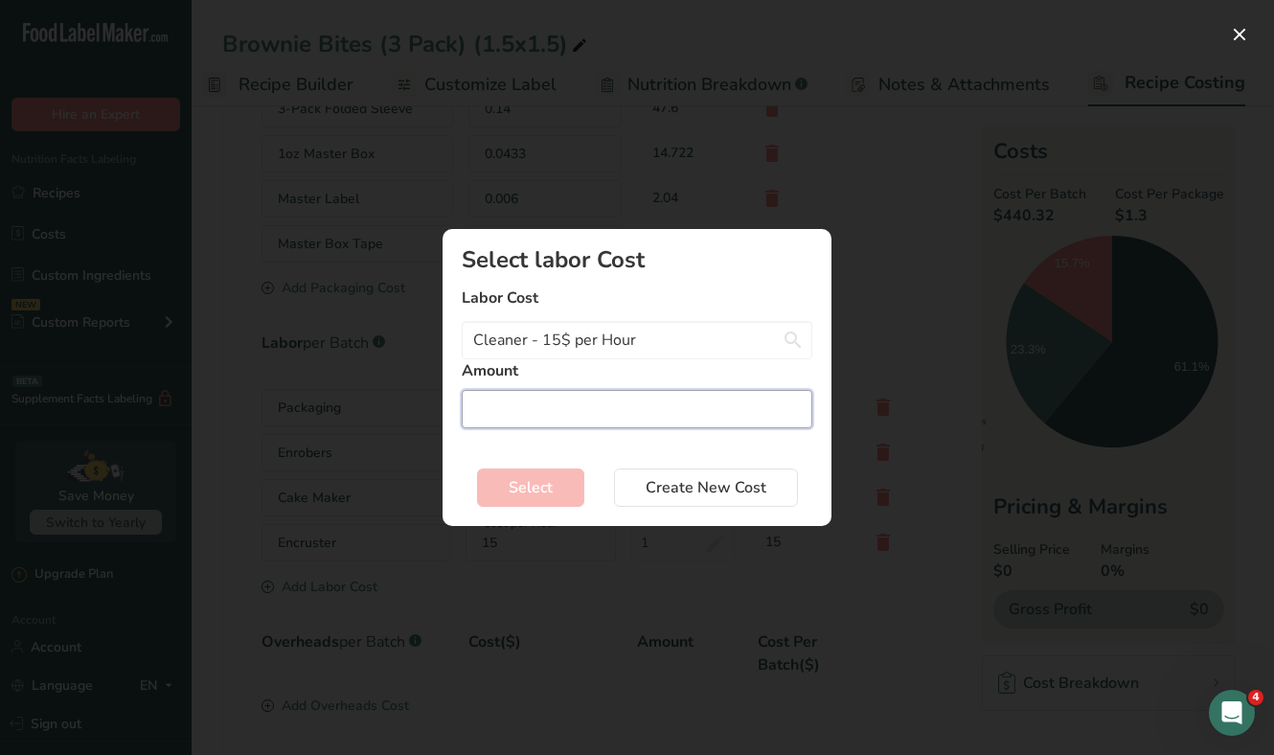
click at [555, 416] on input "Add New Recipe Cost Modal" at bounding box center [637, 409] width 351 height 38
type input "1"
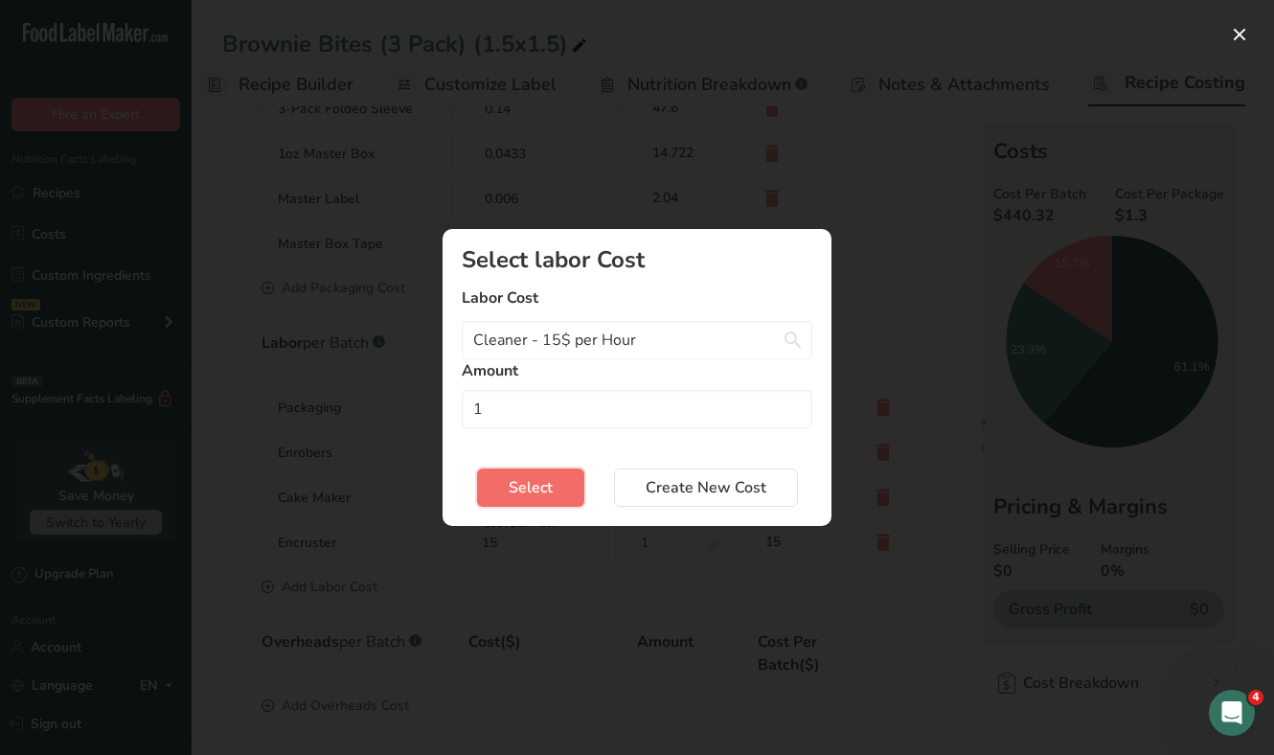
click at [536, 488] on span "Select" at bounding box center [531, 487] width 44 height 23
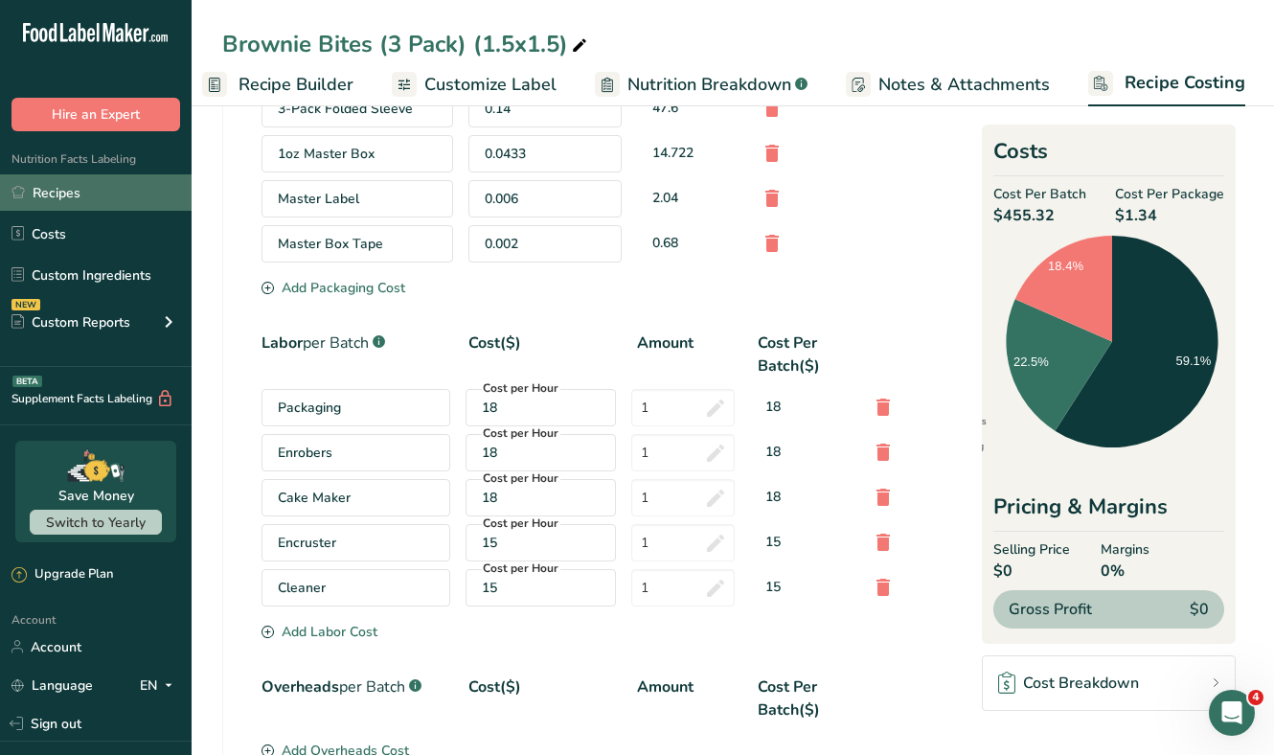
click at [78, 189] on link "Recipes" at bounding box center [96, 192] width 192 height 36
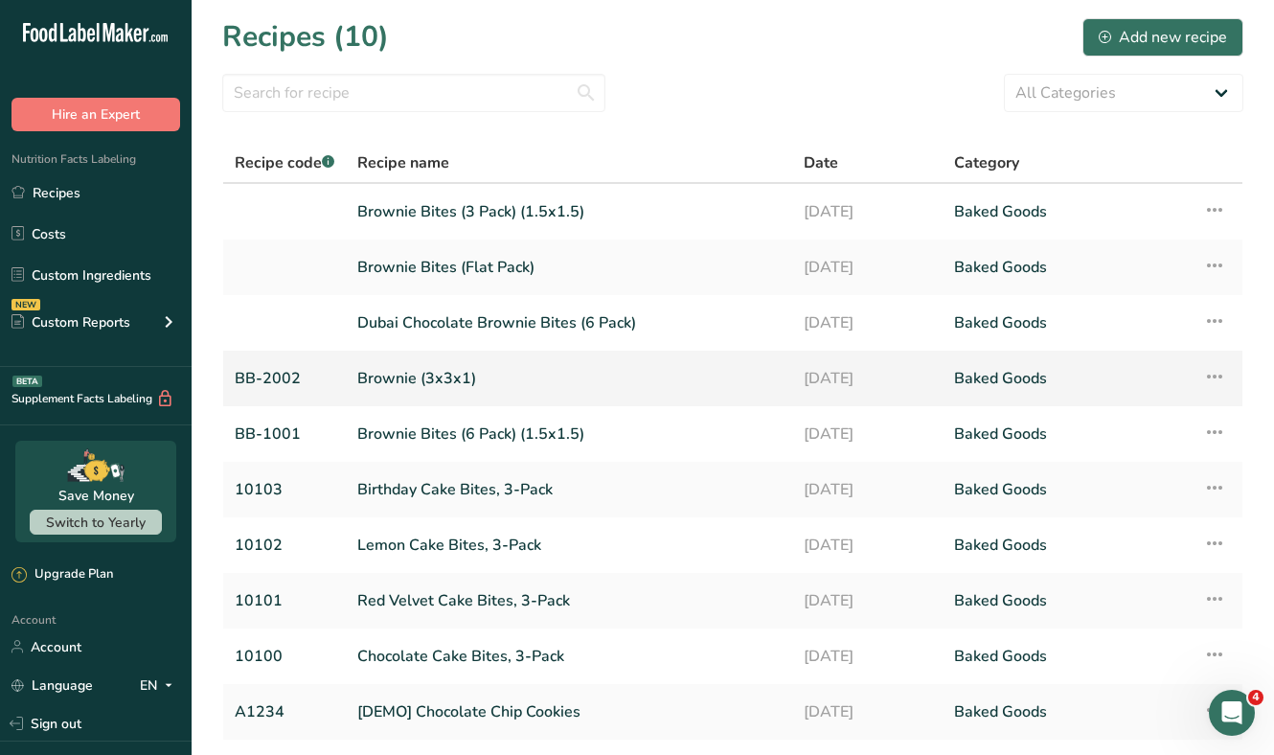
click at [442, 374] on link "Brownie (3x3x1)" at bounding box center [568, 378] width 423 height 40
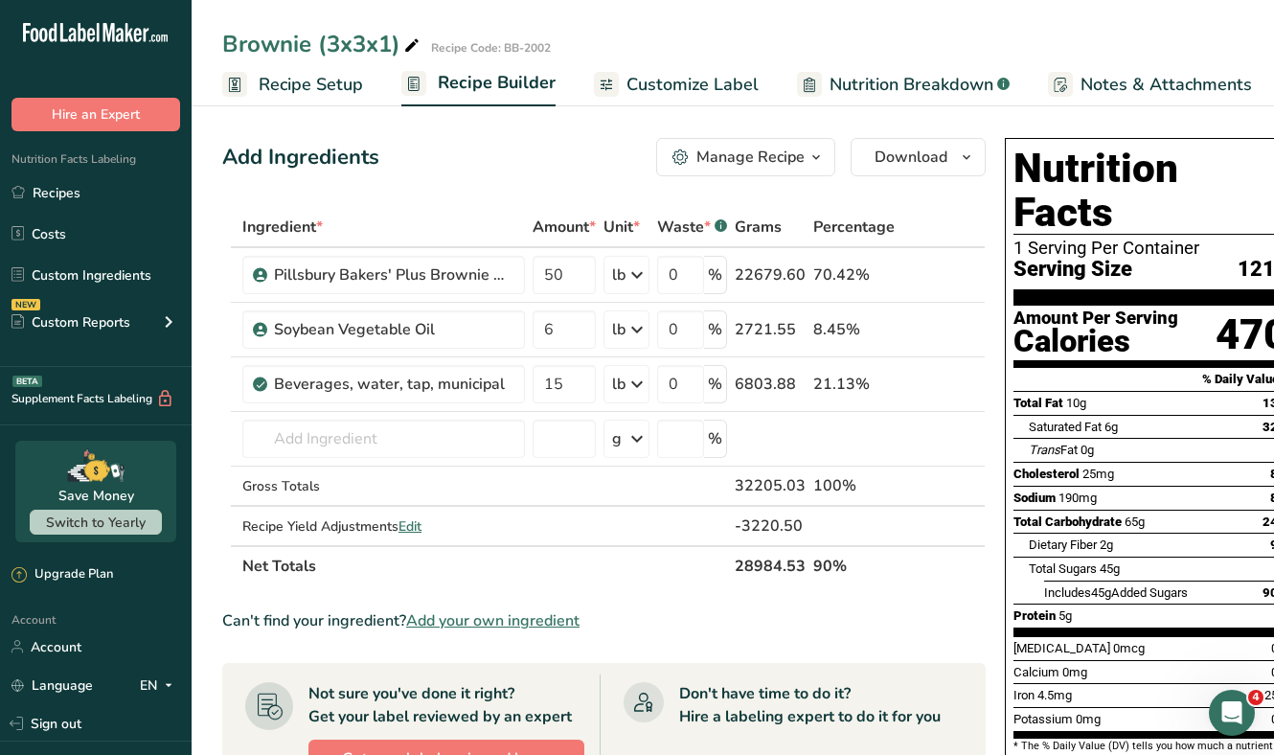
click at [342, 89] on span "Recipe Setup" at bounding box center [311, 85] width 104 height 26
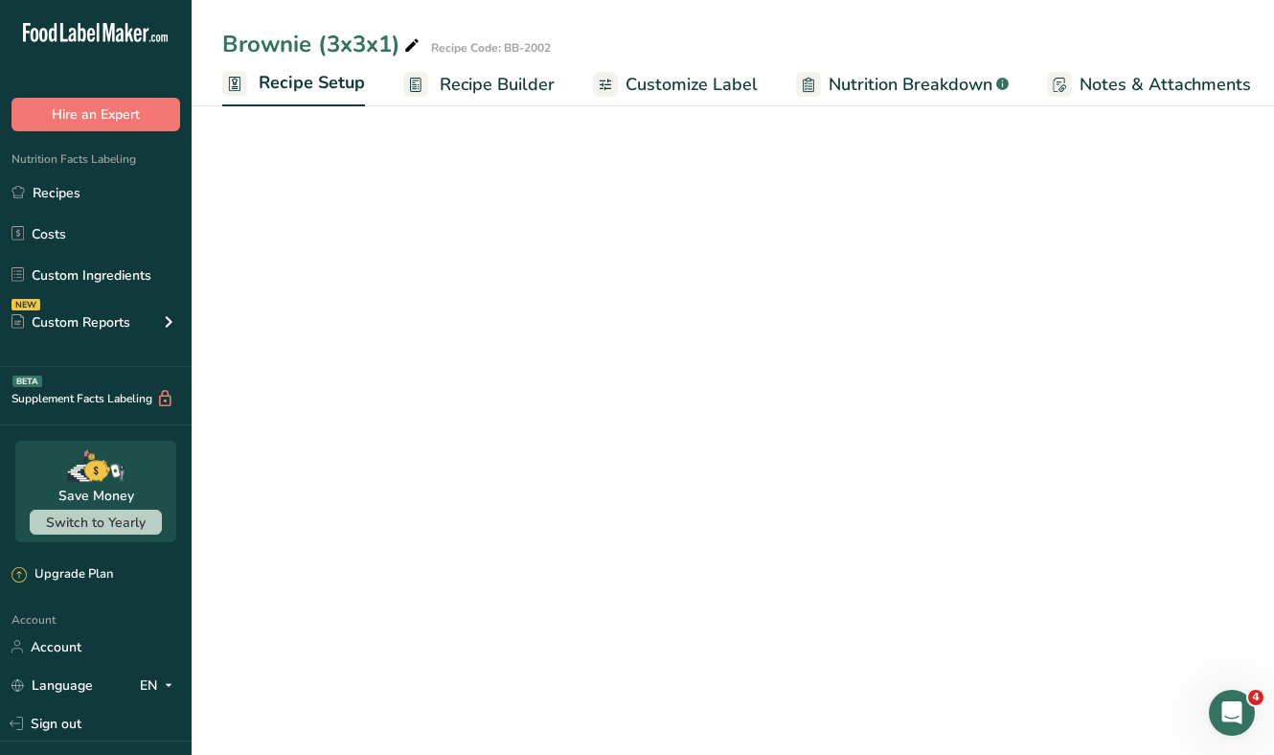
scroll to position [0, 7]
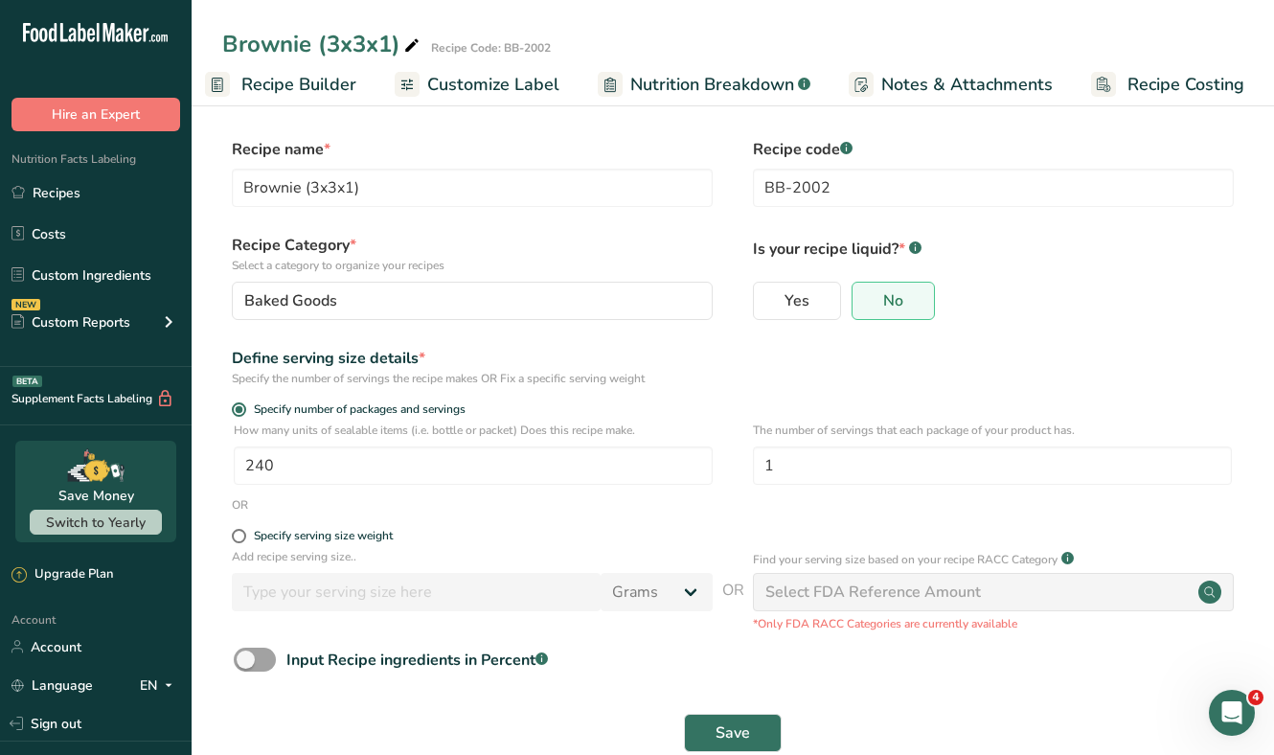
click at [1141, 85] on span "Recipe Costing" at bounding box center [1185, 85] width 117 height 26
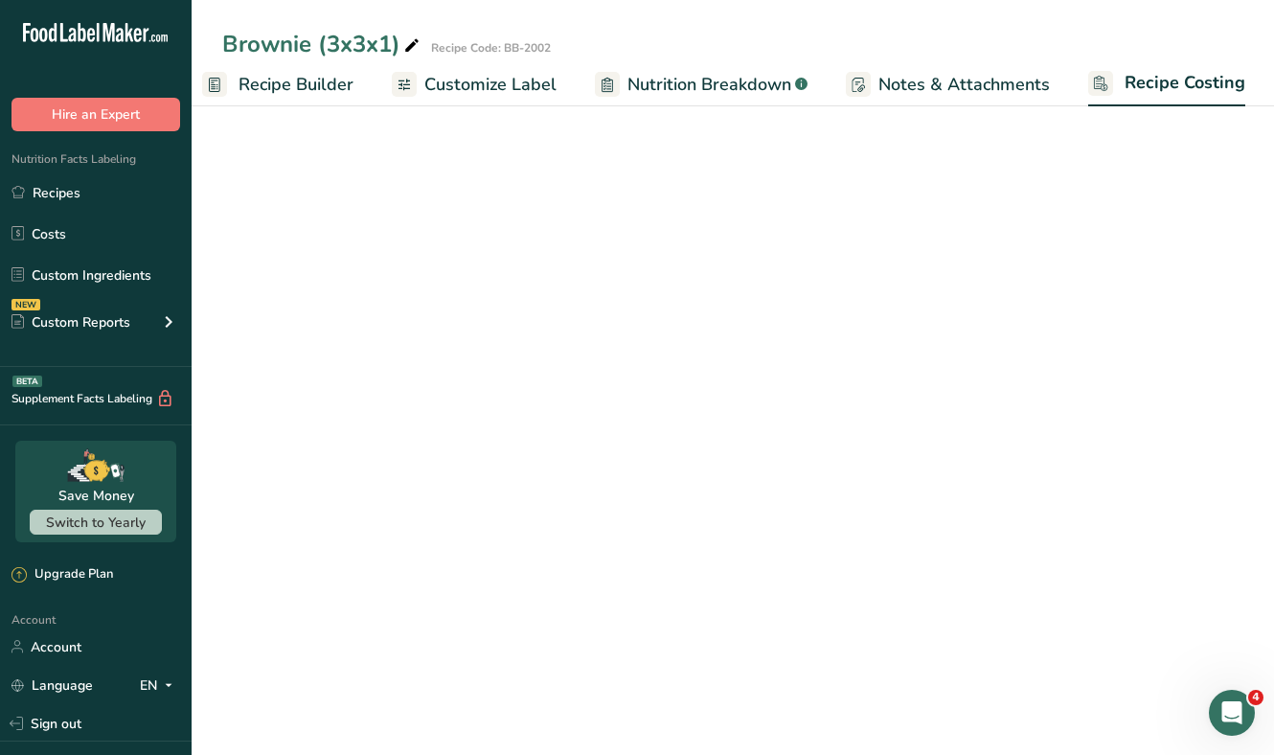
select select "12"
select select "5"
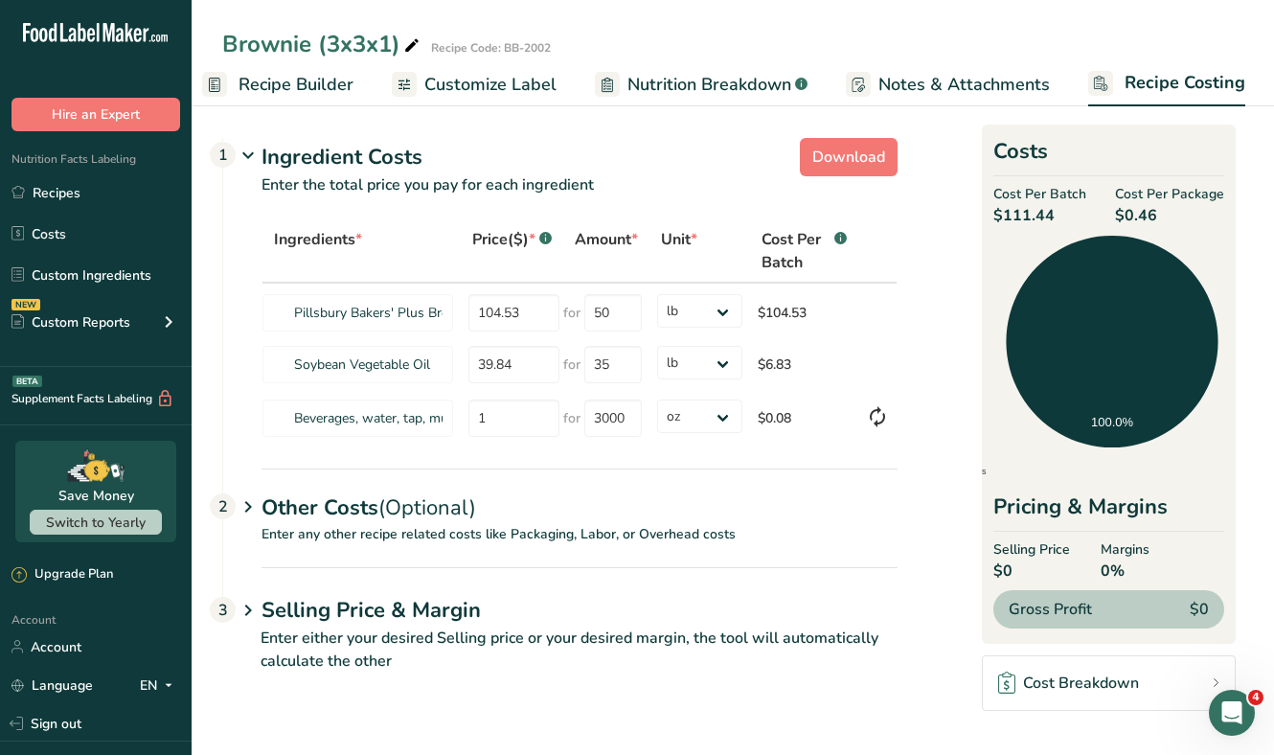
click at [335, 498] on div "Other Costs (Optional) 2" at bounding box center [579, 496] width 636 height 56
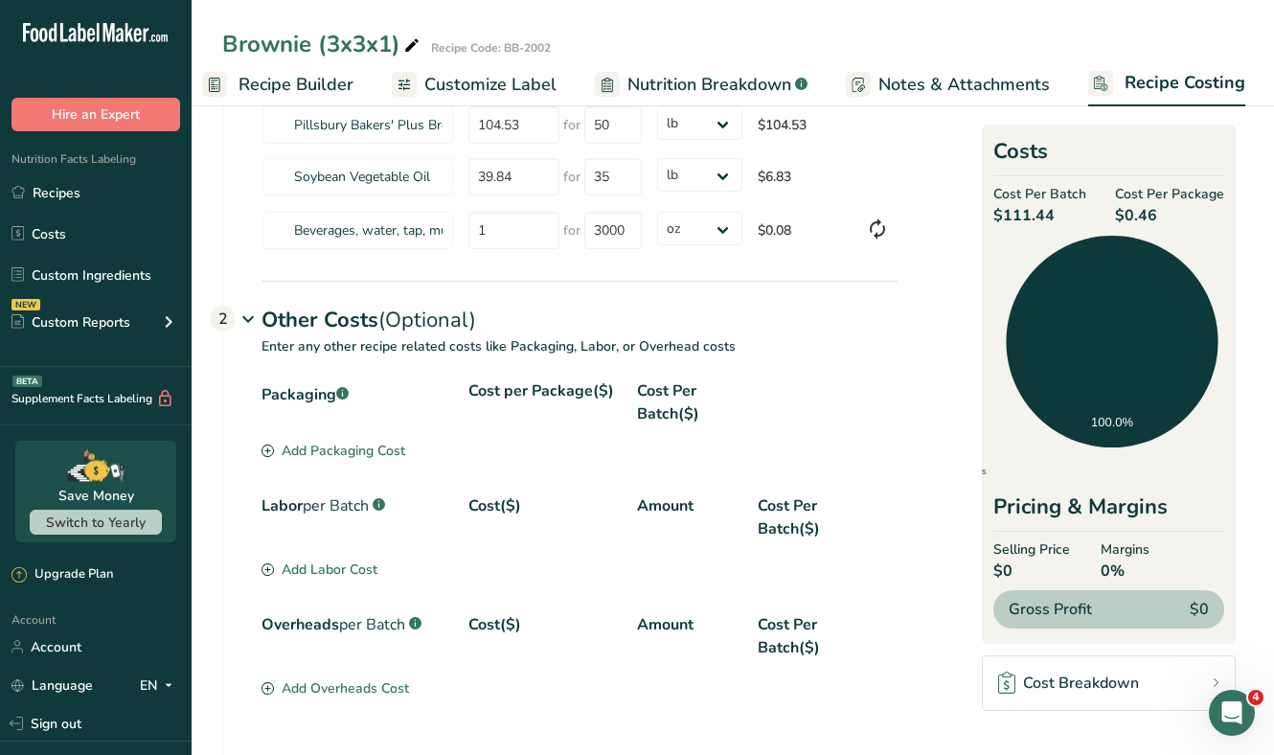
scroll to position [210, 0]
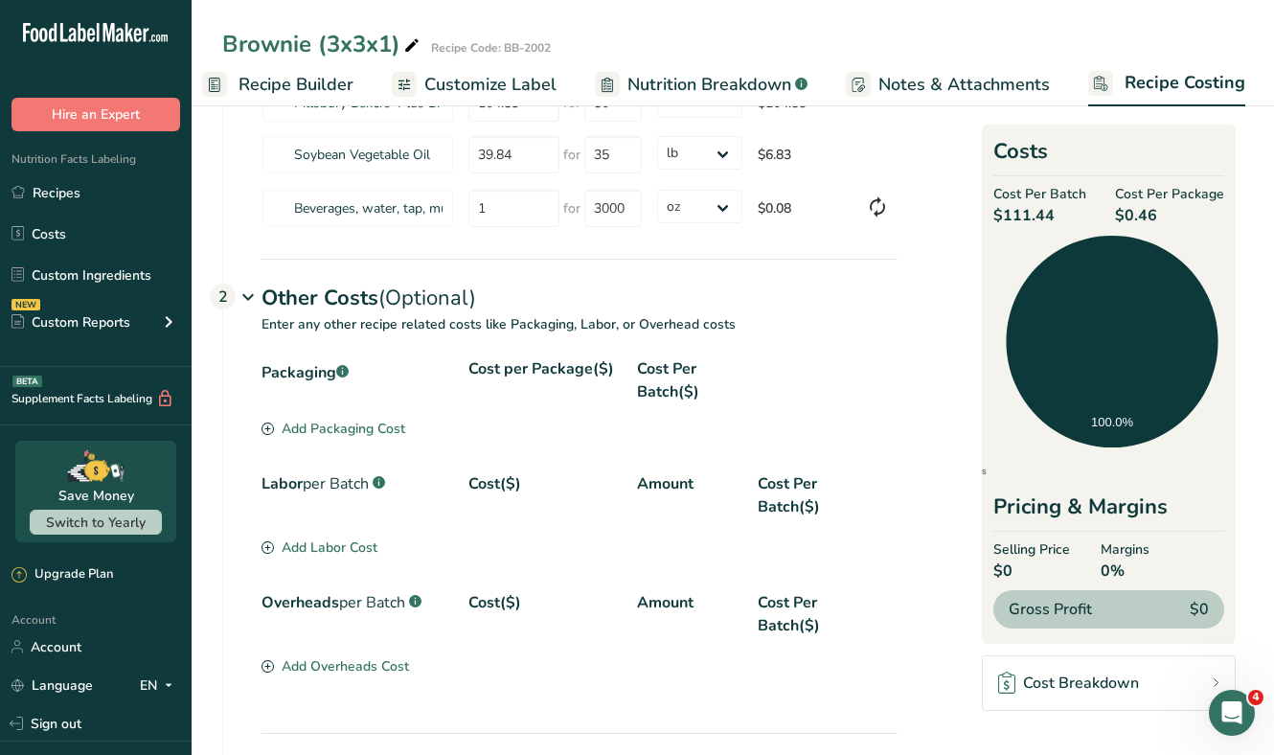
click at [332, 436] on div "Add Packaging Cost" at bounding box center [333, 429] width 144 height 20
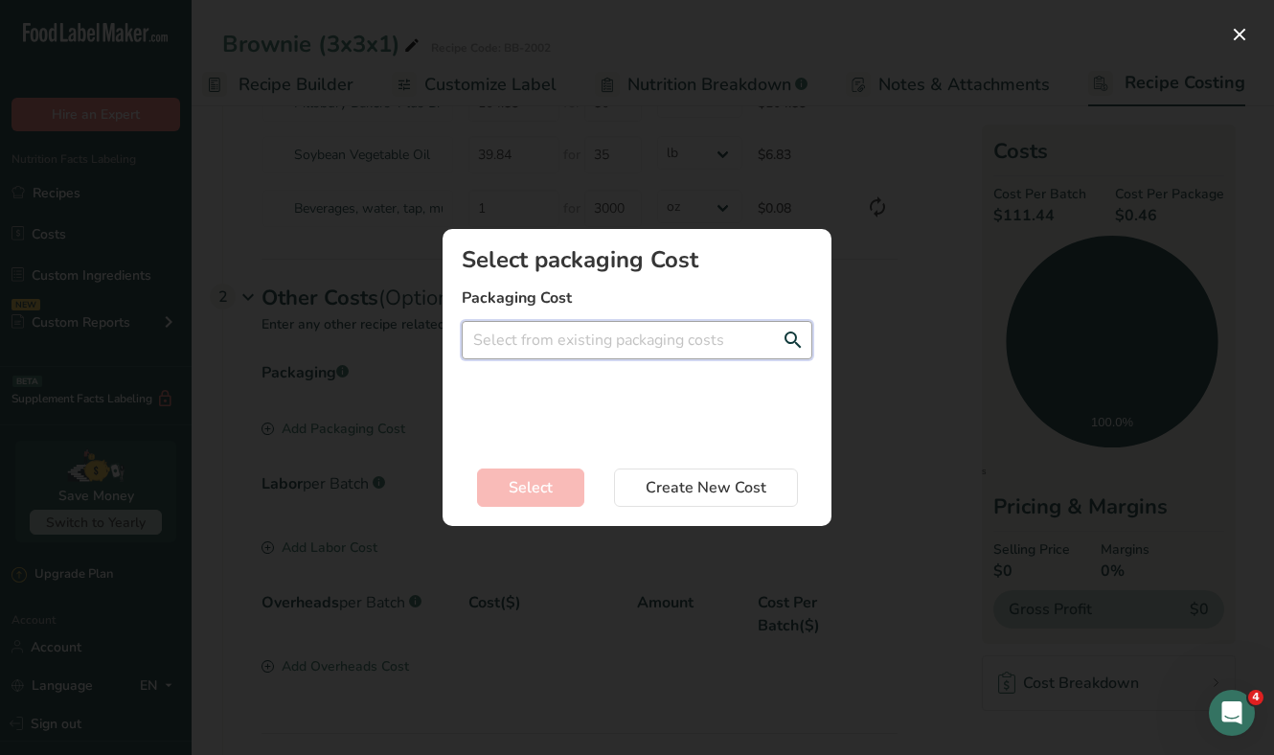
click at [552, 348] on input "Add New Recipe Cost Modal" at bounding box center [637, 340] width 351 height 38
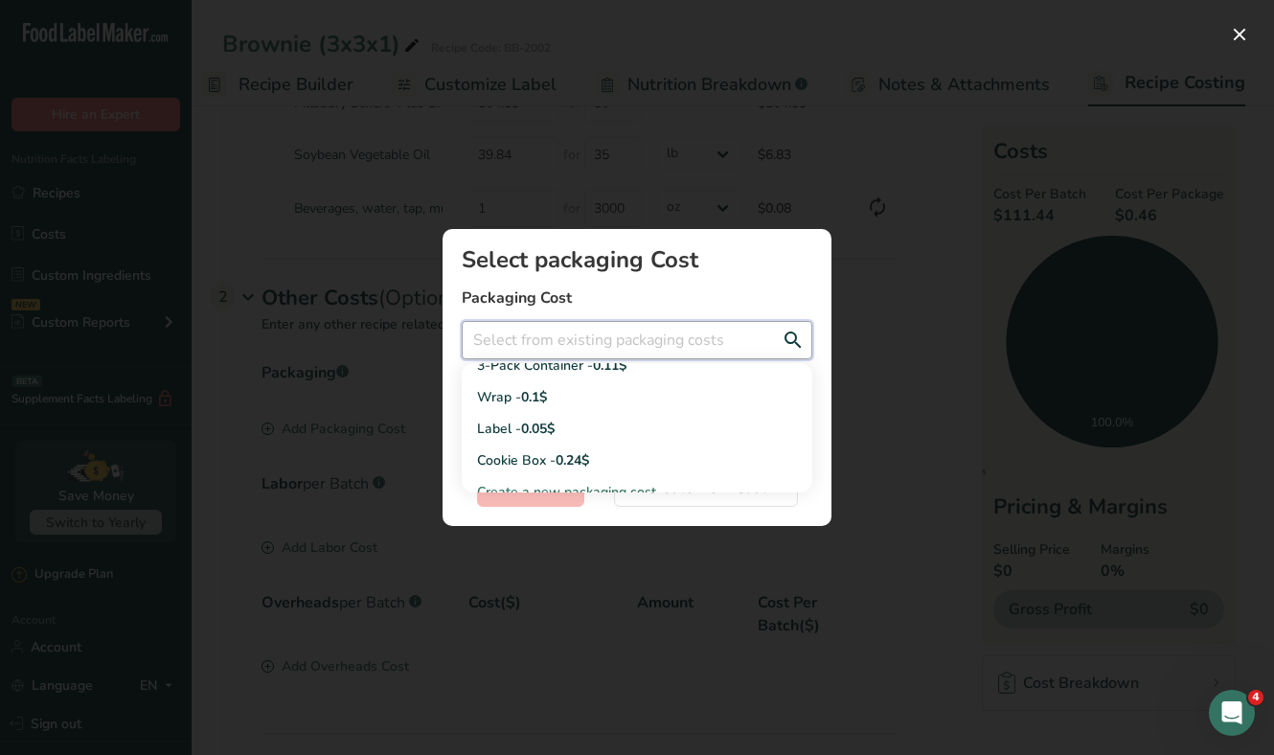
scroll to position [313, 0]
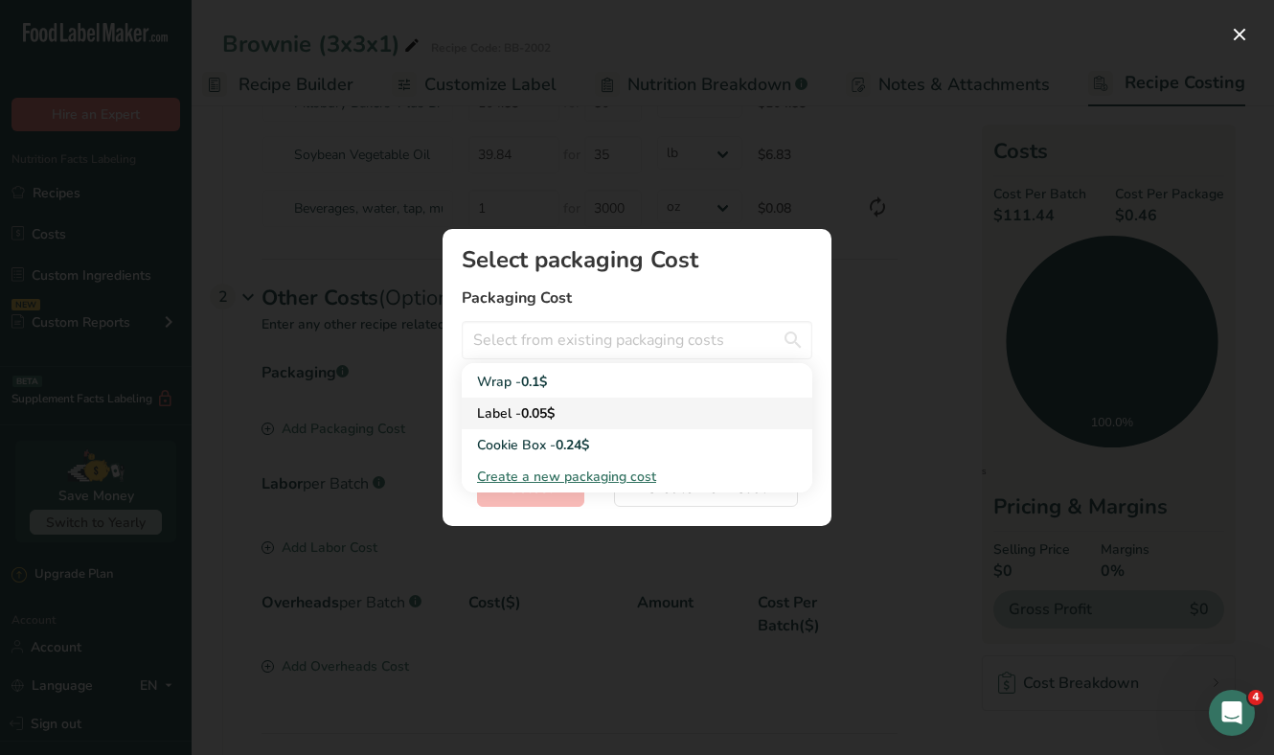
click at [611, 406] on div "Label - 0.05$" at bounding box center [621, 413] width 289 height 20
type input "Label - 0.05$"
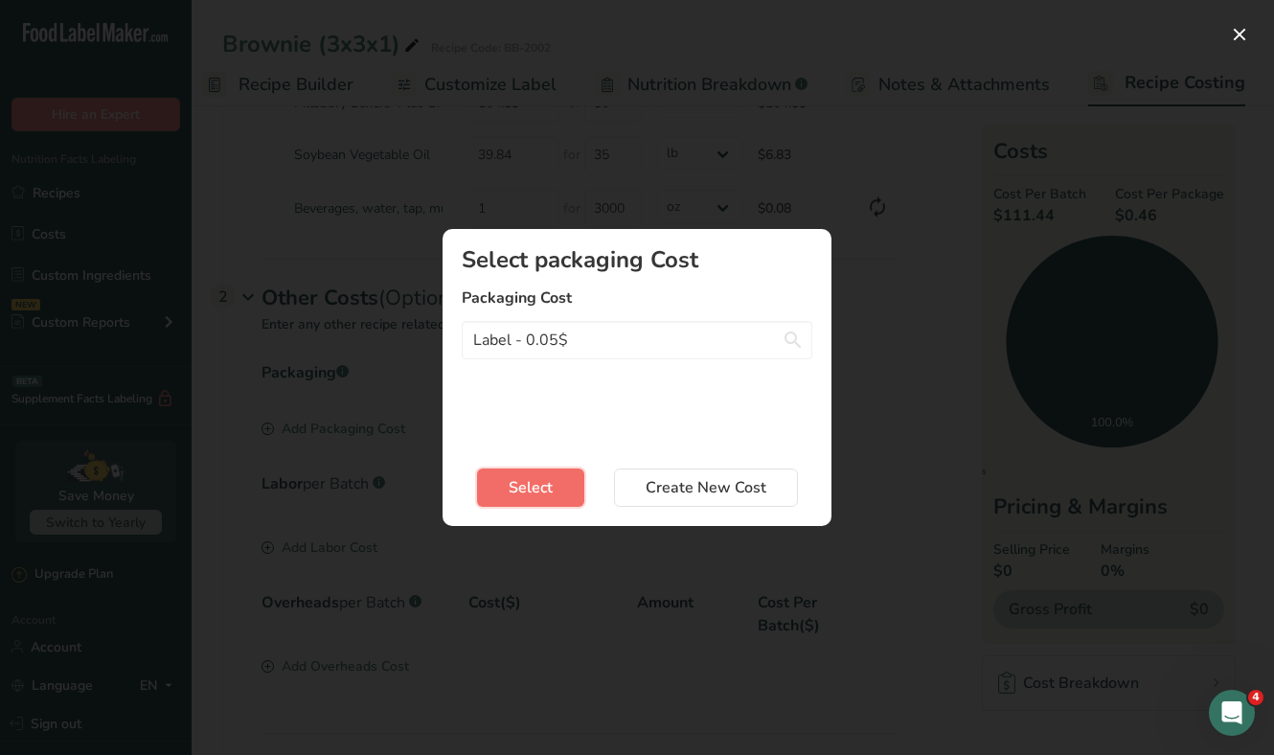
click at [551, 494] on span "Select" at bounding box center [531, 487] width 44 height 23
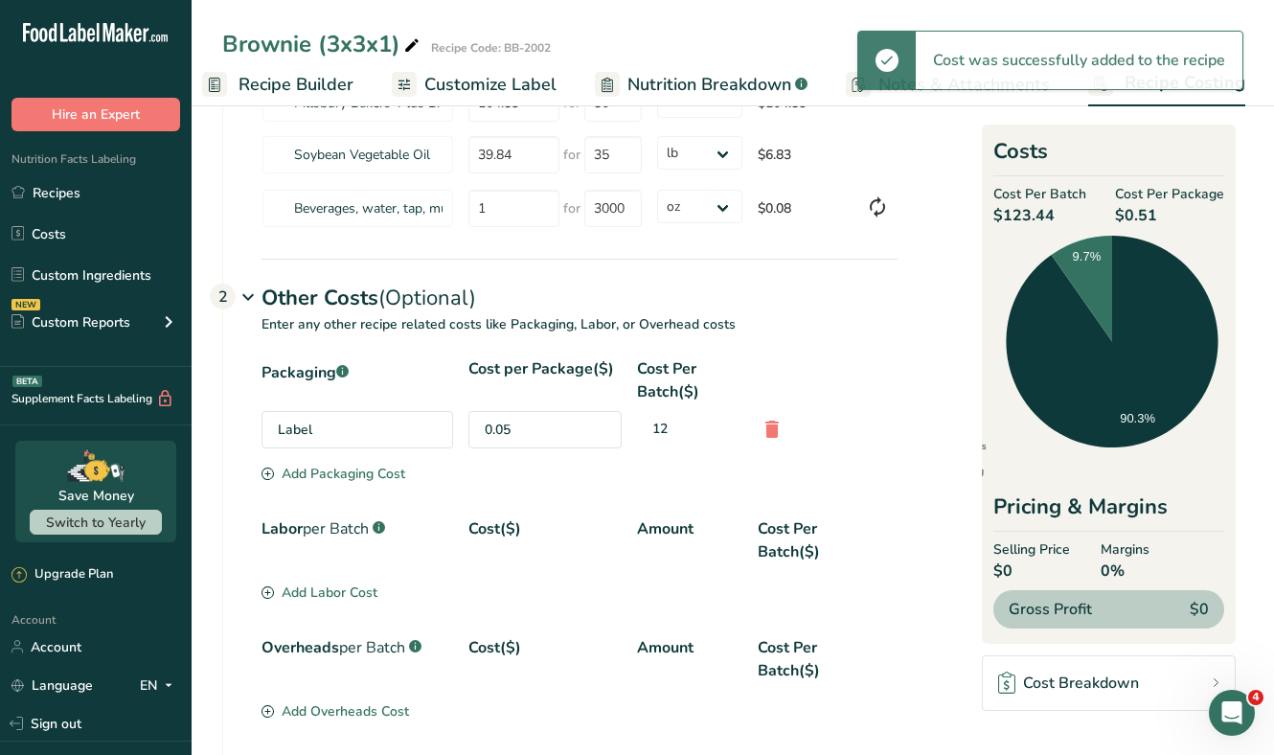
click at [354, 458] on div "Packaging .a-a{fill:#347362;}.b-a{fill:#fff;} Cost per Package($) Cost Per Batc…" at bounding box center [579, 410] width 636 height 106
click at [354, 472] on div "Add Packaging Cost" at bounding box center [333, 474] width 144 height 20
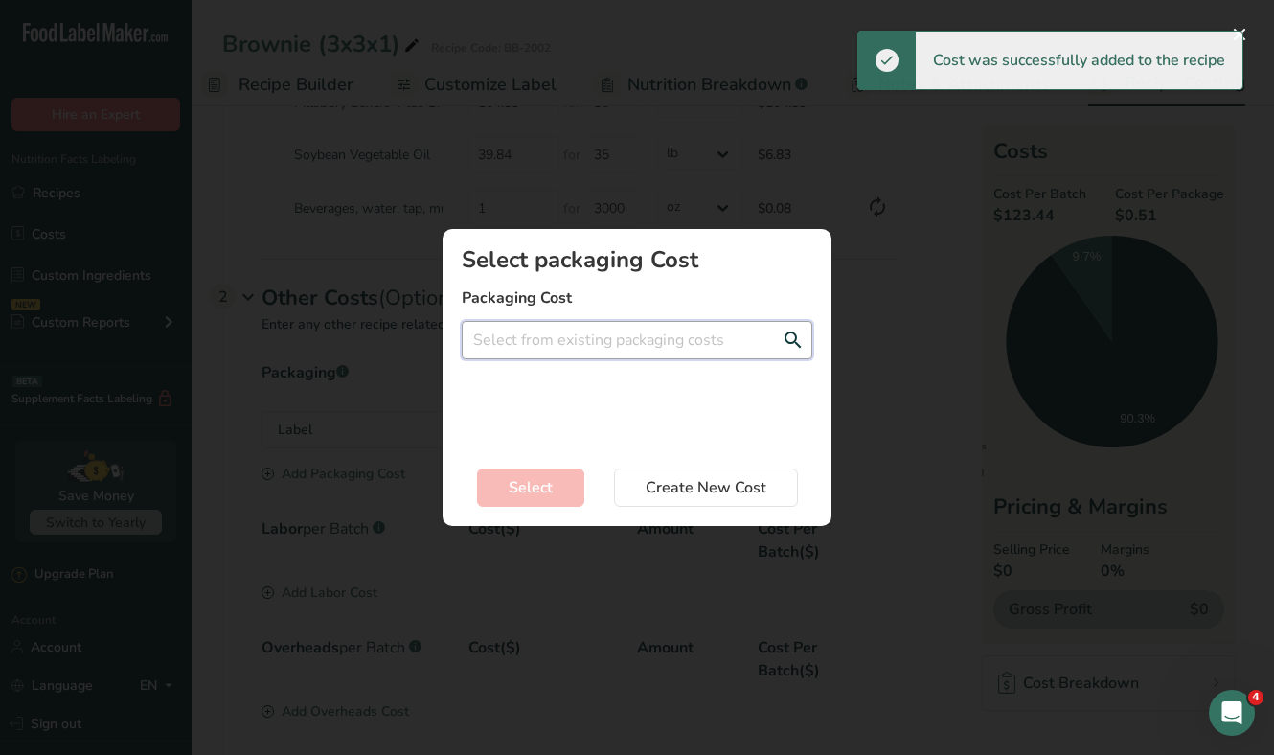
click at [581, 345] on input "Add New Recipe Cost Modal" at bounding box center [637, 340] width 351 height 38
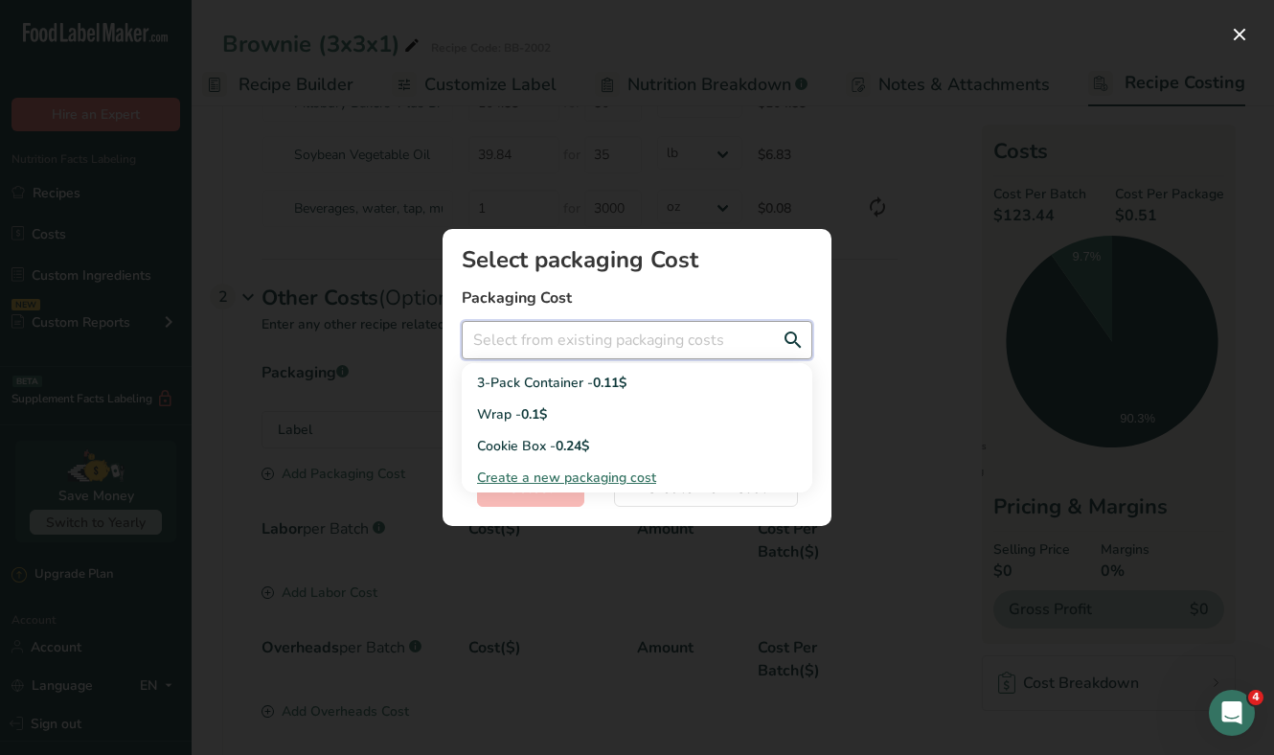
scroll to position [282, 0]
click at [583, 403] on div "Wrap - 0.1$" at bounding box center [621, 413] width 289 height 20
type input "Wrap - 0.1$"
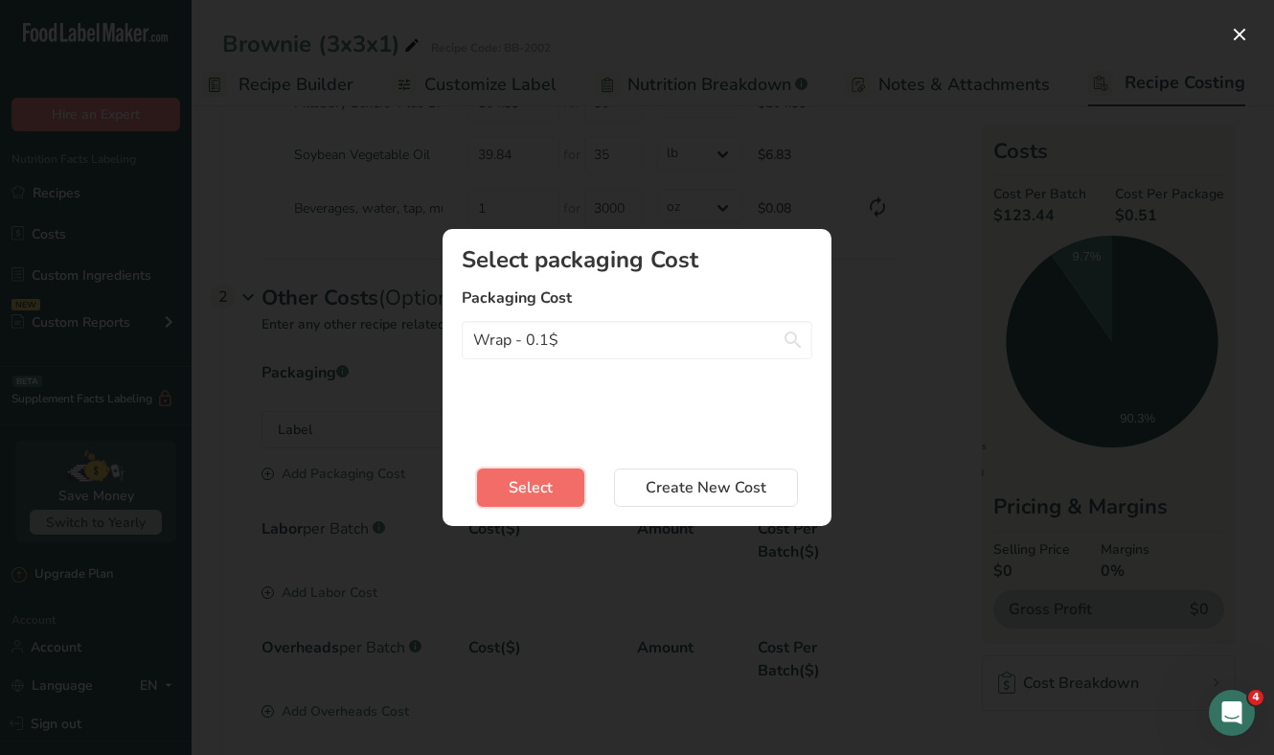
click at [550, 486] on span "Select" at bounding box center [531, 487] width 44 height 23
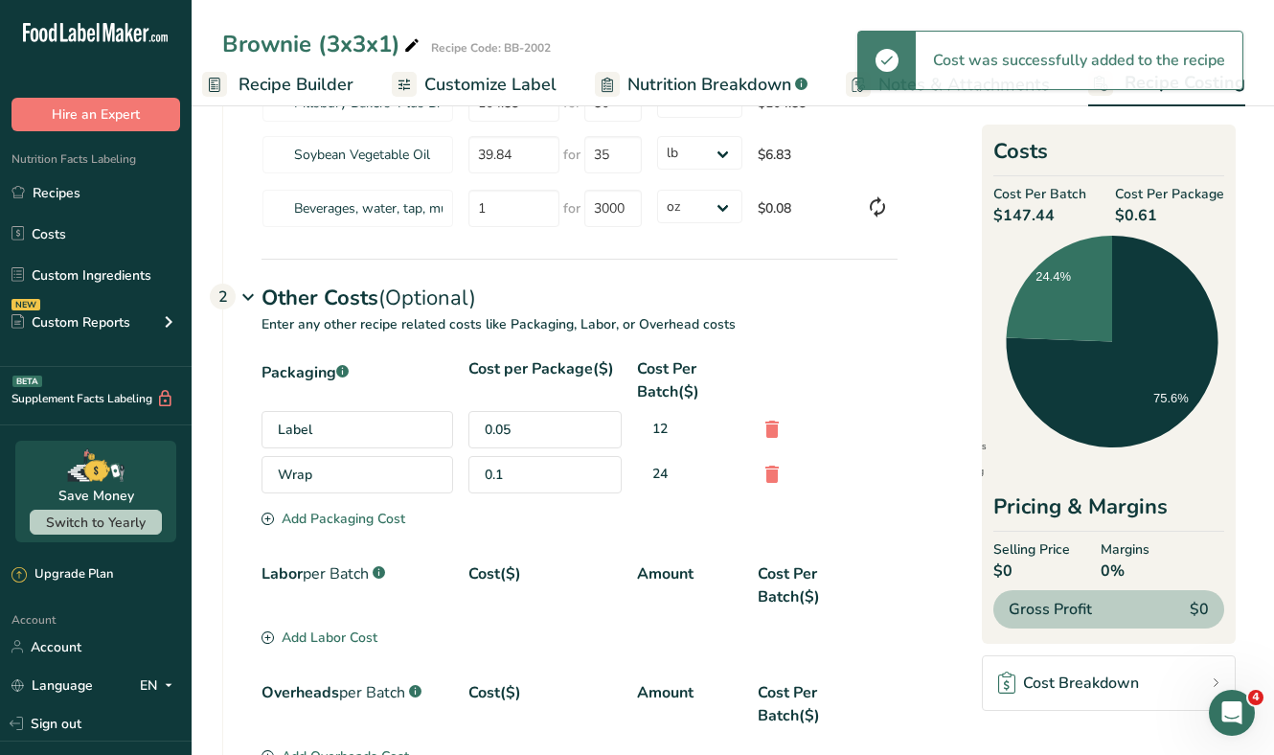
click at [346, 507] on div "Packaging .a-a{fill:#347362;}.b-a{fill:#fff;} Cost per Package($) Cost Per Batc…" at bounding box center [579, 432] width 636 height 151
click at [346, 517] on div "Add Packaging Cost" at bounding box center [333, 519] width 144 height 20
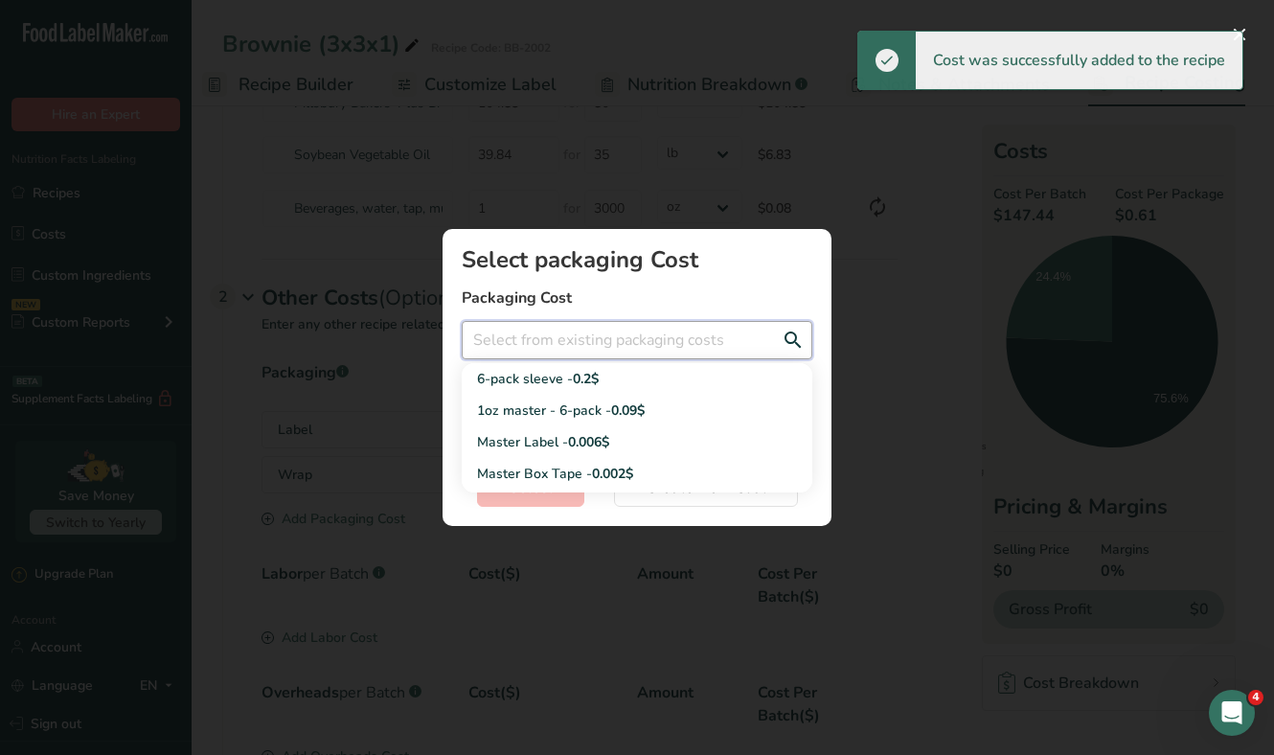
click at [599, 346] on input "Add New Recipe Cost Modal" at bounding box center [637, 340] width 351 height 38
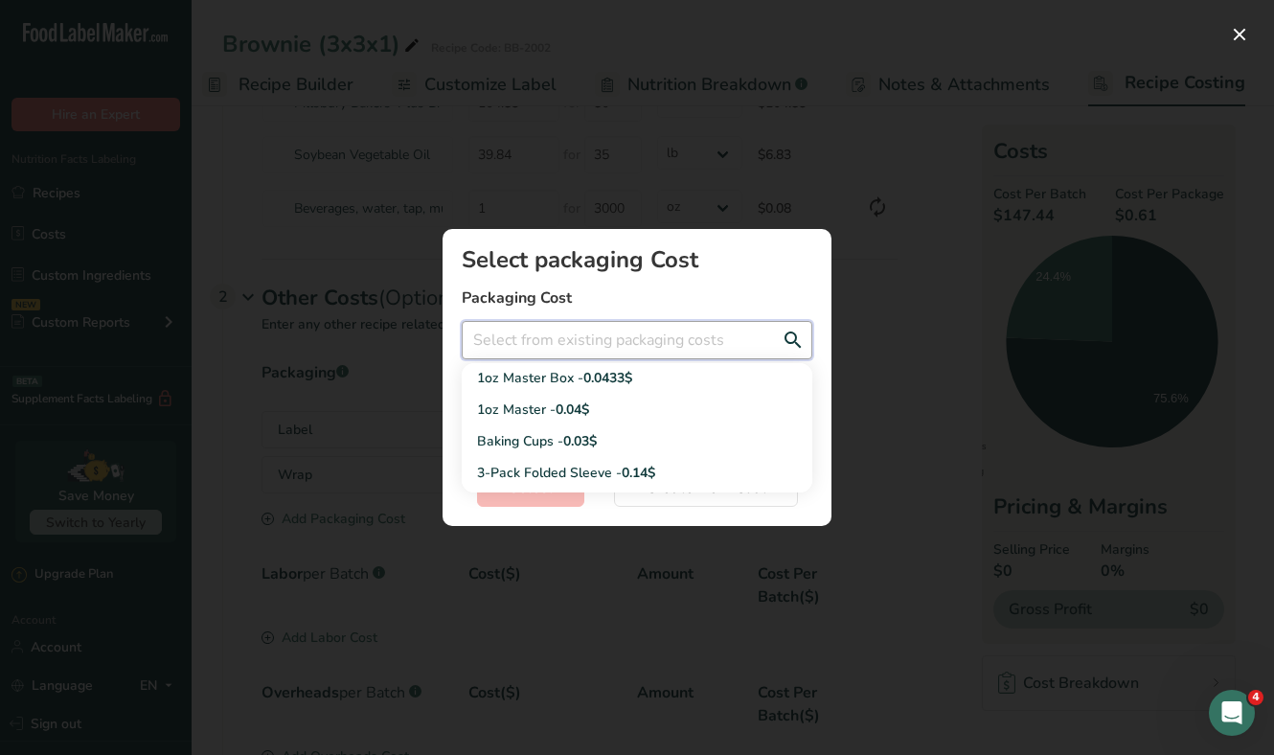
scroll to position [160, 0]
click at [520, 407] on div "1oz Master - 0.04$" at bounding box center [621, 408] width 289 height 20
type input "1oz Master - 0.04$"
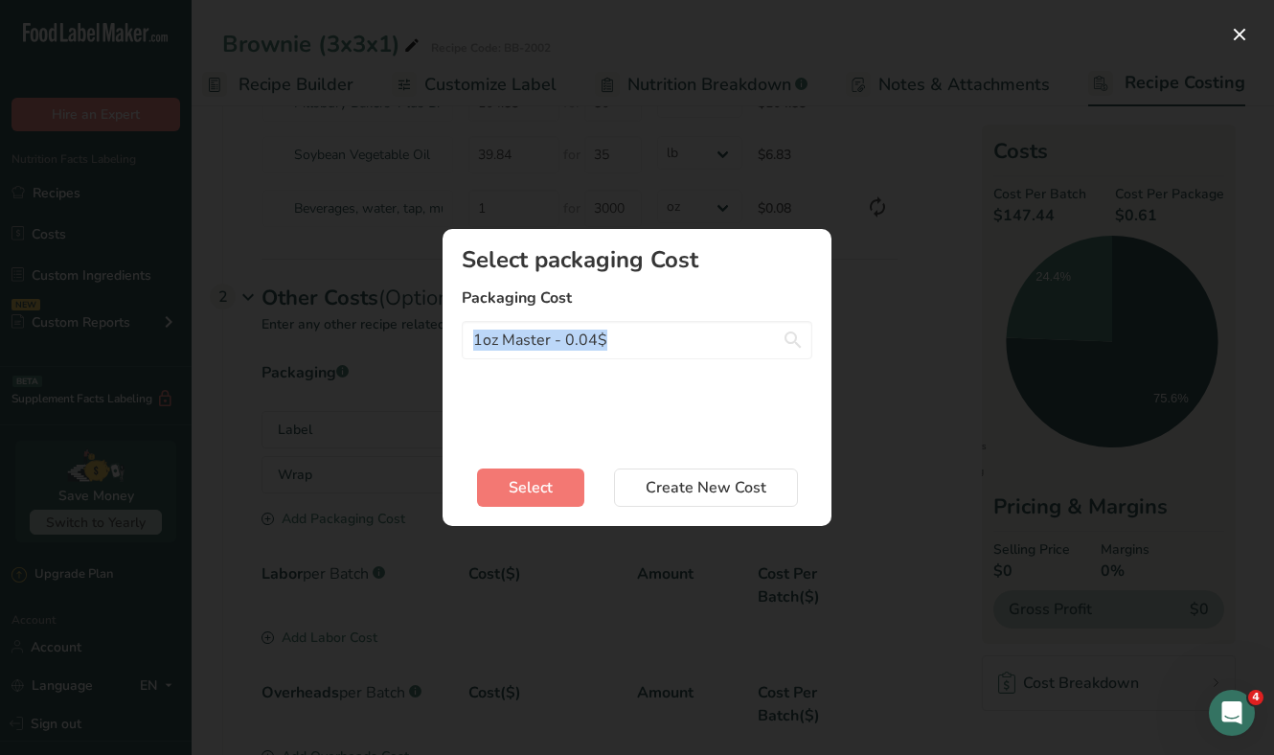
click at [520, 407] on div "Select packaging Cost Packaging Cost 1oz Master - 0.04$ 6-pack sleeve - 0.2$ 1o…" at bounding box center [637, 346] width 351 height 197
click at [535, 485] on span "Select" at bounding box center [531, 487] width 44 height 23
click at [535, 485] on div "Select Create New Cost" at bounding box center [637, 484] width 351 height 46
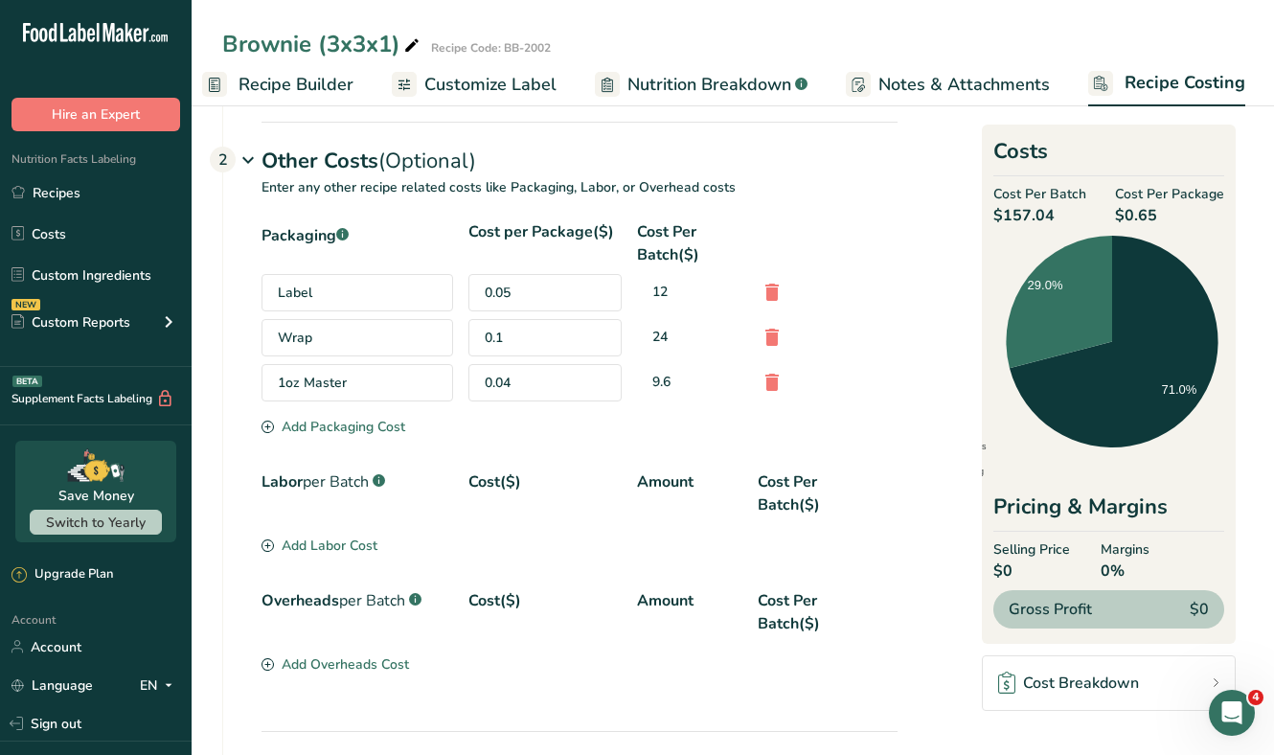
scroll to position [354, 0]
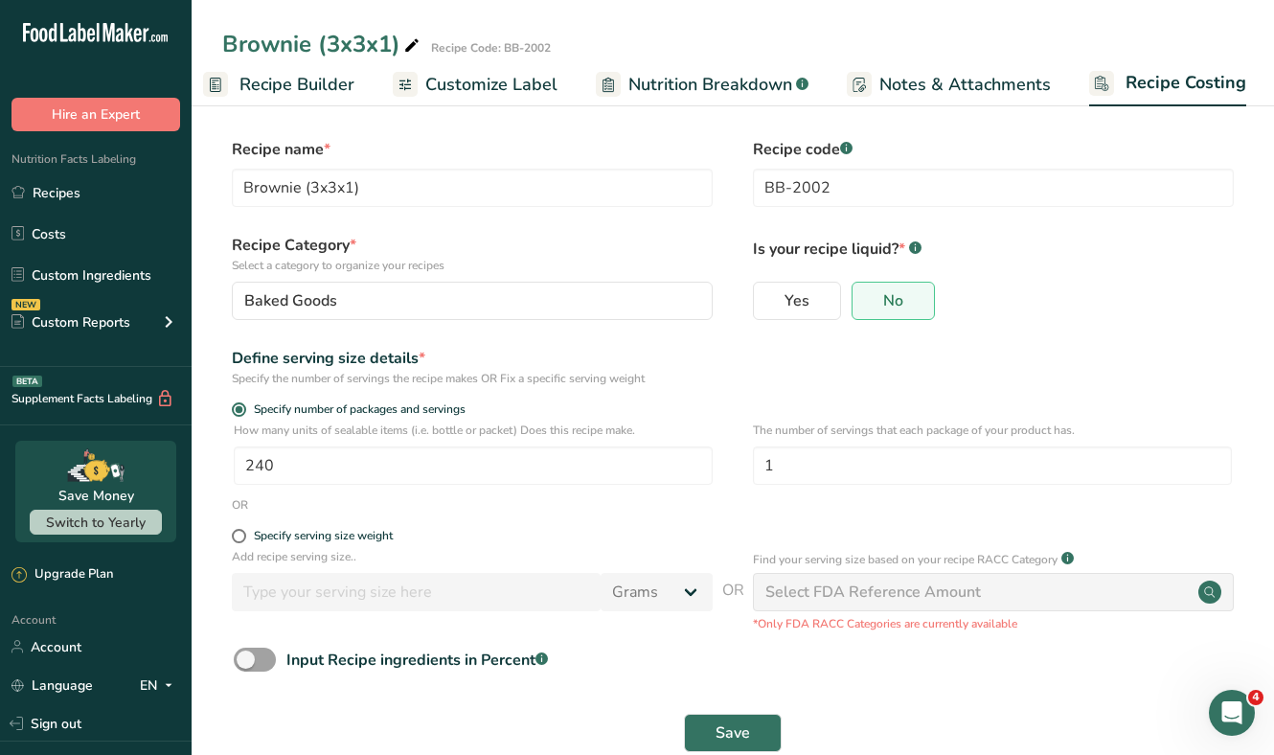
select select "12"
select select "5"
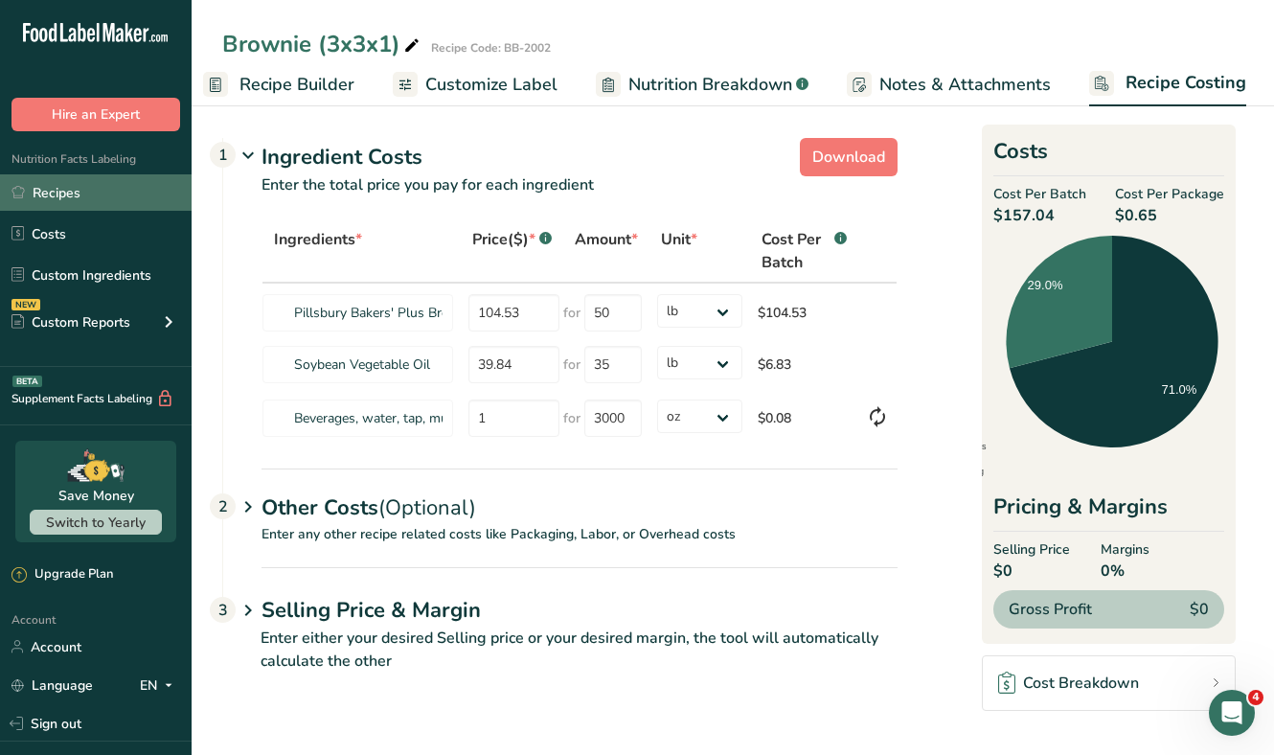
click at [77, 206] on link "Recipes" at bounding box center [96, 192] width 192 height 36
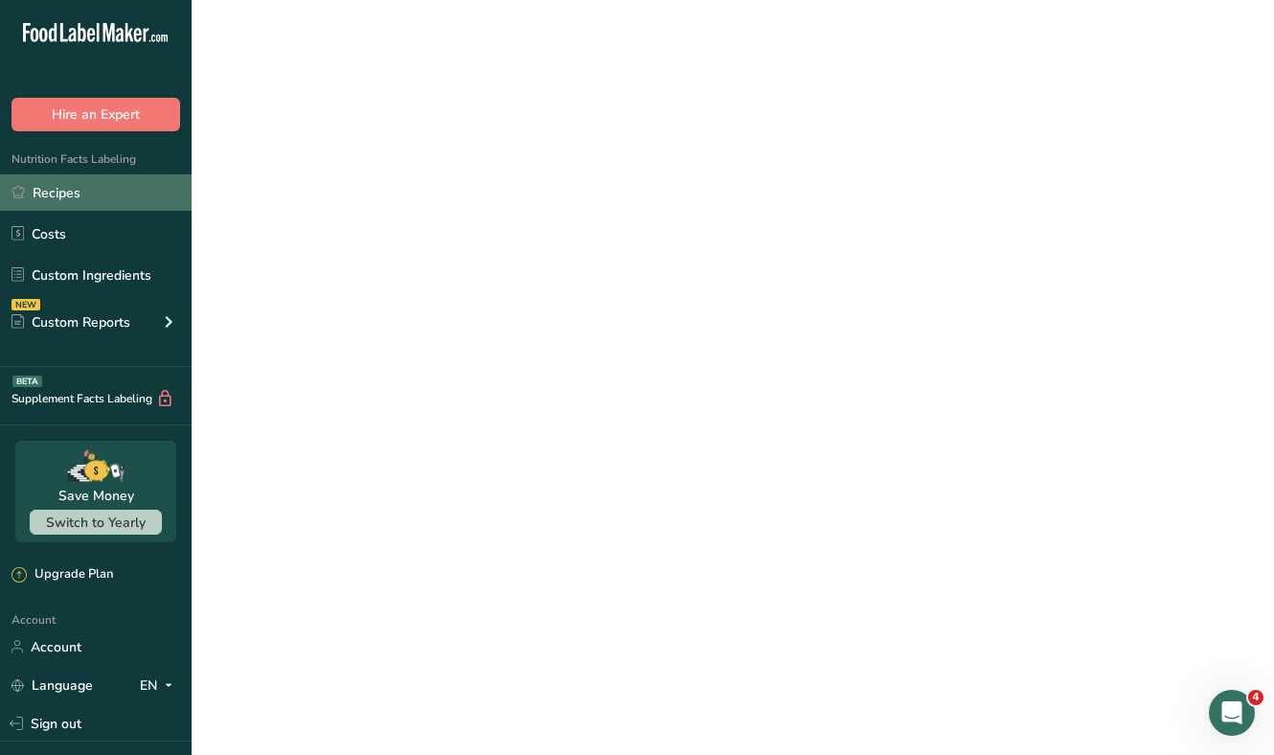
click at [77, 206] on link "Recipes" at bounding box center [96, 192] width 192 height 36
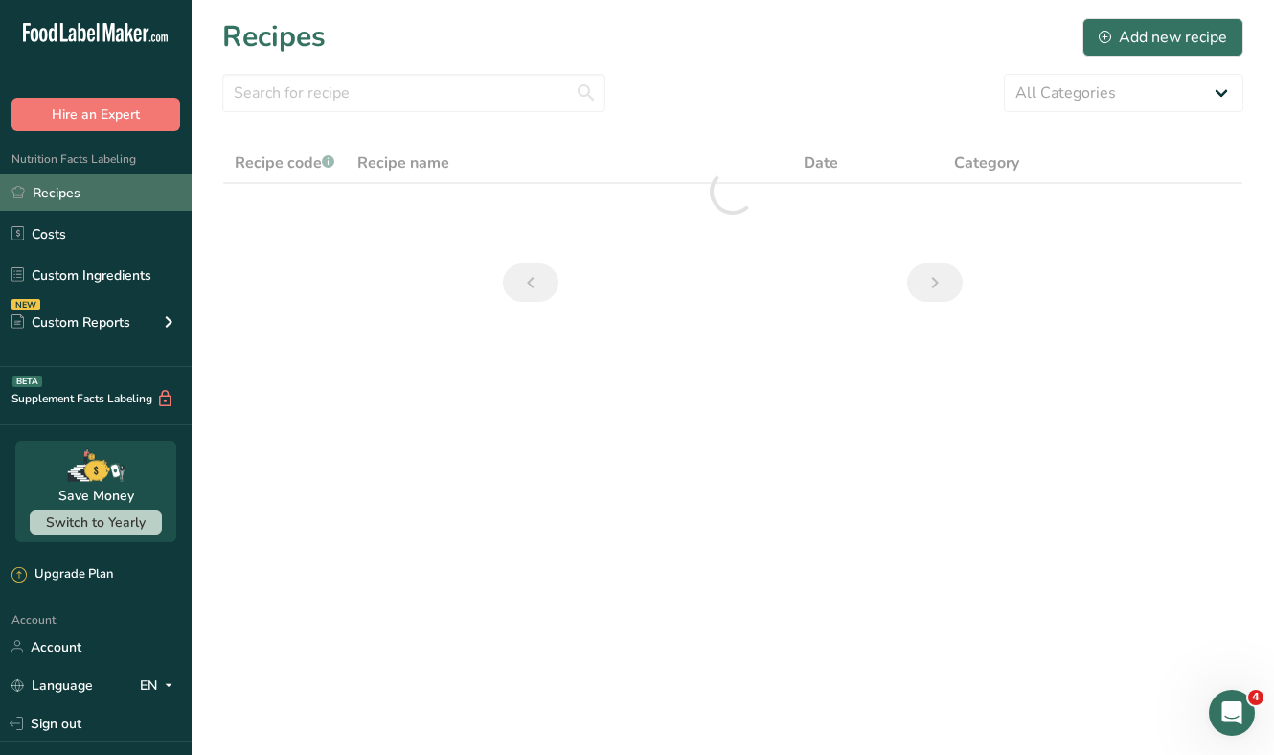
click at [77, 206] on link "Recipes" at bounding box center [96, 192] width 192 height 36
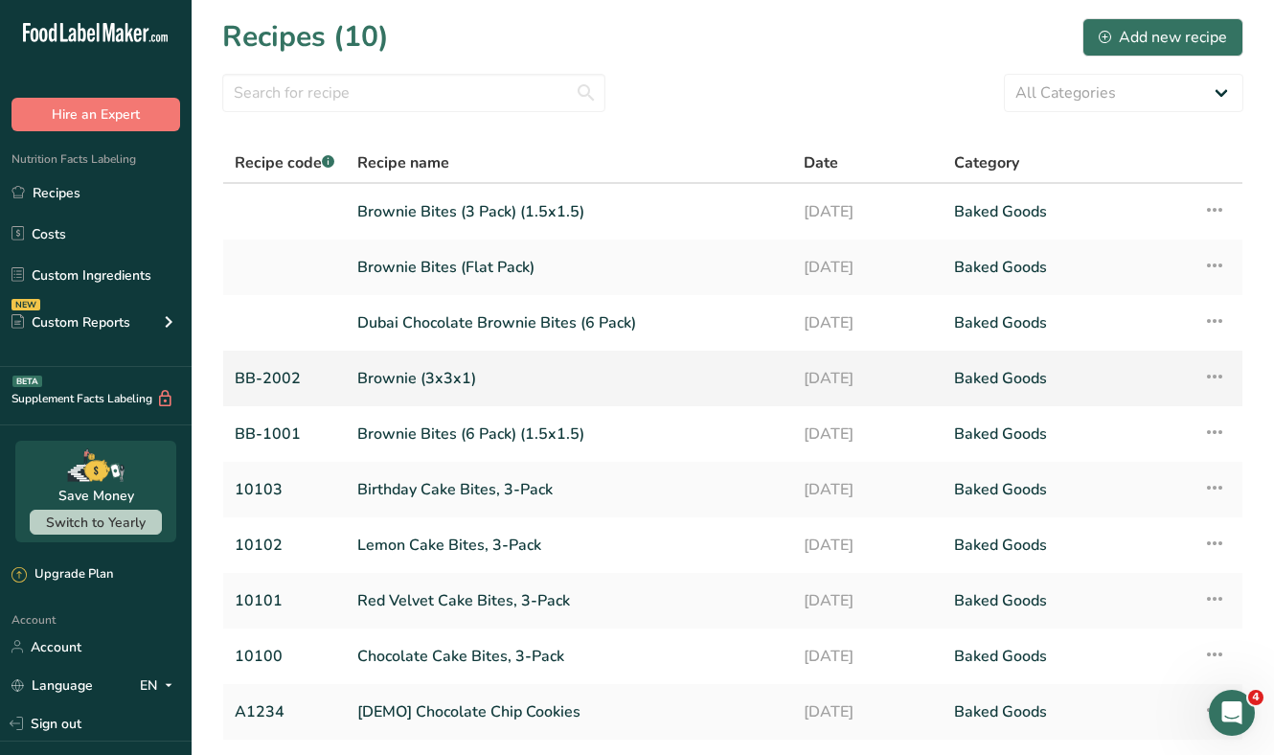
click at [279, 374] on link "BB-2002" at bounding box center [285, 378] width 100 height 40
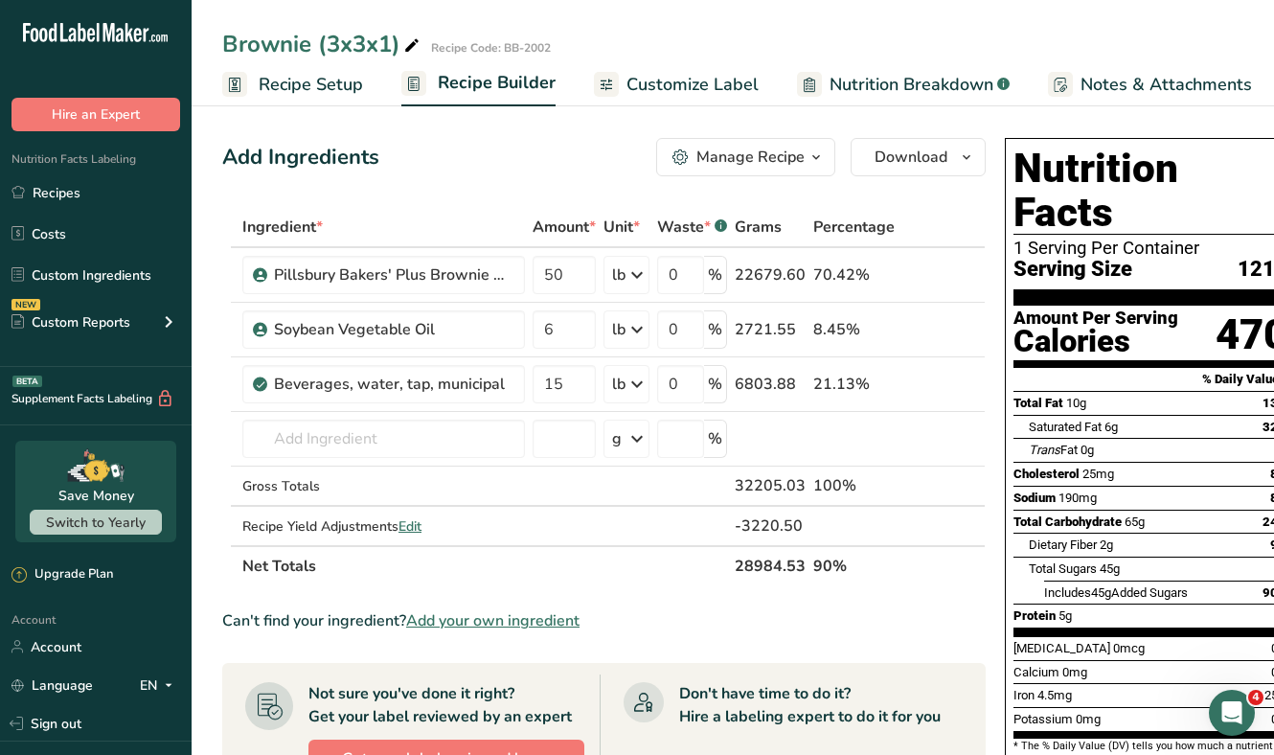
scroll to position [0, 199]
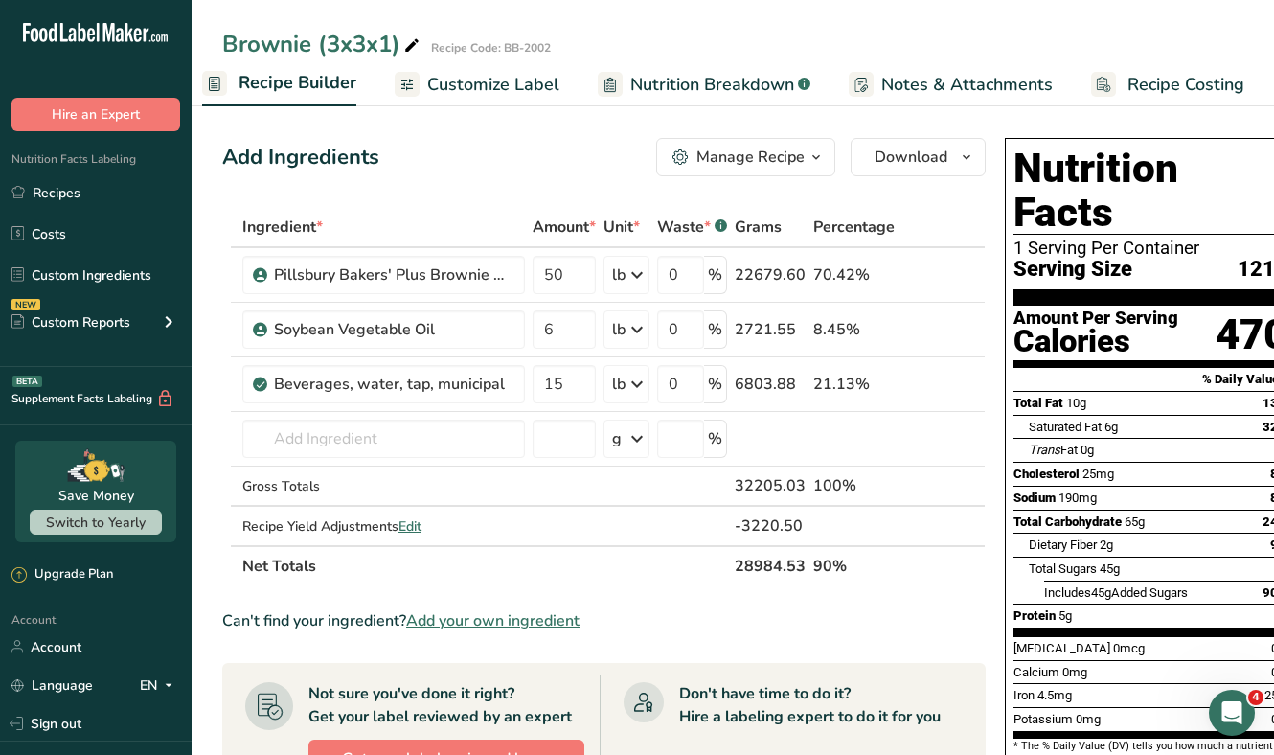
click at [1151, 85] on span "Recipe Costing" at bounding box center [1185, 85] width 117 height 26
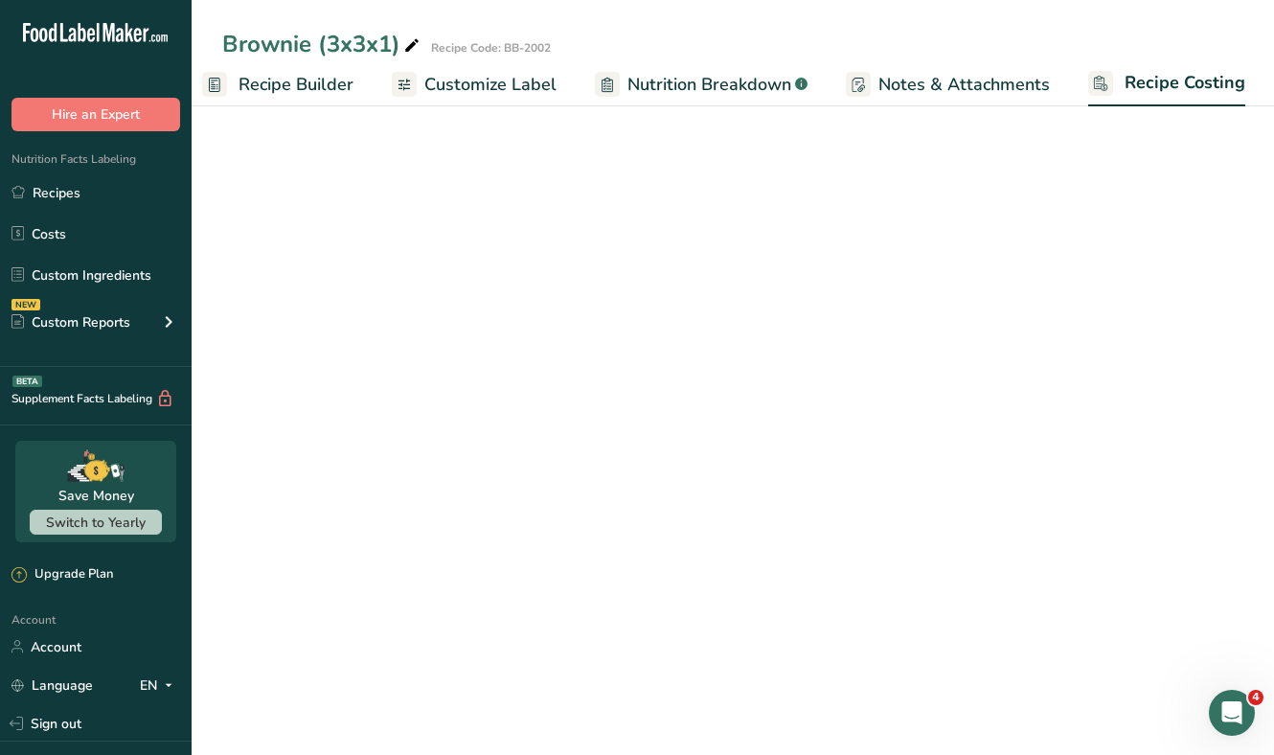
select select "12"
select select "5"
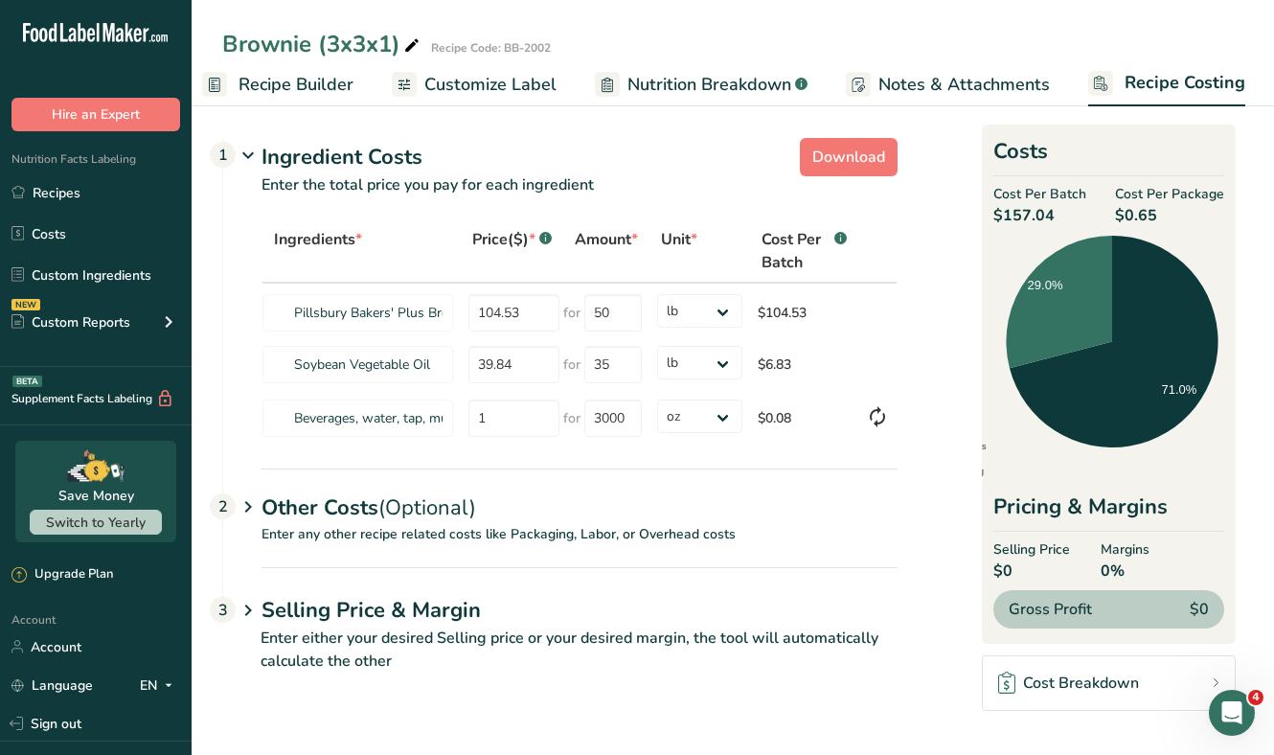
click at [406, 499] on span "(Optional)" at bounding box center [427, 507] width 98 height 29
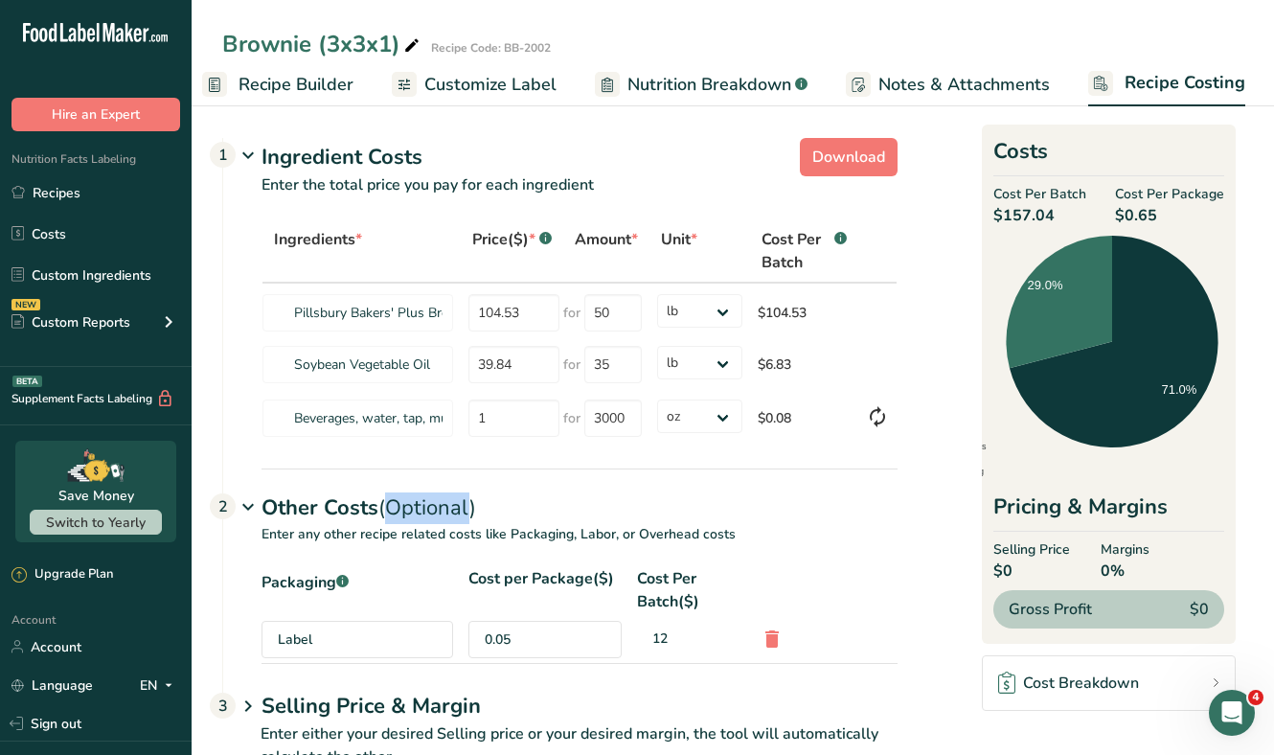
click at [406, 499] on span "(Optional)" at bounding box center [427, 507] width 98 height 29
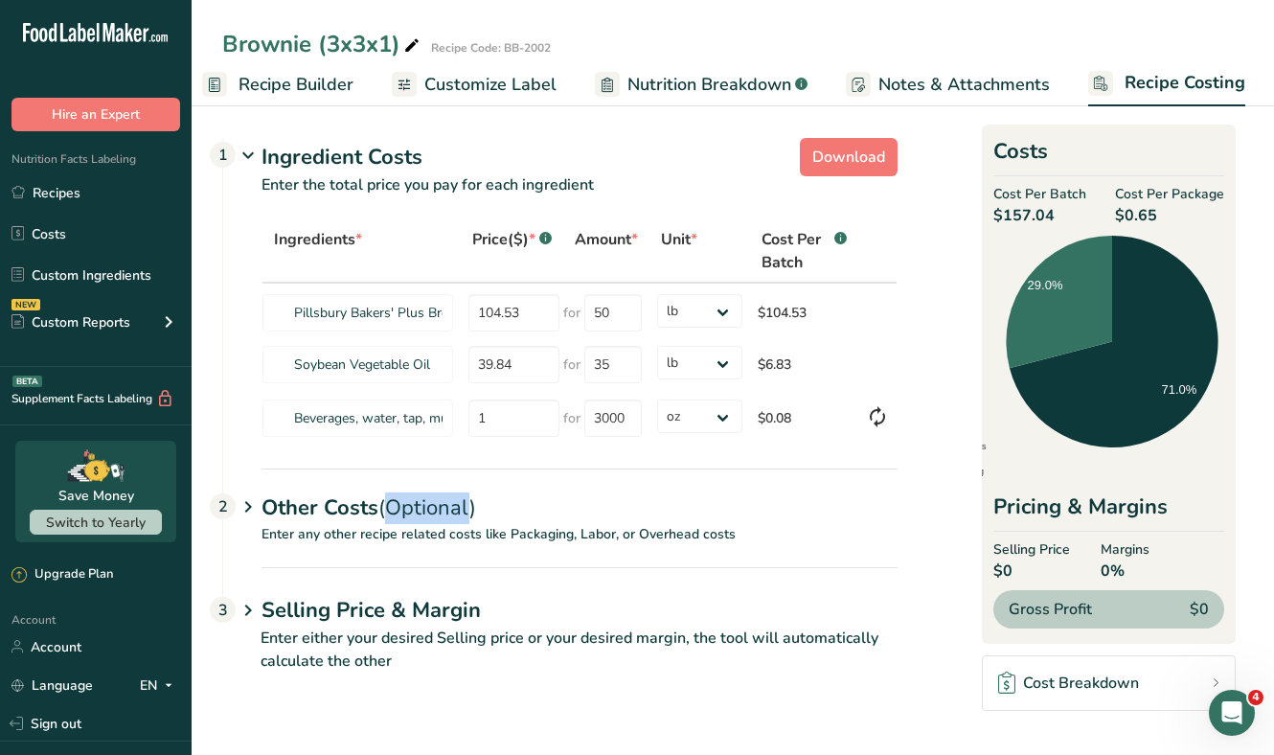
click at [322, 502] on div "Other Costs (Optional) 2" at bounding box center [579, 496] width 636 height 56
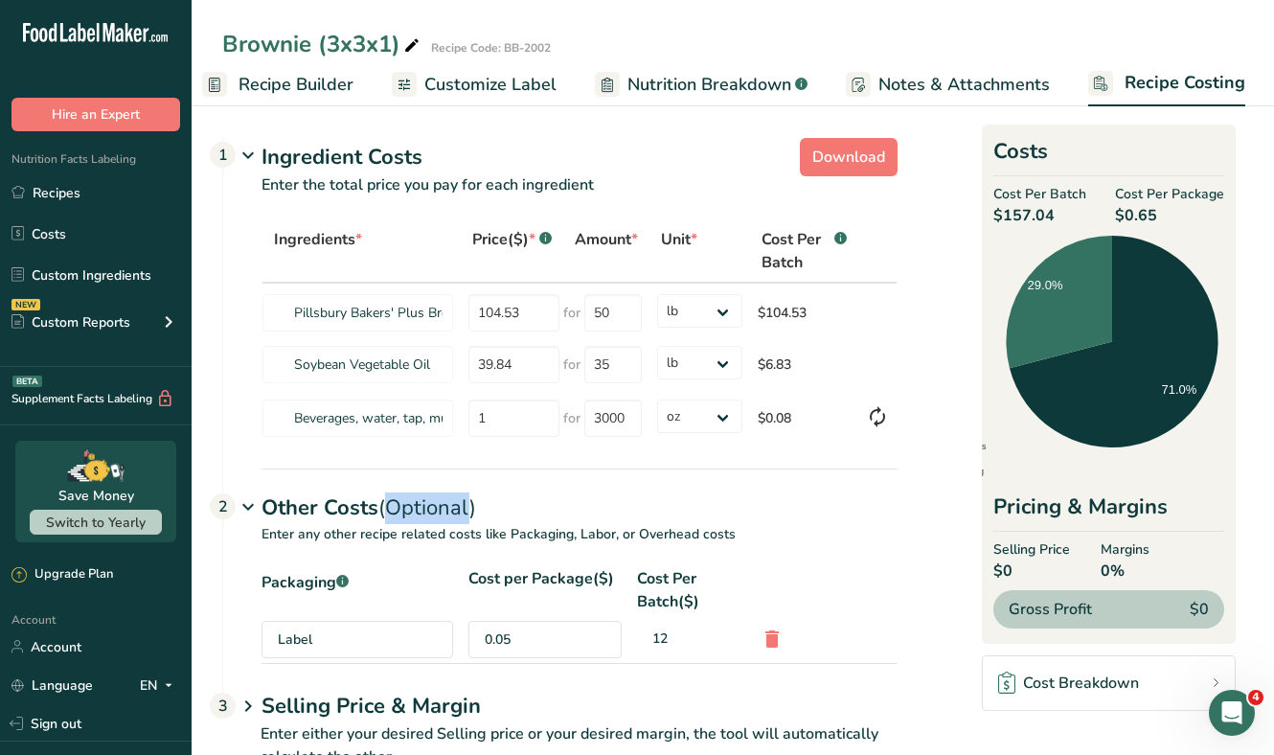
click at [322, 502] on div "Other Costs (Optional) 2" at bounding box center [579, 496] width 636 height 56
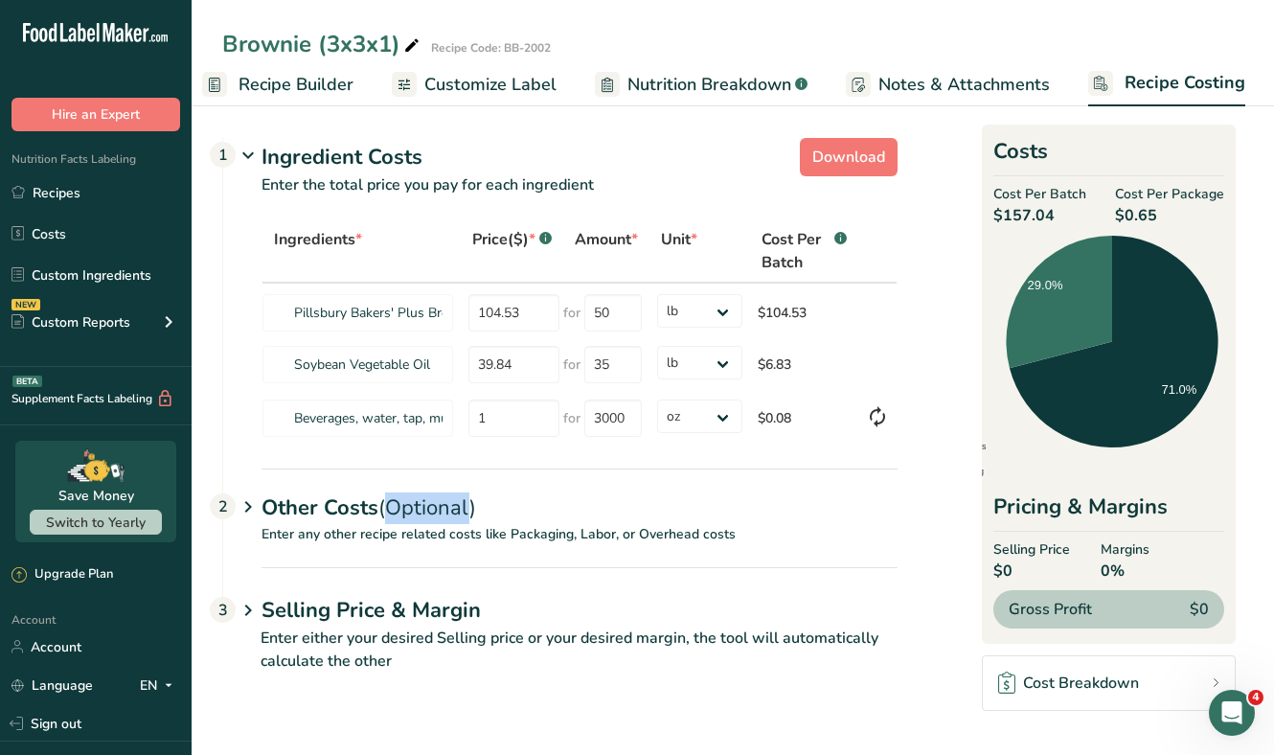
click at [322, 502] on div "Other Costs (Optional) 2" at bounding box center [579, 496] width 636 height 56
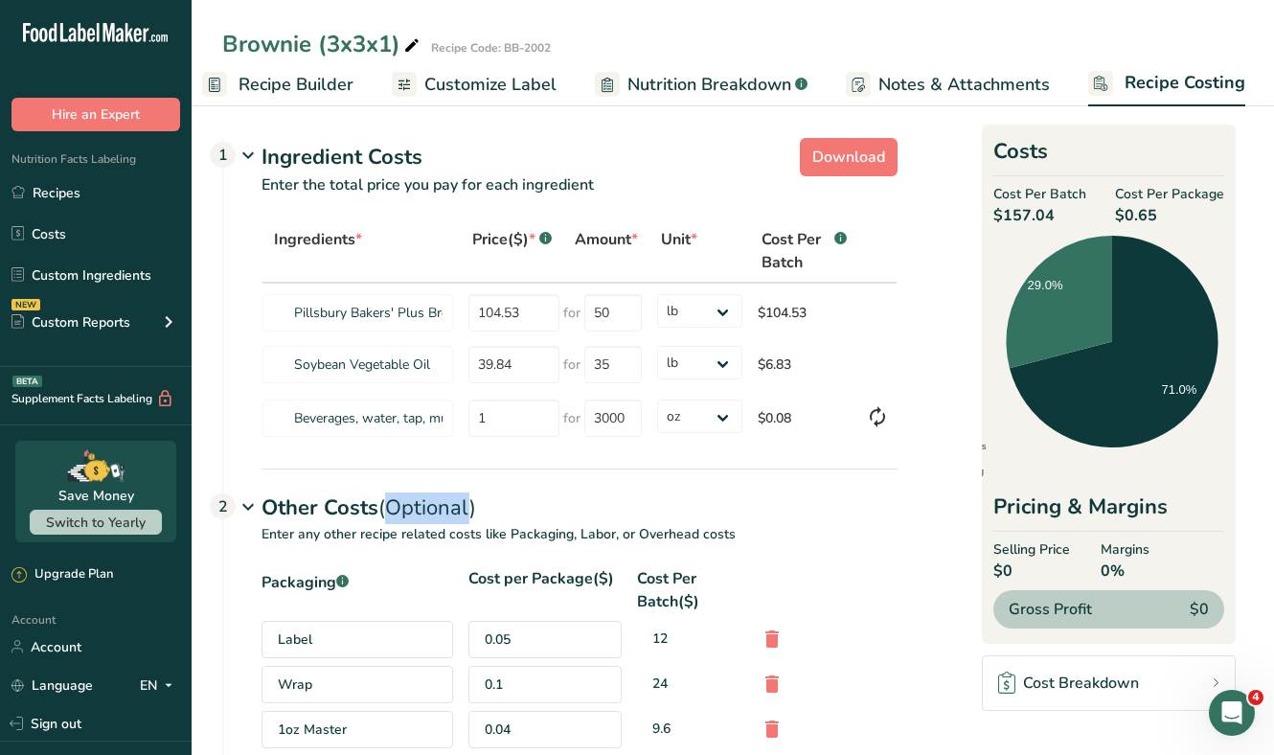
click at [322, 502] on div "Other Costs (Optional) 2" at bounding box center [579, 496] width 636 height 56
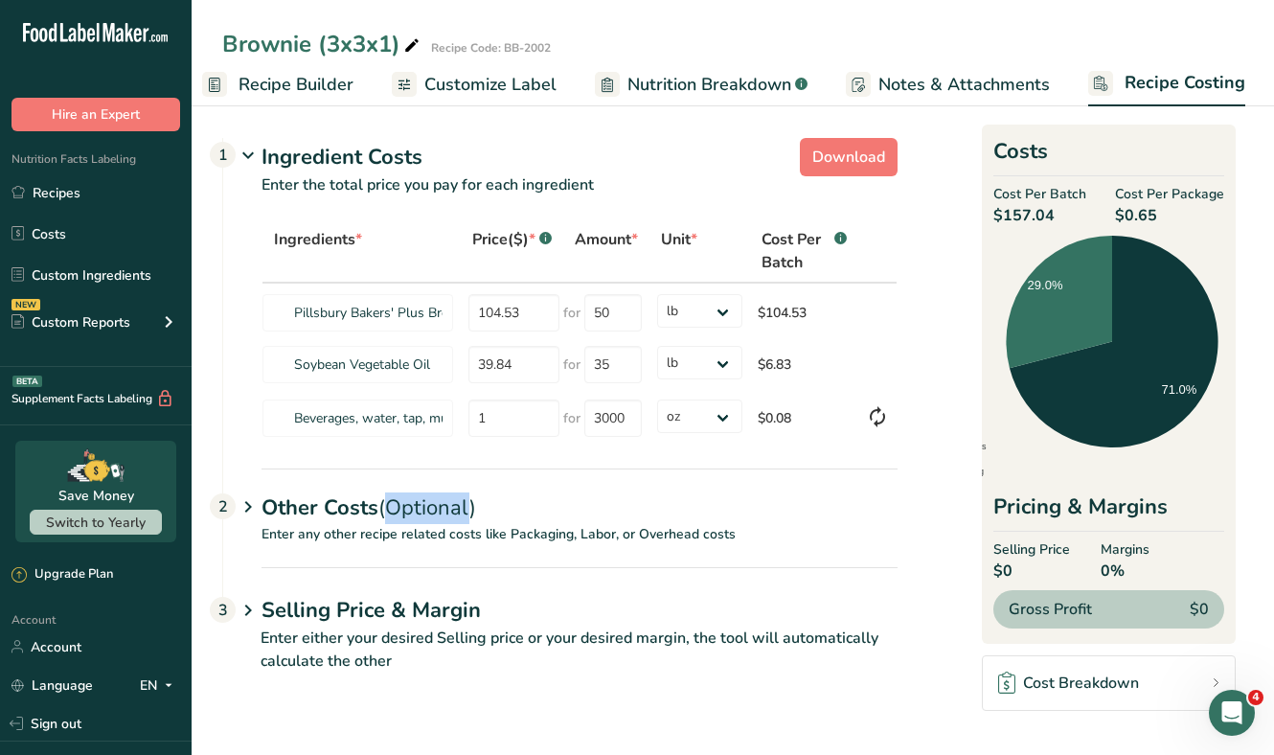
click at [322, 502] on div "Other Costs (Optional) 2" at bounding box center [579, 496] width 636 height 56
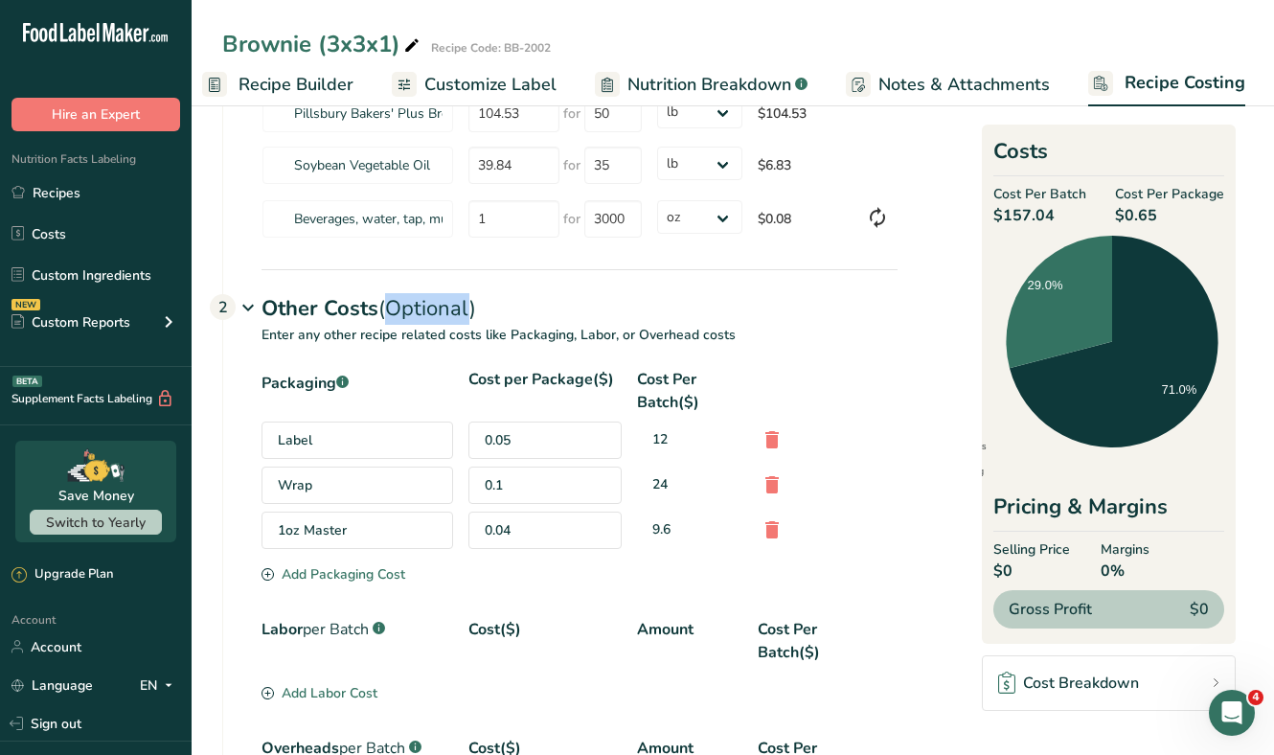
scroll to position [207, 0]
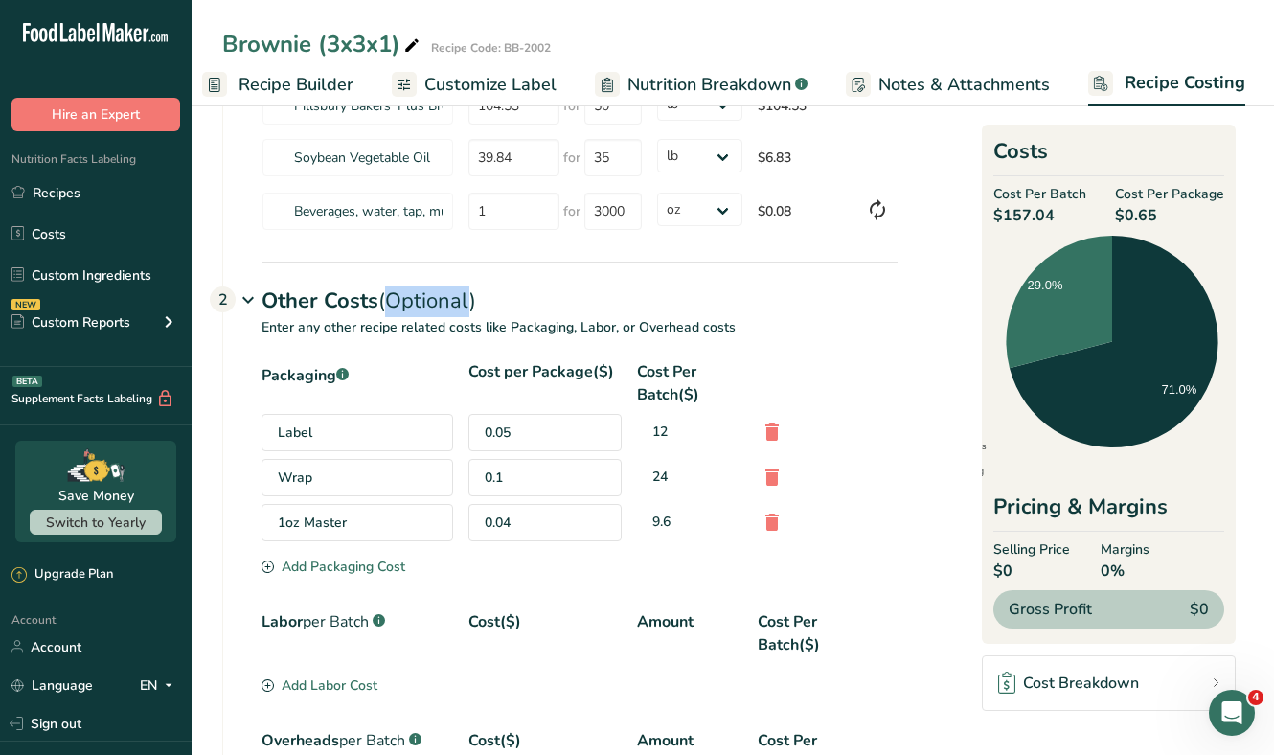
click at [353, 559] on div "Add Packaging Cost" at bounding box center [333, 566] width 144 height 20
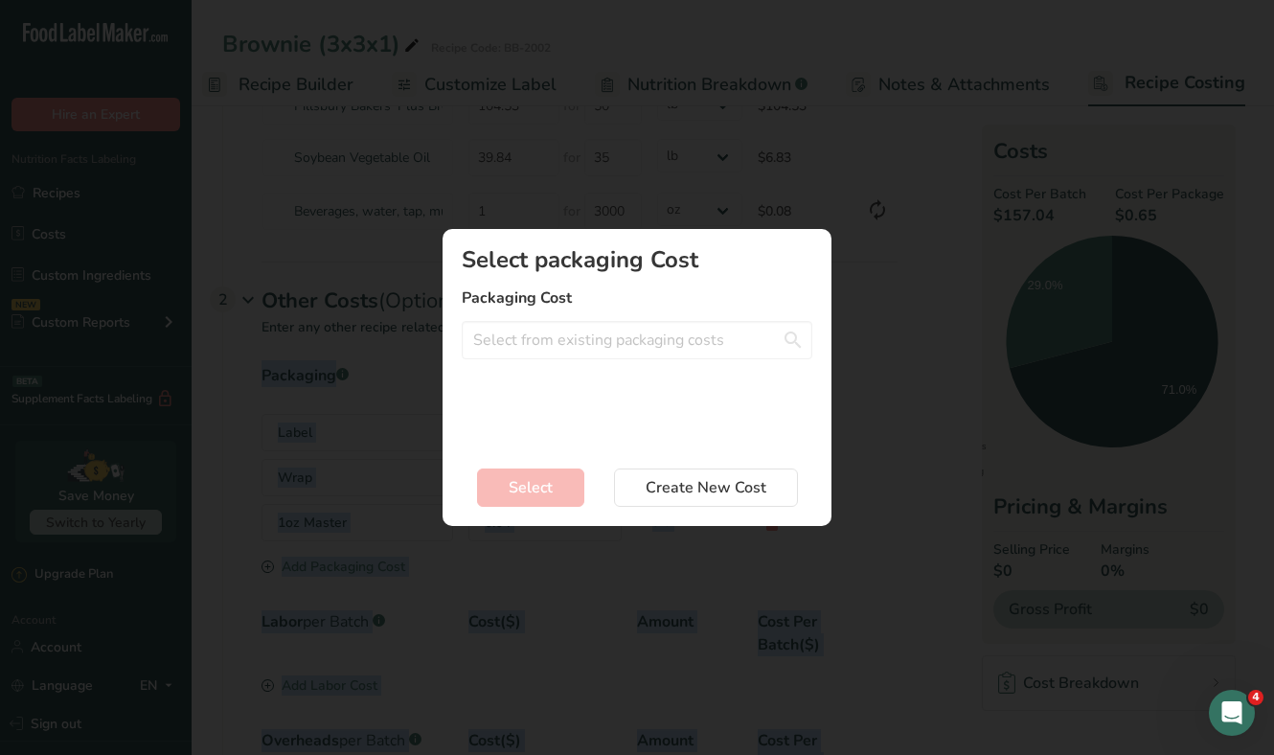
click at [353, 559] on div "Add New Recipe Cost Modal" at bounding box center [637, 377] width 1274 height 755
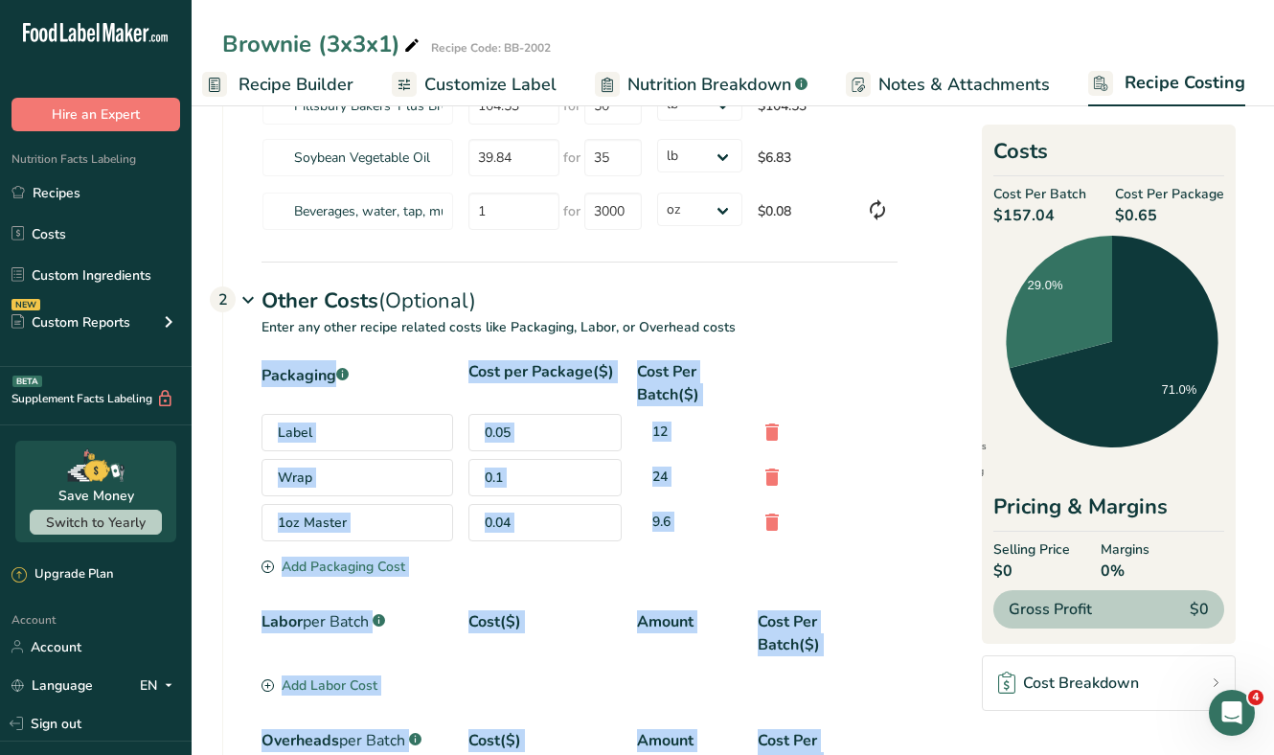
click at [354, 566] on div "Add Packaging Cost" at bounding box center [333, 566] width 144 height 20
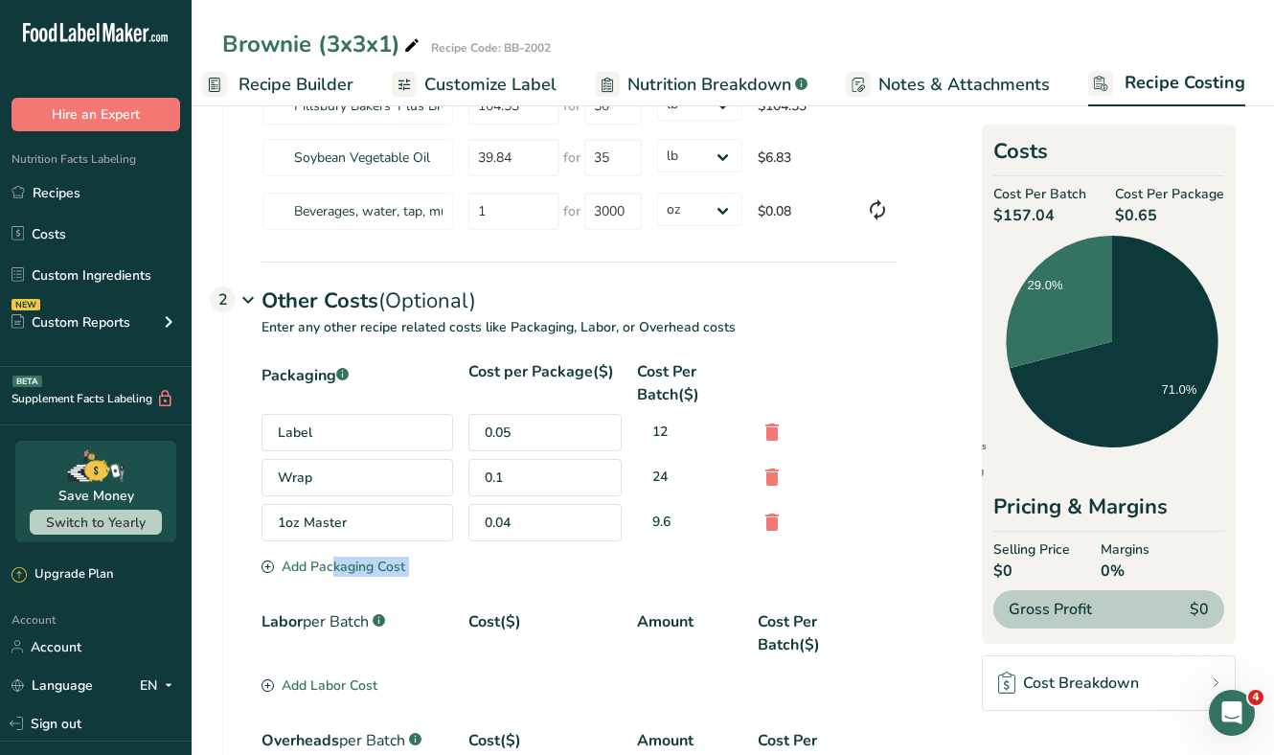
click at [354, 566] on div "Add Packaging Cost" at bounding box center [333, 566] width 144 height 20
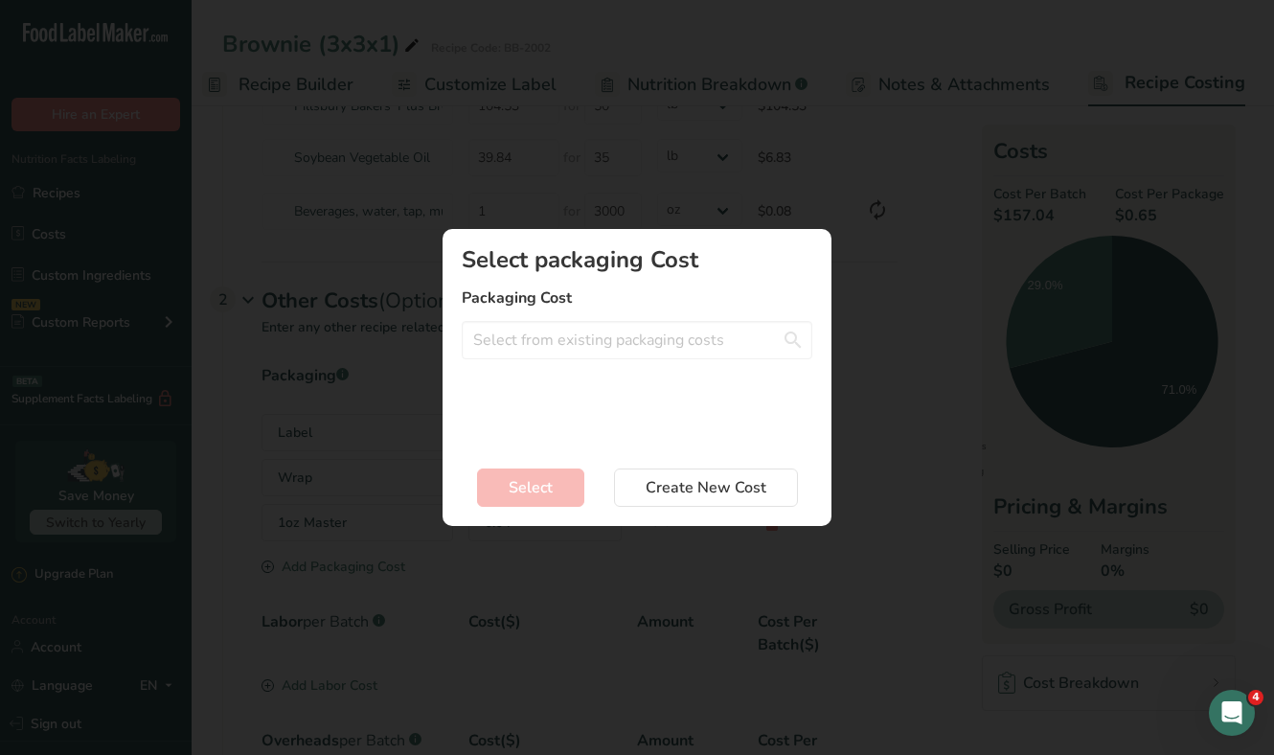
click at [354, 566] on div "Add New Recipe Cost Modal" at bounding box center [637, 377] width 1274 height 755
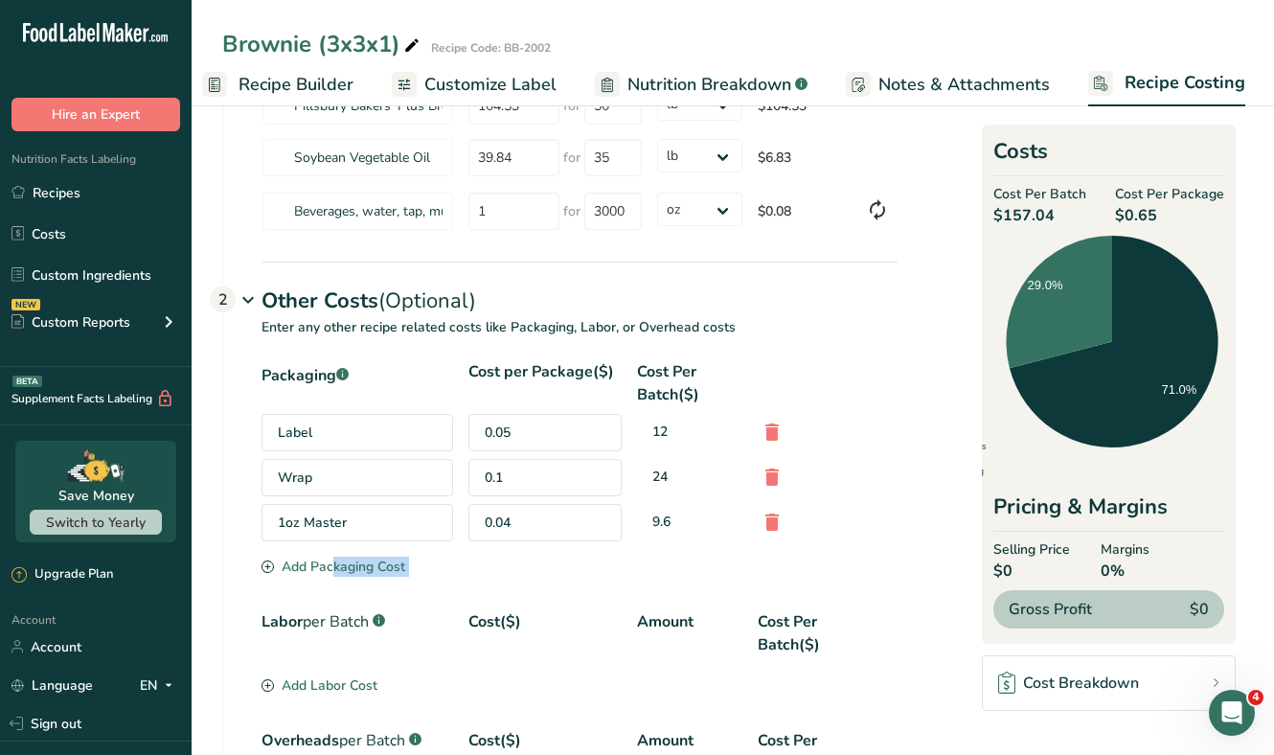
click at [354, 566] on div "Add Packaging Cost" at bounding box center [333, 566] width 144 height 20
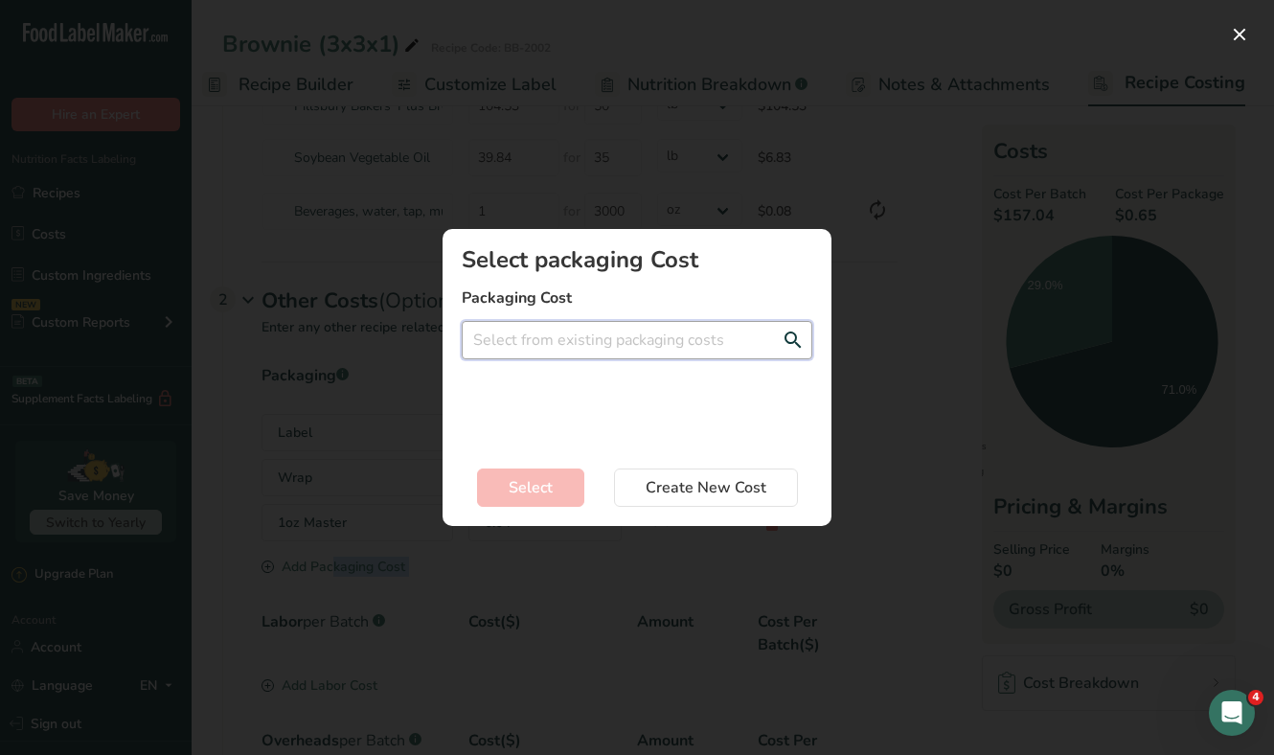
click at [628, 330] on input "Add New Recipe Cost Modal" at bounding box center [637, 340] width 351 height 38
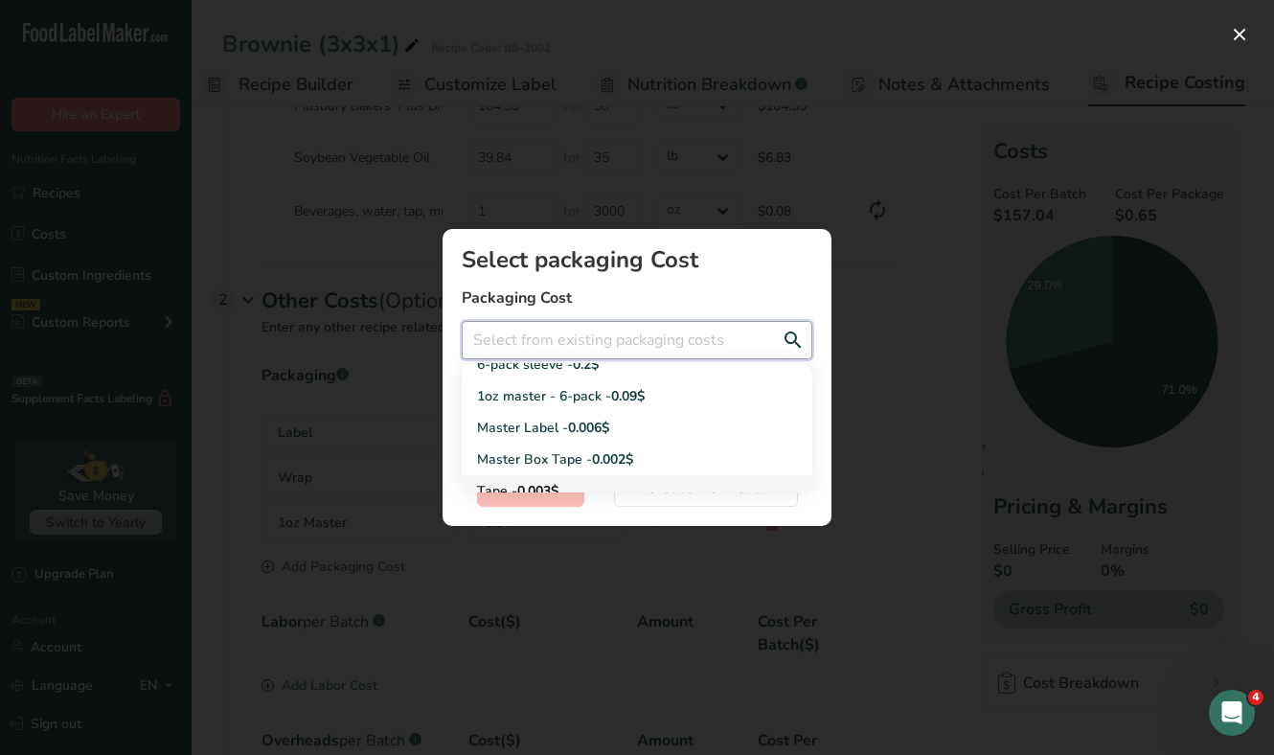
scroll to position [29, 0]
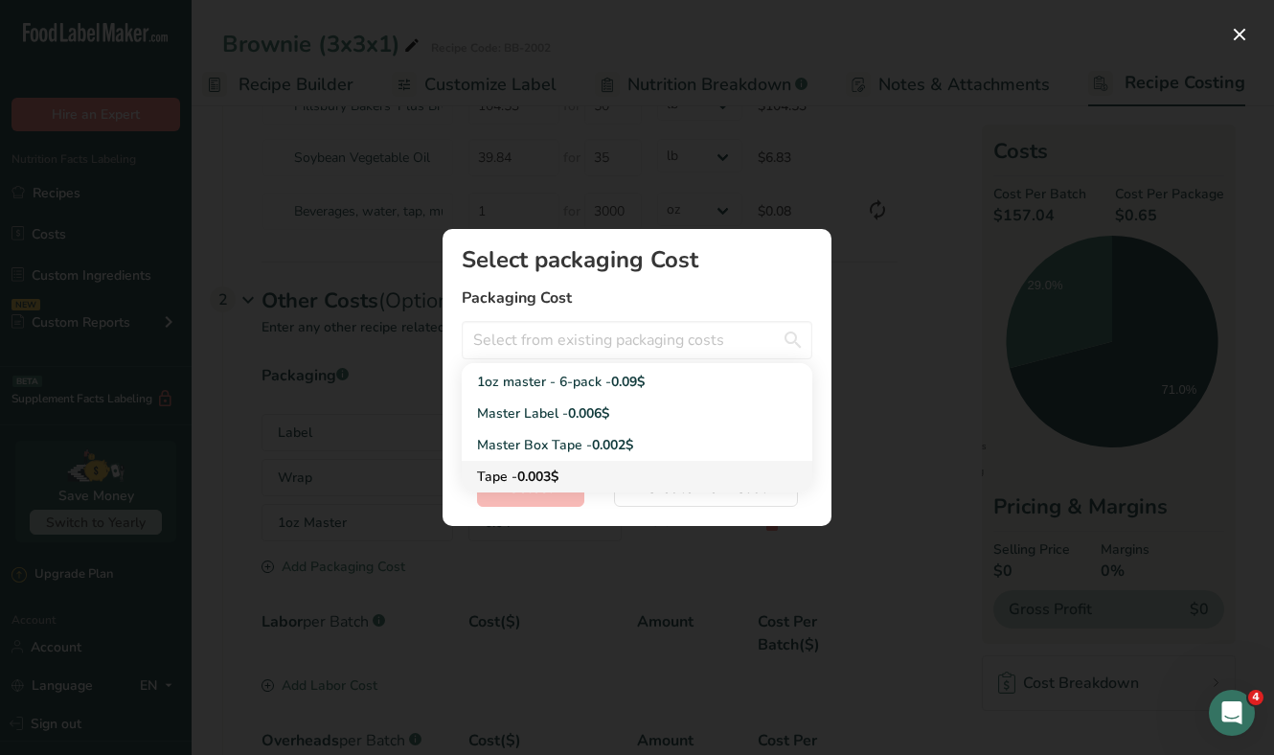
click at [558, 476] on span "0.003$" at bounding box center [537, 476] width 41 height 18
type input "Tape - 0.003$"
click at [558, 476] on button "Select" at bounding box center [530, 487] width 107 height 38
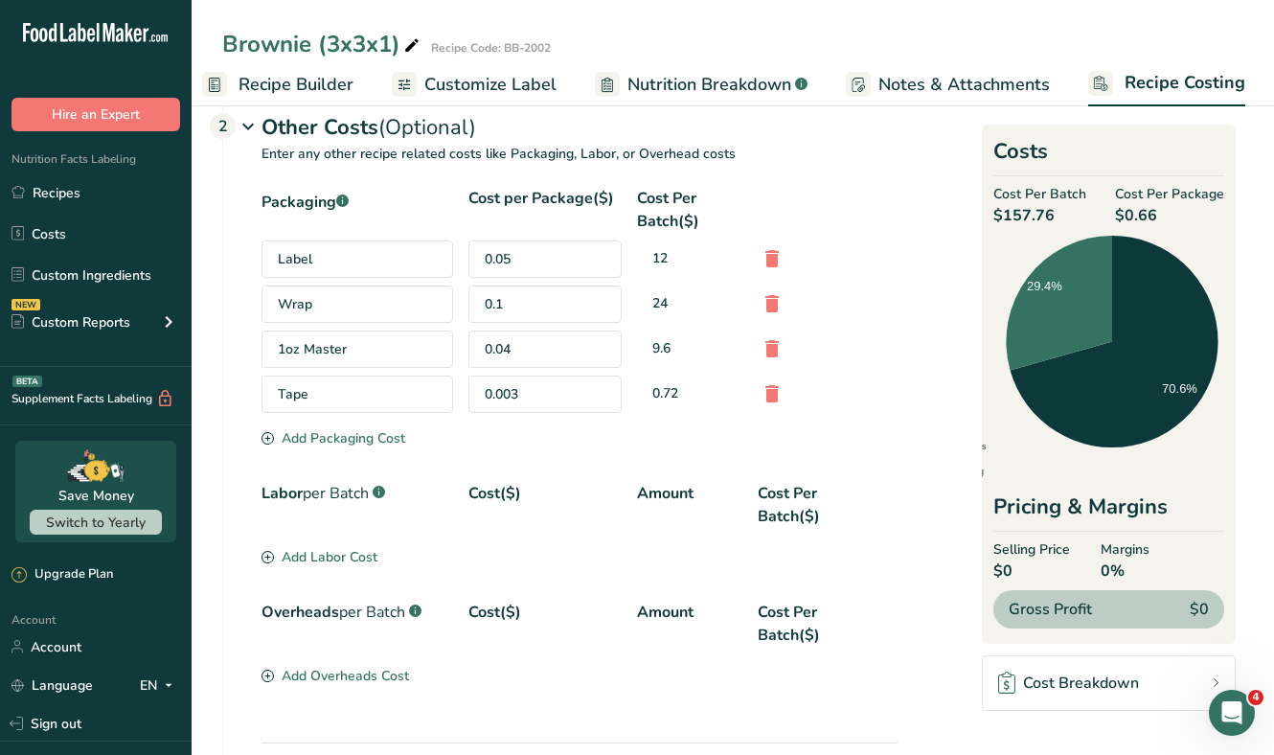
scroll to position [384, 0]
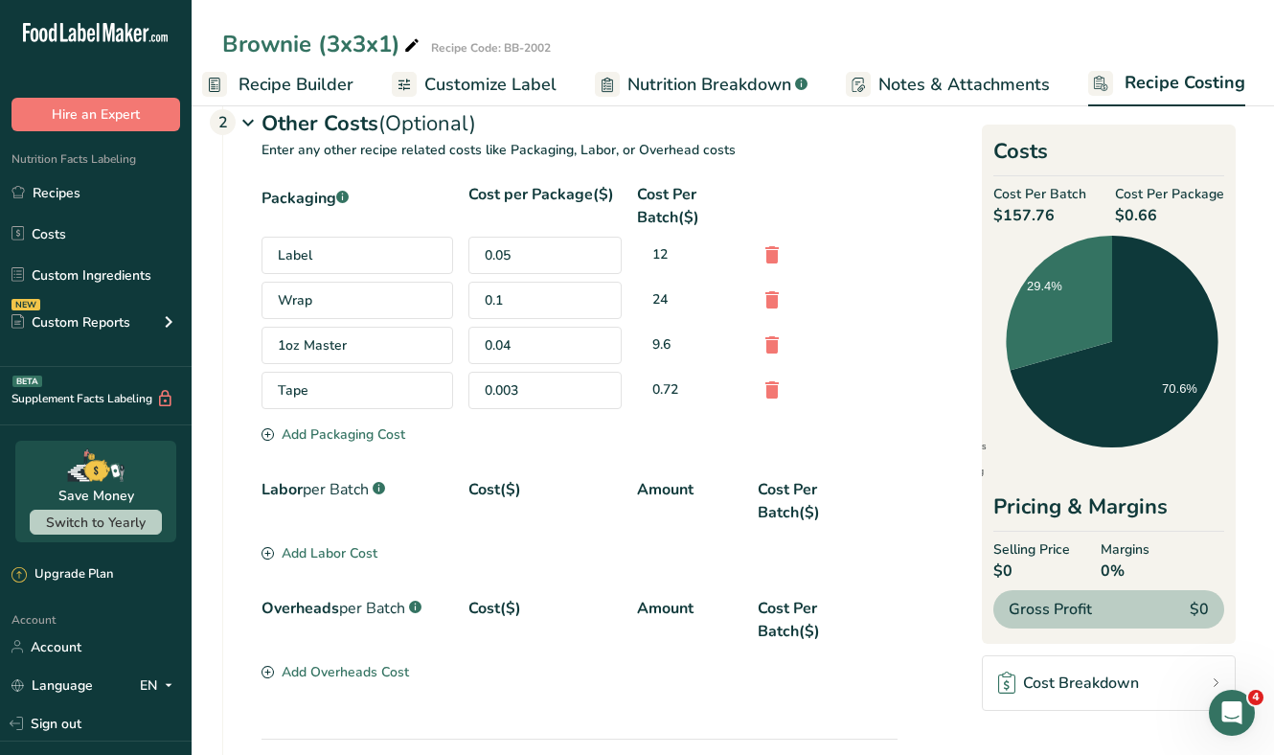
click at [306, 553] on div "Add Labor Cost" at bounding box center [319, 553] width 116 height 20
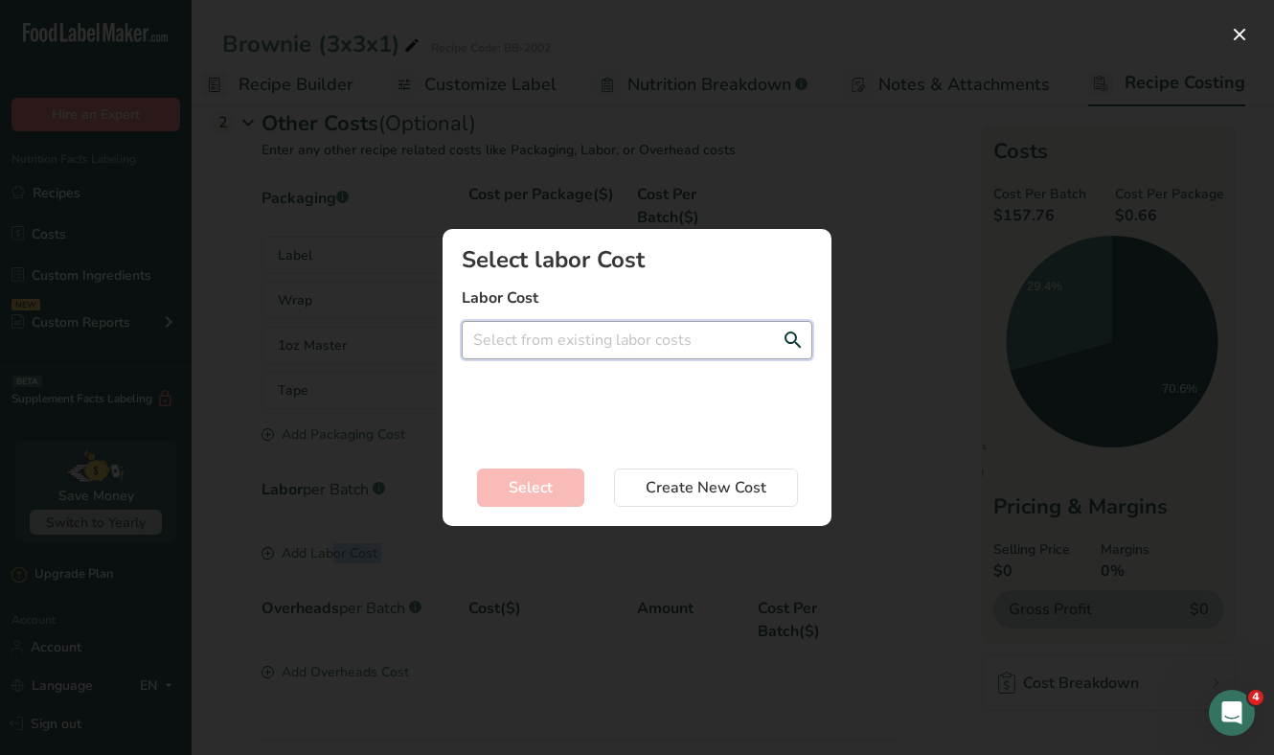
click at [555, 329] on input "Add New Recipe Cost Modal" at bounding box center [637, 340] width 351 height 38
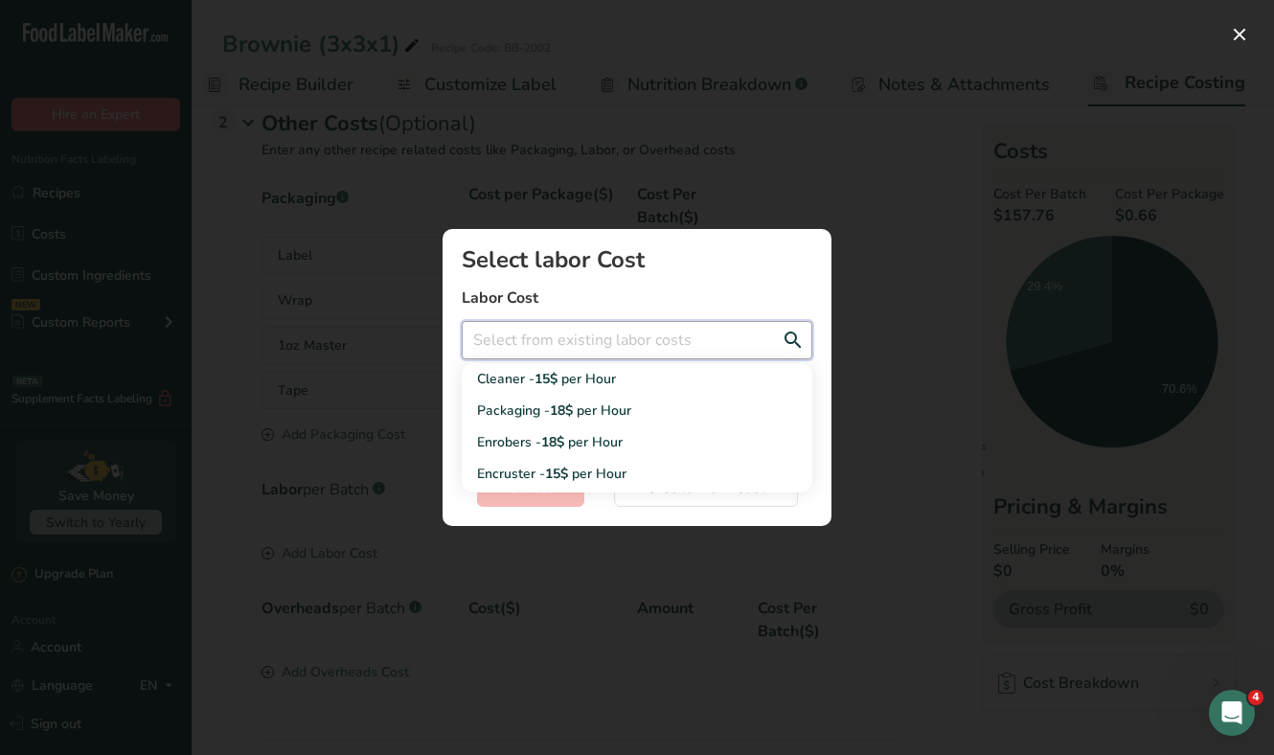
click at [555, 329] on input "Add New Recipe Cost Modal" at bounding box center [637, 340] width 351 height 38
click at [607, 380] on span "per Hour" at bounding box center [588, 379] width 55 height 18
type input "Cleaner - 15$ per Hour"
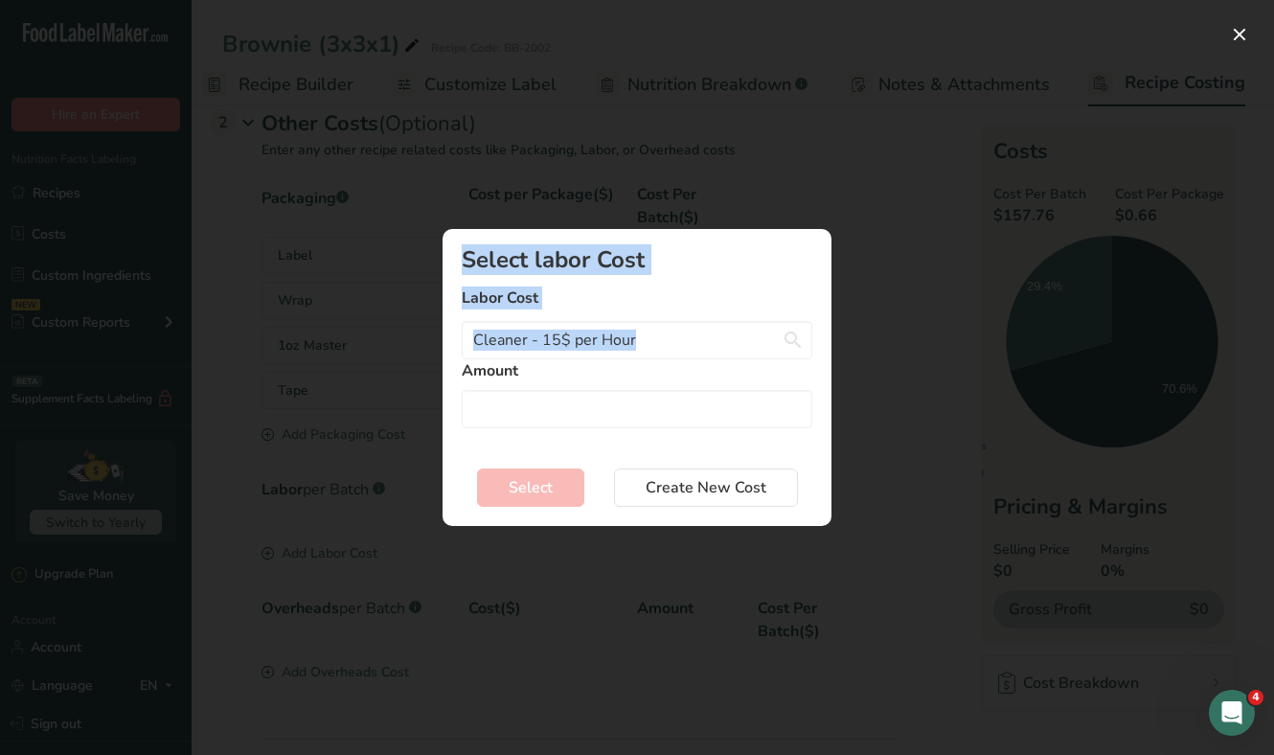
click at [607, 380] on label "Amount" at bounding box center [637, 370] width 351 height 23
click at [585, 404] on input "Add New Recipe Cost Modal" at bounding box center [637, 409] width 351 height 38
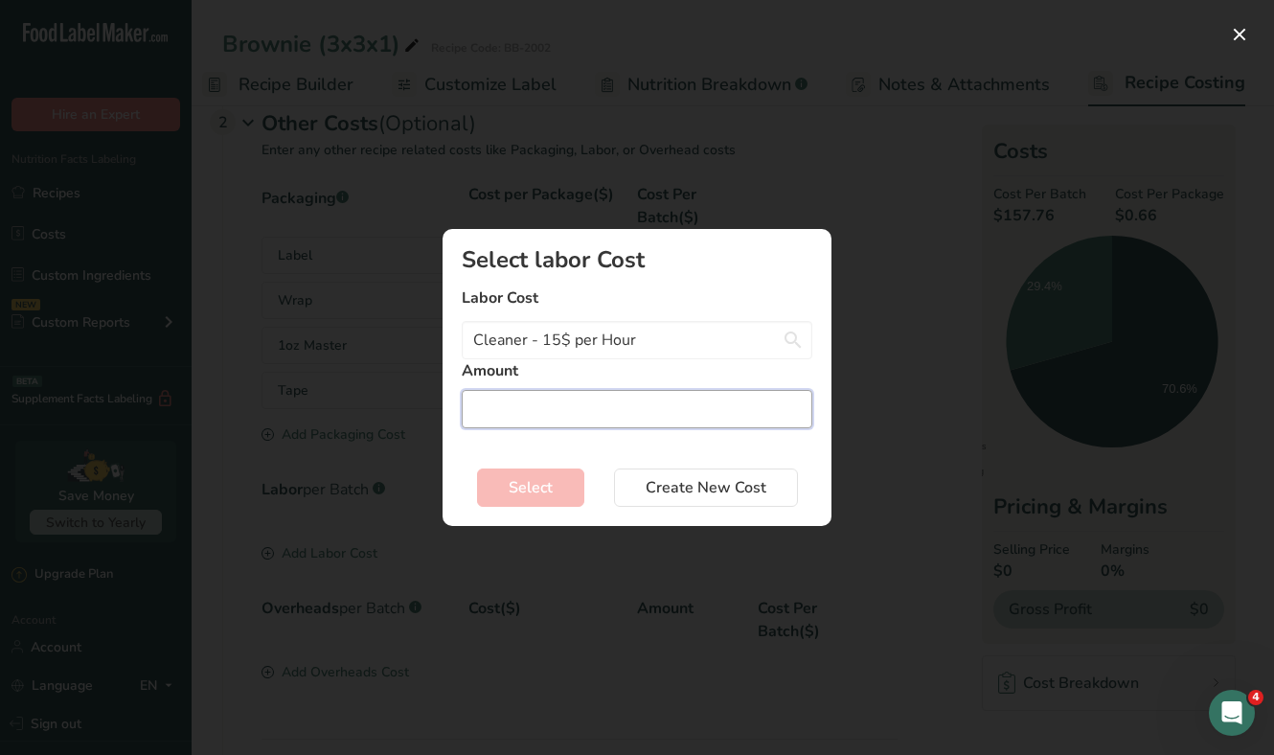
click at [585, 404] on input "Add New Recipe Cost Modal" at bounding box center [637, 409] width 351 height 38
click at [1246, 26] on button "Add New Recipe Cost Modal" at bounding box center [1239, 34] width 31 height 31
click at [1246, 26] on div "Add New Recipe Cost Modal" at bounding box center [637, 377] width 1274 height 755
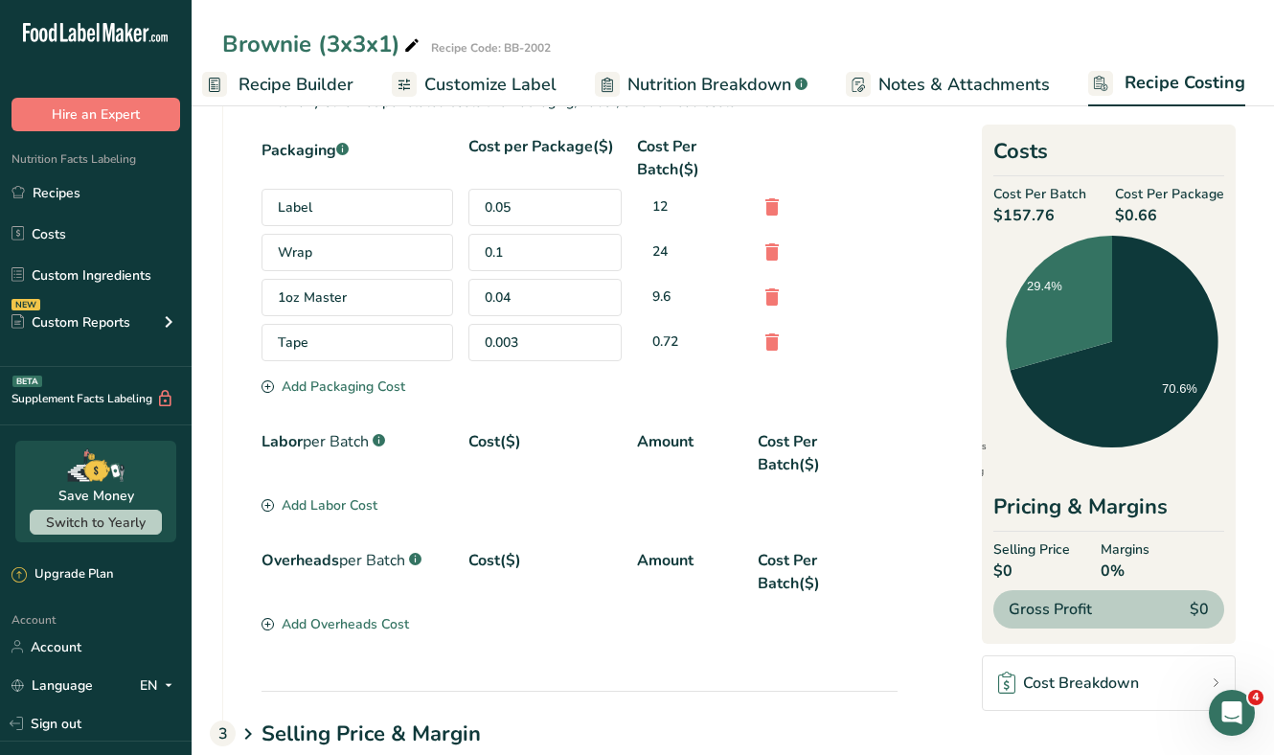
scroll to position [527, 0]
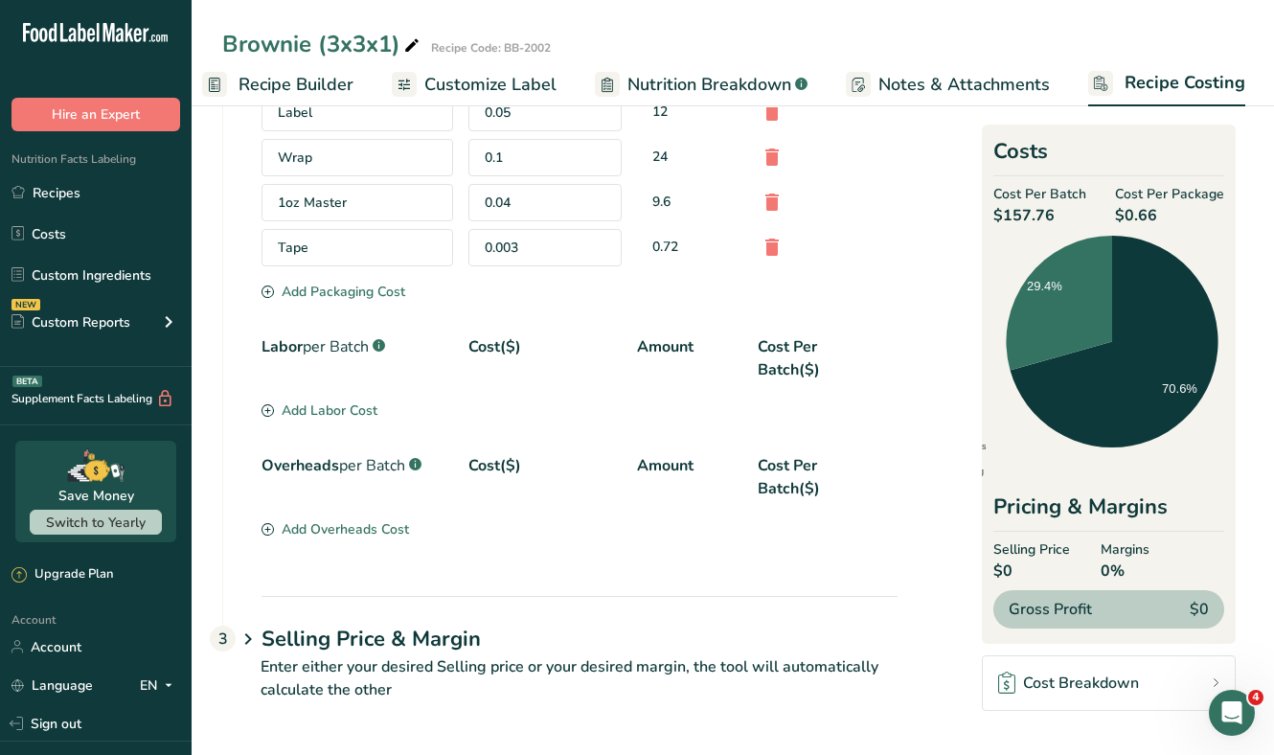
click at [332, 416] on div "Add Labor Cost" at bounding box center [319, 410] width 116 height 20
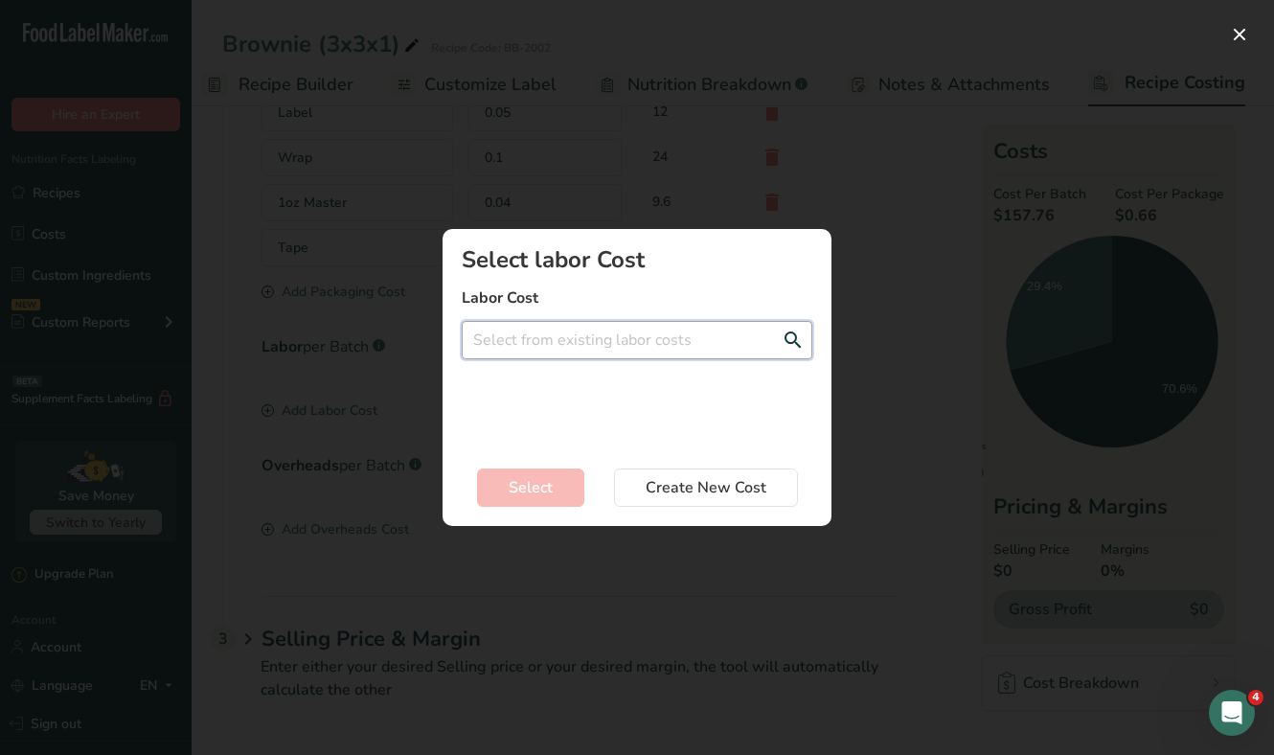
click at [547, 345] on input "Add New Recipe Cost Modal" at bounding box center [637, 340] width 351 height 38
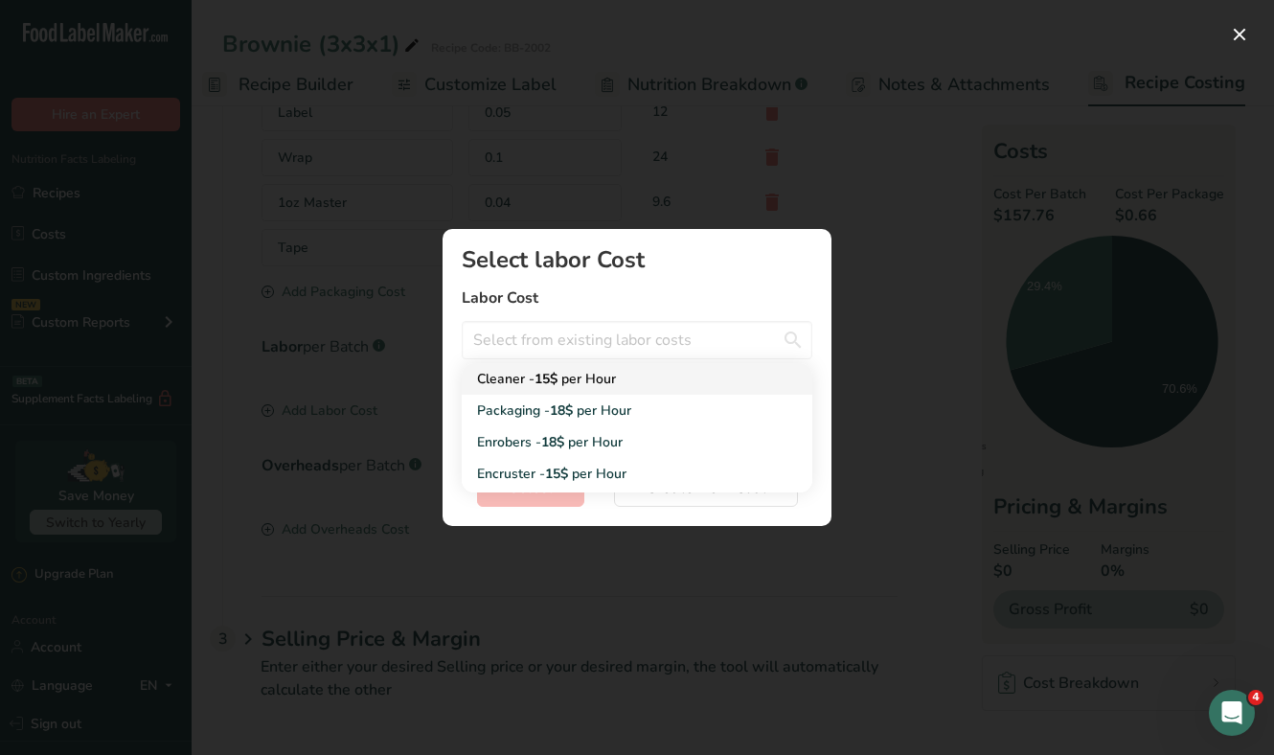
click at [555, 374] on span "15$" at bounding box center [545, 379] width 23 height 18
type input "Cleaner - 15$ per Hour"
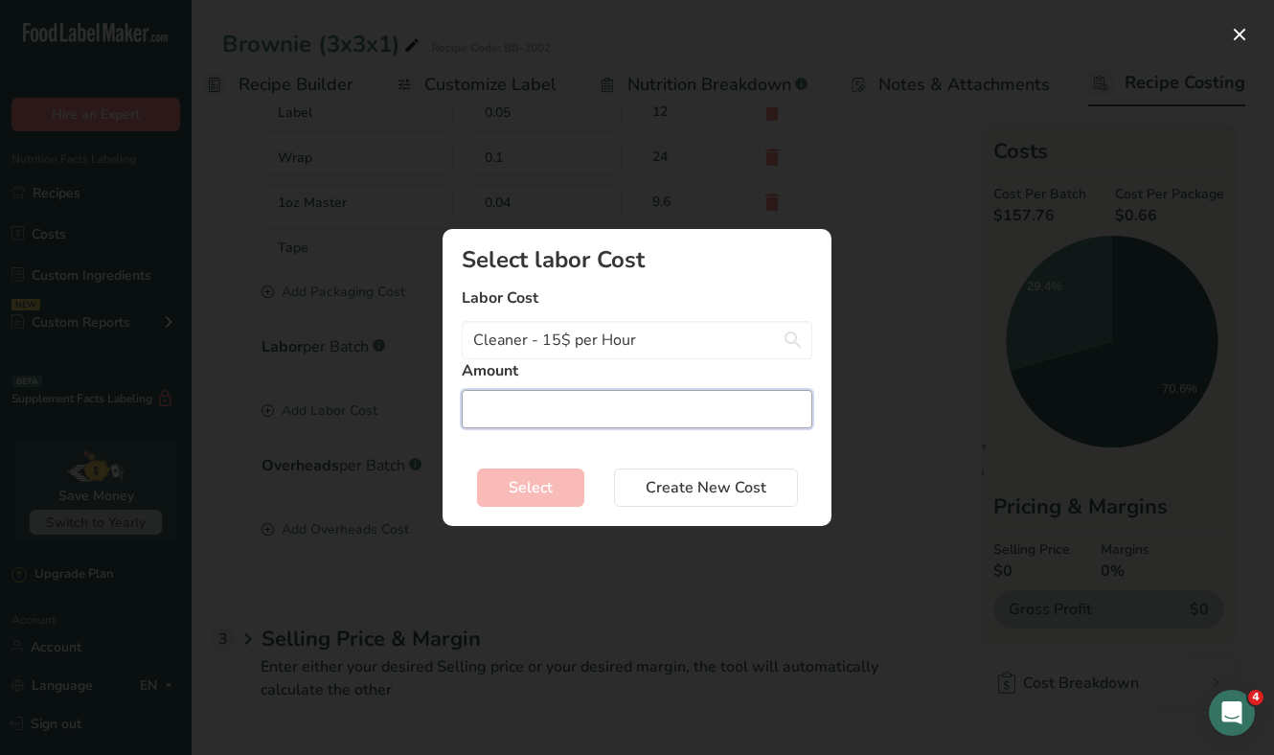
click at [554, 405] on input "Add New Recipe Cost Modal" at bounding box center [637, 409] width 351 height 38
type input "1"
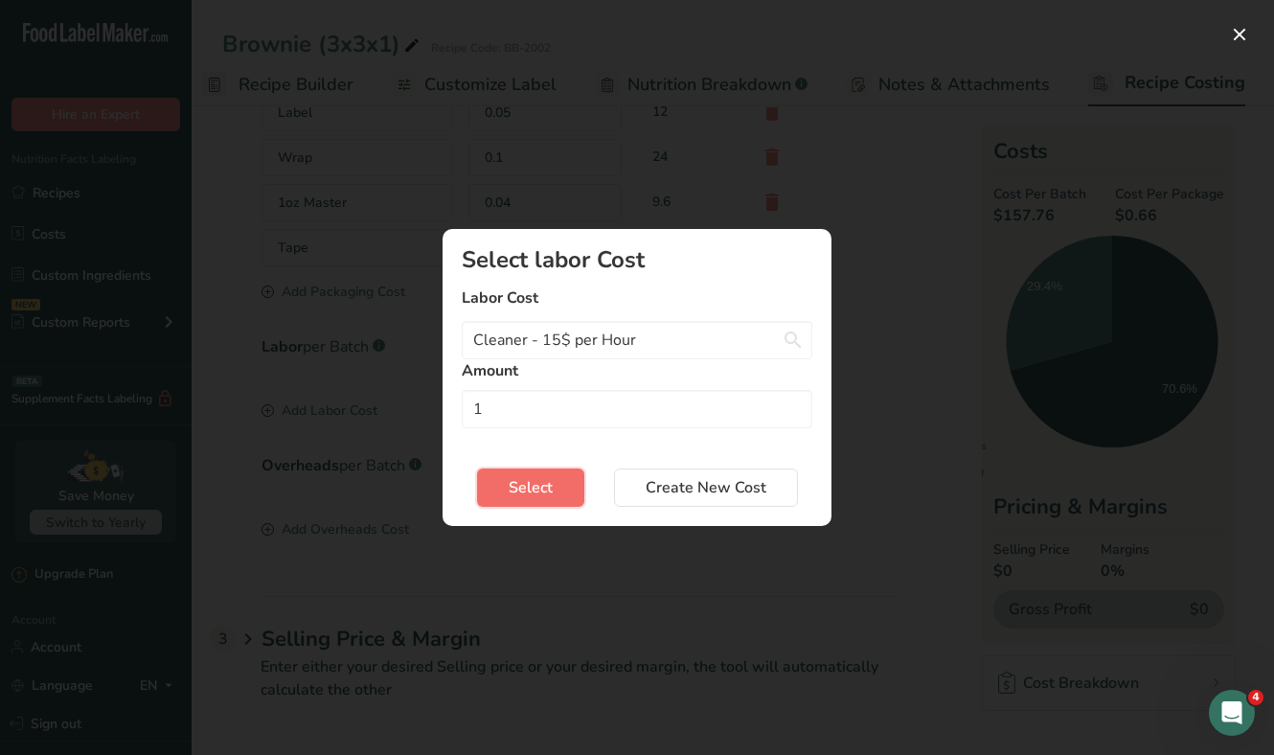
click at [540, 485] on span "Select" at bounding box center [531, 487] width 44 height 23
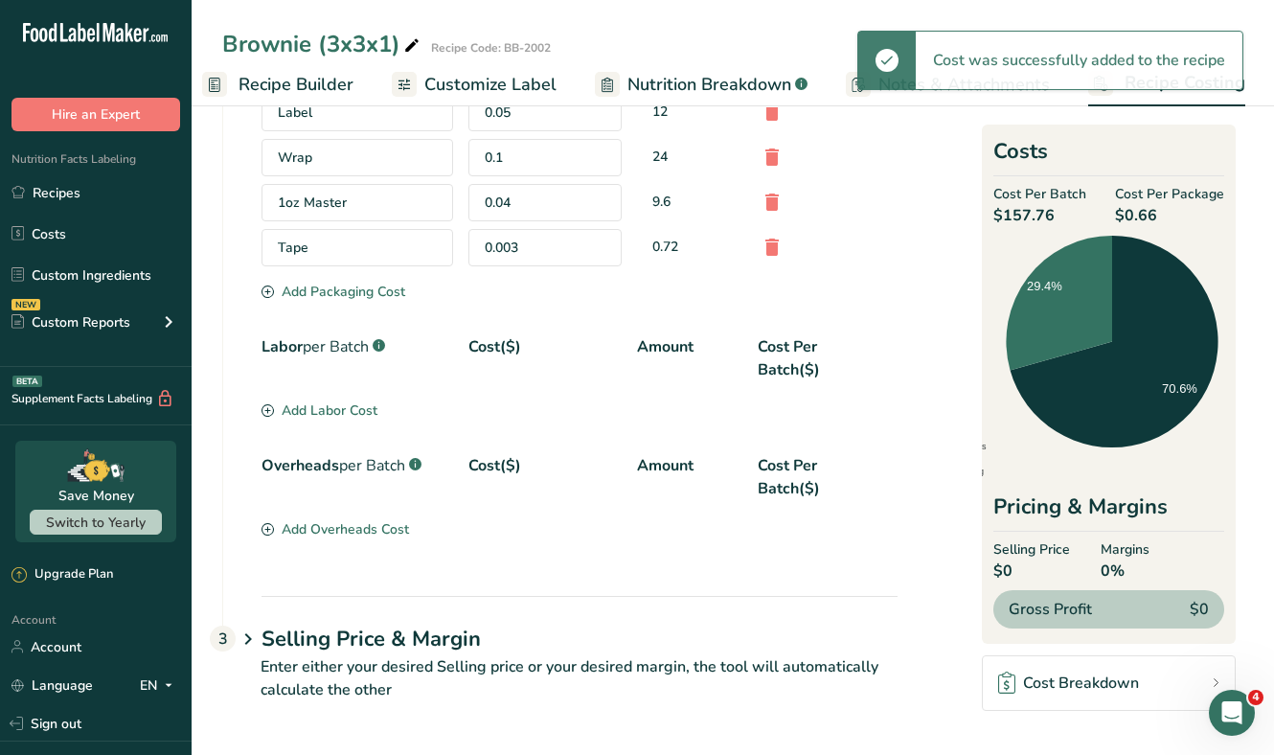
click at [346, 415] on section "Labor per Batch .a-a{fill:#347362;}.b-a{fill:#fff;} Cost($) Amount Cost Per Bat…" at bounding box center [579, 379] width 636 height 88
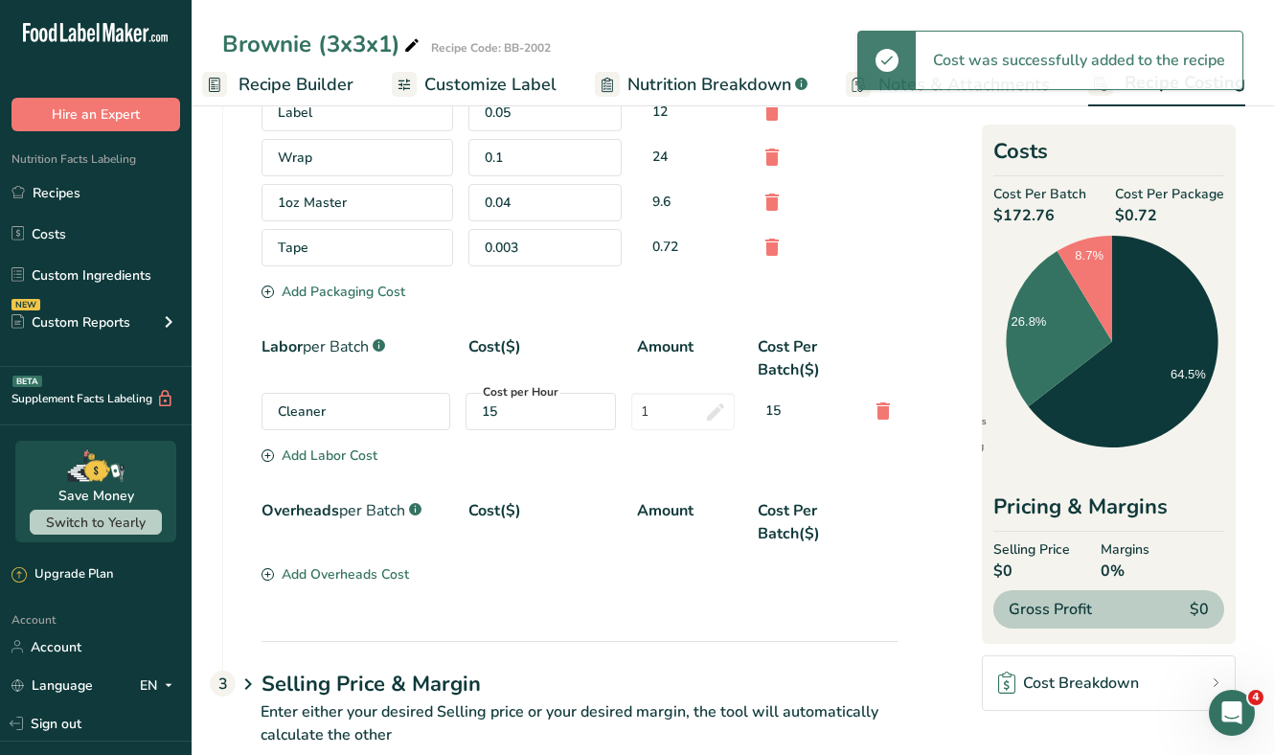
click at [342, 458] on div "Add Labor Cost" at bounding box center [319, 455] width 116 height 20
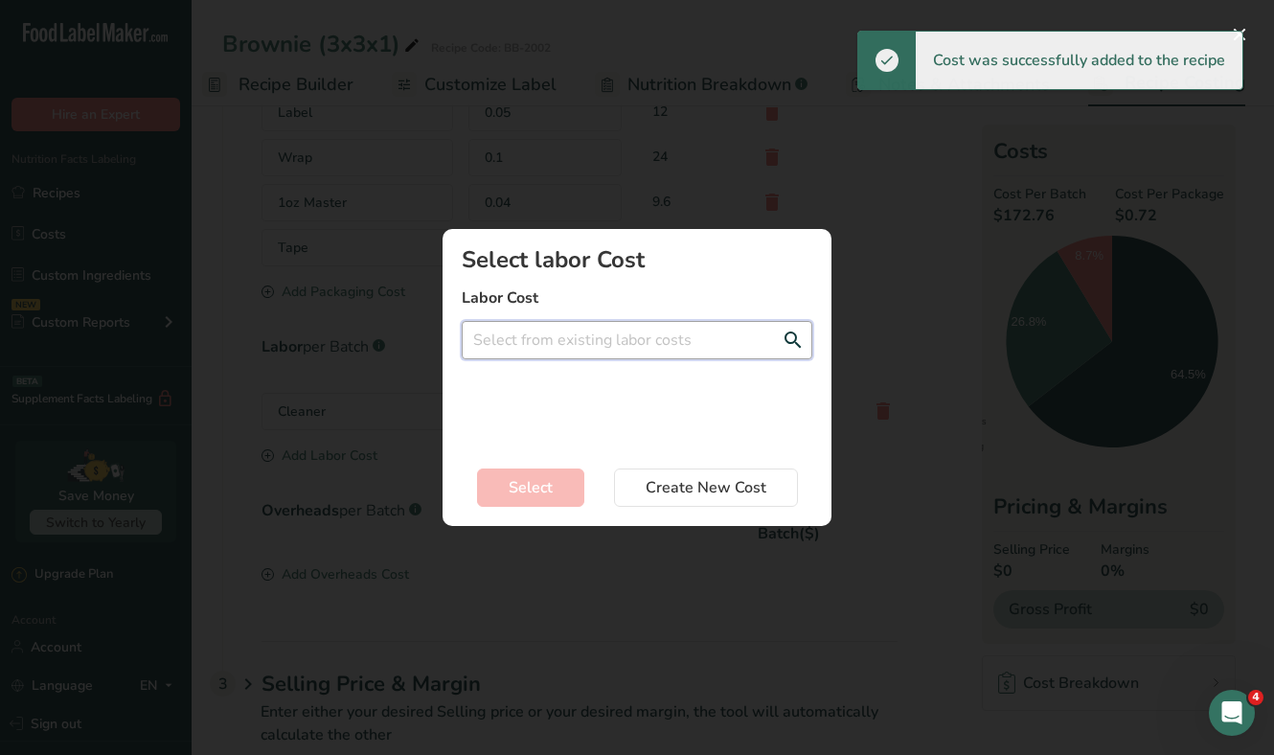
click at [572, 343] on input "Add New Recipe Cost Modal" at bounding box center [637, 340] width 351 height 38
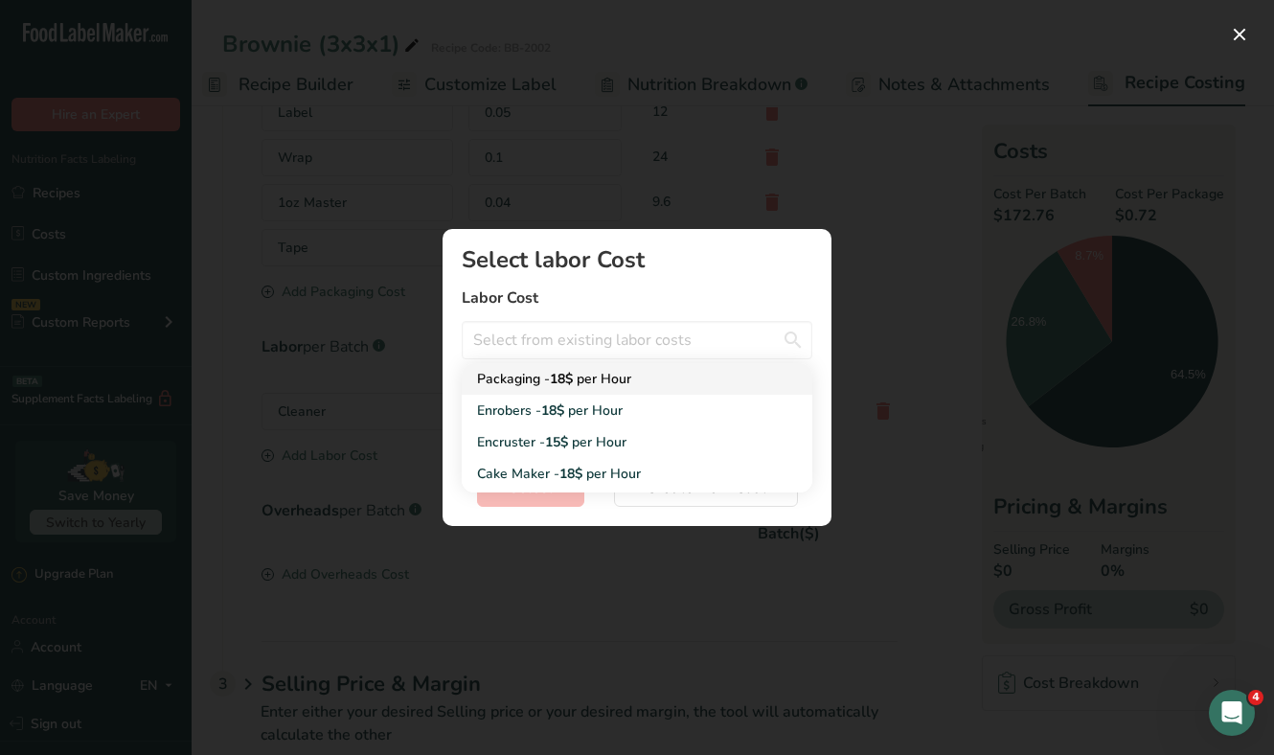
click at [572, 384] on span "18$" at bounding box center [561, 379] width 23 height 18
type input "Packaging - 18$ per Hour"
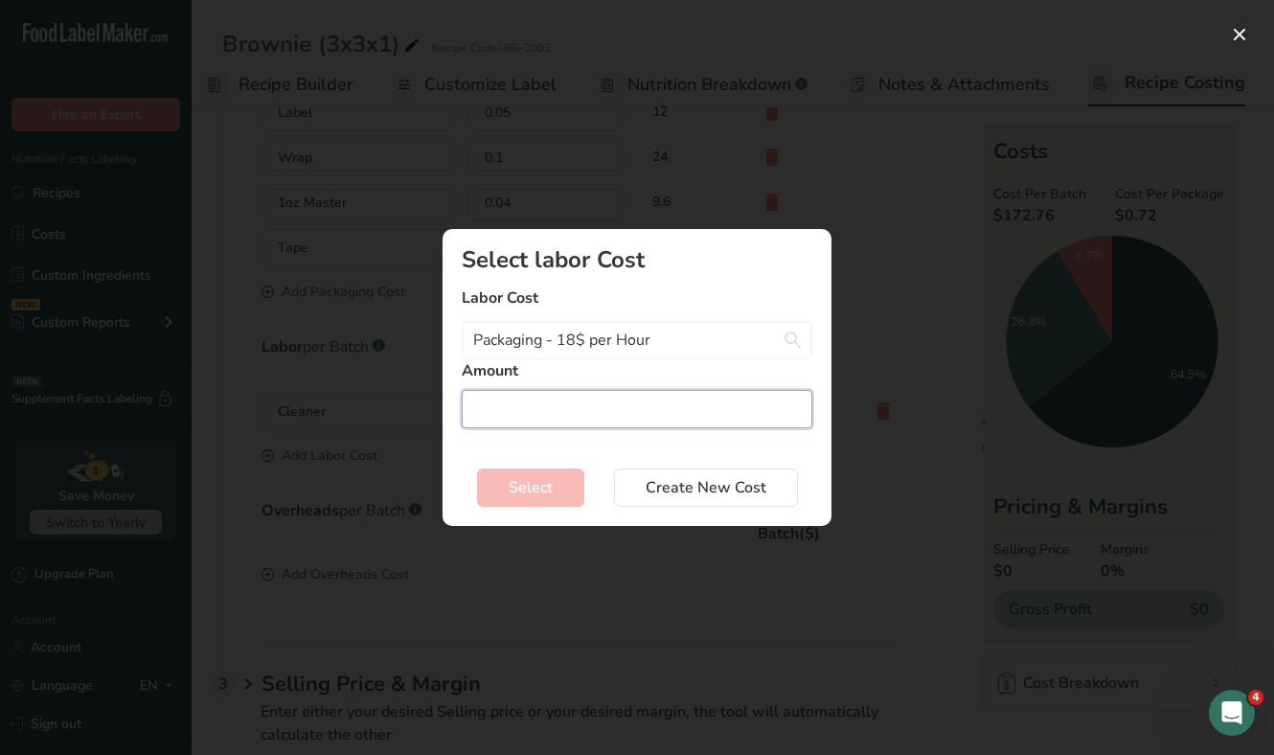
click at [567, 405] on input "Add New Recipe Cost Modal" at bounding box center [637, 409] width 351 height 38
type input "1"
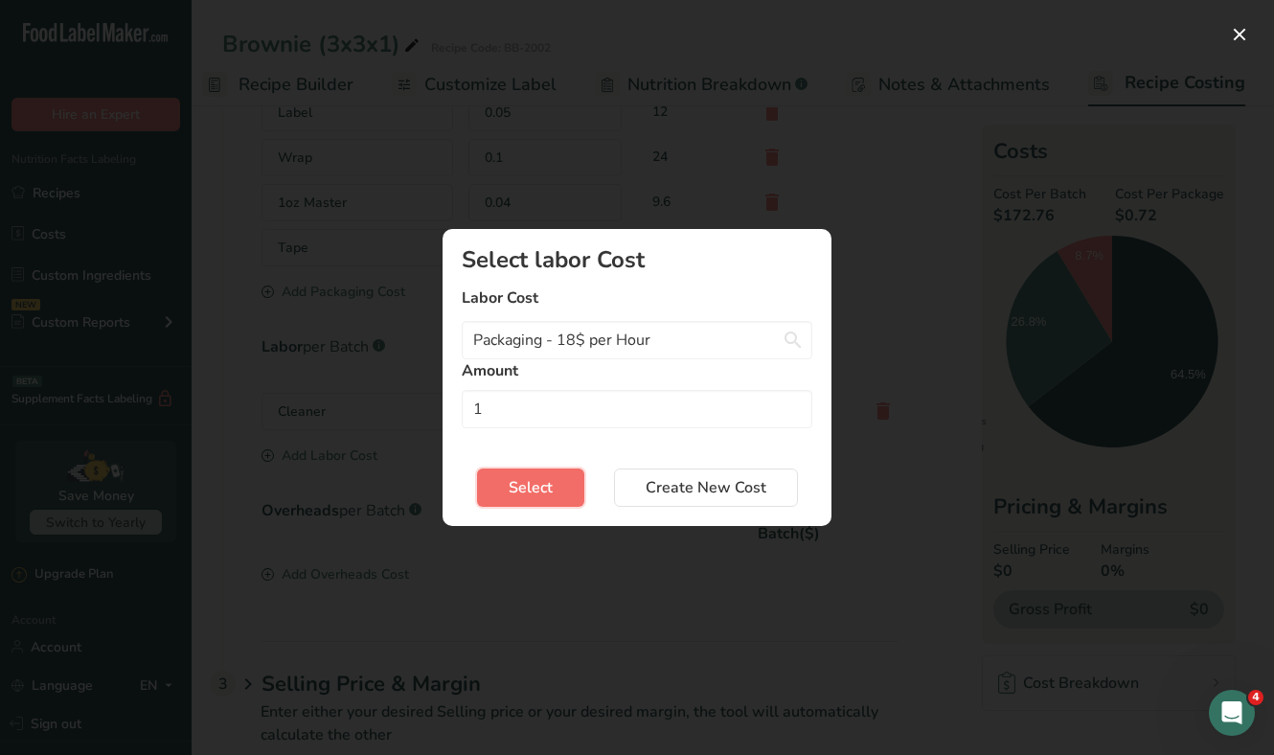
click at [551, 486] on span "Select" at bounding box center [531, 487] width 44 height 23
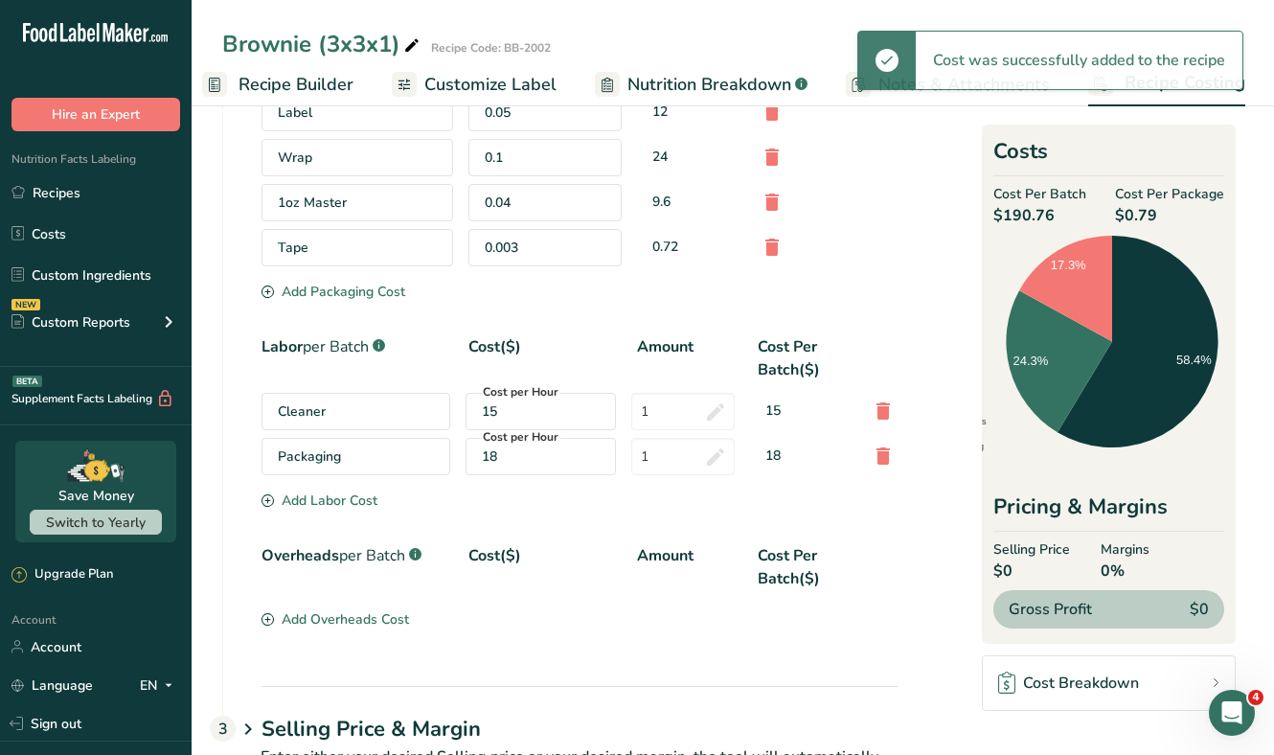
click at [329, 458] on div "Packaging" at bounding box center [355, 456] width 189 height 37
click at [329, 488] on div "Labor per Batch .a-a{fill:#347362;}.b-a{fill:#fff;} Cost($) Amount Cost Per Bat…" at bounding box center [579, 412] width 636 height 155
click at [329, 506] on div "Add Labor Cost" at bounding box center [319, 500] width 116 height 20
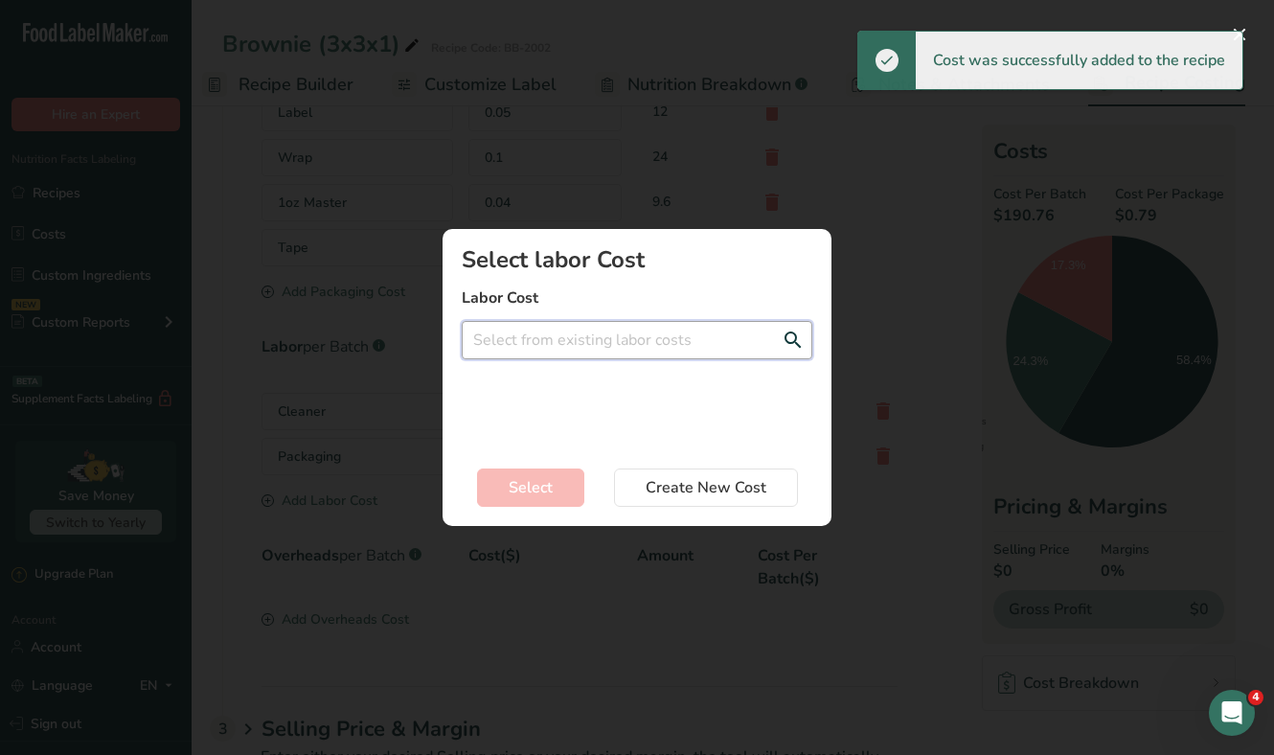
click at [558, 339] on input "Add New Recipe Cost Modal" at bounding box center [637, 340] width 351 height 38
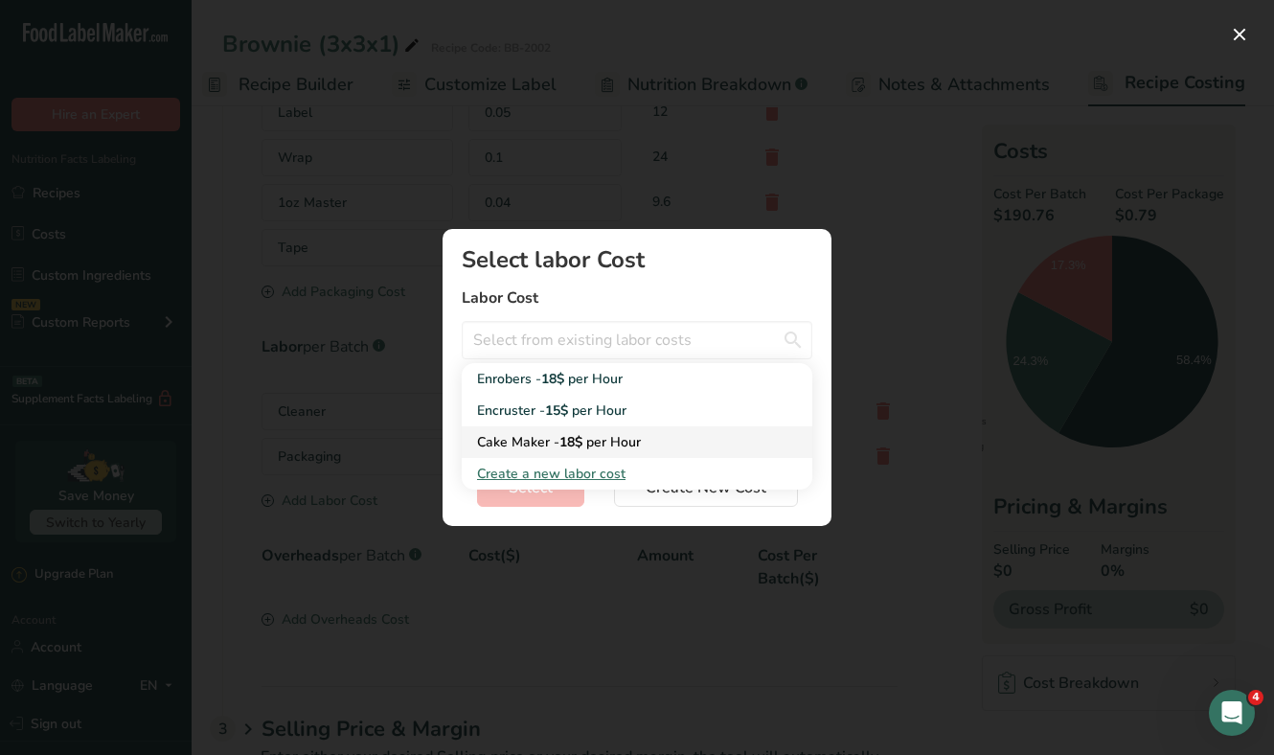
click at [571, 437] on span "18$" at bounding box center [570, 442] width 23 height 18
type input "Cake Maker - 18$ per Hour"
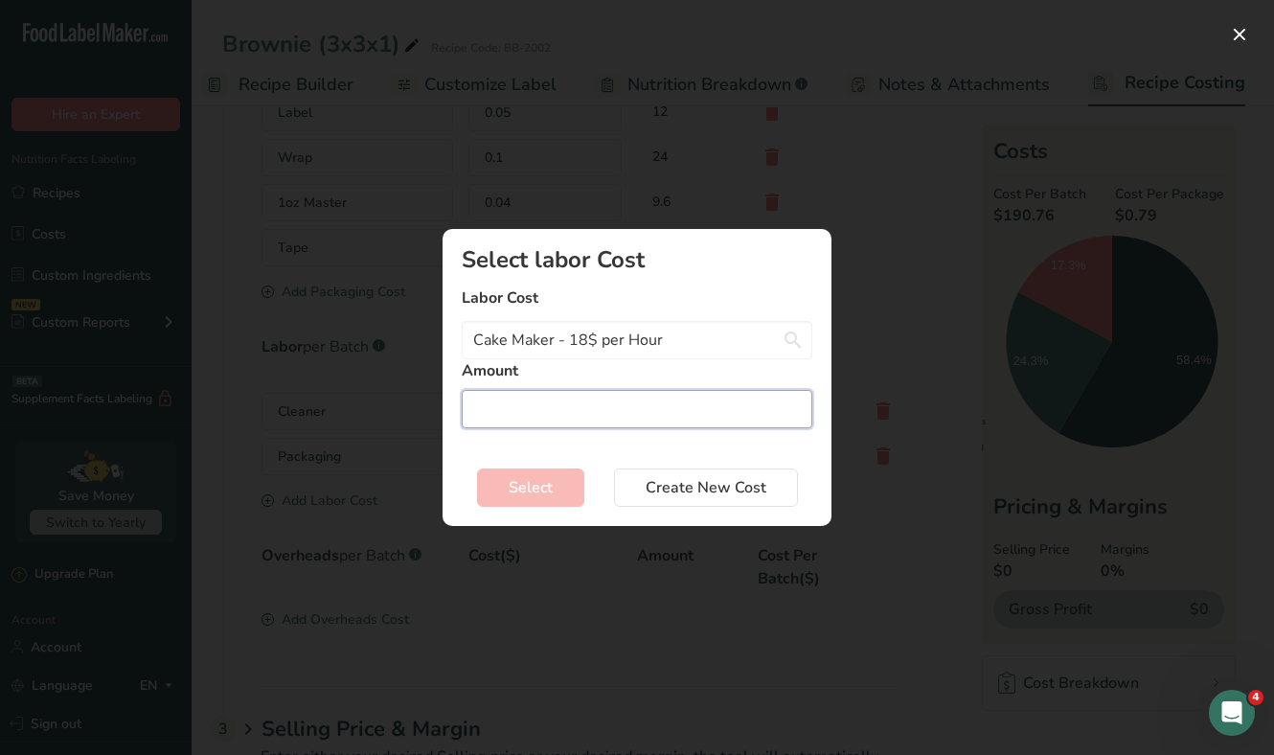
click at [577, 405] on input "Add New Recipe Cost Modal" at bounding box center [637, 409] width 351 height 38
type input "1"
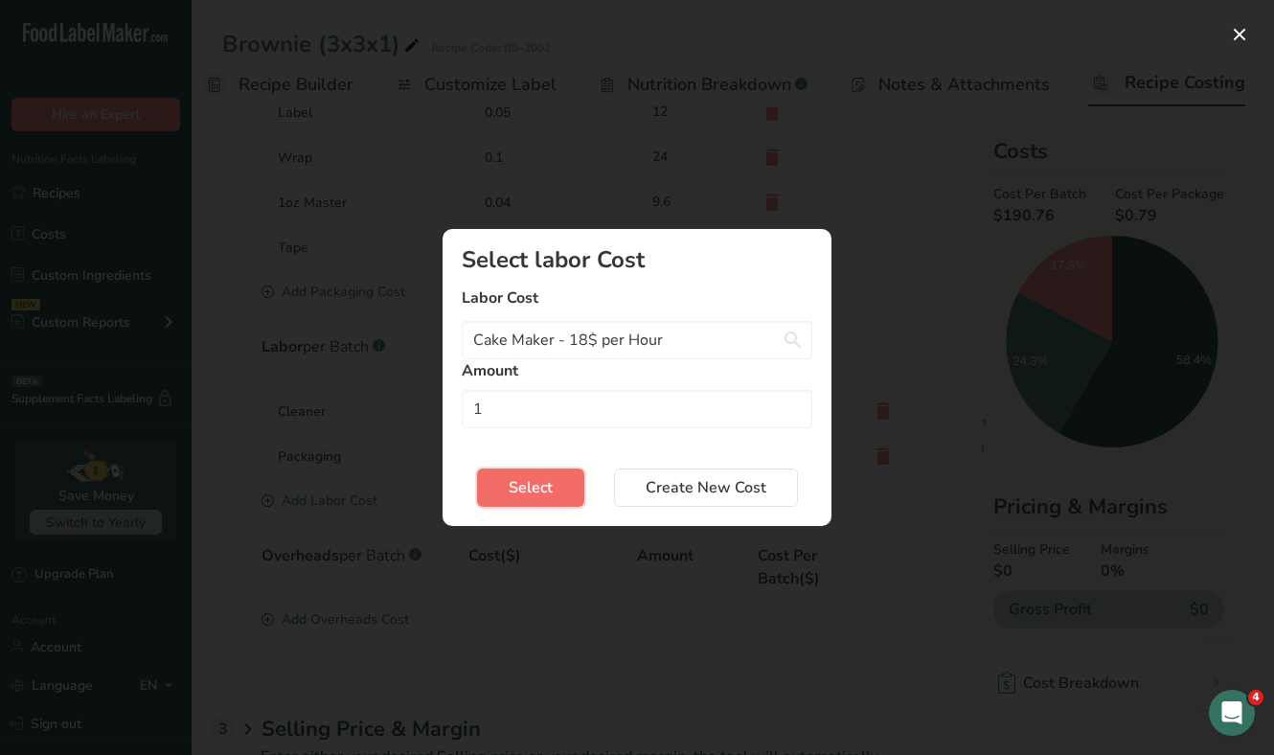
click at [539, 486] on span "Select" at bounding box center [531, 487] width 44 height 23
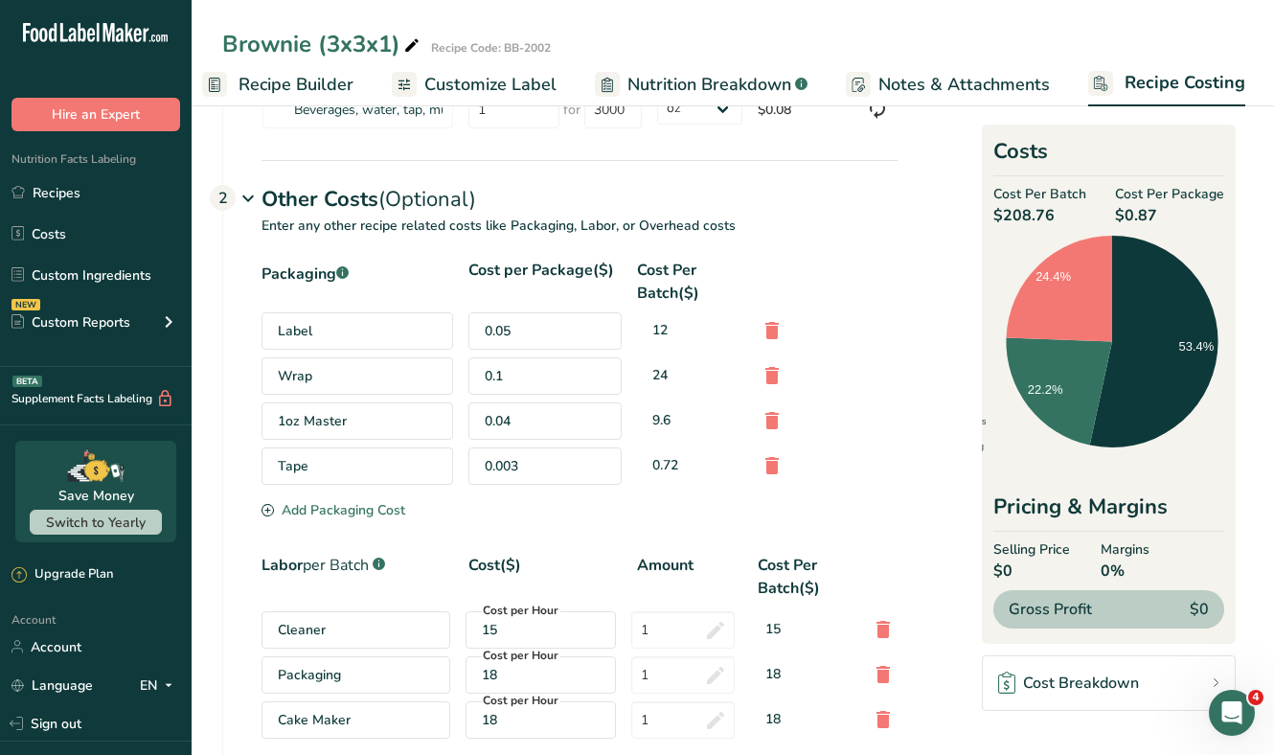
scroll to position [313, 0]
